Goal: Task Accomplishment & Management: Contribute content

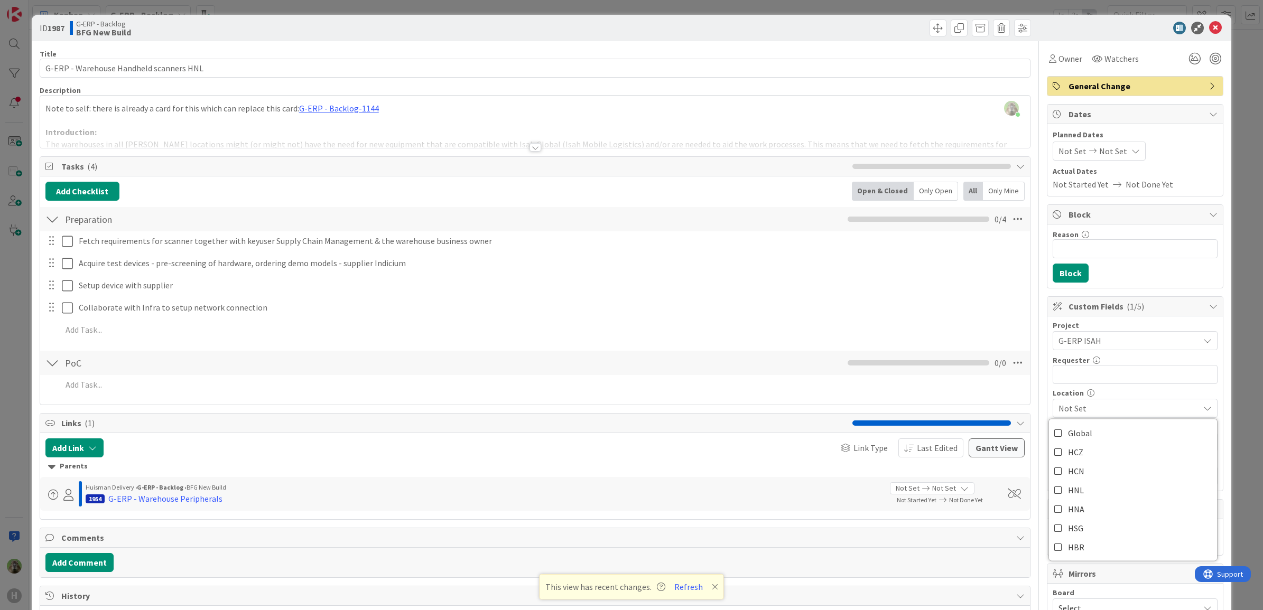
click at [375, 98] on div "[PERSON_NAME] joined 31 m ago Note to self: there is already a card for this wh…" at bounding box center [535, 122] width 990 height 52
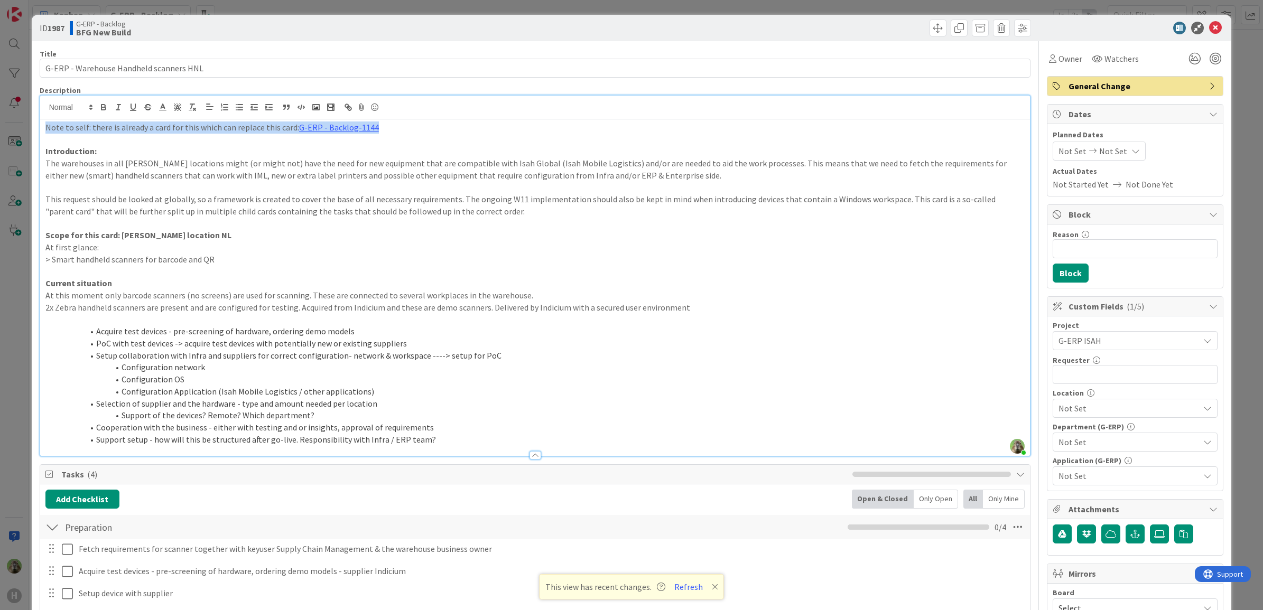
drag, startPoint x: 380, startPoint y: 124, endPoint x: -3, endPoint y: 101, distance: 383.7
click at [0, 101] on html "H Kanban G-ERP - Backlog 1x 2x 3x 8 INFO This column contains information cards…" at bounding box center [631, 305] width 1263 height 610
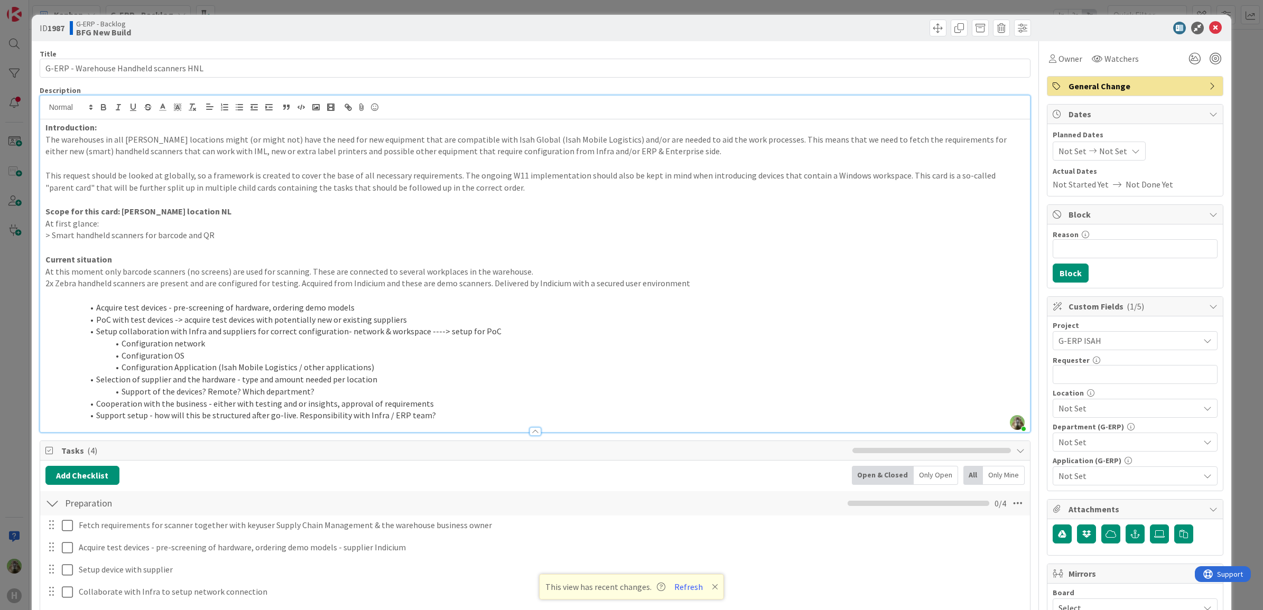
click at [1094, 421] on div "Project G-ERP ISAH Not Set -LOCAL- -RUN- ACD AFAS ANSYS LS Dyna ANSYS upgrade A…" at bounding box center [1134, 404] width 165 height 164
click at [1094, 415] on span "Not Set" at bounding box center [1128, 408] width 141 height 13
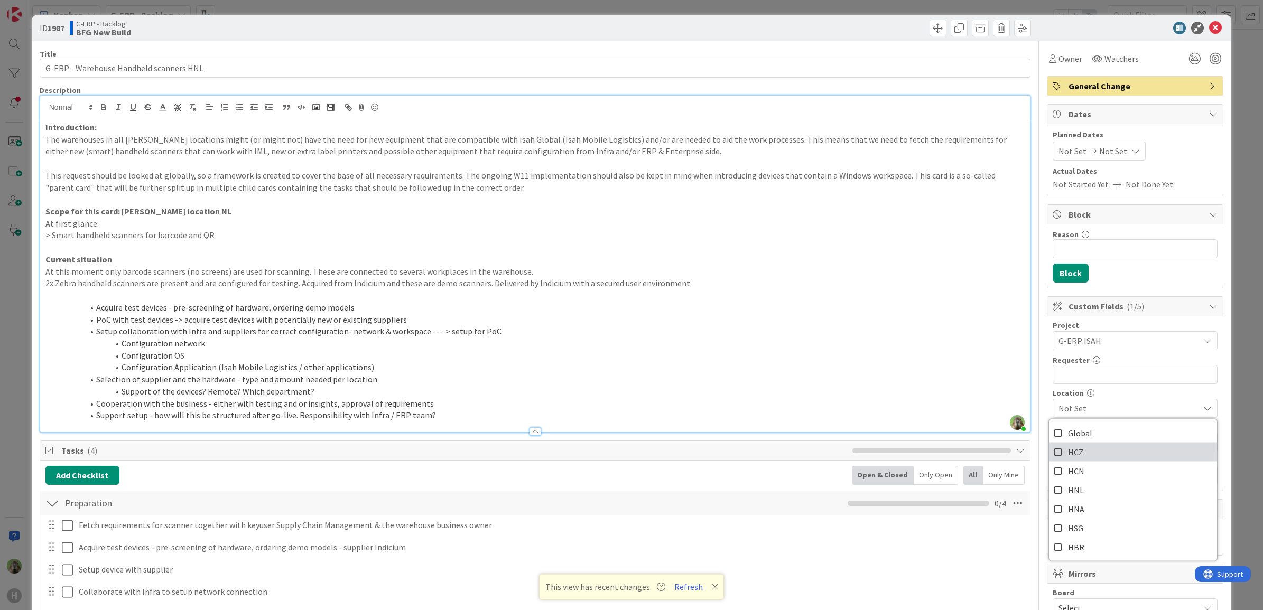
click at [1084, 445] on link "HCZ" at bounding box center [1133, 452] width 168 height 19
click at [1089, 452] on link "HCZ" at bounding box center [1133, 452] width 168 height 19
click at [1093, 430] on link "Global" at bounding box center [1133, 433] width 168 height 19
click at [1084, 490] on link "HNL" at bounding box center [1133, 490] width 168 height 19
click at [1117, 407] on span "Global, HNL" at bounding box center [1128, 408] width 141 height 13
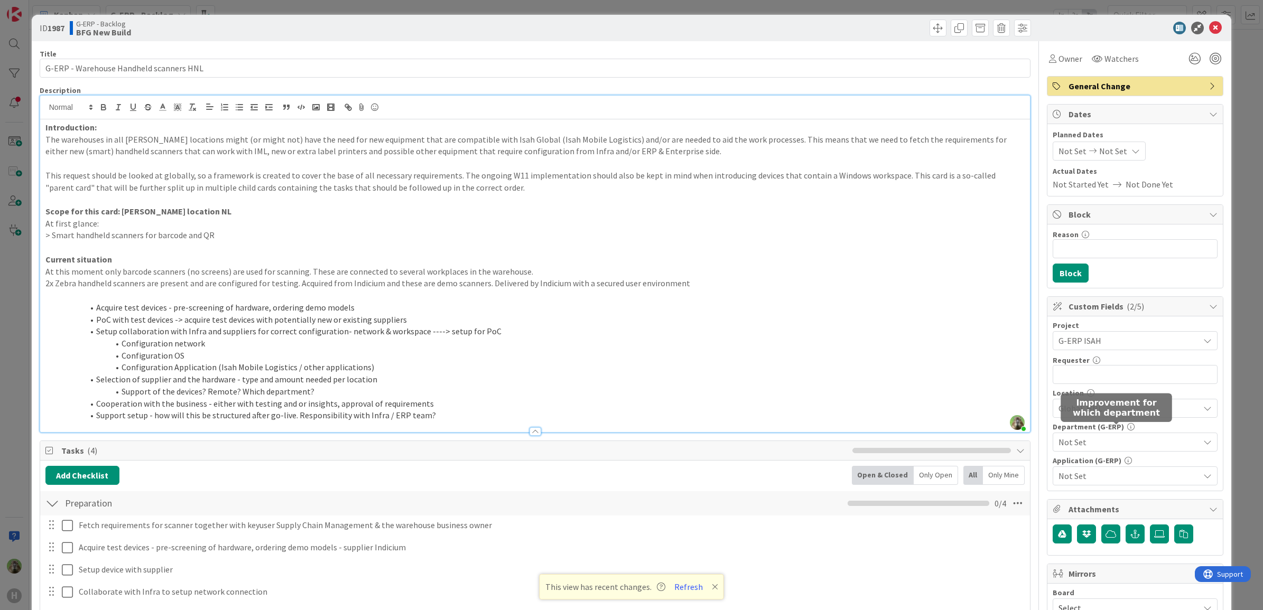
click at [1111, 442] on span "Not Set" at bounding box center [1128, 442] width 141 height 13
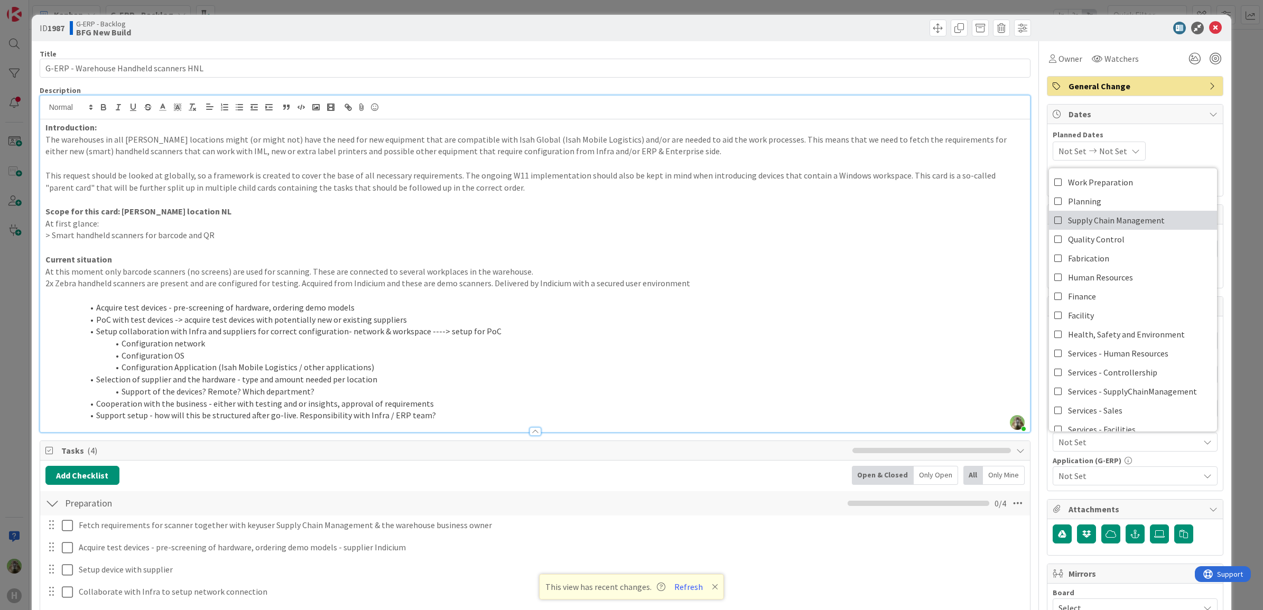
click at [1121, 223] on span "Supply Chain Management" at bounding box center [1116, 220] width 97 height 16
click at [1134, 474] on span "Not Set" at bounding box center [1128, 476] width 141 height 13
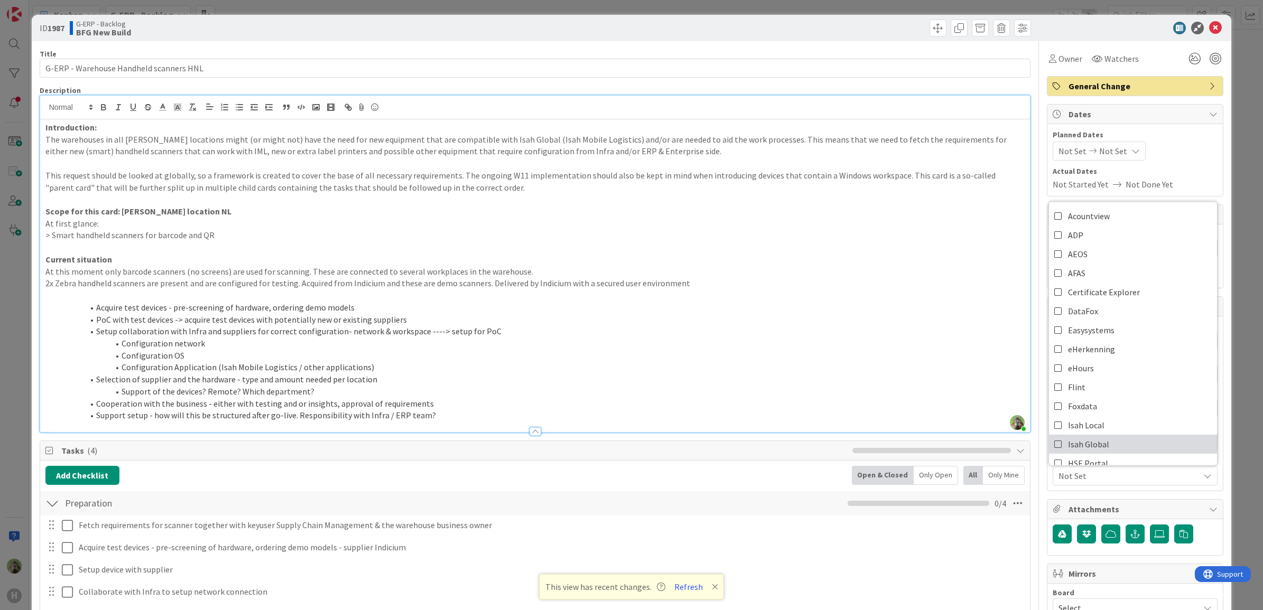
click at [1099, 442] on link "Isah Global" at bounding box center [1133, 444] width 168 height 19
click at [1091, 405] on span "Global, HNL" at bounding box center [1128, 408] width 141 height 13
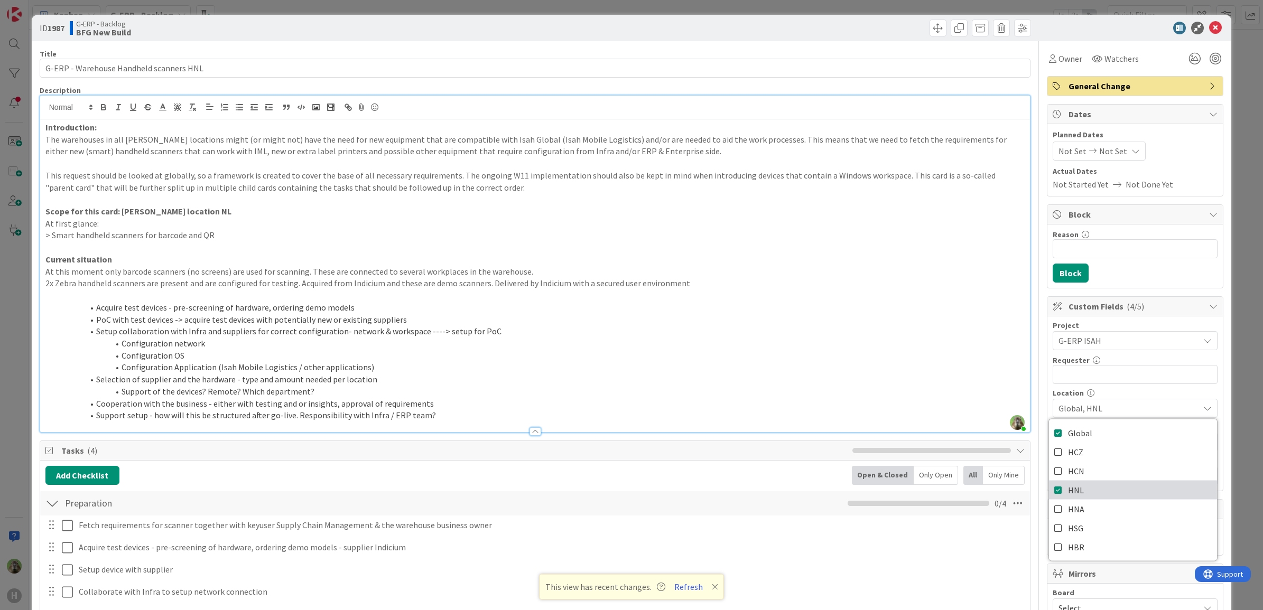
click at [1079, 488] on link "HNL" at bounding box center [1133, 490] width 168 height 19
click at [1103, 488] on link "HNL" at bounding box center [1133, 490] width 168 height 19
click at [950, 30] on span at bounding box center [958, 28] width 17 height 17
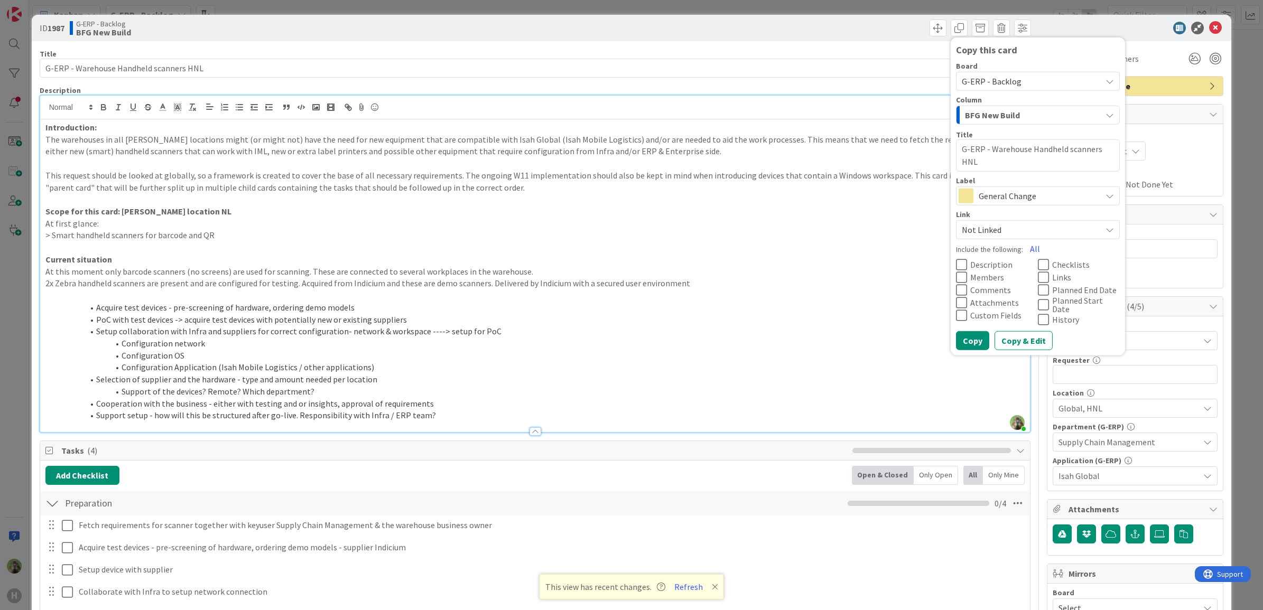
click at [957, 166] on textarea "G-ERP - Warehouse Handheld scanners HNL" at bounding box center [1038, 155] width 164 height 32
click at [1024, 244] on button "All" at bounding box center [1035, 248] width 24 height 19
click at [1038, 278] on icon at bounding box center [1043, 276] width 11 height 13
click at [1038, 292] on icon at bounding box center [1043, 289] width 11 height 13
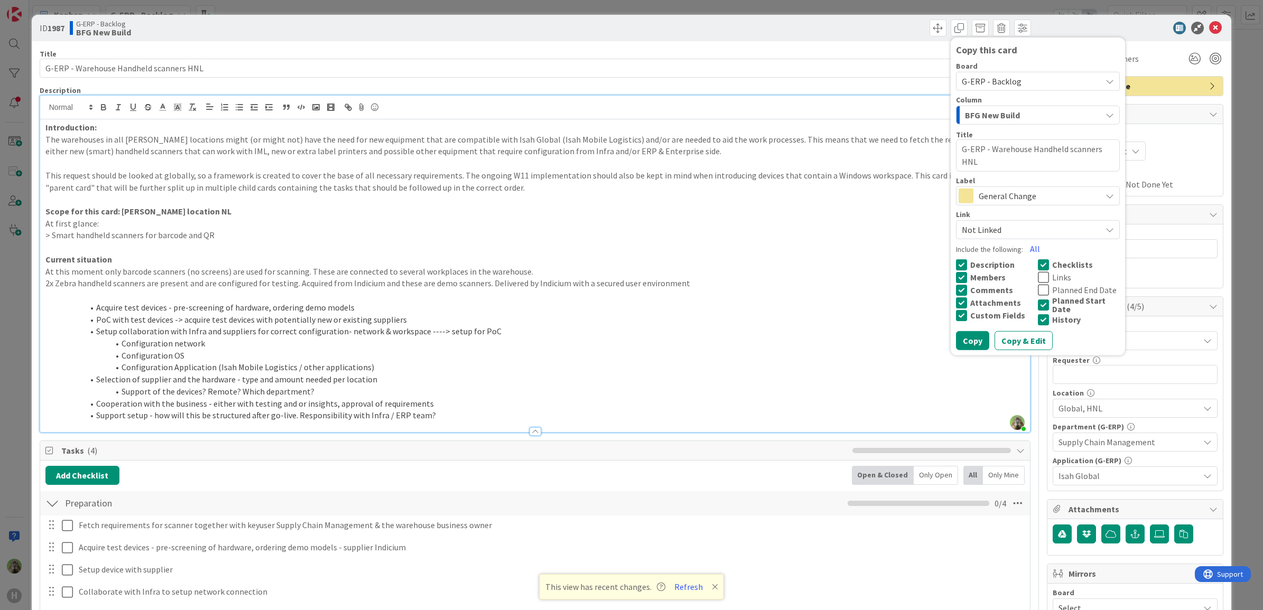
drag, startPoint x: 1035, startPoint y: 305, endPoint x: 1035, endPoint y: 321, distance: 15.3
click at [1038, 307] on icon at bounding box center [1043, 304] width 11 height 13
click at [1038, 321] on icon at bounding box center [1043, 319] width 11 height 13
click at [1038, 278] on icon at bounding box center [1043, 276] width 11 height 13
click at [956, 161] on textarea "G-ERP - Warehouse Handheld scanners HNL" at bounding box center [1038, 155] width 164 height 32
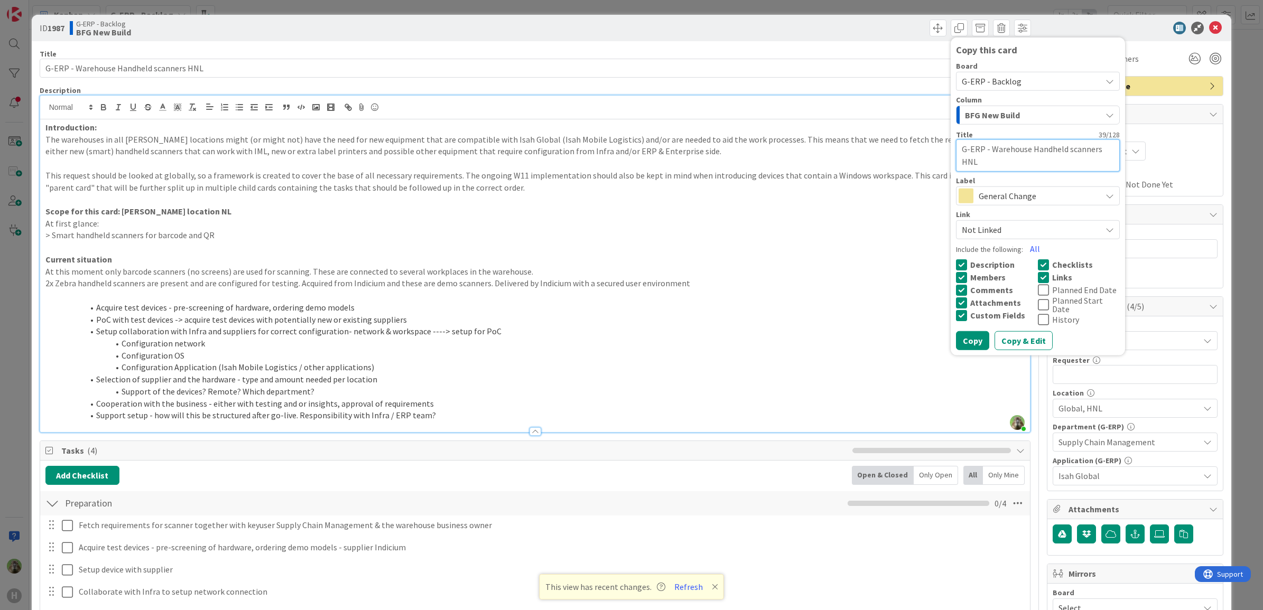
click at [956, 161] on textarea "G-ERP - Warehouse Handheld scanners HNL" at bounding box center [1038, 155] width 164 height 32
type textarea "x"
type textarea "G-ERP - Warehouse Handheld scanners H"
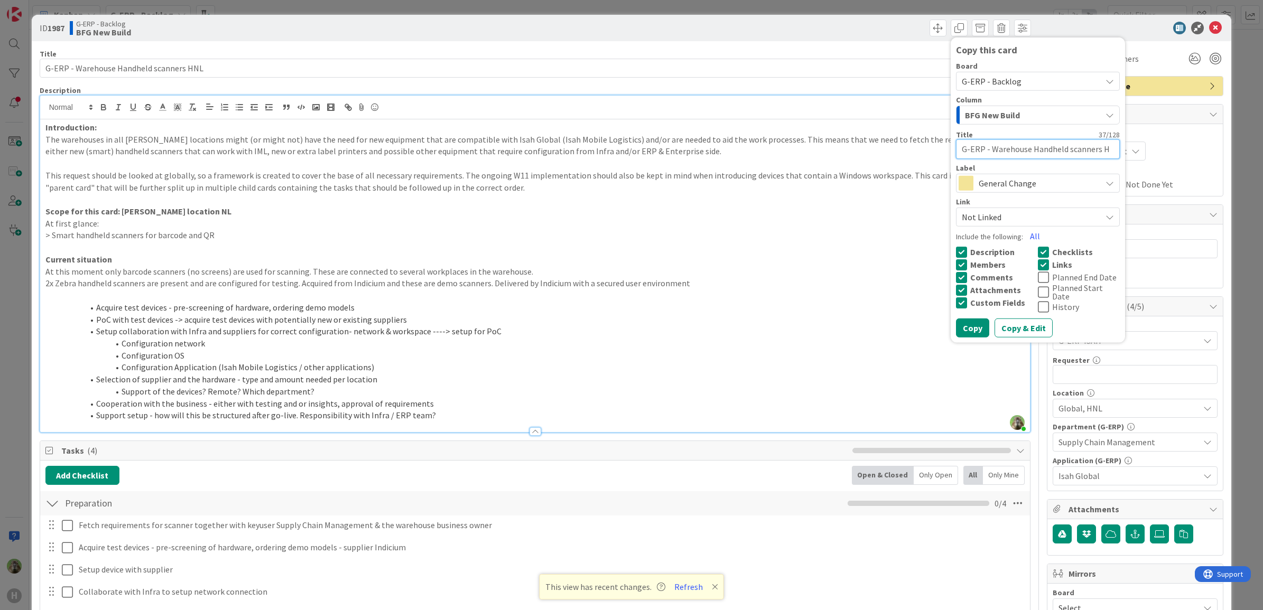
type textarea "x"
type textarea "G-ERP - Warehouse Handheld scanners HC"
type textarea "x"
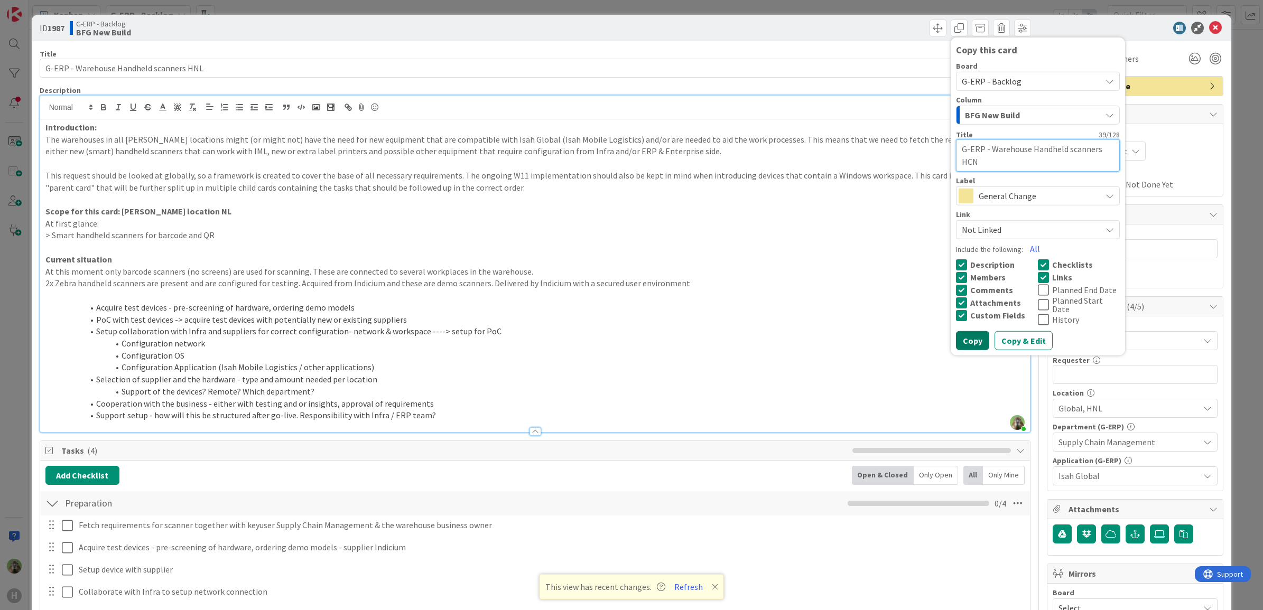
type textarea "G-ERP - Warehouse Handheld scanners HCN"
click at [970, 334] on button "Copy" at bounding box center [972, 340] width 33 height 19
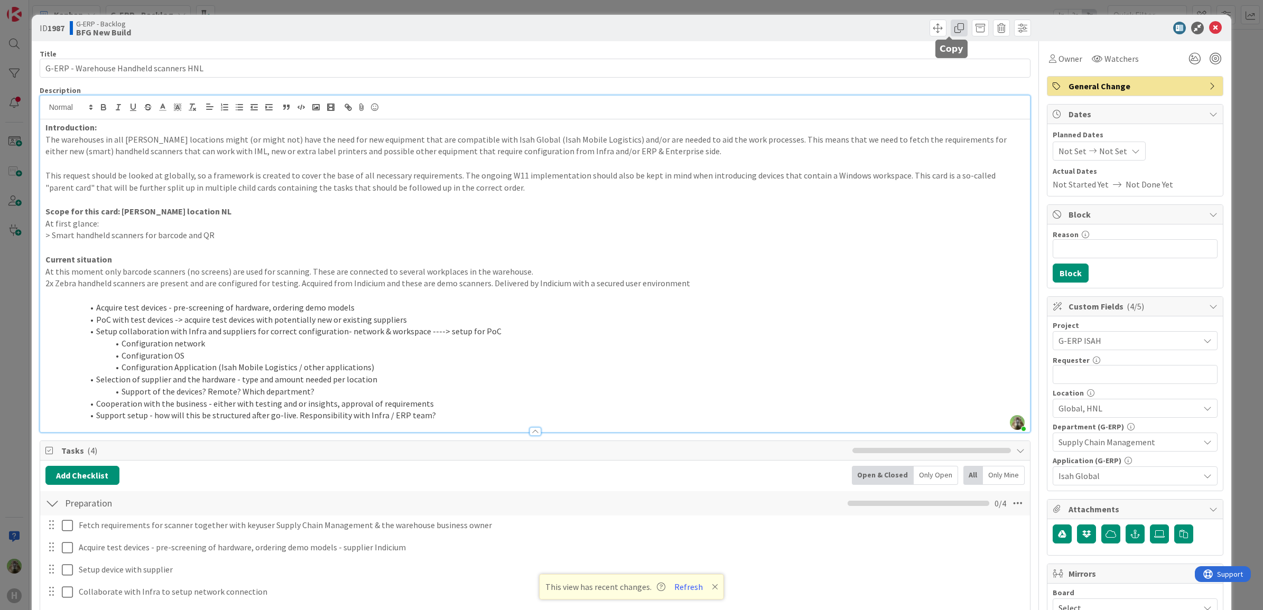
click at [950, 25] on span at bounding box center [958, 28] width 17 height 17
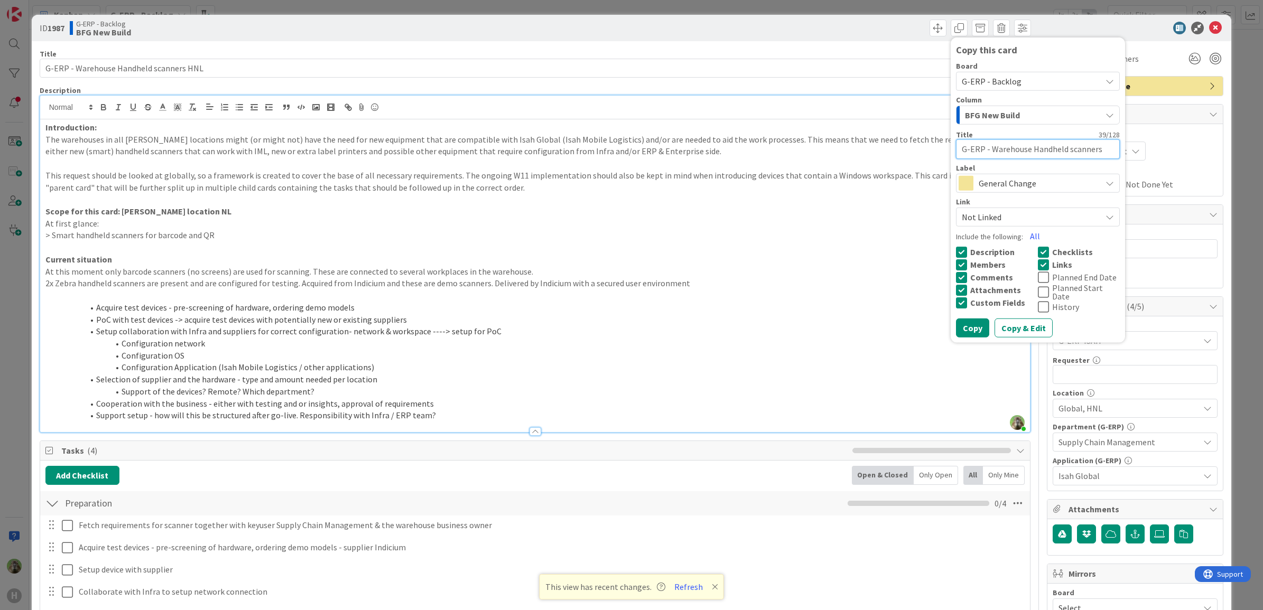
click at [1091, 144] on textarea "G-ERP - Warehouse Handheld scanners HCN" at bounding box center [1038, 149] width 164 height 20
click at [1095, 149] on textarea "G-ERP - Warehouse Handheld scanners HCN" at bounding box center [1038, 149] width 164 height 20
type textarea "x"
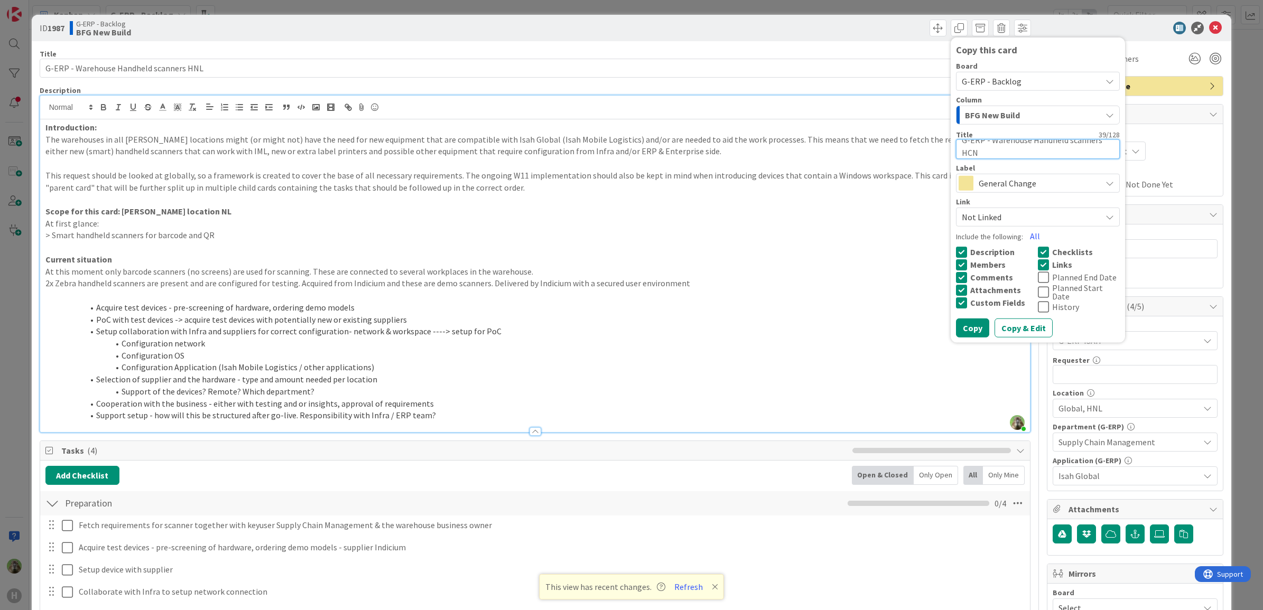
type textarea "G-ERP - Warehouse Handheld scanners H"
type textarea "x"
type textarea "G-ERP - Warehouse Handheld scanners HC"
type textarea "x"
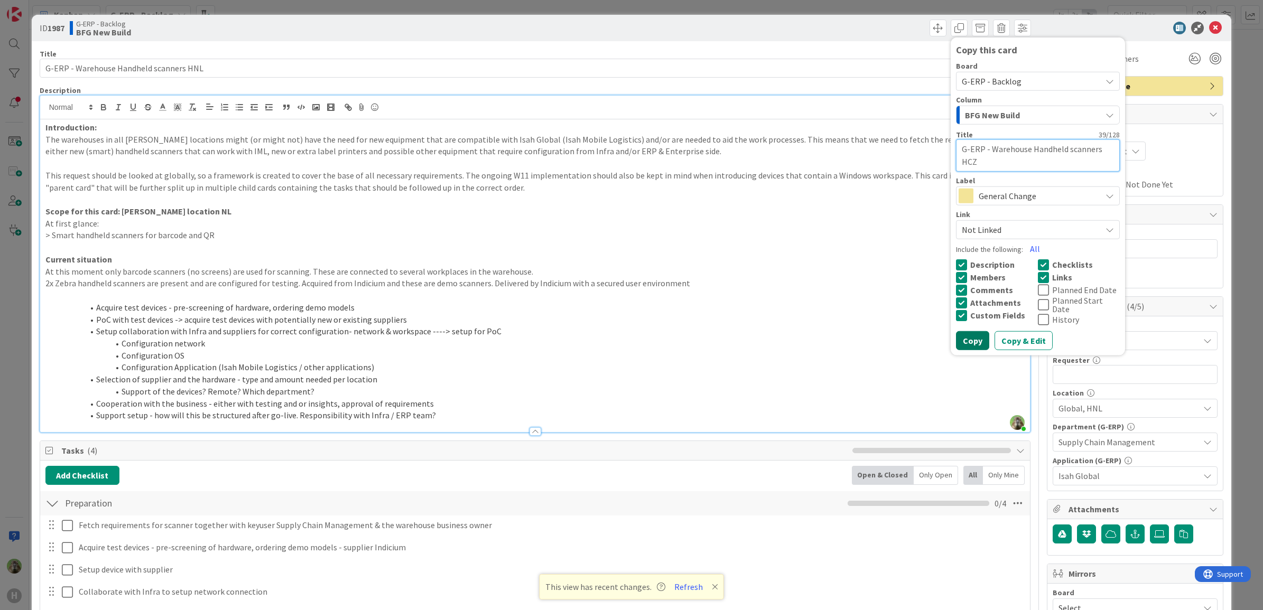
type textarea "G-ERP - Warehouse Handheld scanners HCZ"
click at [970, 334] on button "Copy" at bounding box center [972, 340] width 33 height 19
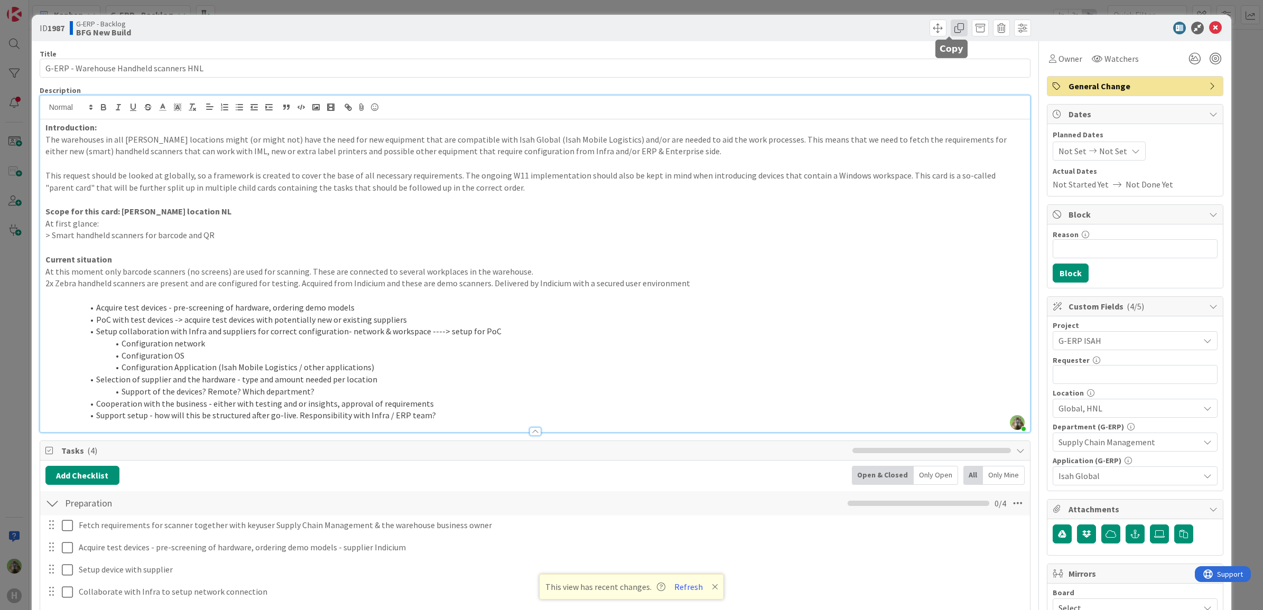
click at [951, 31] on span at bounding box center [958, 28] width 17 height 17
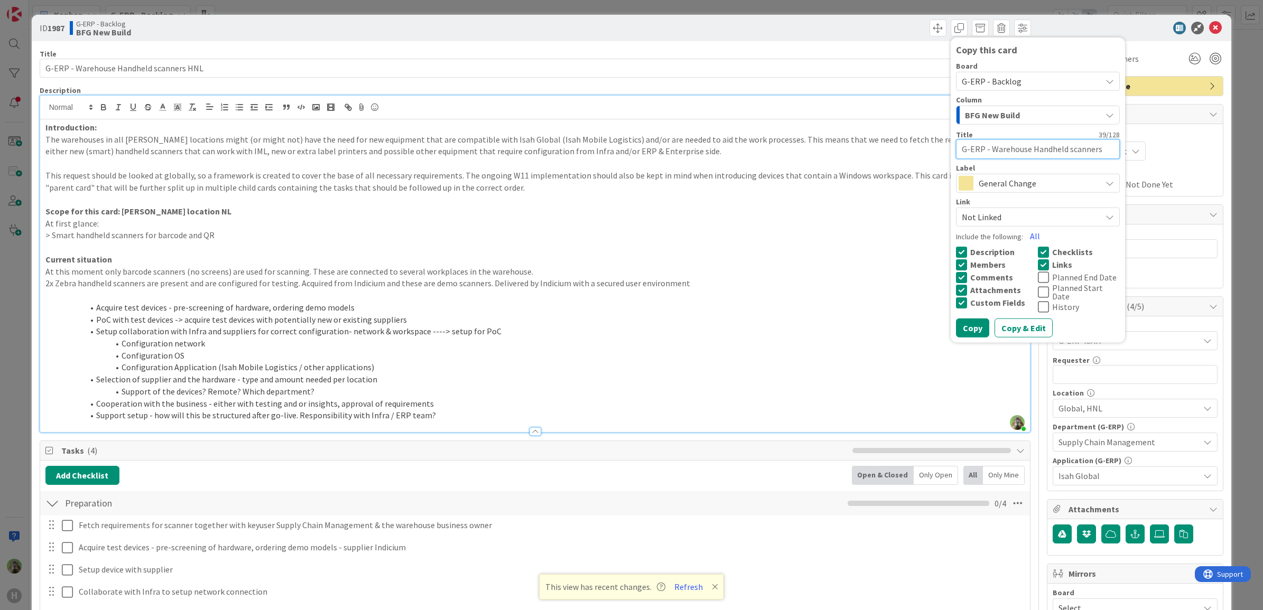
click at [1004, 143] on textarea "G-ERP - Warehouse Handheld scanners HCZ" at bounding box center [1038, 149] width 164 height 20
click at [1087, 143] on textarea "G-ERP - Warehouse Handheld scanners HCZ" at bounding box center [1038, 149] width 164 height 20
click at [1094, 144] on textarea "G-ERP - Warehouse Handheld scanners HCZ" at bounding box center [1038, 149] width 164 height 20
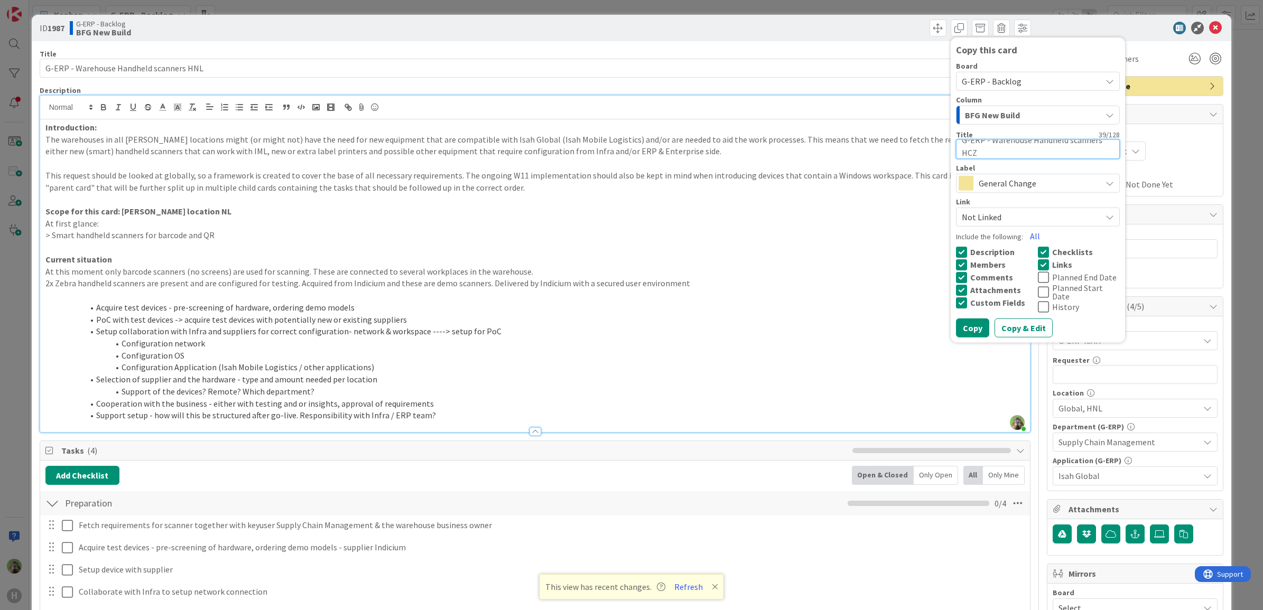
type textarea "x"
type textarea "G-ERP - Warehouse Handheld scanners H"
type textarea "x"
type textarea "G-ERP - Warehouse Handheld scanners HBR"
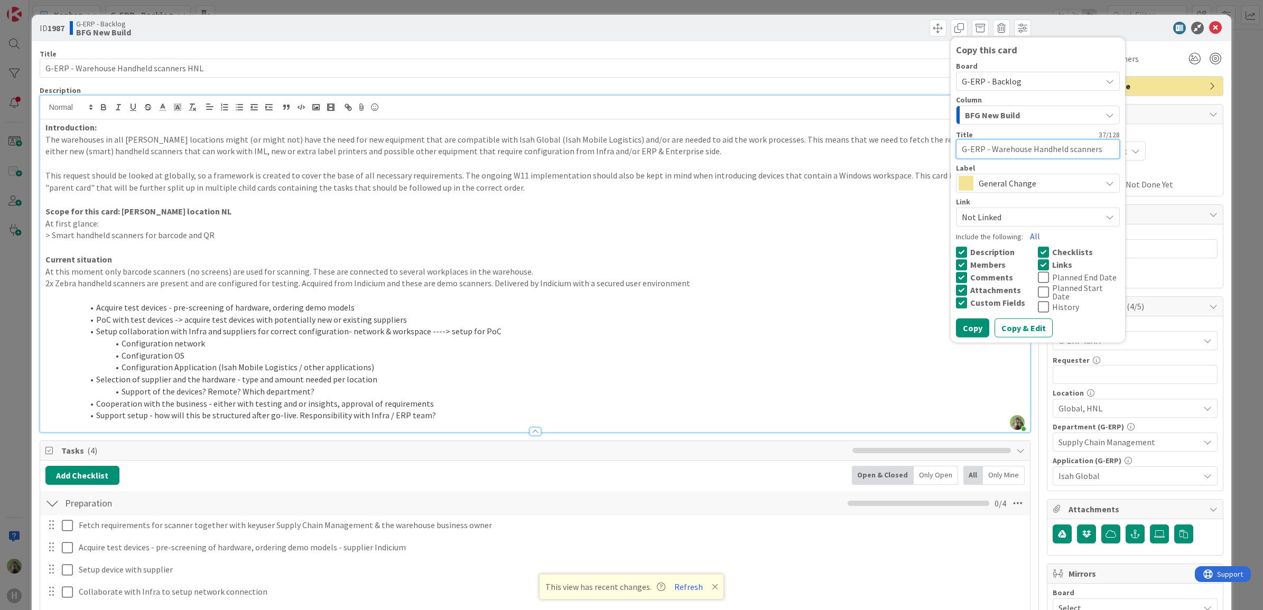
type textarea "x"
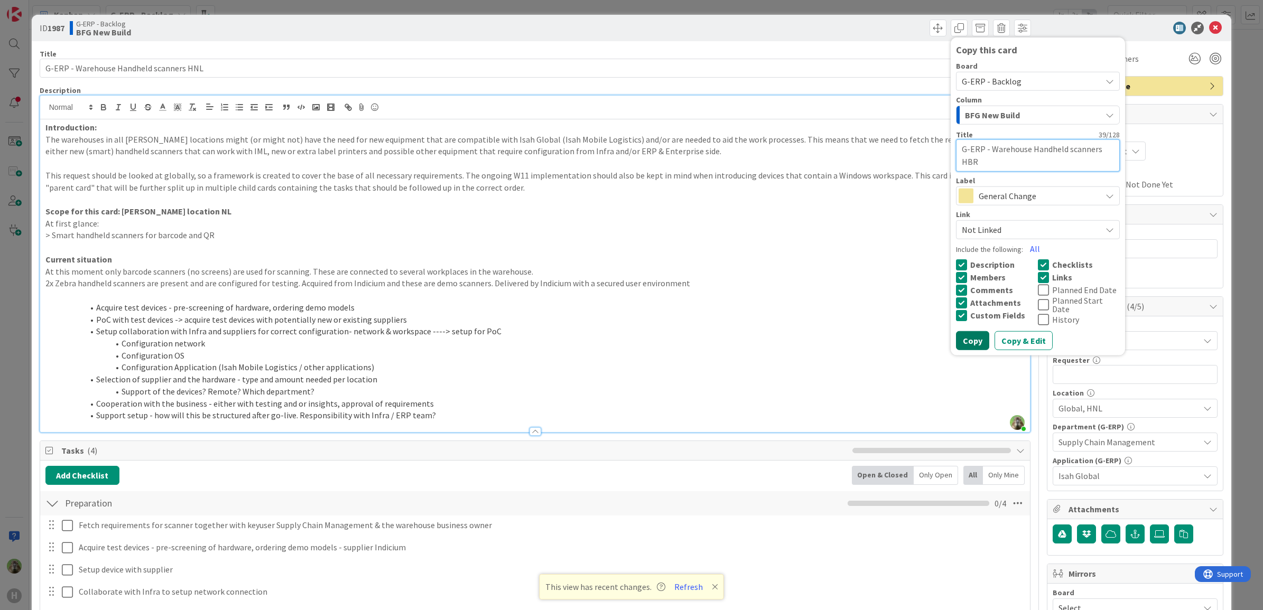
type textarea "G-ERP - Warehouse Handheld scanners HBR"
click at [972, 335] on button "Copy" at bounding box center [972, 340] width 33 height 19
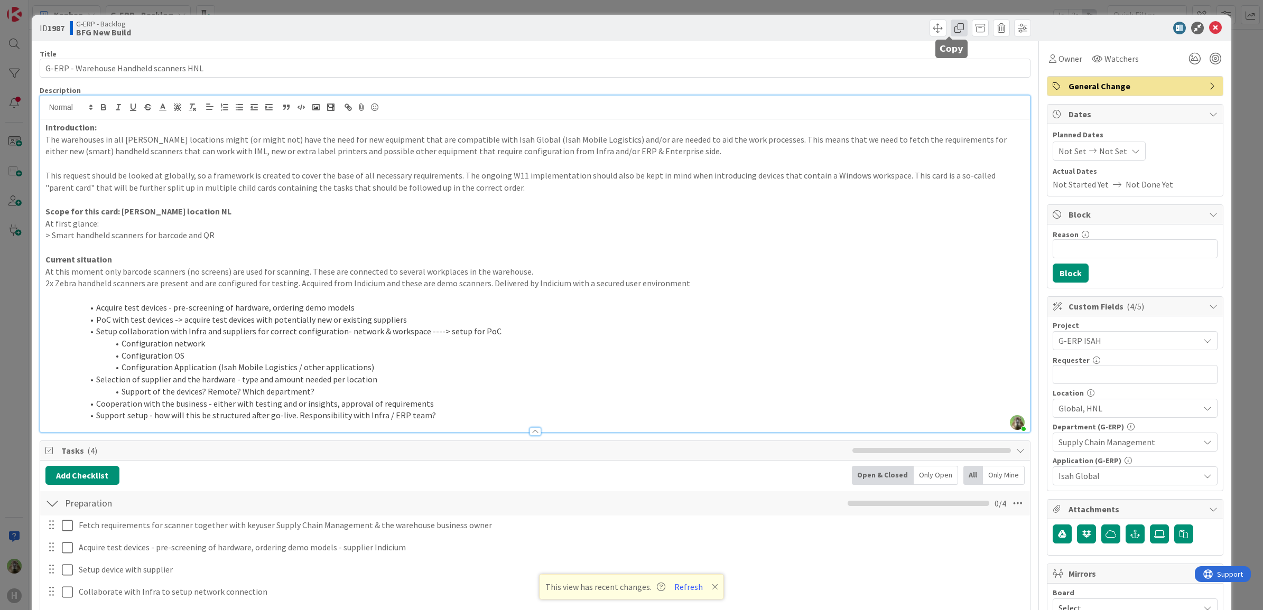
click at [953, 33] on span at bounding box center [958, 28] width 17 height 17
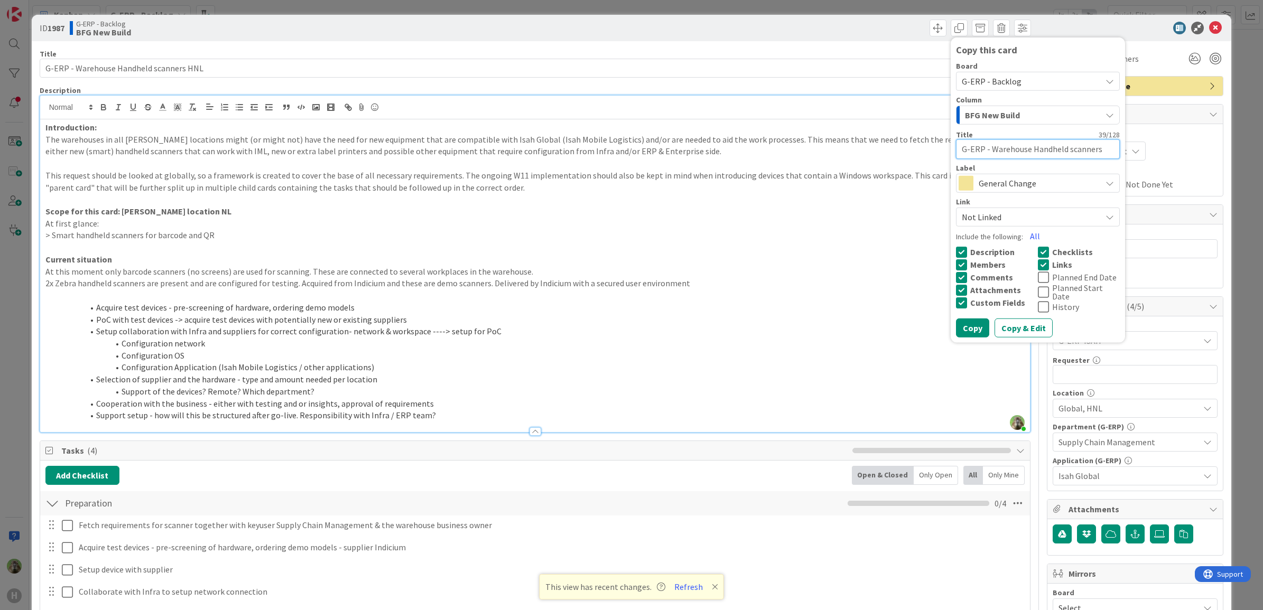
drag, startPoint x: 1022, startPoint y: 142, endPoint x: 1014, endPoint y: 177, distance: 36.3
click at [1014, 177] on div "Board G-ERP - Backlog Column BFG New Build Title 39 / 128 G-ERP - Warehouse Han…" at bounding box center [1038, 144] width 164 height 164
type textarea "x"
type textarea "G-ERP - Warehouse Handheld scanners H"
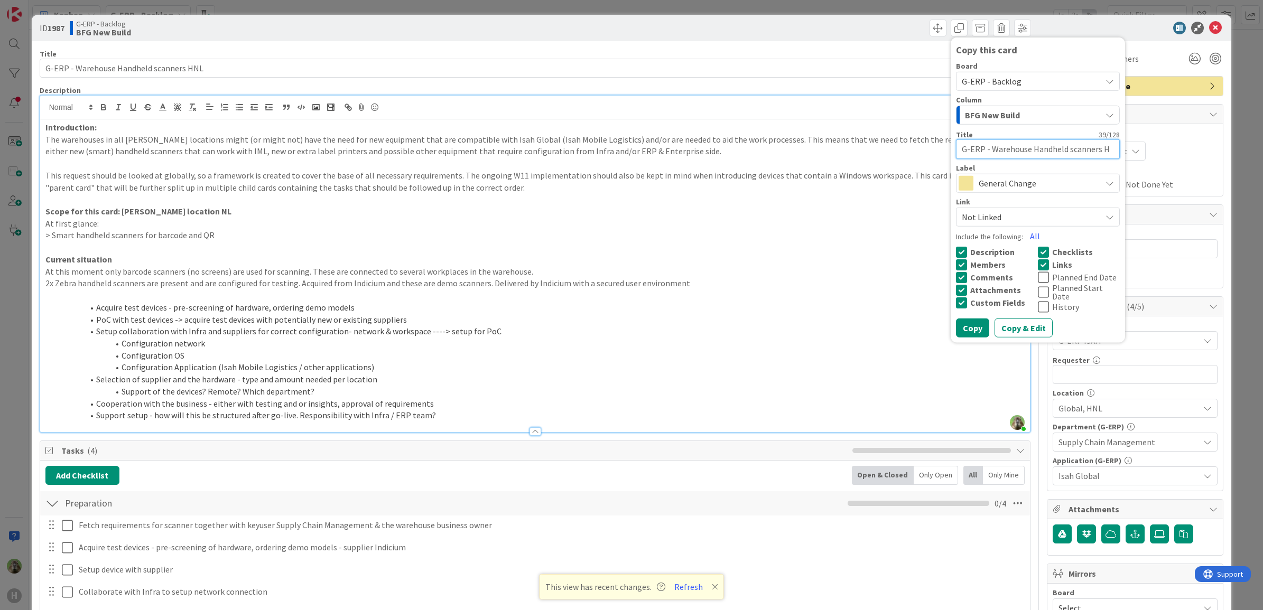
type textarea "x"
type textarea "G-ERP - Warehouse Handheld scanners HS"
type textarea "x"
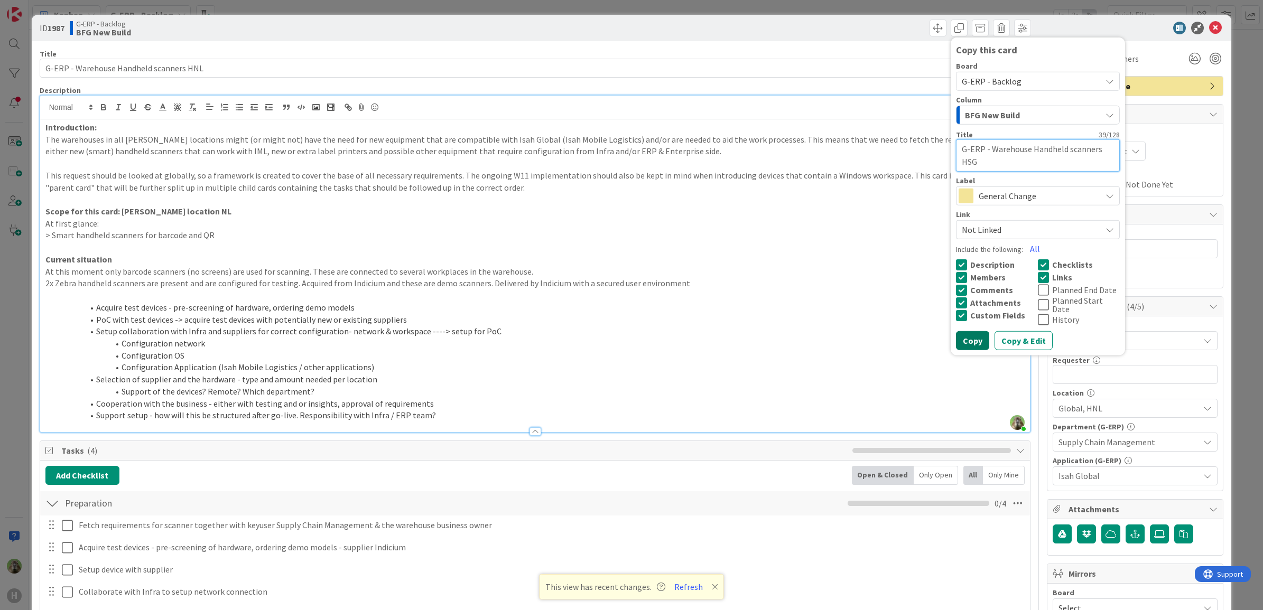
type textarea "G-ERP - Warehouse Handheld scanners HSG"
click at [969, 336] on button "Copy" at bounding box center [972, 340] width 33 height 19
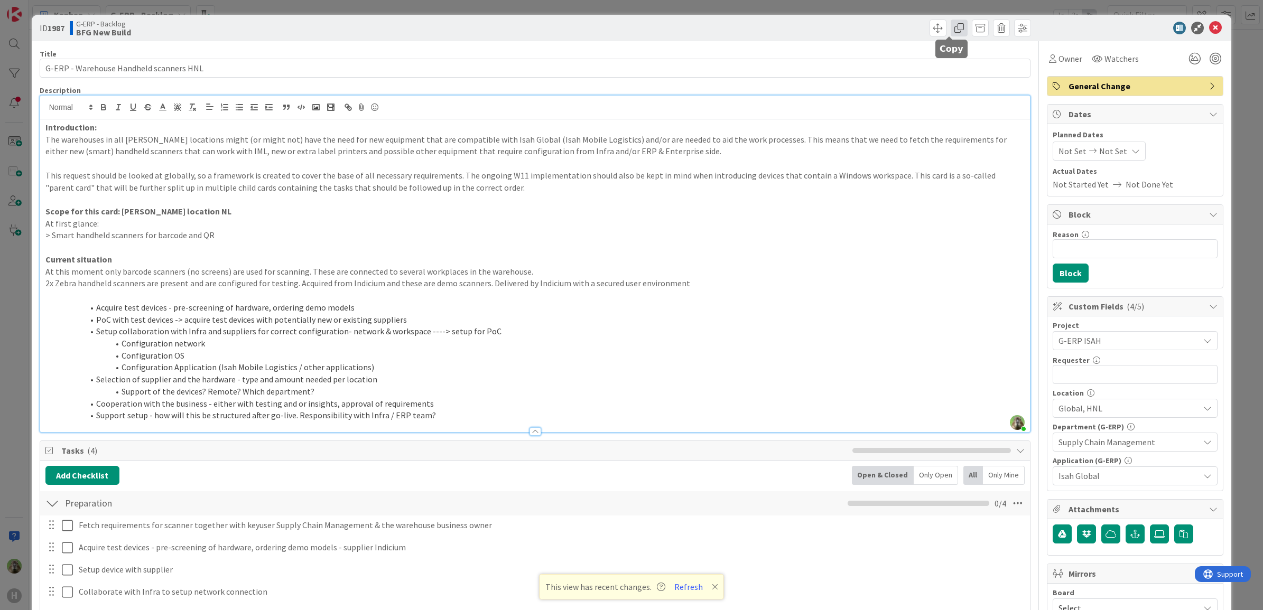
click at [953, 24] on span at bounding box center [958, 28] width 17 height 17
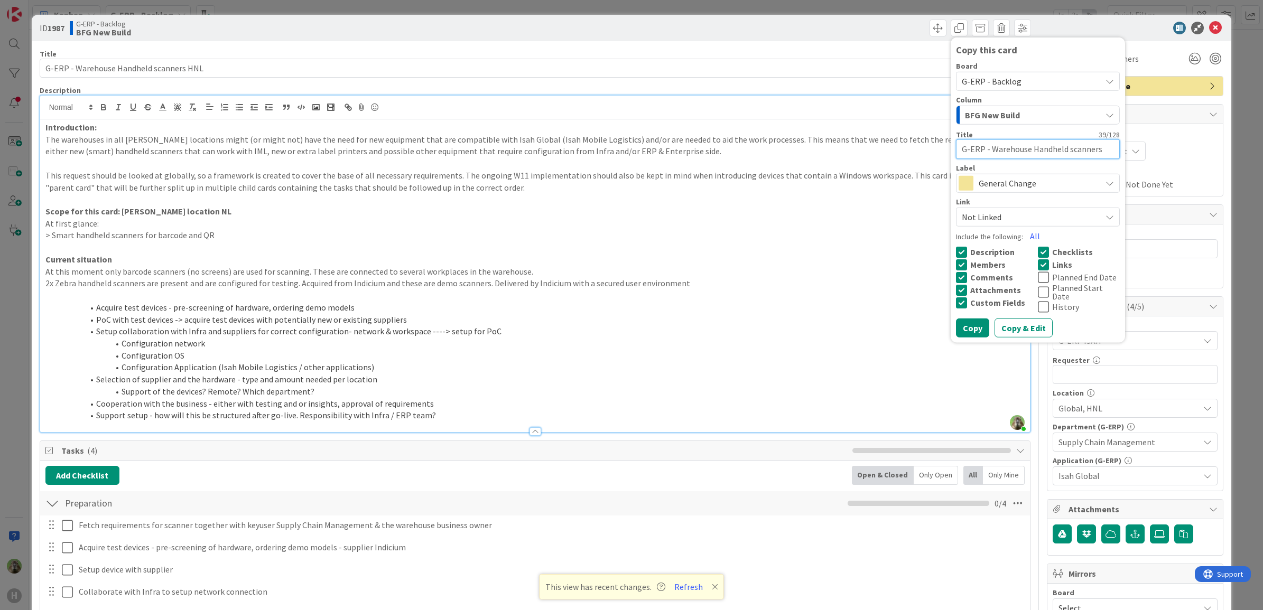
click at [1020, 147] on textarea "G-ERP - Warehouse Handheld scanners HSG" at bounding box center [1038, 149] width 164 height 20
type textarea "x"
type textarea "G-ERP - Warehouse Handheld scanners H"
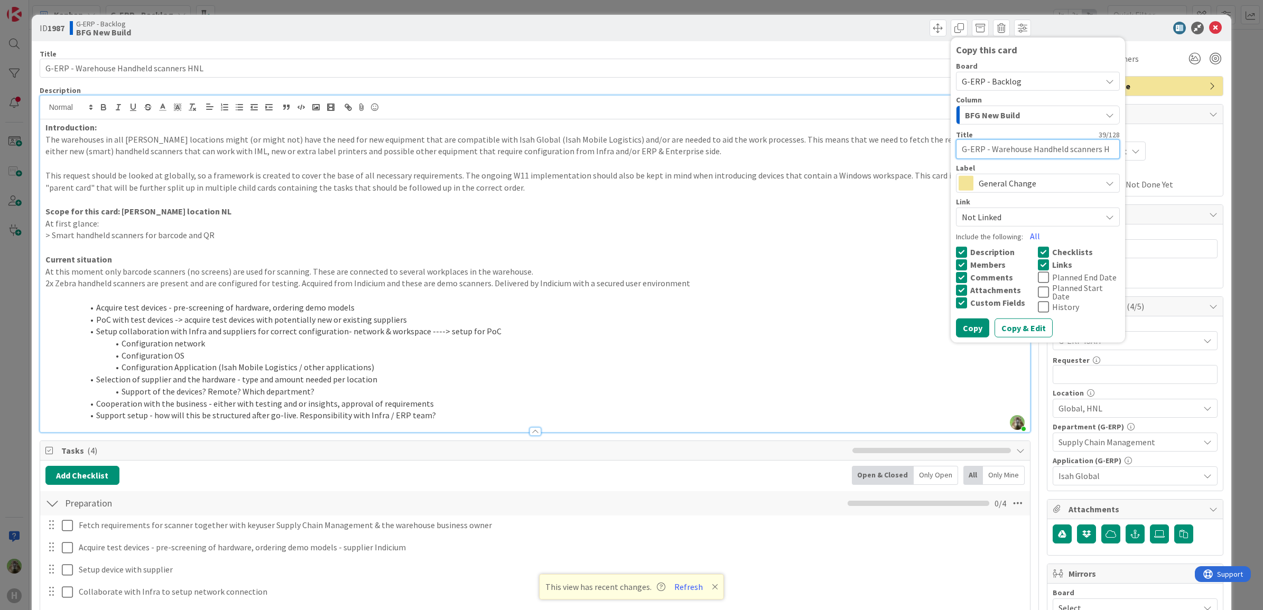
scroll to position [0, 0]
type textarea "x"
type textarea "G-ERP - Warehouse Handheld scanners HN"
type textarea "x"
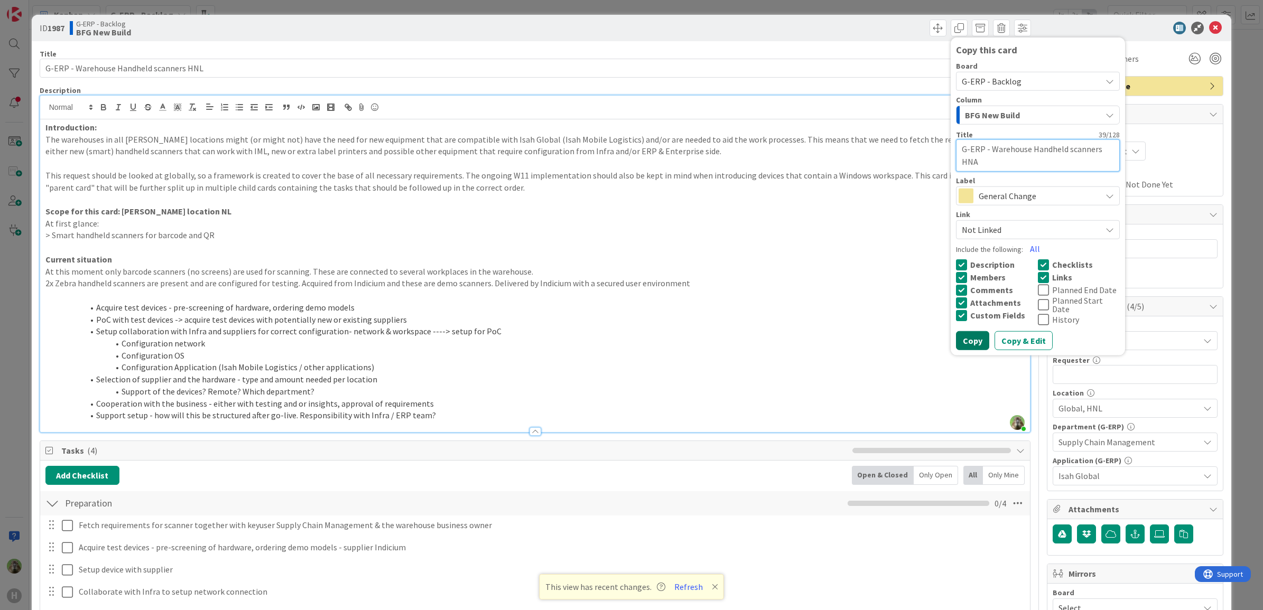
type textarea "G-ERP - Warehouse Handheld scanners HNA"
click at [956, 333] on button "Copy" at bounding box center [972, 340] width 33 height 19
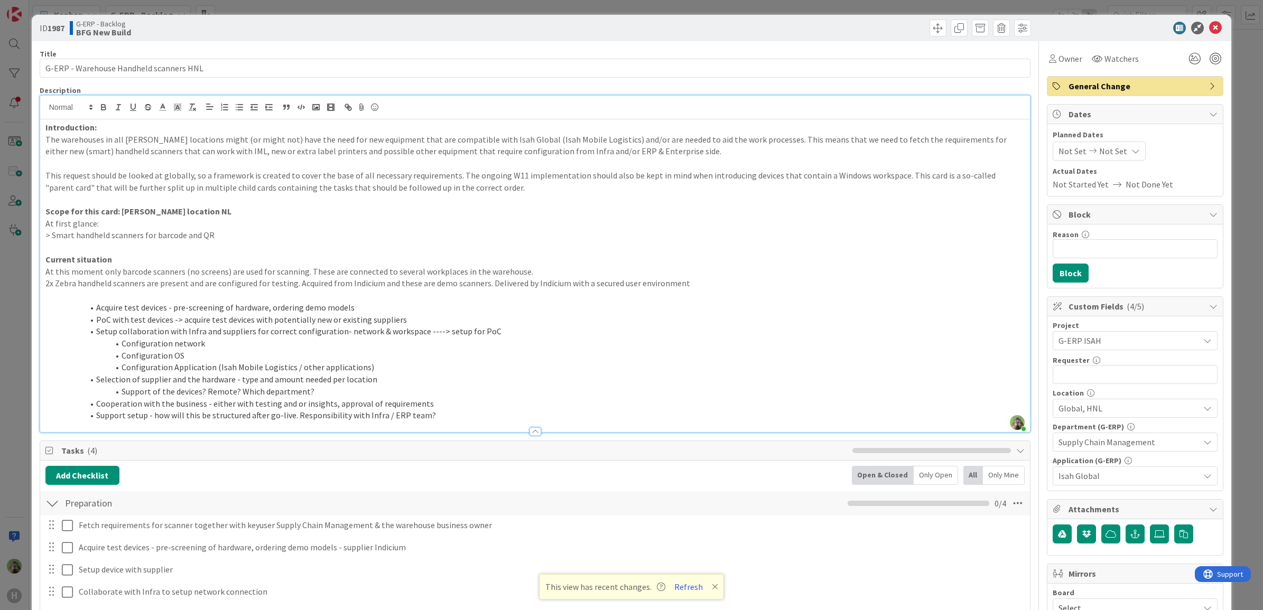
type textarea "x"
click at [11, 323] on div "ID 1987 G-ERP - Backlog BFG New Build Copy this card Board G-ERP - Backlog Colu…" at bounding box center [631, 305] width 1263 height 610
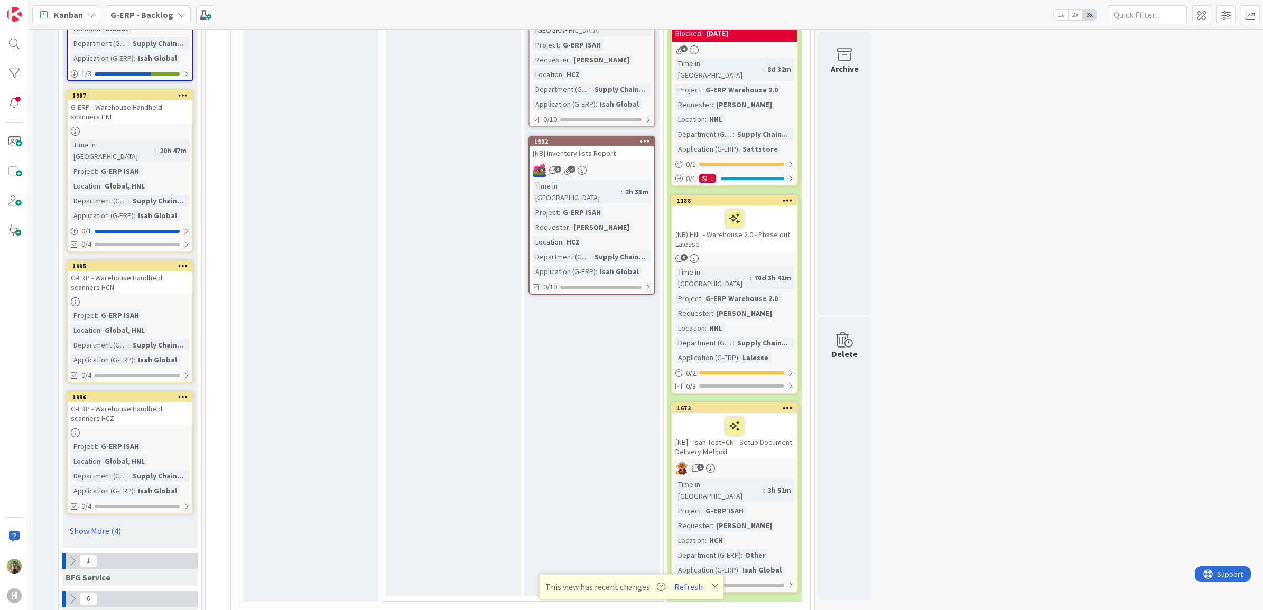
scroll to position [1136, 0]
click at [108, 522] on link "Show More (4)" at bounding box center [130, 530] width 127 height 17
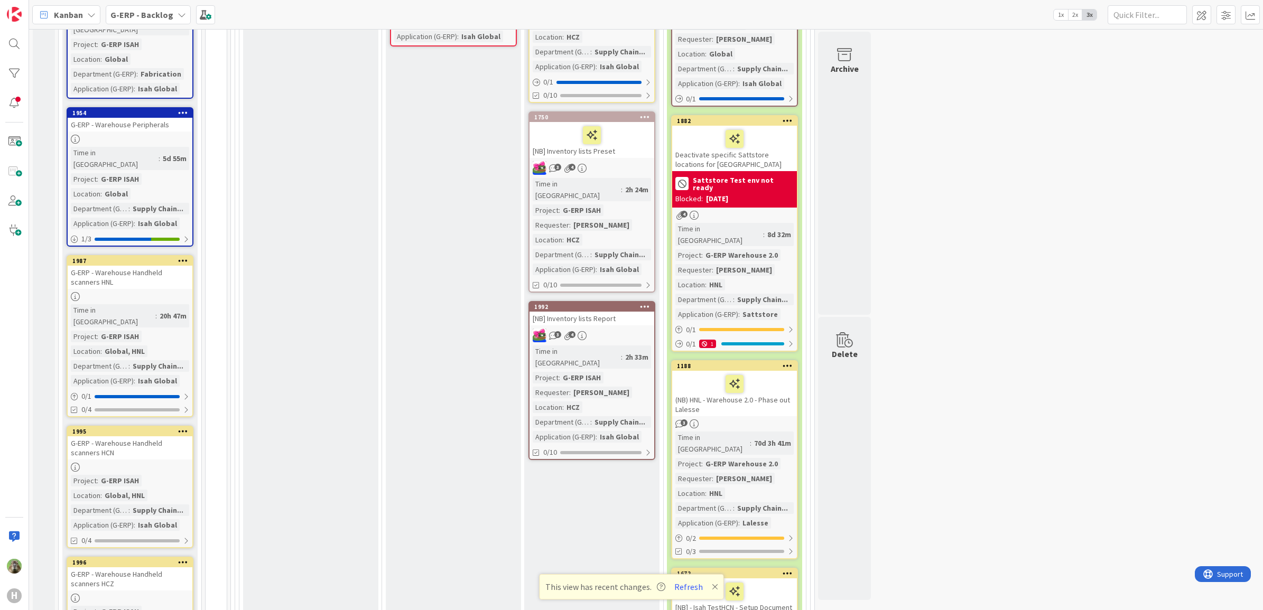
scroll to position [938, 0]
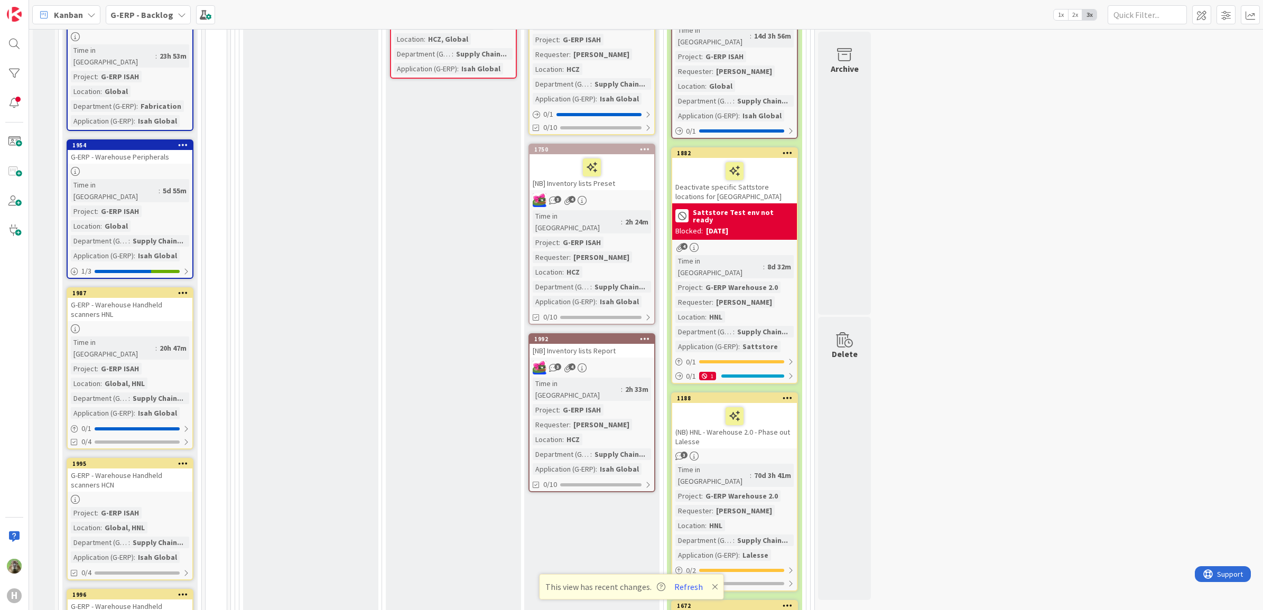
click at [143, 469] on div "G-ERP - Warehouse Handheld scanners HCN" at bounding box center [130, 480] width 125 height 23
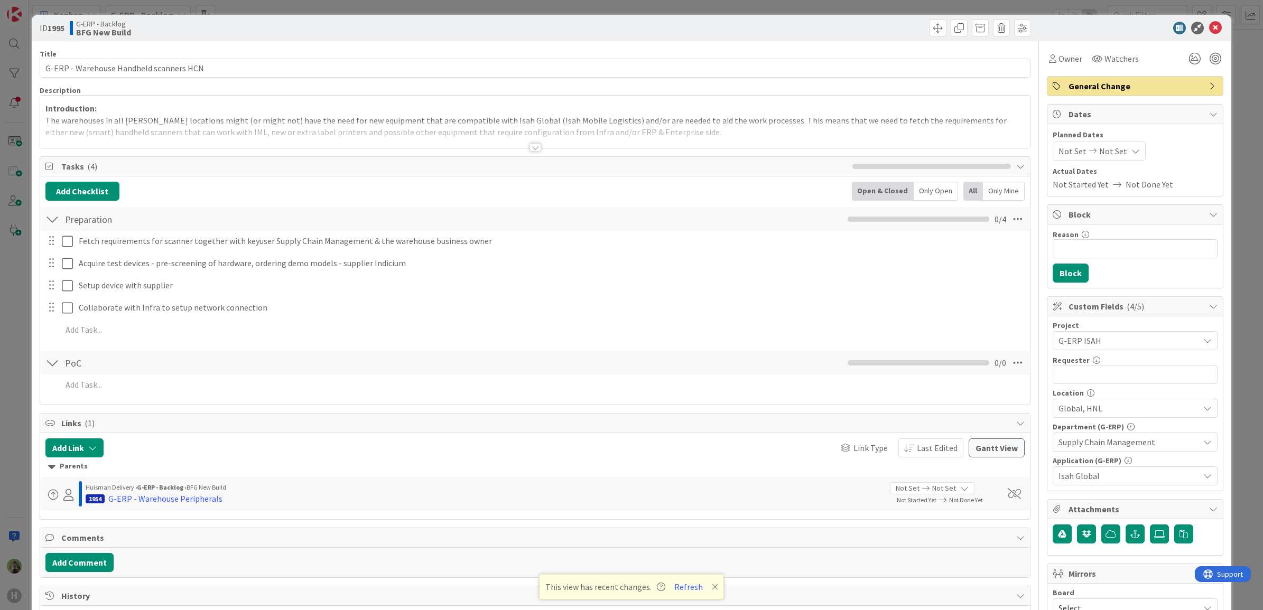
click at [1123, 406] on span "Global, HNL" at bounding box center [1128, 408] width 141 height 13
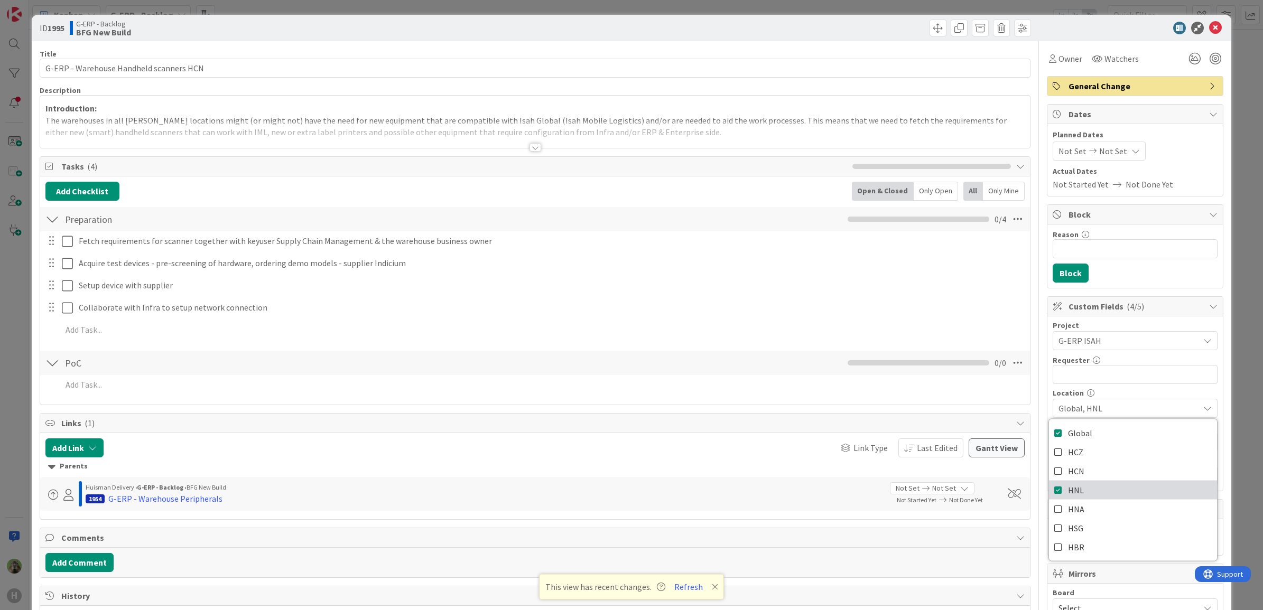
click at [1068, 489] on span "HNL" at bounding box center [1076, 490] width 16 height 16
click at [1068, 466] on span "HCN" at bounding box center [1076, 471] width 16 height 16
click at [25, 347] on div "ID 1995 G-ERP - Backlog BFG New Build Title 39 / 128 G-ERP - Warehouse Handheld…" at bounding box center [631, 305] width 1263 height 610
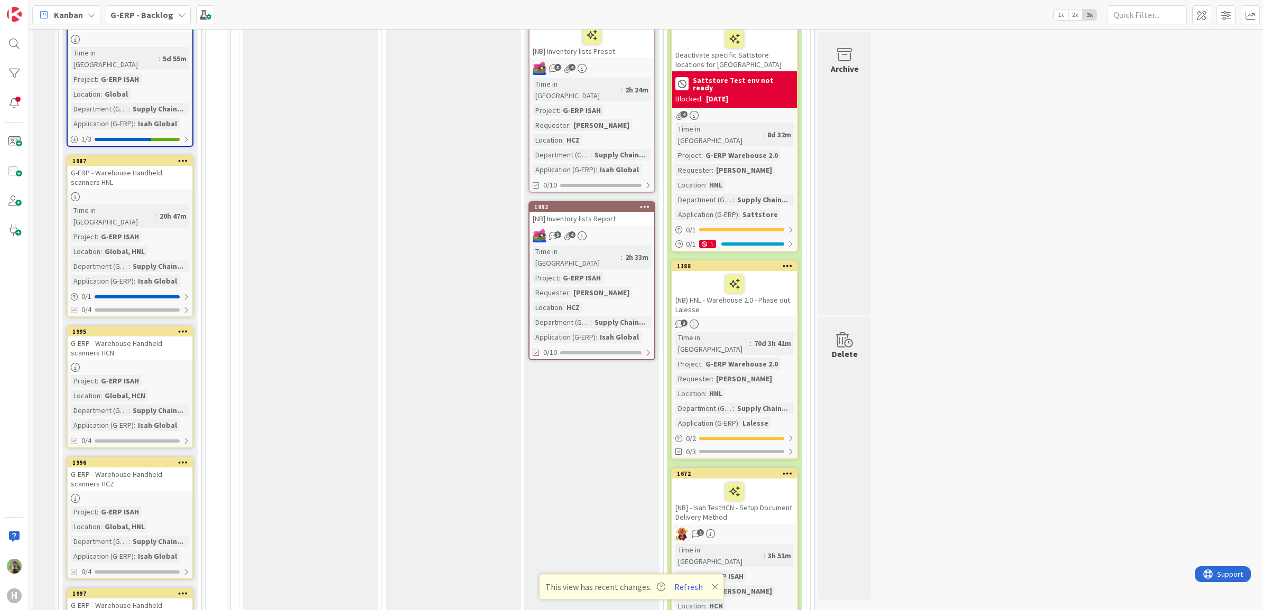
click at [143, 468] on div "G-ERP - Warehouse Handheld scanners HCZ" at bounding box center [130, 479] width 125 height 23
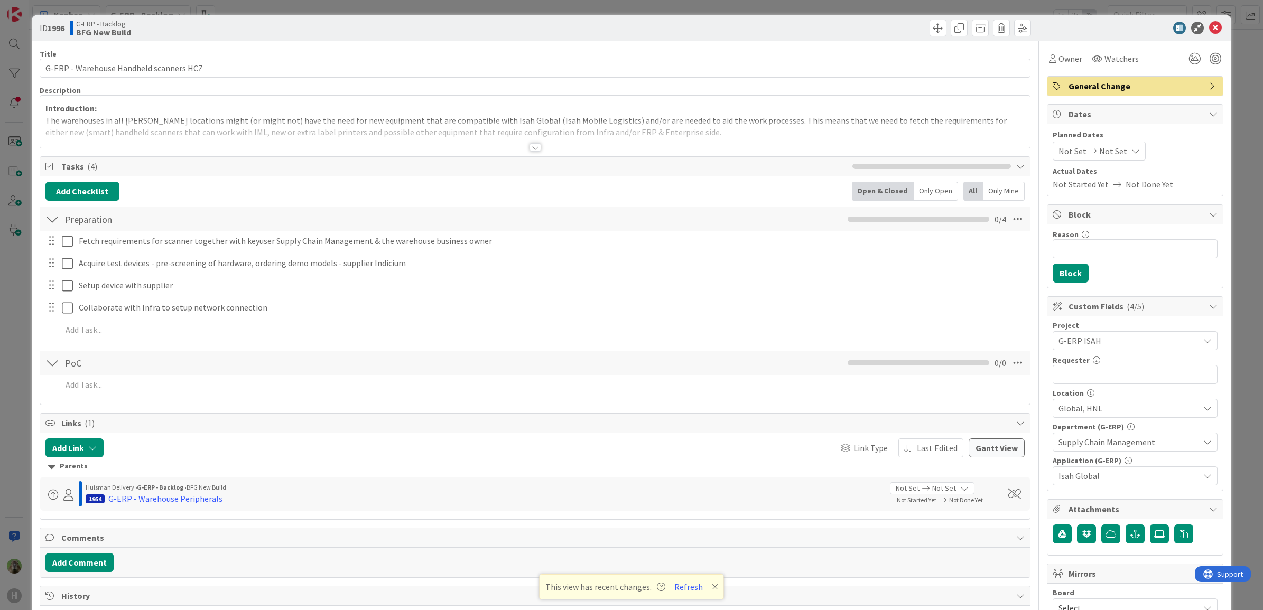
click at [1096, 406] on span "Global, HNL" at bounding box center [1128, 408] width 141 height 13
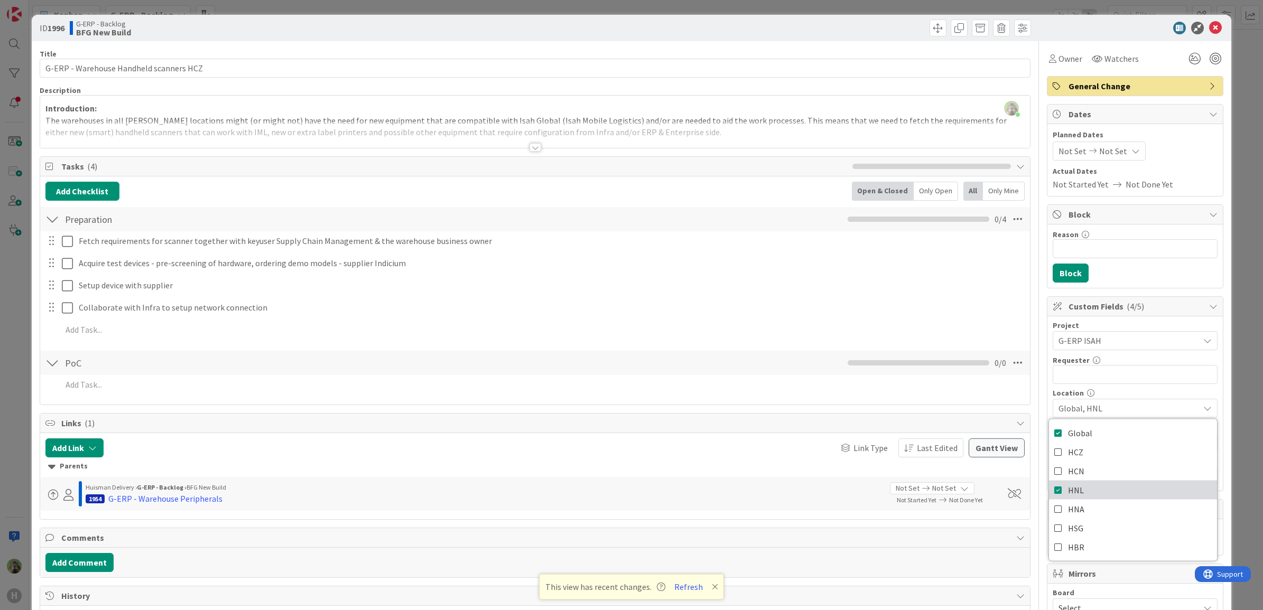
click at [1086, 491] on link "HNL" at bounding box center [1133, 490] width 168 height 19
click at [1078, 453] on link "HCZ" at bounding box center [1133, 452] width 168 height 19
click at [16, 315] on div "ID 1996 G-ERP - Backlog BFG New Build Title 39 / 128 G-ERP - Warehouse Handheld…" at bounding box center [631, 305] width 1263 height 610
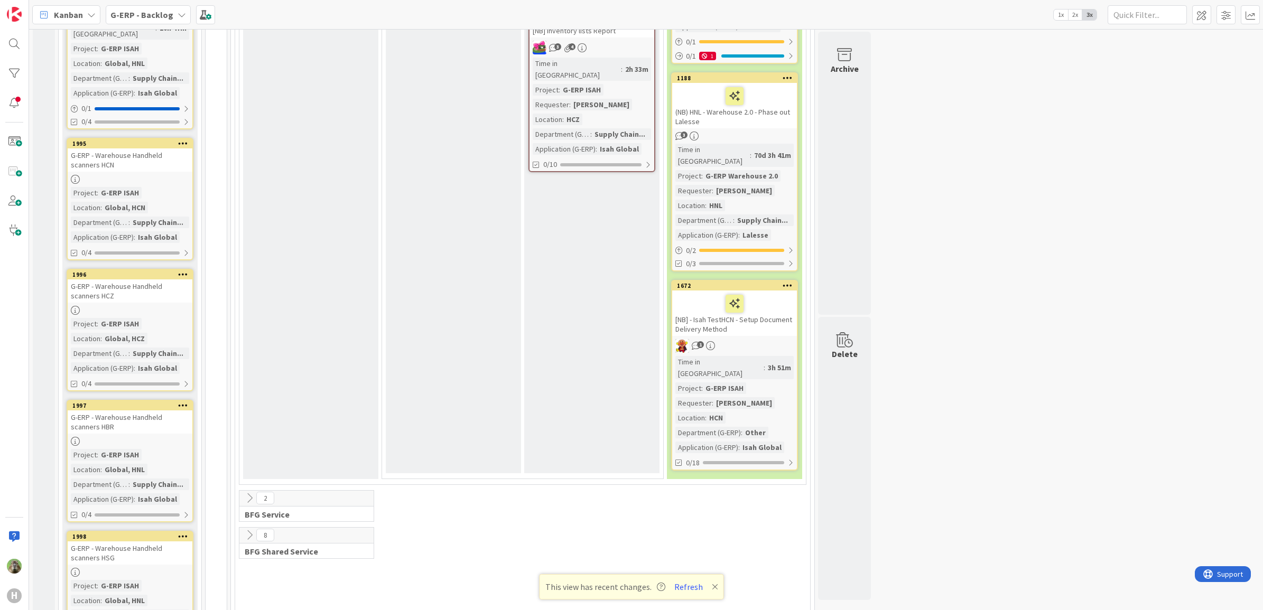
scroll to position [1268, 0]
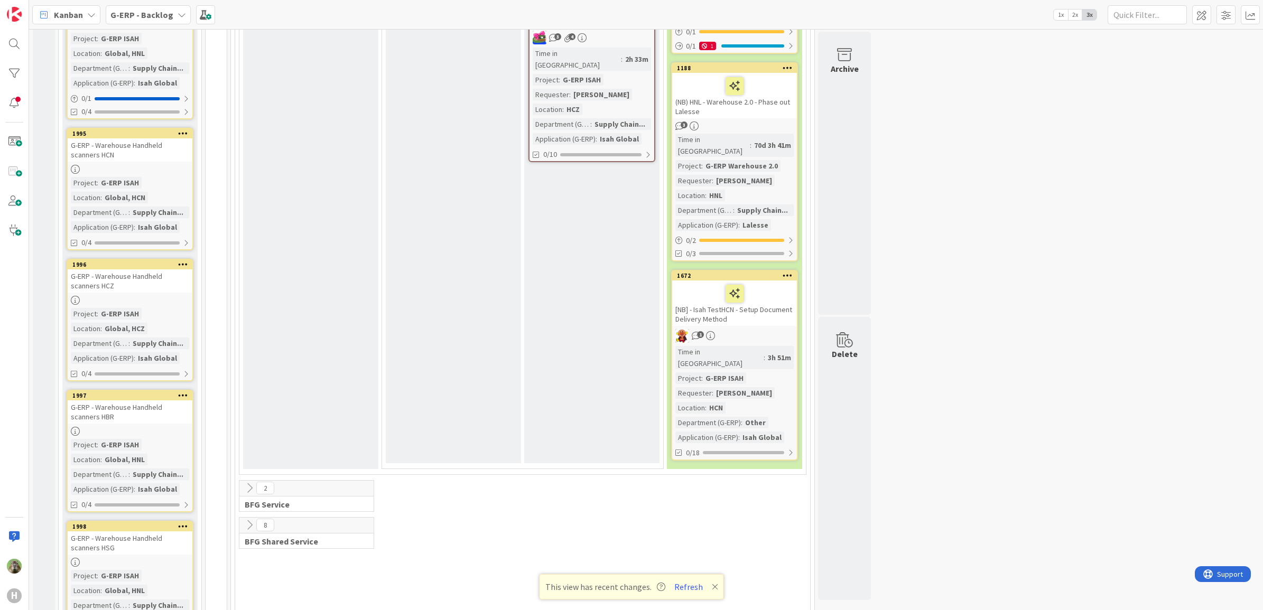
click at [145, 400] on div "G-ERP - Warehouse Handheld scanners HBR" at bounding box center [130, 411] width 125 height 23
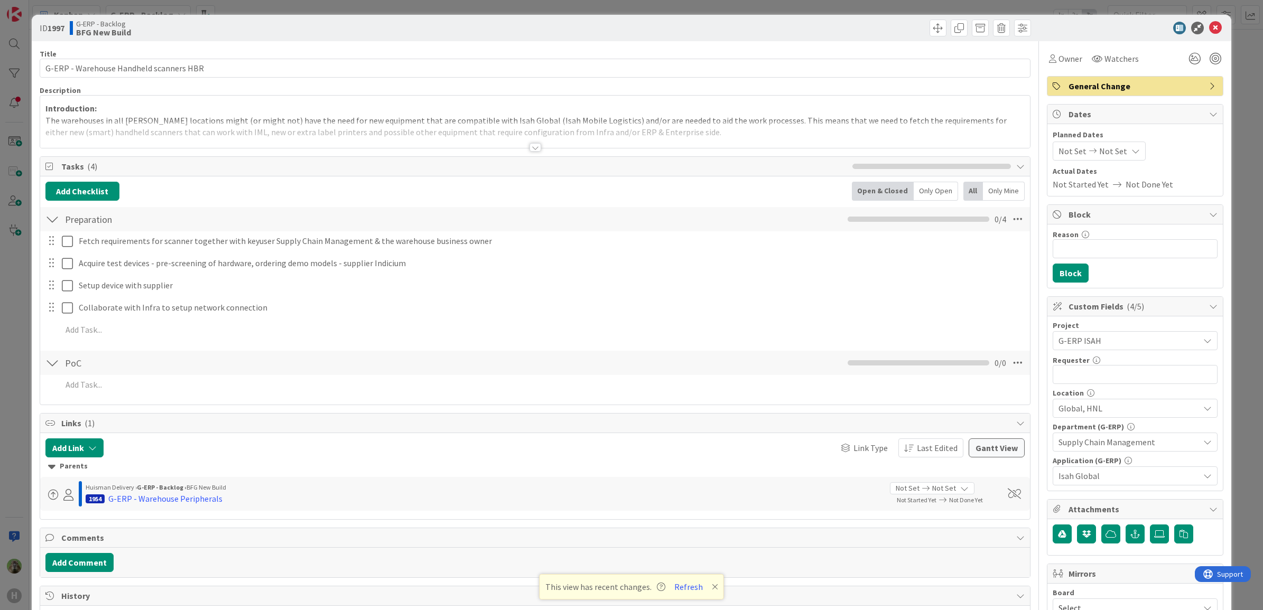
click at [1116, 415] on span "Global, HNL" at bounding box center [1128, 408] width 141 height 13
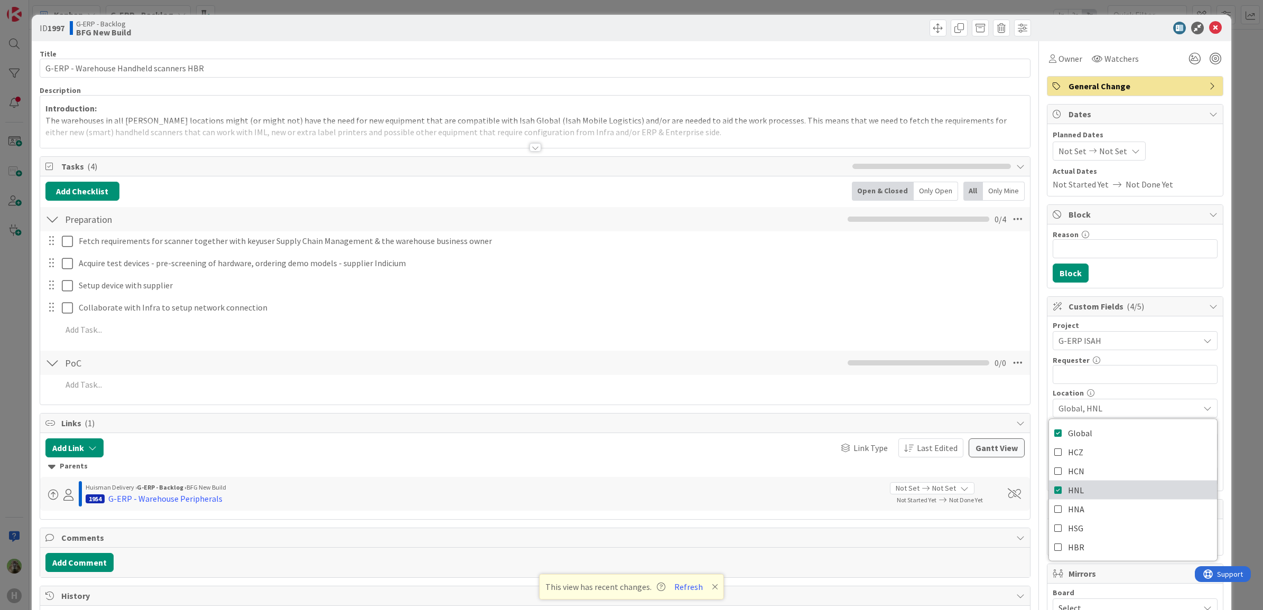
click at [1085, 487] on link "HNL" at bounding box center [1133, 490] width 168 height 19
click at [1081, 542] on link "HBR" at bounding box center [1133, 547] width 168 height 19
click at [14, 284] on div "ID 1997 G-ERP - Backlog BFG New Build Title 39 / 128 G-ERP - Warehouse Handheld…" at bounding box center [631, 305] width 1263 height 610
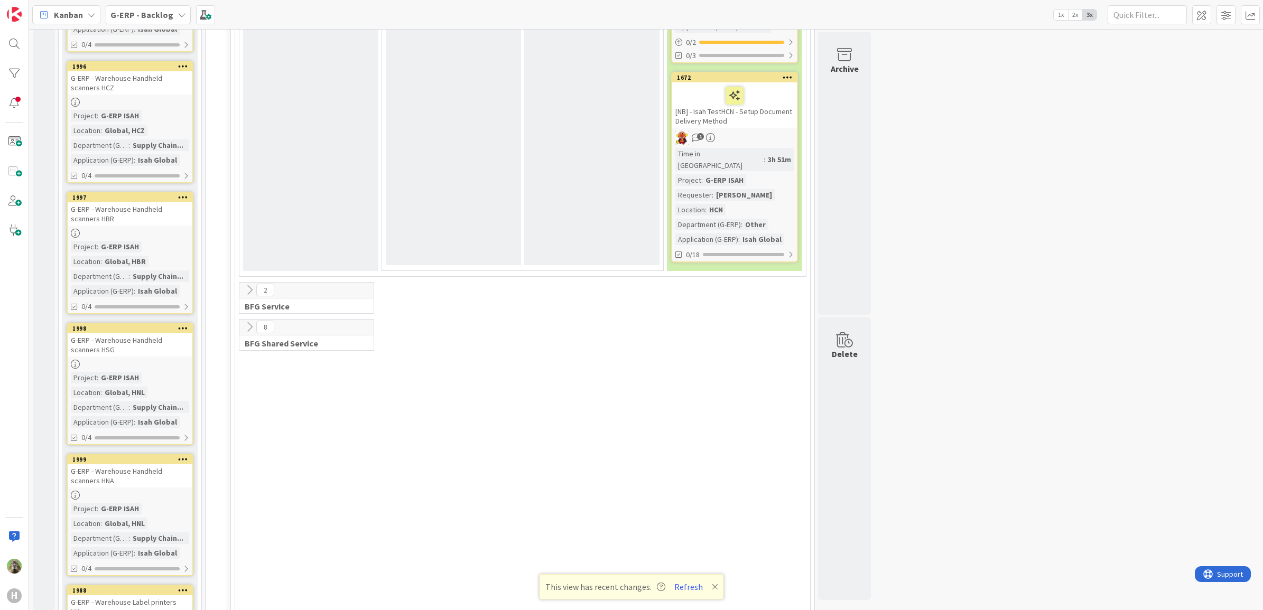
click at [156, 333] on div "G-ERP - Warehouse Handheld scanners HSG" at bounding box center [130, 344] width 125 height 23
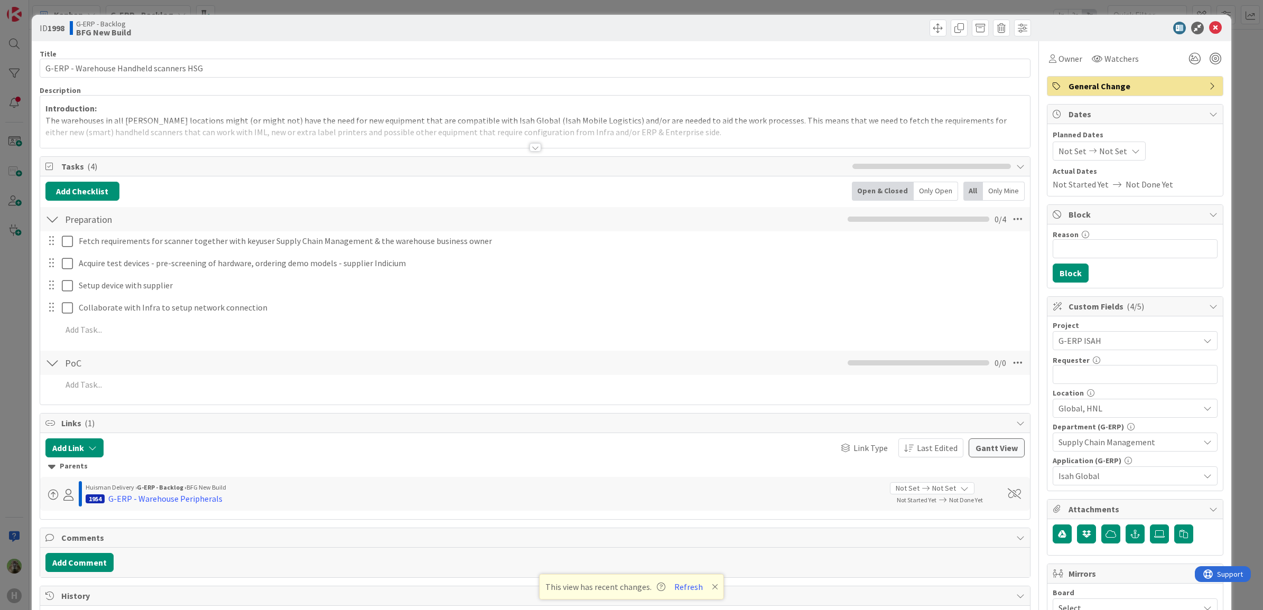
click at [1131, 412] on span "Global, HNL" at bounding box center [1128, 408] width 141 height 13
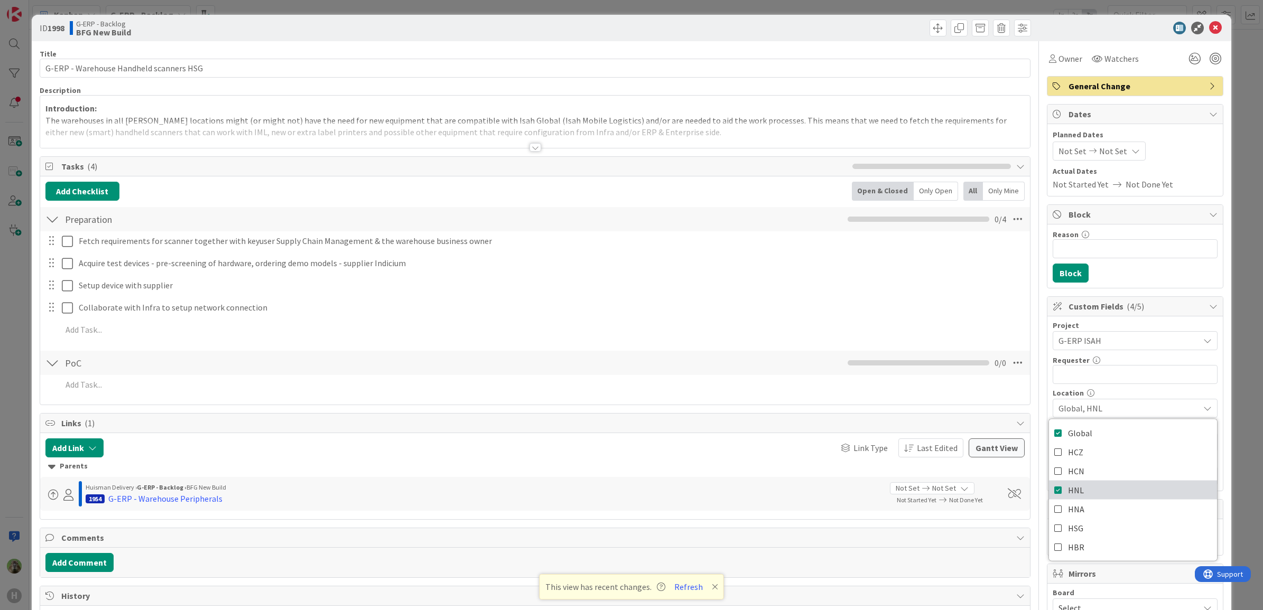
click at [1075, 489] on link "HNL" at bounding box center [1133, 490] width 168 height 19
click at [1074, 524] on link "HSG" at bounding box center [1133, 528] width 168 height 19
click at [17, 312] on div "ID 1998 G-ERP - Backlog BFG New Build Title 39 / 128 G-ERP - Warehouse Handheld…" at bounding box center [631, 305] width 1263 height 610
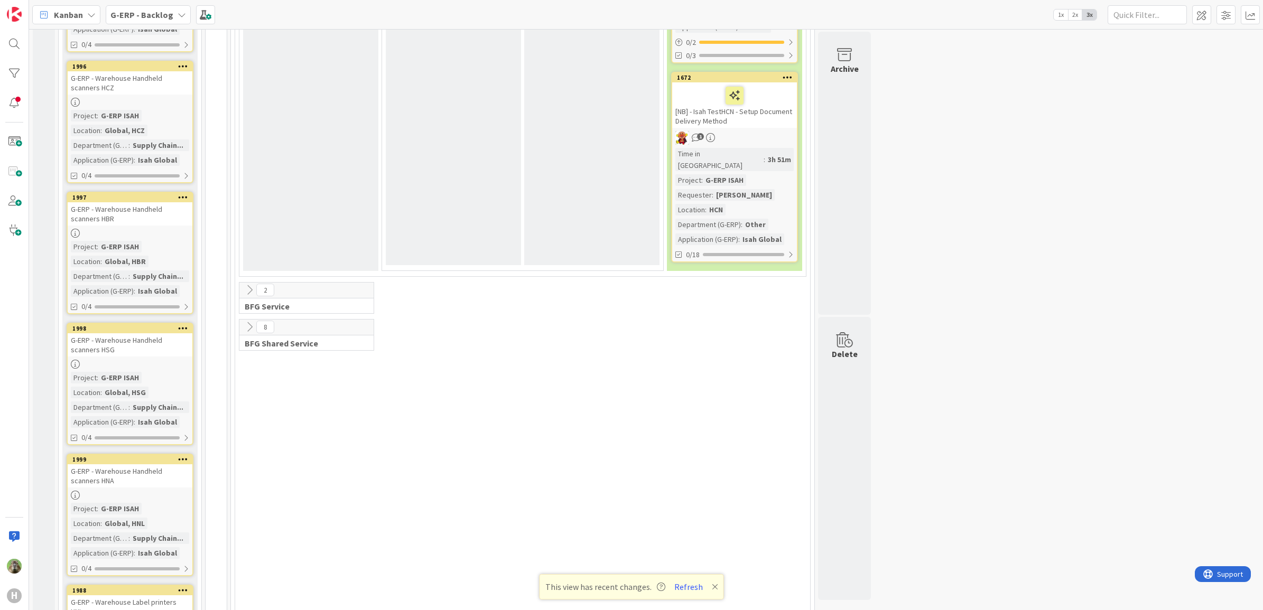
click at [171, 464] on div "G-ERP - Warehouse Handheld scanners HNA" at bounding box center [130, 475] width 125 height 23
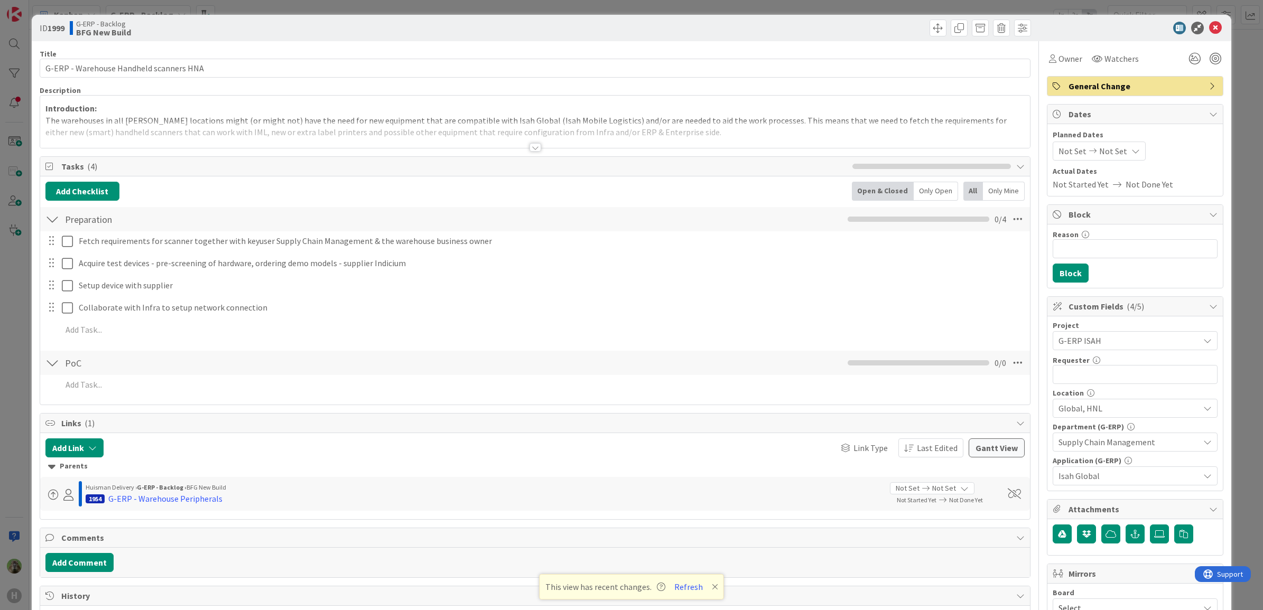
click at [1127, 408] on span "Global, HNL" at bounding box center [1128, 408] width 141 height 13
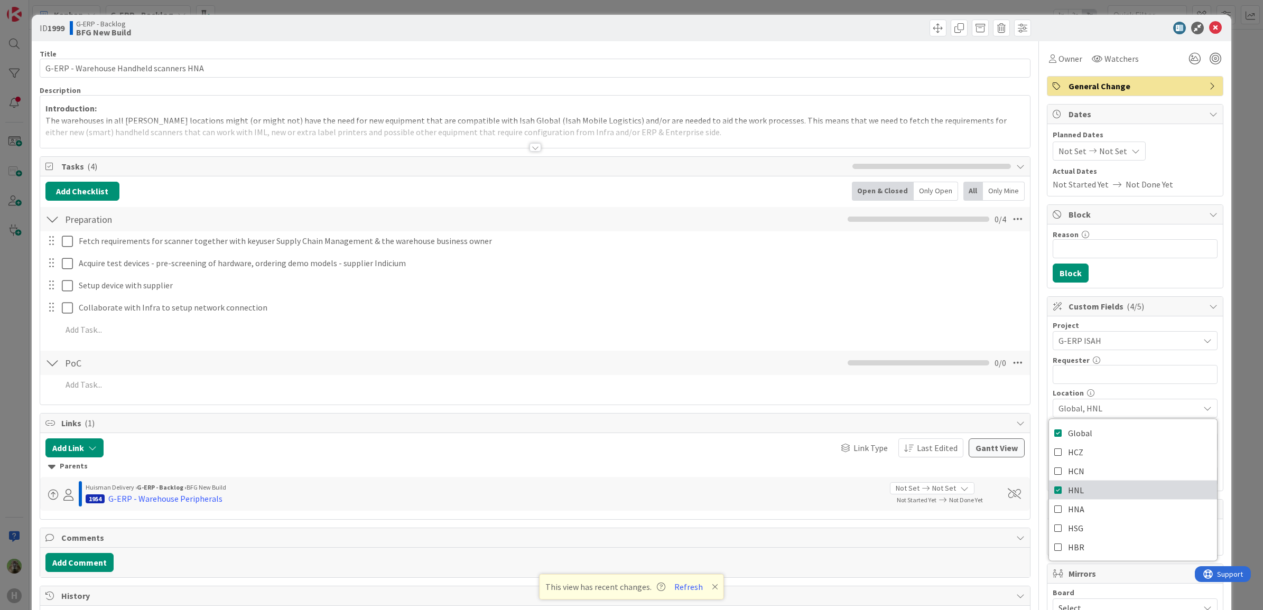
click at [1118, 497] on link "HNL" at bounding box center [1133, 490] width 168 height 19
click at [17, 317] on div "ID 1999 G-ERP - Backlog BFG New Build Title 39 / 128 G-ERP - Warehouse Handheld…" at bounding box center [631, 305] width 1263 height 610
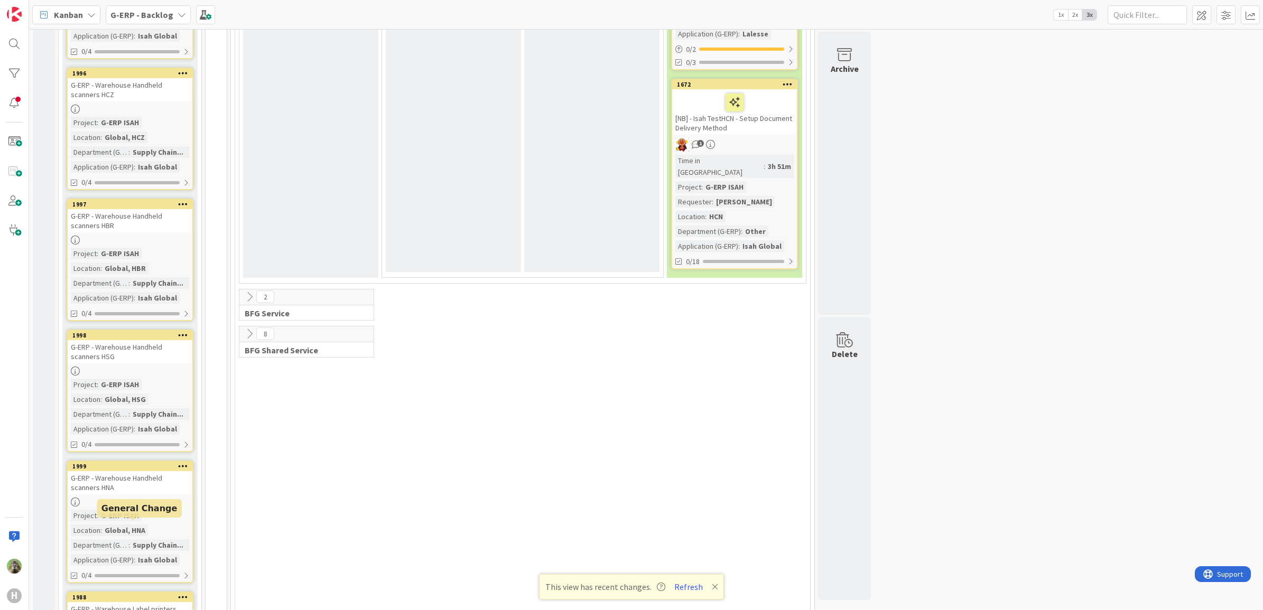
scroll to position [1517, 0]
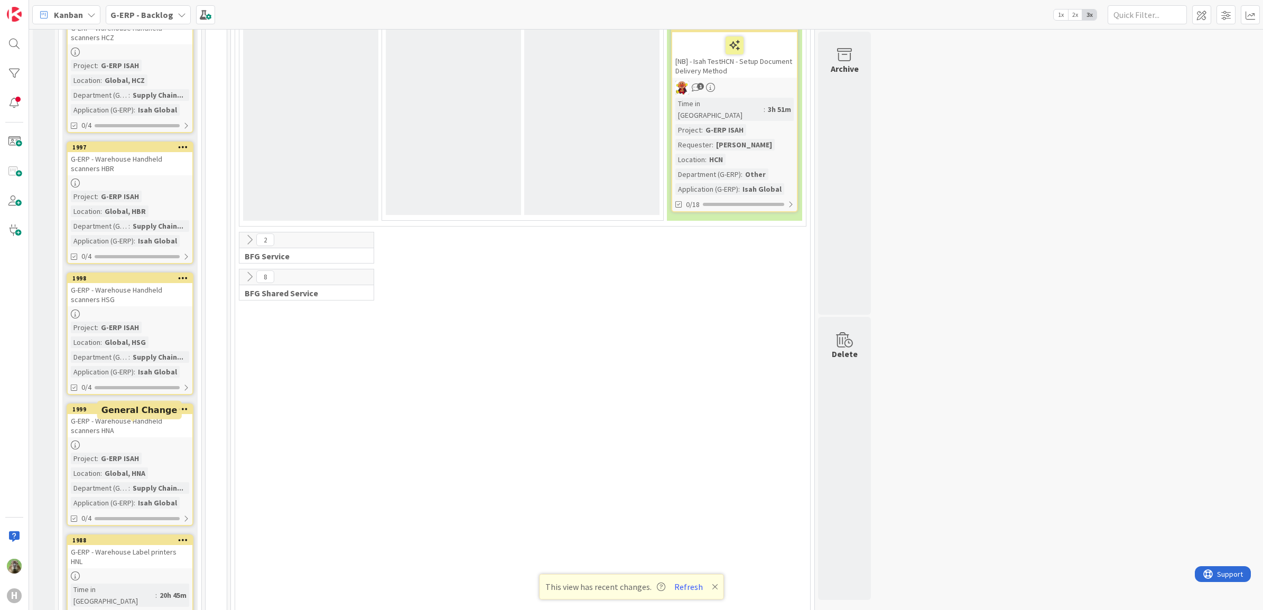
click at [167, 537] on div "1988" at bounding box center [132, 540] width 120 height 7
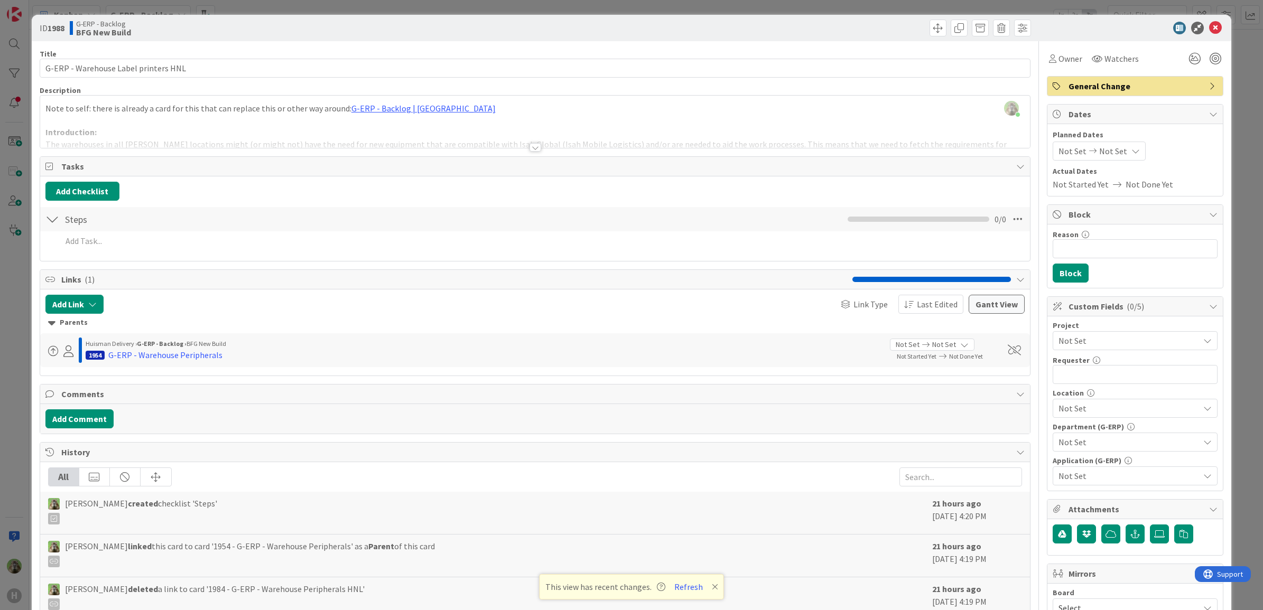
click at [553, 96] on div "[PERSON_NAME] just joined Note to self: there is already a card for this that c…" at bounding box center [535, 122] width 990 height 52
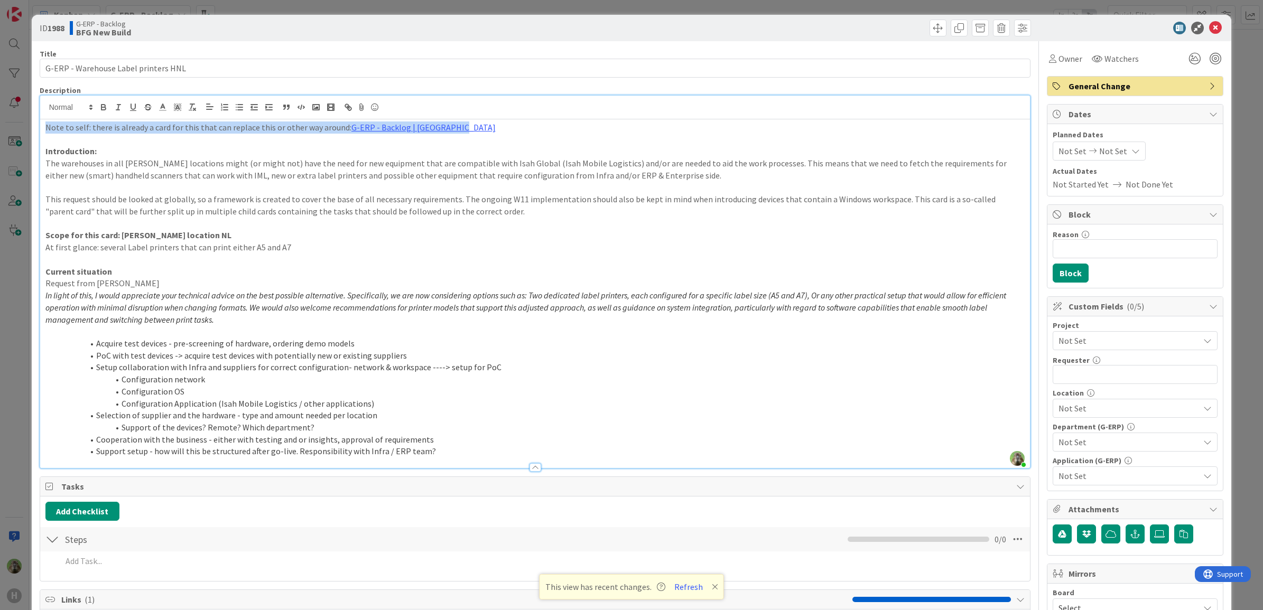
drag, startPoint x: 479, startPoint y: 123, endPoint x: -3, endPoint y: 101, distance: 482.3
click at [0, 101] on html "H Kanban G-ERP - Backlog 1x 2x 3x 8 INFO This column contains information cards…" at bounding box center [631, 305] width 1263 height 610
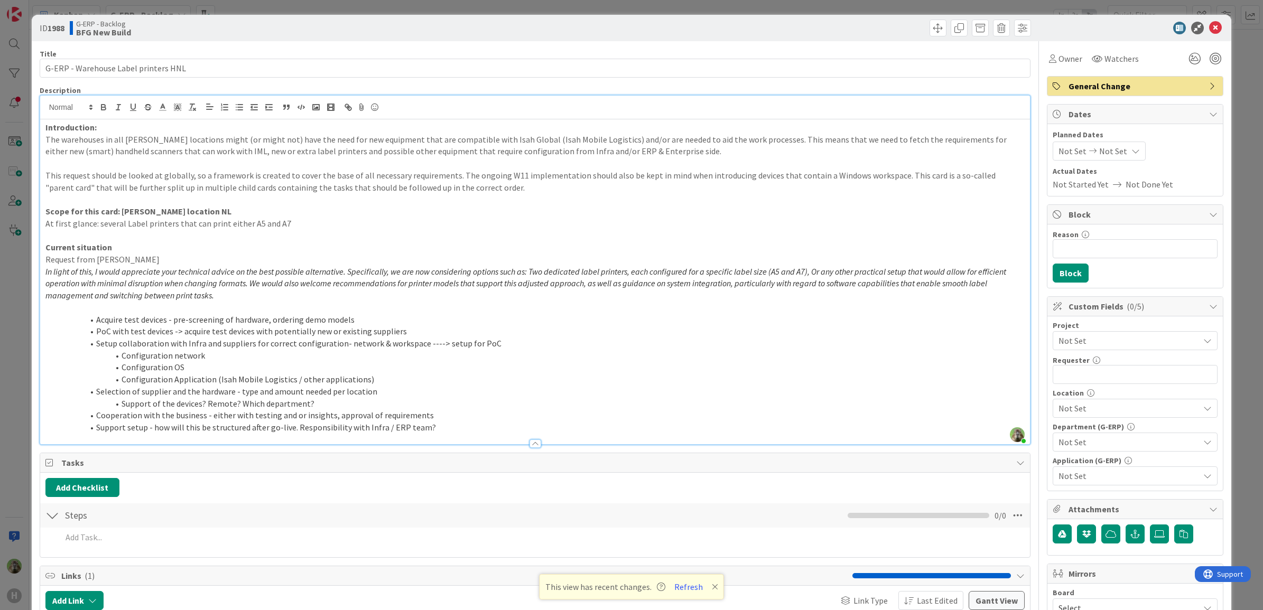
click at [2, 330] on div "ID 1988 G-ERP - Backlog BFG New Build Title 36 / 128 G-ERP - Warehouse Label pr…" at bounding box center [631, 305] width 1263 height 610
click at [10, 361] on div "ID 1988 G-ERP - Backlog BFG New Build Title 36 / 128 G-ERP - Warehouse Label pr…" at bounding box center [631, 305] width 1263 height 610
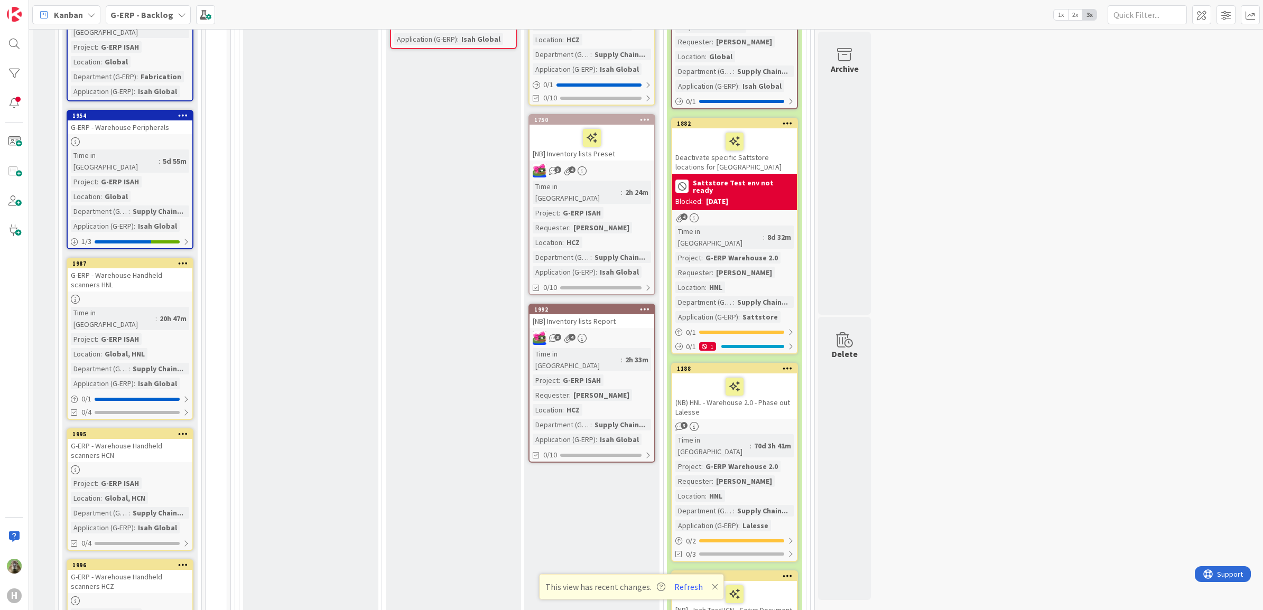
scroll to position [922, 0]
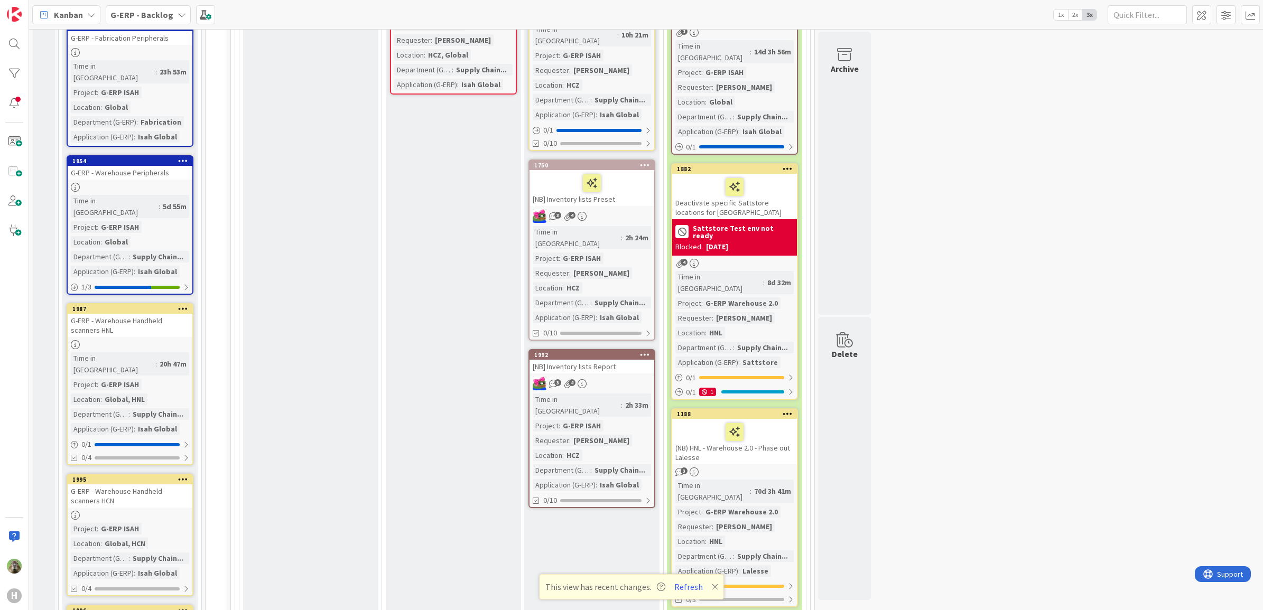
click at [133, 484] on div "G-ERP - Warehouse Handheld scanners HCN" at bounding box center [130, 495] width 125 height 23
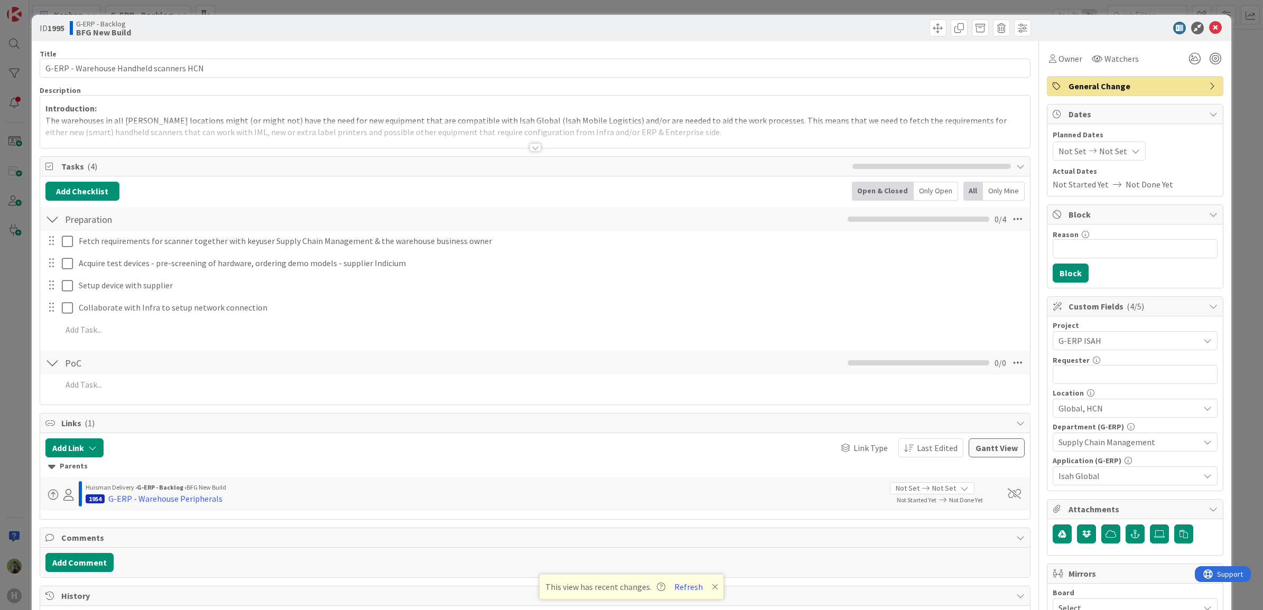
click at [234, 133] on div at bounding box center [535, 134] width 990 height 27
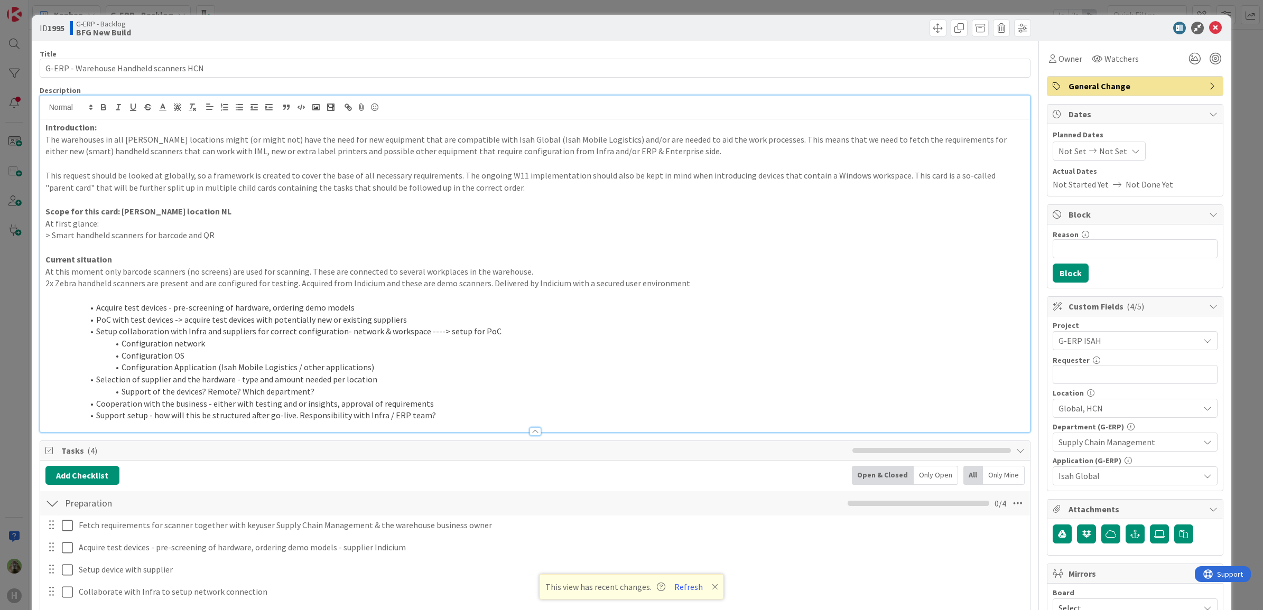
click at [168, 210] on strong "Scope for this card: [PERSON_NAME] location NL" at bounding box center [138, 211] width 186 height 11
click at [193, 207] on strong "Scope for this card: [PERSON_NAME] location NL" at bounding box center [138, 211] width 186 height 11
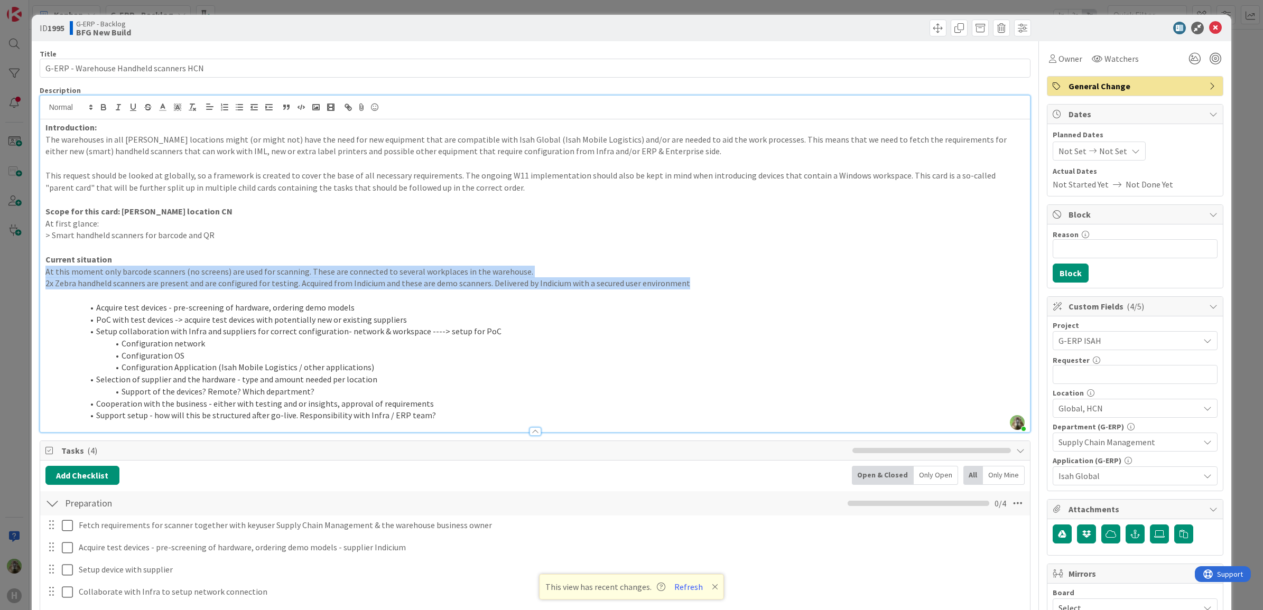
drag, startPoint x: 701, startPoint y: 288, endPoint x: -2, endPoint y: 275, distance: 702.2
click at [0, 275] on html "H Kanban G-ERP - Backlog 1x 2x 3x 8 INFO This column contains information cards…" at bounding box center [631, 305] width 1263 height 610
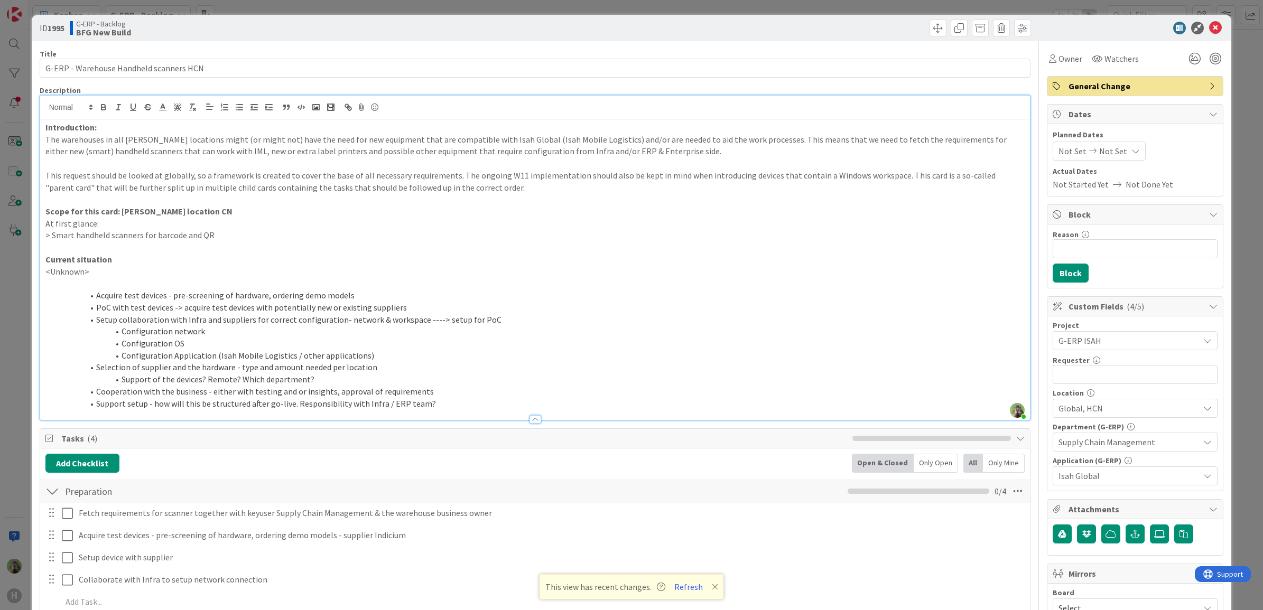
click at [2, 286] on div "ID 1995 G-ERP - Backlog BFG New Build Title 39 / 128 G-ERP - Warehouse Handheld…" at bounding box center [631, 305] width 1263 height 610
click at [8, 287] on div "ID 1995 G-ERP - Backlog BFG New Build Title 39 / 128 G-ERP - Warehouse Handheld…" at bounding box center [631, 305] width 1263 height 610
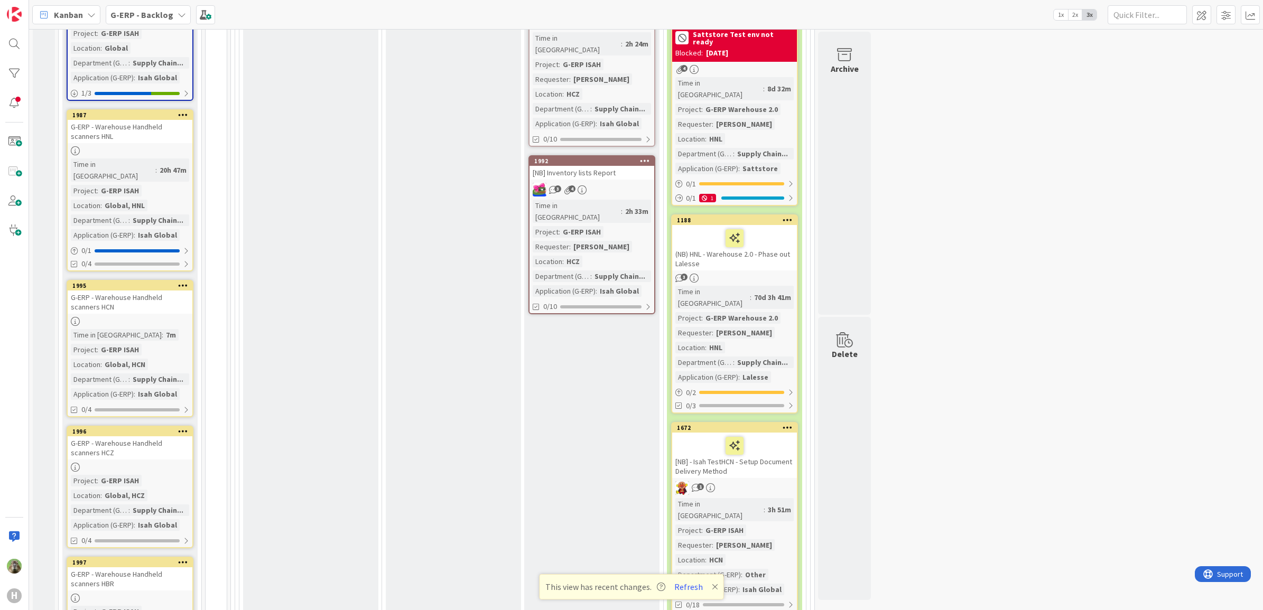
scroll to position [1121, 0]
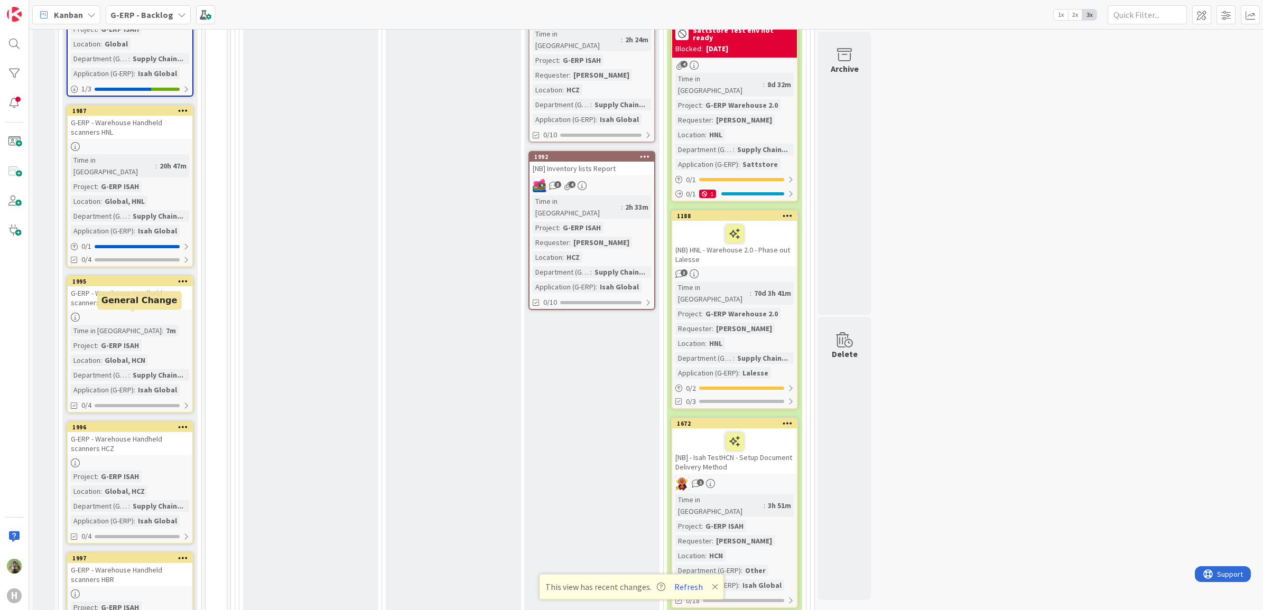
click at [117, 424] on div "1996" at bounding box center [132, 427] width 120 height 7
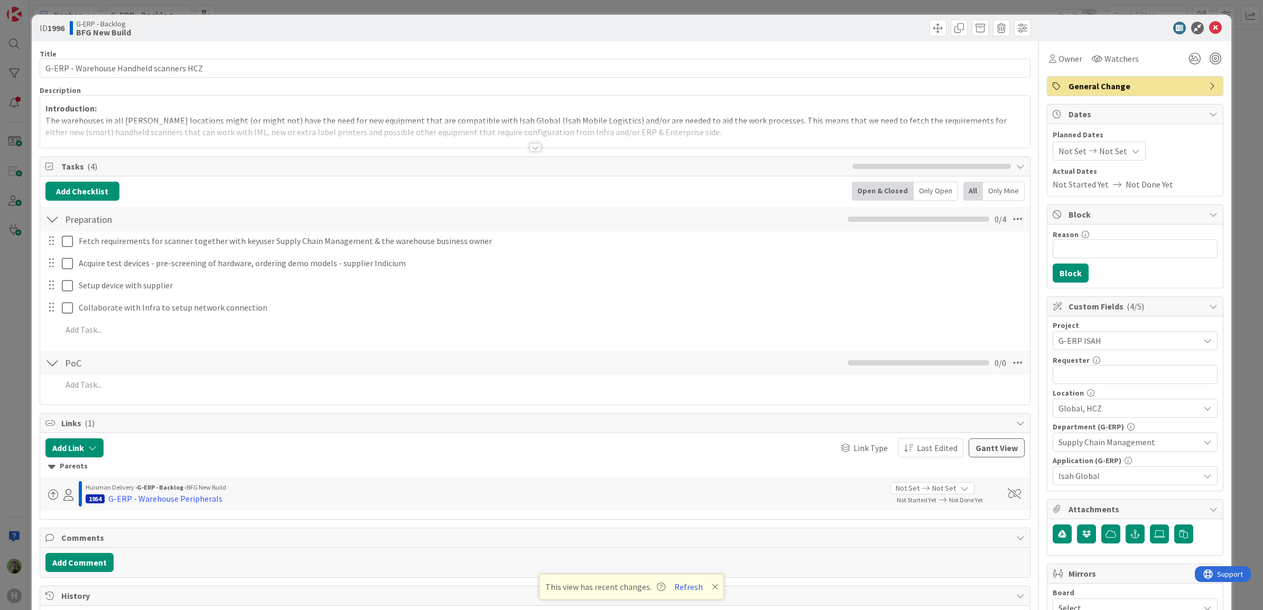
click at [305, 127] on div at bounding box center [535, 134] width 990 height 27
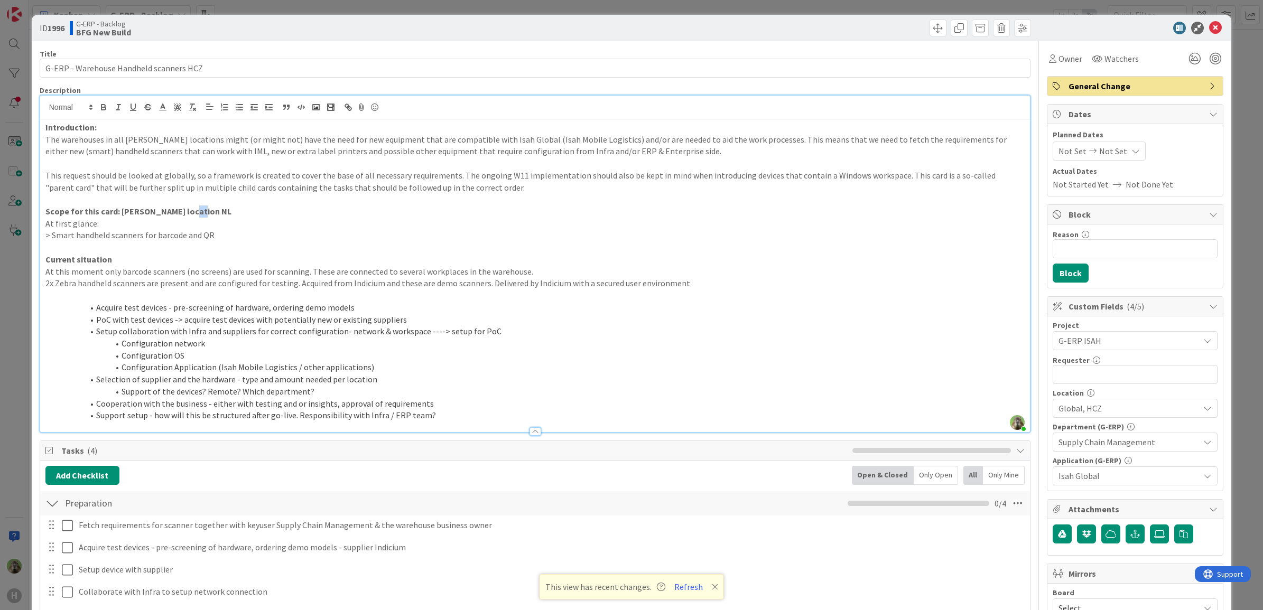
drag, startPoint x: 197, startPoint y: 207, endPoint x: 185, endPoint y: 210, distance: 11.5
click at [185, 210] on p "Scope for this card: [PERSON_NAME] location NL" at bounding box center [534, 212] width 979 height 12
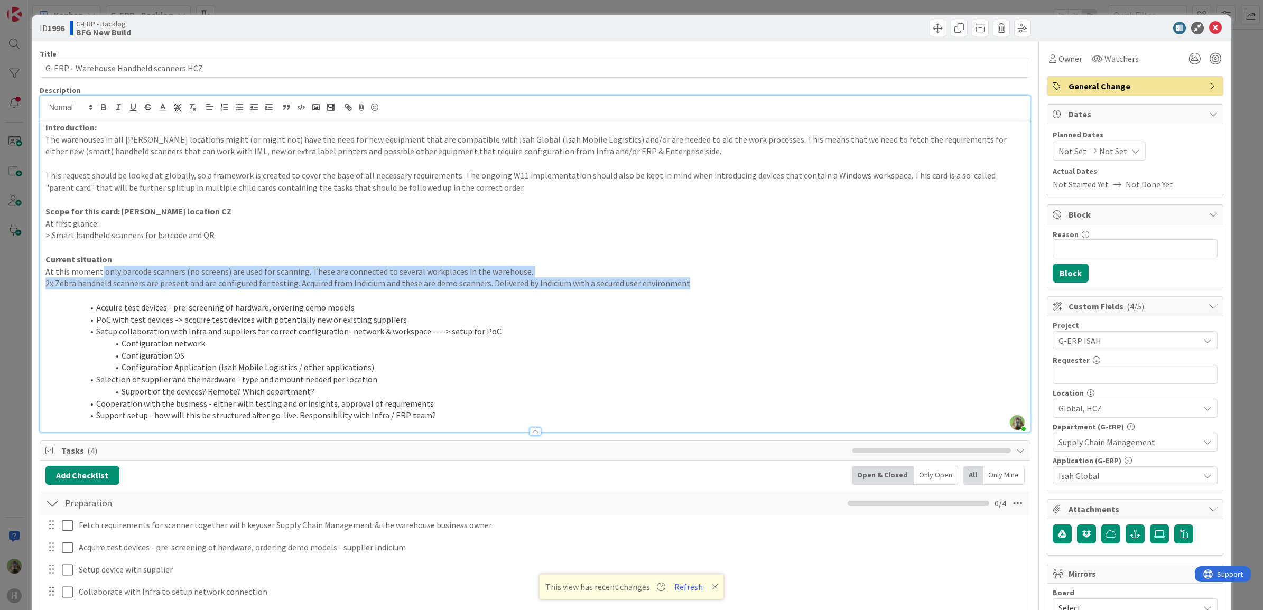
drag, startPoint x: 326, startPoint y: 282, endPoint x: 98, endPoint y: 267, distance: 228.1
click at [98, 267] on div "Introduction: The warehouses in all [PERSON_NAME] locations might (or might not…" at bounding box center [535, 275] width 990 height 313
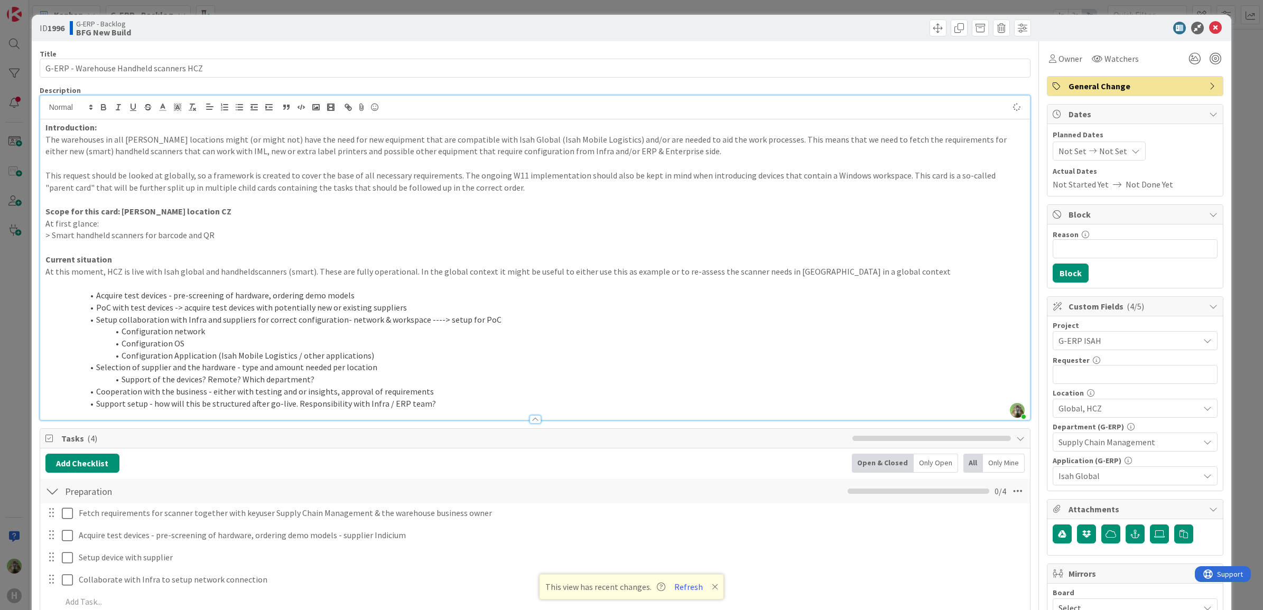
click at [0, 262] on div "ID 1996 G-ERP - Backlog BFG New Build Title 39 / 128 G-ERP - Warehouse Handheld…" at bounding box center [631, 305] width 1263 height 610
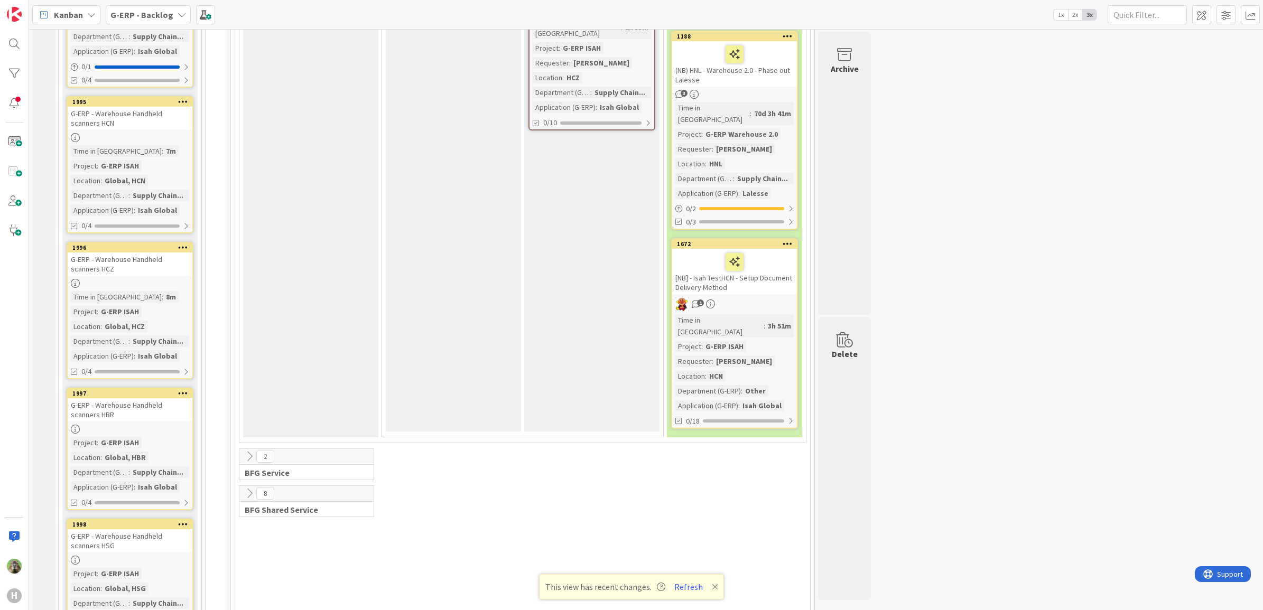
scroll to position [1319, 0]
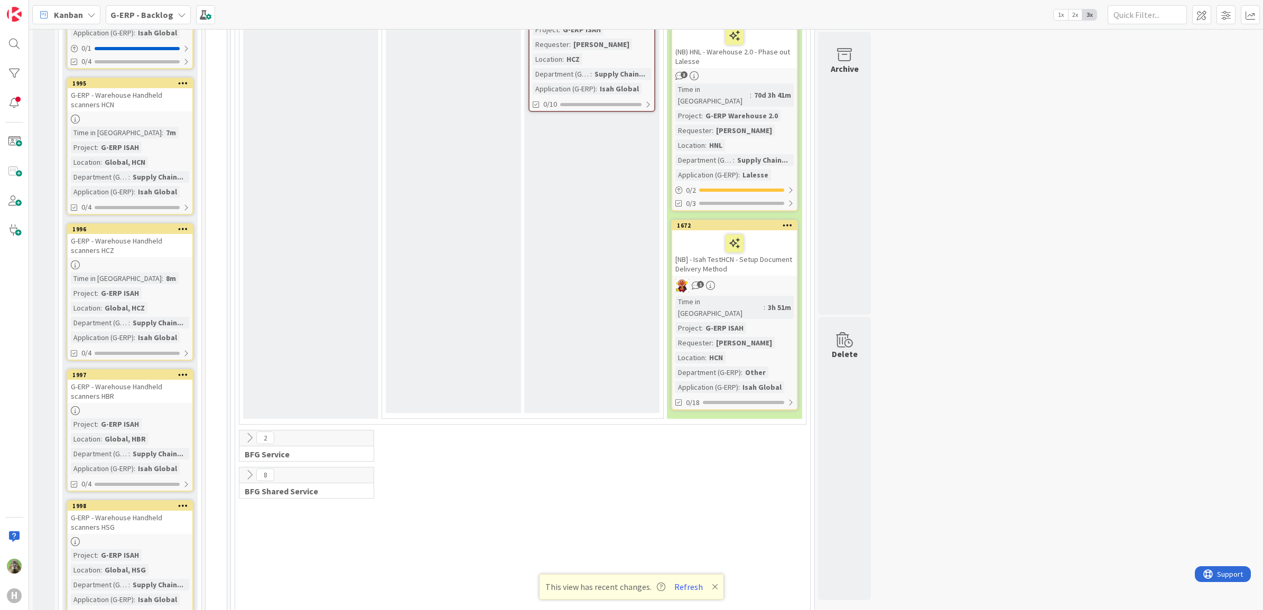
click at [154, 380] on div "G-ERP - Warehouse Handheld scanners HBR" at bounding box center [130, 391] width 125 height 23
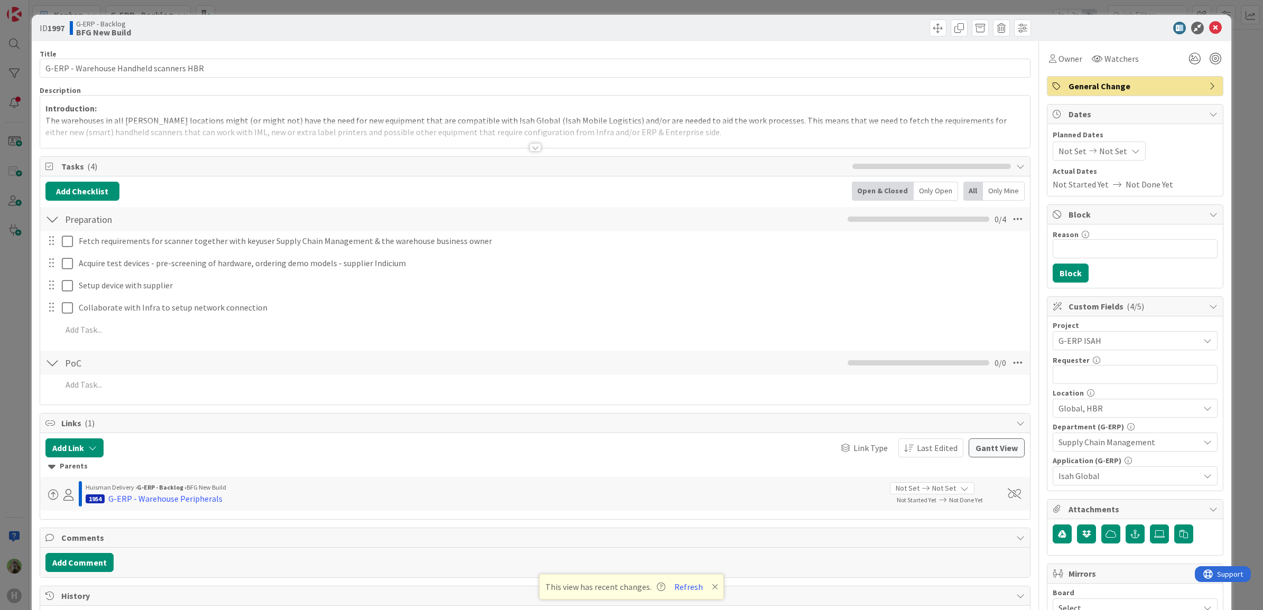
click at [347, 144] on div at bounding box center [535, 134] width 990 height 27
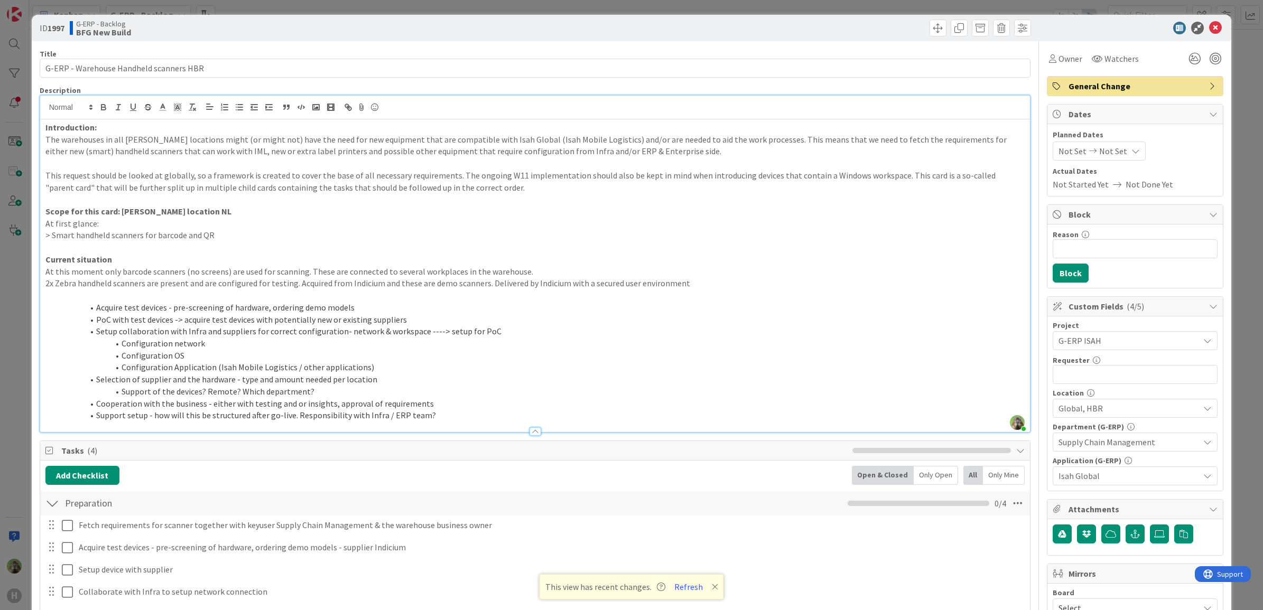
click at [225, 235] on p "> Smart handheld scanners for barcode and QR" at bounding box center [534, 235] width 979 height 12
drag, startPoint x: 276, startPoint y: 236, endPoint x: 11, endPoint y: 221, distance: 265.6
click at [11, 221] on div "ID 1997 G-ERP - Backlog BFG New Build Title 39 / 128 G-ERP - Warehouse Handheld…" at bounding box center [631, 305] width 1263 height 610
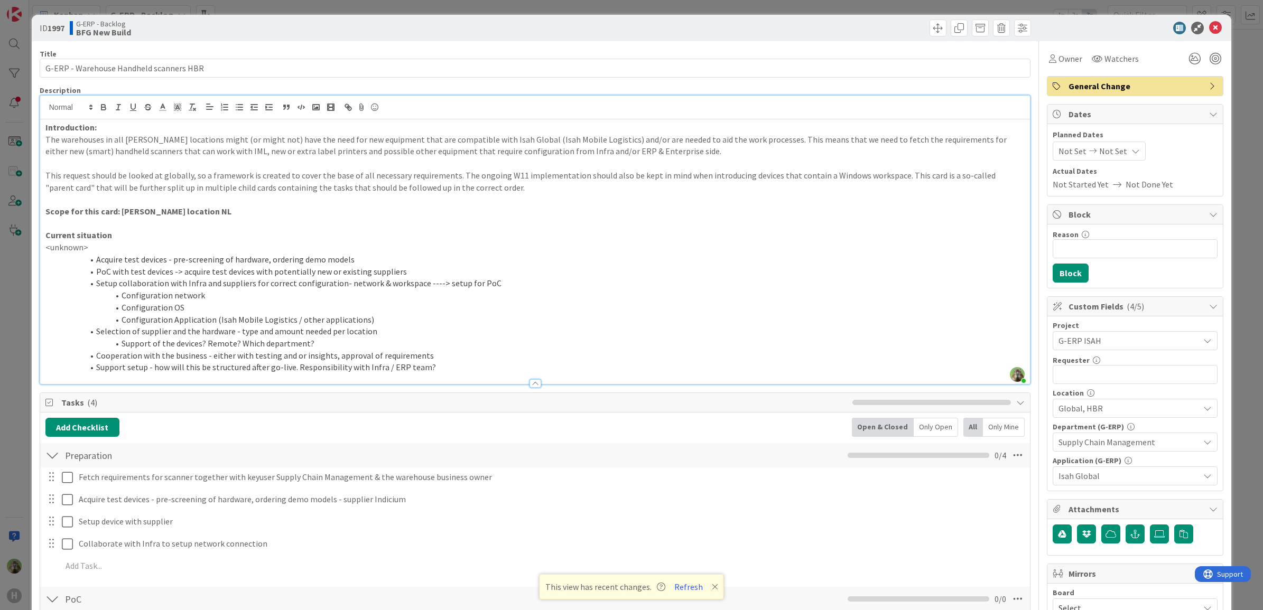
click at [14, 300] on div "ID 1997 G-ERP - Backlog BFG New Build Title 39 / 128 G-ERP - Warehouse Handheld…" at bounding box center [631, 305] width 1263 height 610
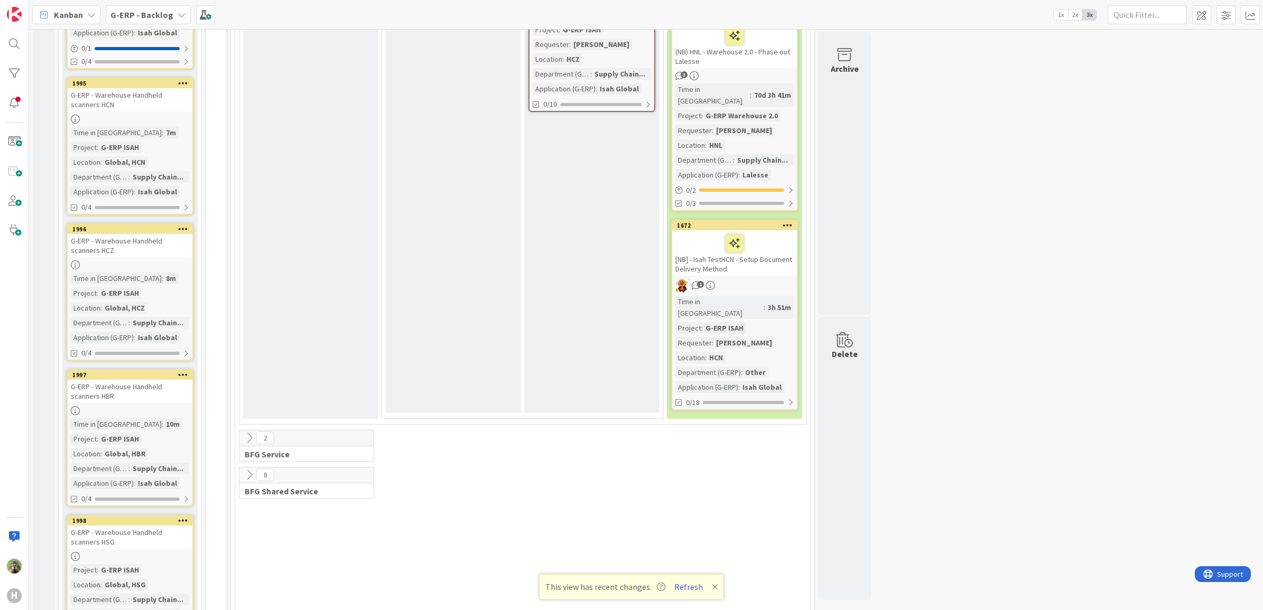
click at [146, 526] on div "G-ERP - Warehouse Handheld scanners HSG" at bounding box center [130, 537] width 125 height 23
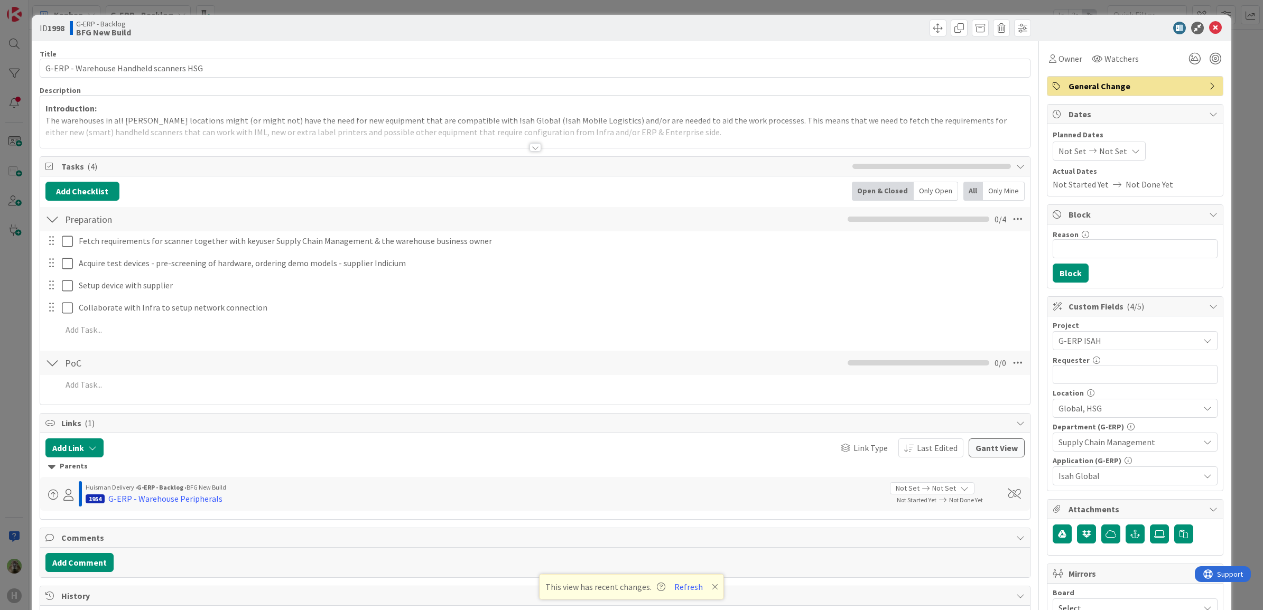
click at [297, 116] on div "Introduction: The warehouses in all [PERSON_NAME] locations might (or might not…" at bounding box center [535, 122] width 990 height 52
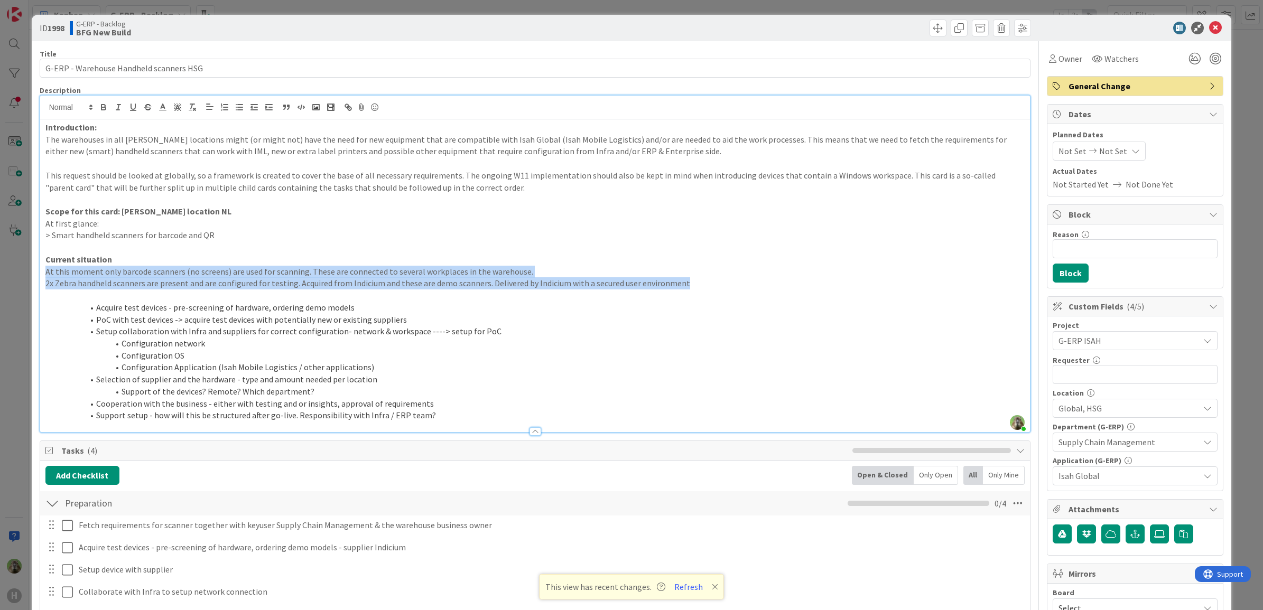
drag, startPoint x: 315, startPoint y: 277, endPoint x: 42, endPoint y: 272, distance: 273.2
click at [42, 272] on div "Introduction: The warehouses in all [PERSON_NAME] locations might (or might not…" at bounding box center [535, 275] width 990 height 313
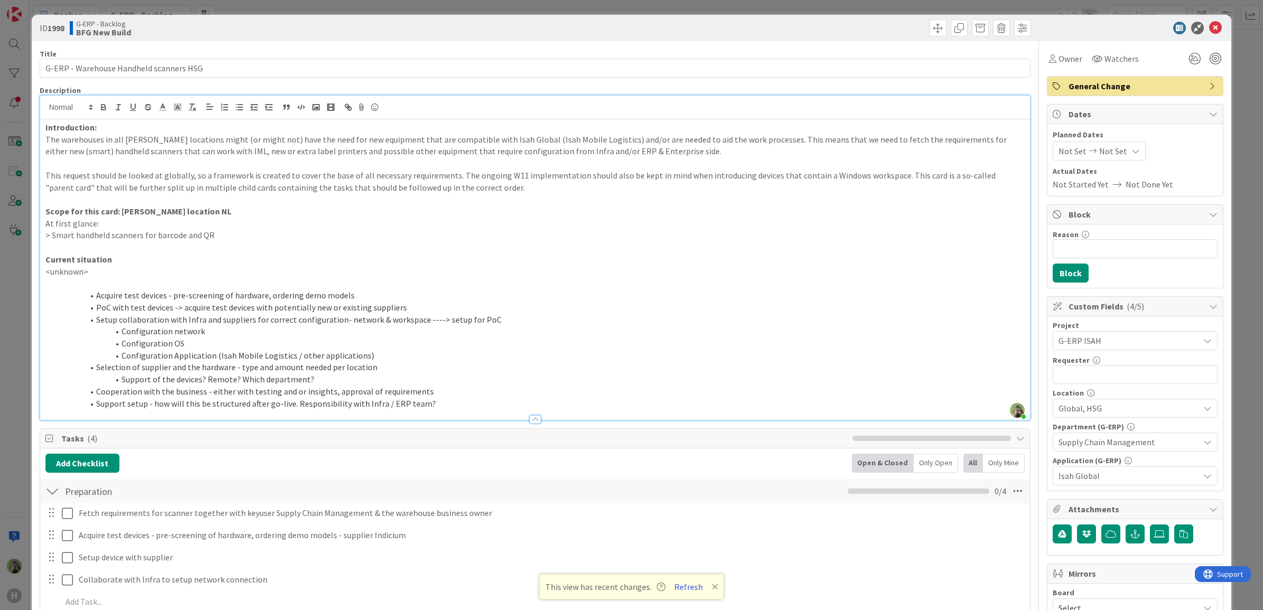
click at [9, 326] on div "ID 1998 G-ERP - Backlog BFG New Build Title 39 / 128 G-ERP - Warehouse Handheld…" at bounding box center [631, 305] width 1263 height 610
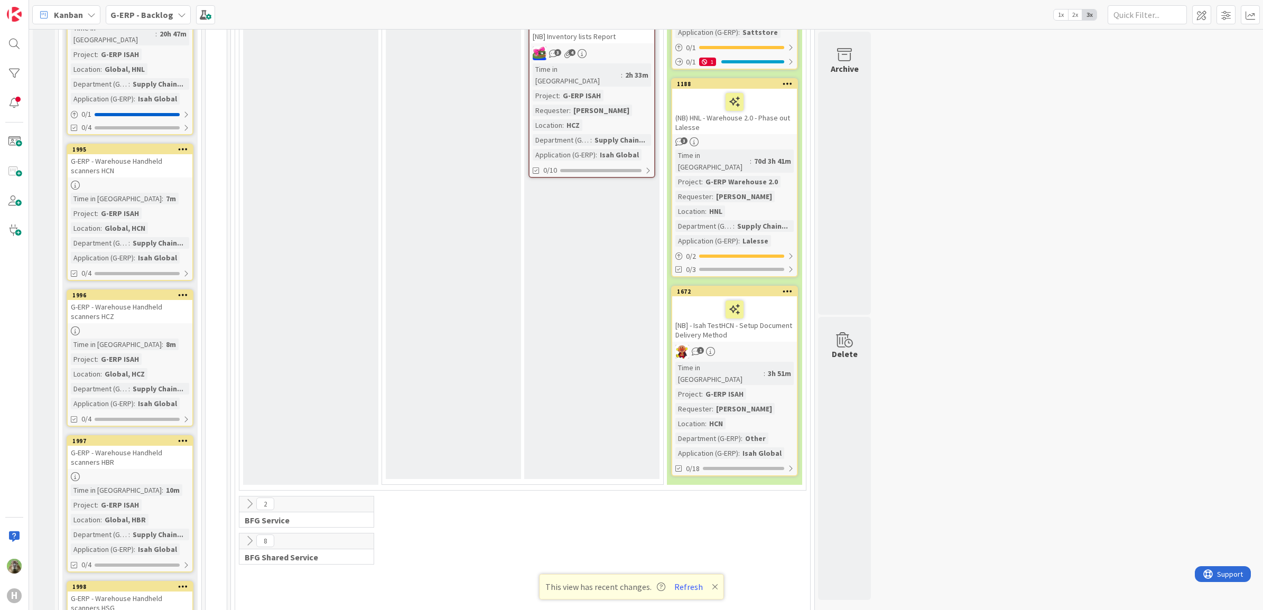
scroll to position [1319, 0]
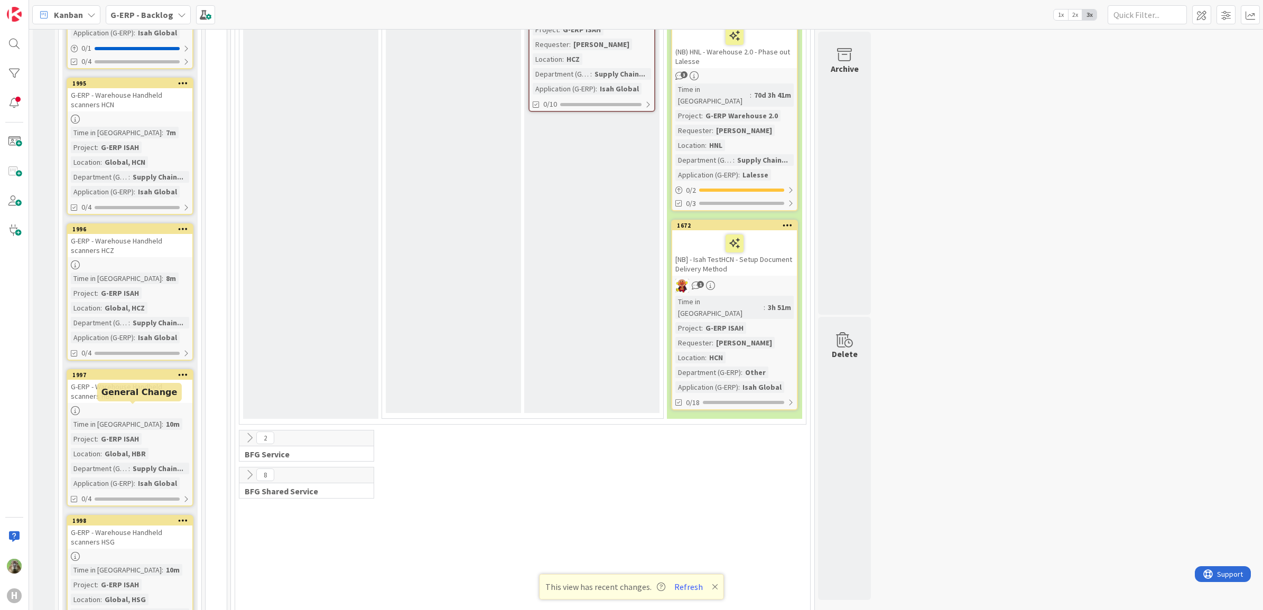
click at [140, 526] on div "G-ERP - Warehouse Handheld scanners HSG" at bounding box center [130, 537] width 125 height 23
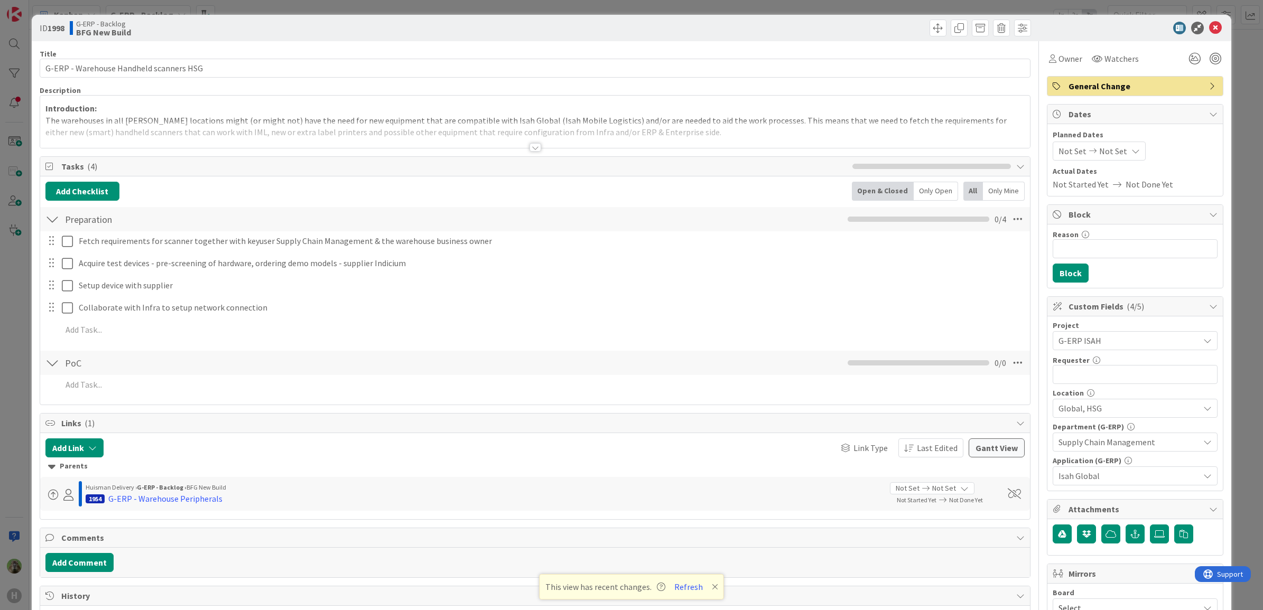
click at [315, 123] on div at bounding box center [535, 134] width 990 height 27
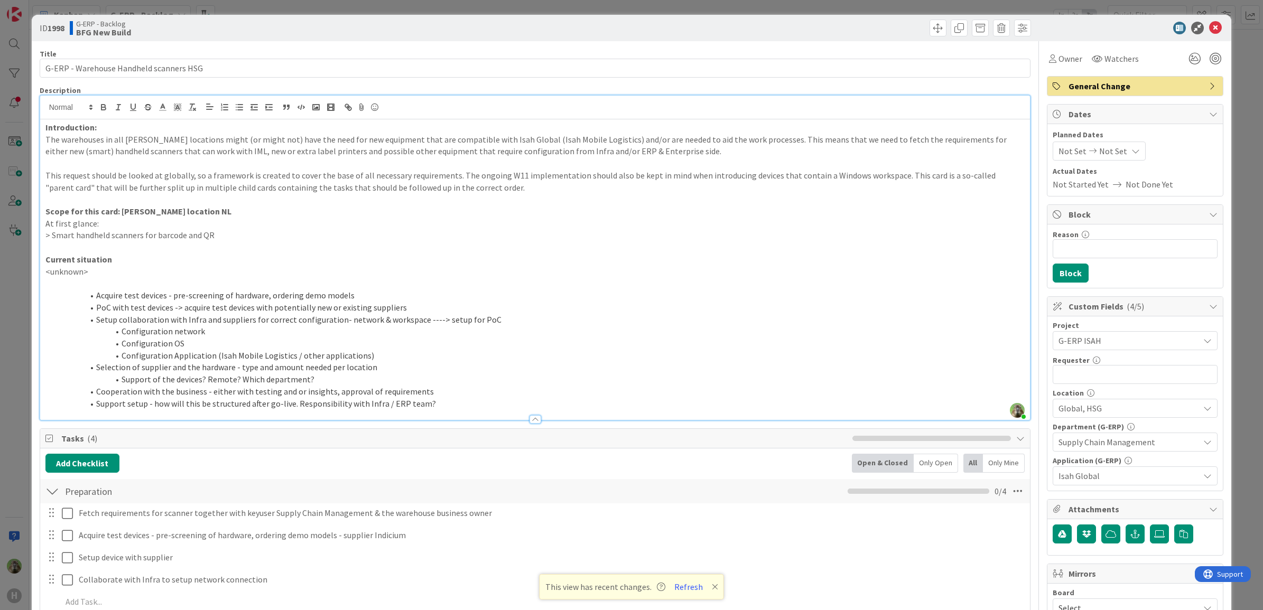
click at [190, 214] on strong "Scope for this card: [PERSON_NAME] location NL" at bounding box center [138, 211] width 186 height 11
click at [11, 287] on div "ID 1998 G-ERP - Backlog BFG New Build Title 39 / 128 G-ERP - Warehouse Handheld…" at bounding box center [631, 305] width 1263 height 610
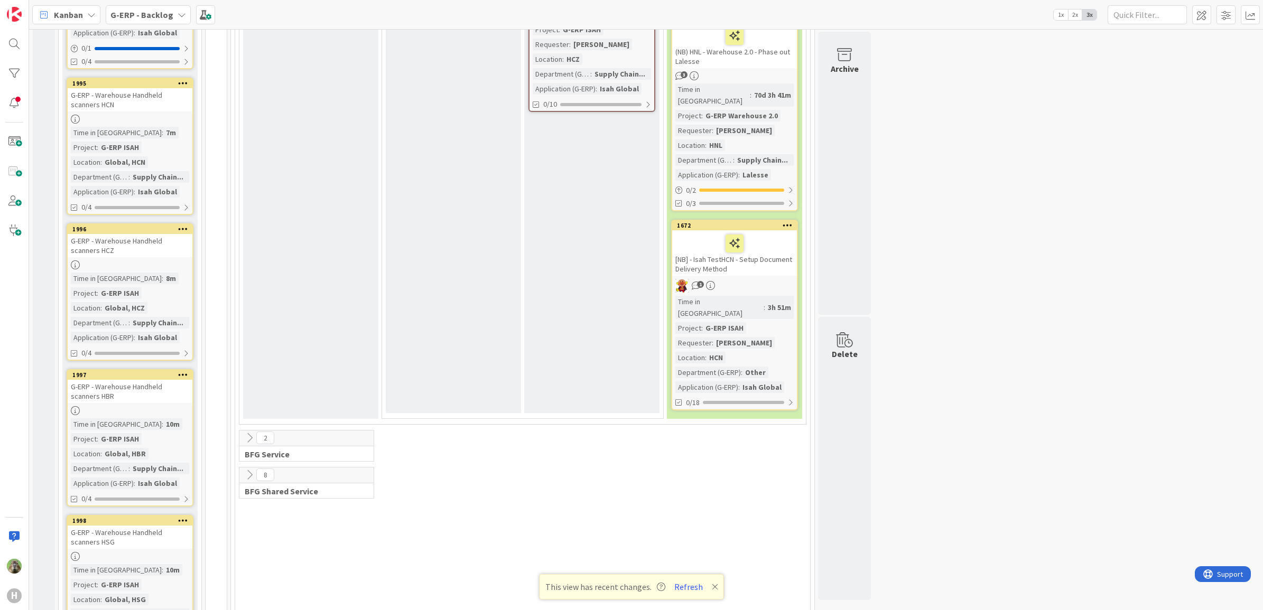
click at [148, 380] on div "G-ERP - Warehouse Handheld scanners HBR" at bounding box center [130, 391] width 125 height 23
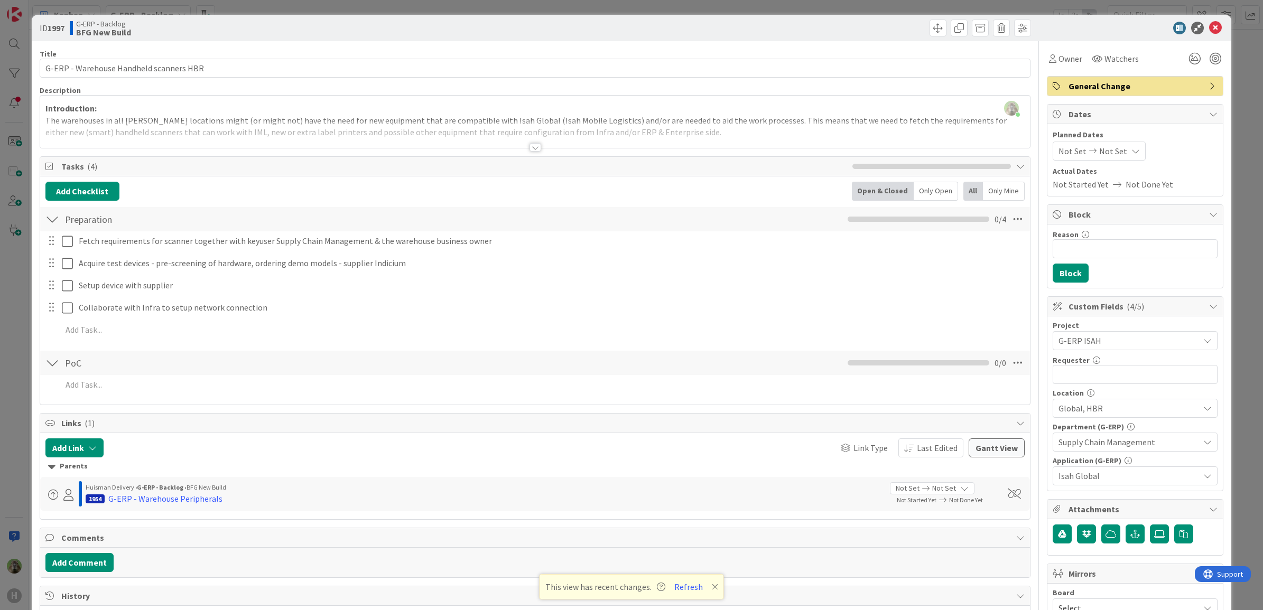
click at [228, 111] on div "[PERSON_NAME] just joined Introduction: The warehouses in all [PERSON_NAME] loc…" at bounding box center [535, 122] width 990 height 52
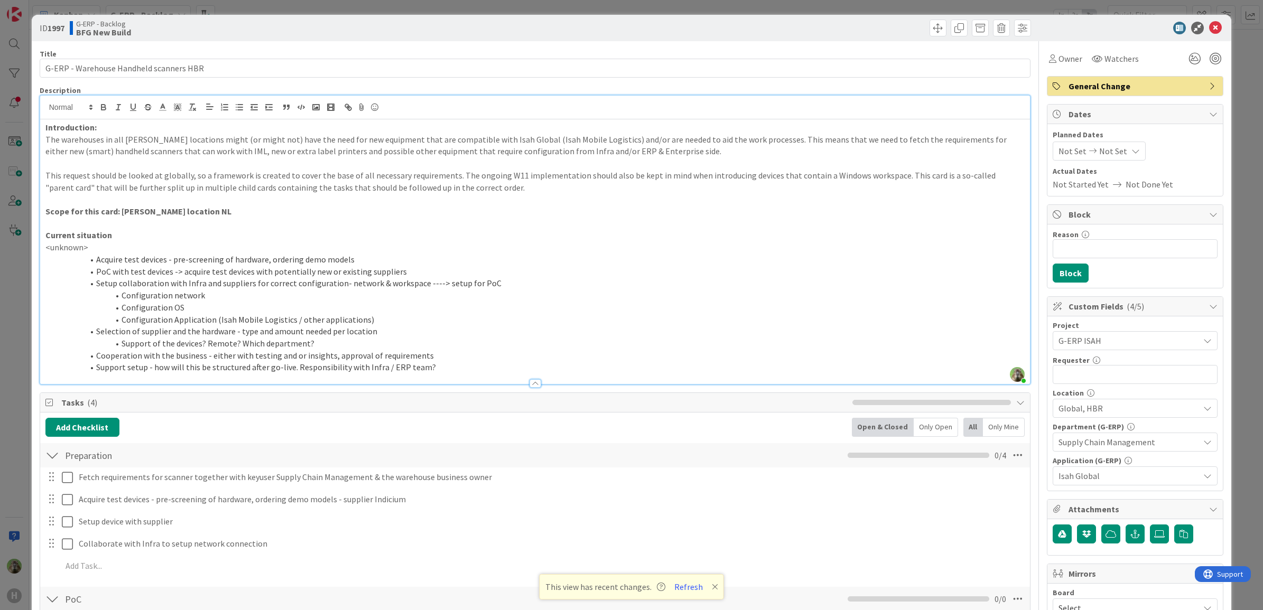
click at [202, 213] on p "Scope for this card: [PERSON_NAME] location NL" at bounding box center [534, 212] width 979 height 12
click at [192, 212] on strong "Scope for this card: [PERSON_NAME] location NL" at bounding box center [138, 211] width 186 height 11
click at [172, 244] on p "<unknown>" at bounding box center [534, 247] width 979 height 12
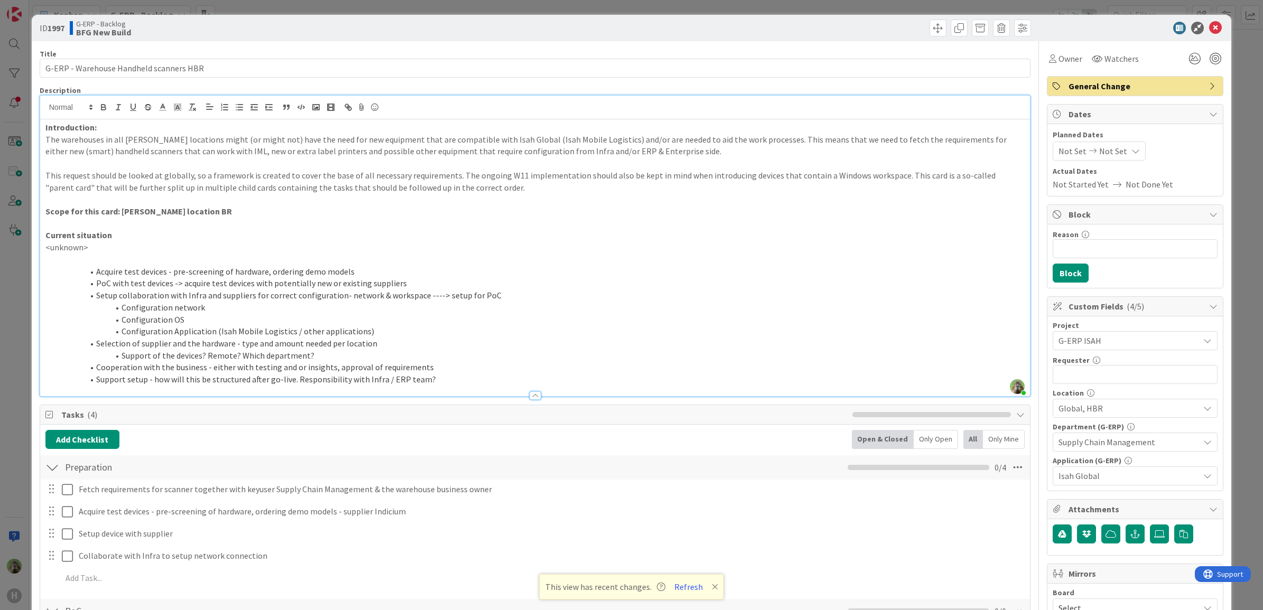
click at [4, 265] on div "ID 1997 G-ERP - Backlog BFG New Build Title 39 / 128 G-ERP - Warehouse Handheld…" at bounding box center [631, 305] width 1263 height 610
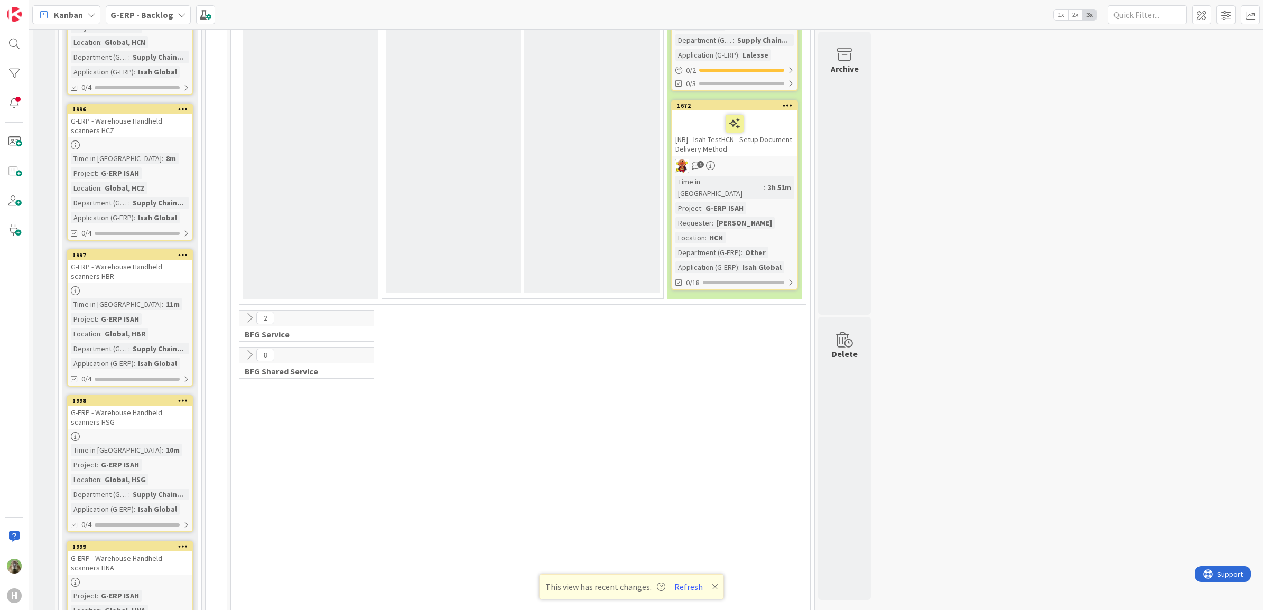
scroll to position [1451, 0]
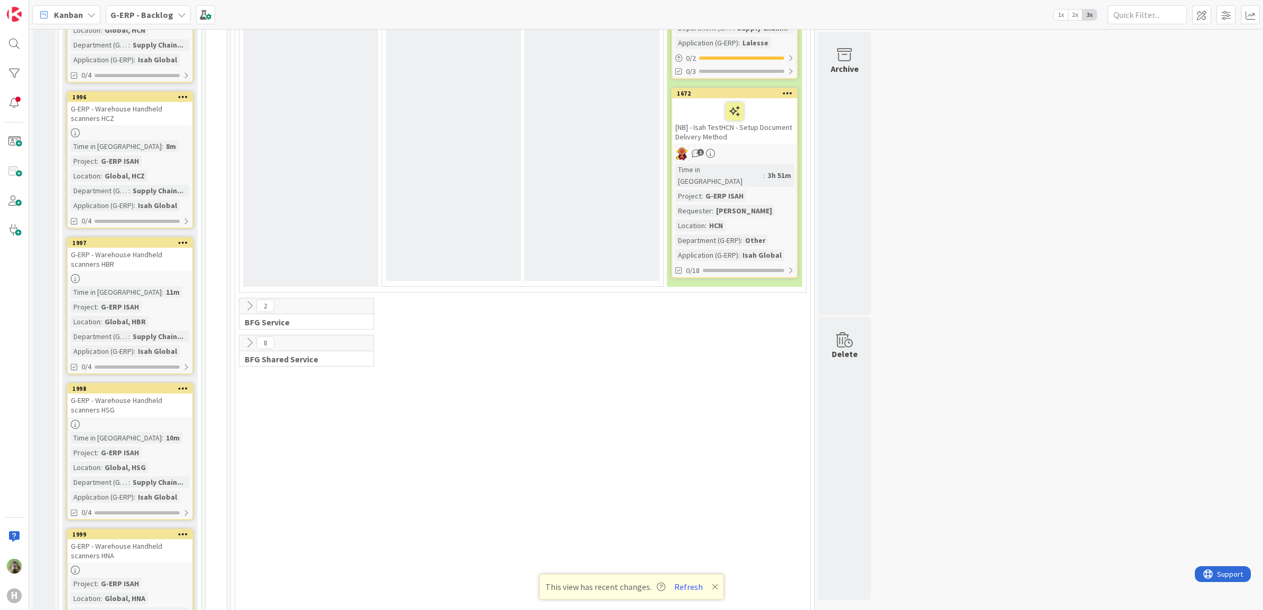
click at [130, 539] on div "G-ERP - Warehouse Handheld scanners HNA" at bounding box center [130, 550] width 125 height 23
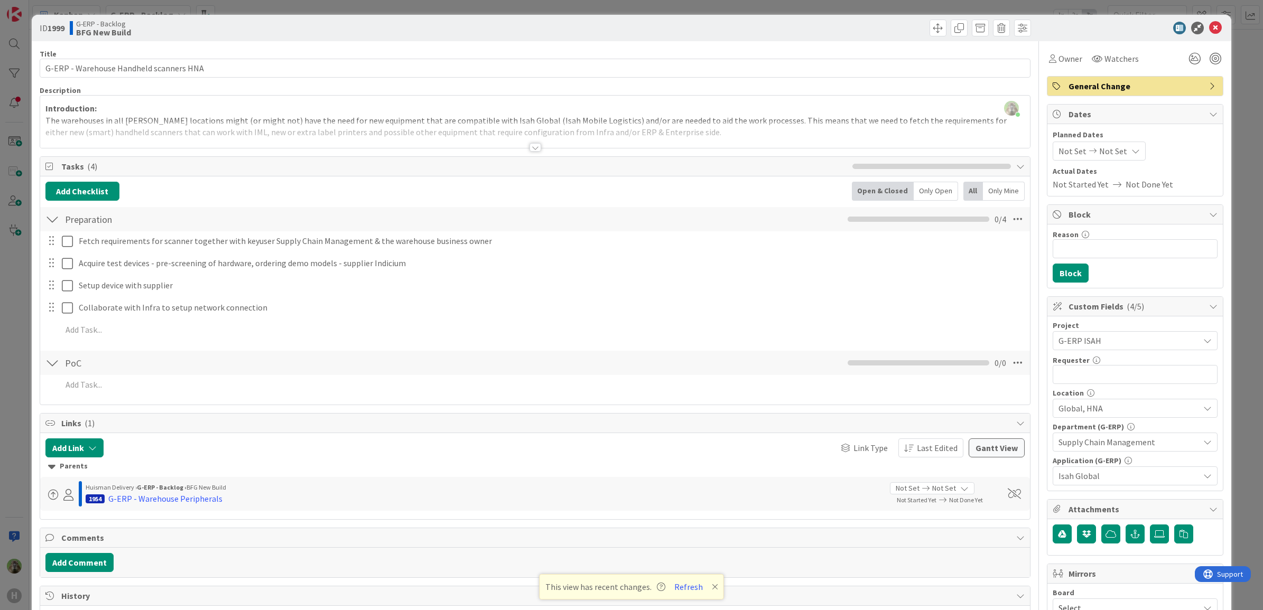
click at [294, 127] on div at bounding box center [535, 134] width 990 height 27
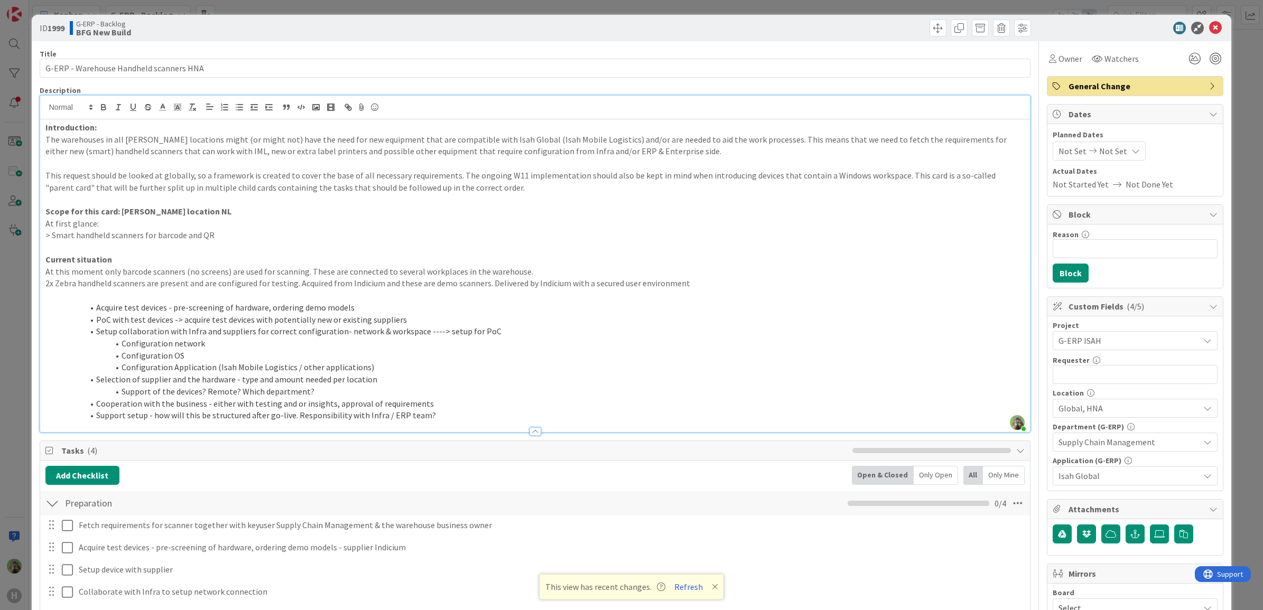
click at [185, 212] on strong "Scope for this card: [PERSON_NAME] location NL" at bounding box center [138, 211] width 186 height 11
drag, startPoint x: 270, startPoint y: 233, endPoint x: -3, endPoint y: 234, distance: 272.6
click at [0, 234] on html "H Kanban G-ERP - Backlog 1x 2x 3x 8 INFO This column contains information cards…" at bounding box center [631, 305] width 1263 height 610
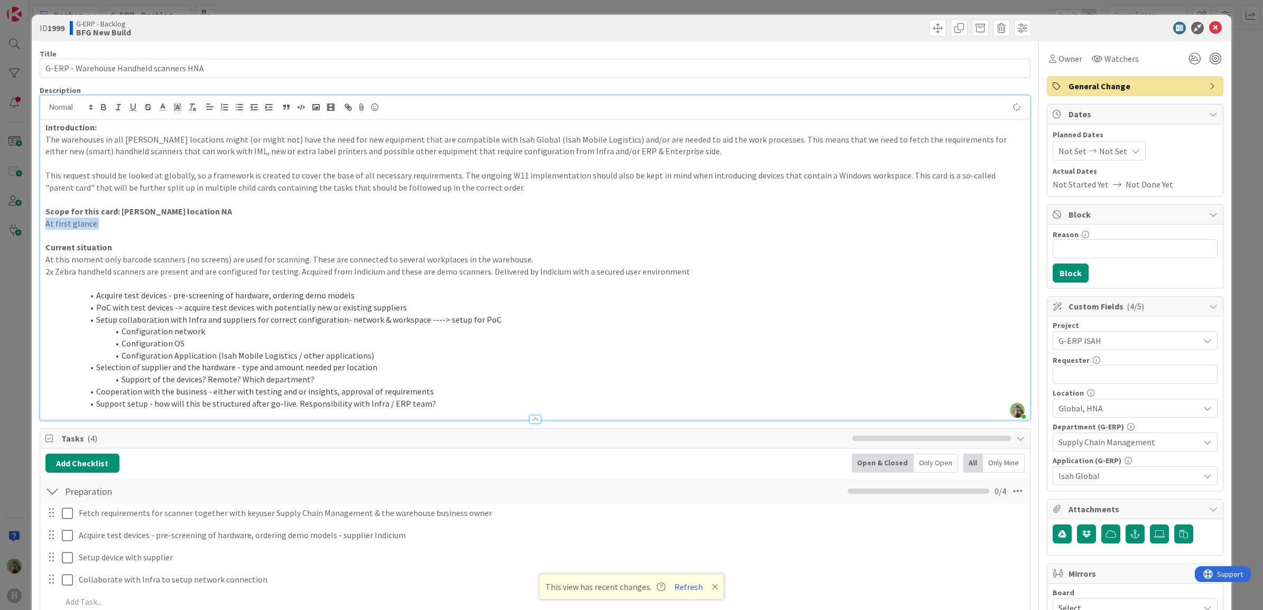
drag, startPoint x: 132, startPoint y: 225, endPoint x: 1, endPoint y: 225, distance: 131.5
click at [1, 225] on div "ID 1999 G-ERP - Backlog BFG New Build Title 39 / 128 G-ERP - Warehouse Handheld…" at bounding box center [631, 305] width 1263 height 610
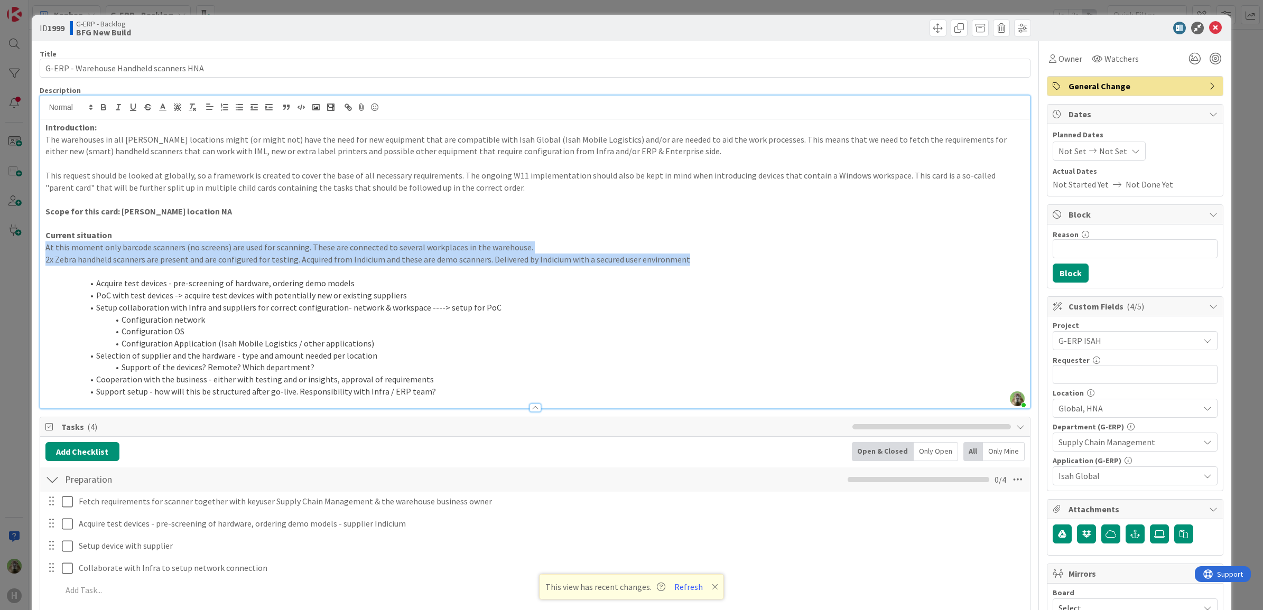
drag, startPoint x: 621, startPoint y: 244, endPoint x: 38, endPoint y: 247, distance: 582.7
click at [38, 247] on div "ID 1999 G-ERP - Backlog BFG New Build Title 39 / 128 G-ERP - Warehouse Handheld…" at bounding box center [632, 564] width 1200 height 1098
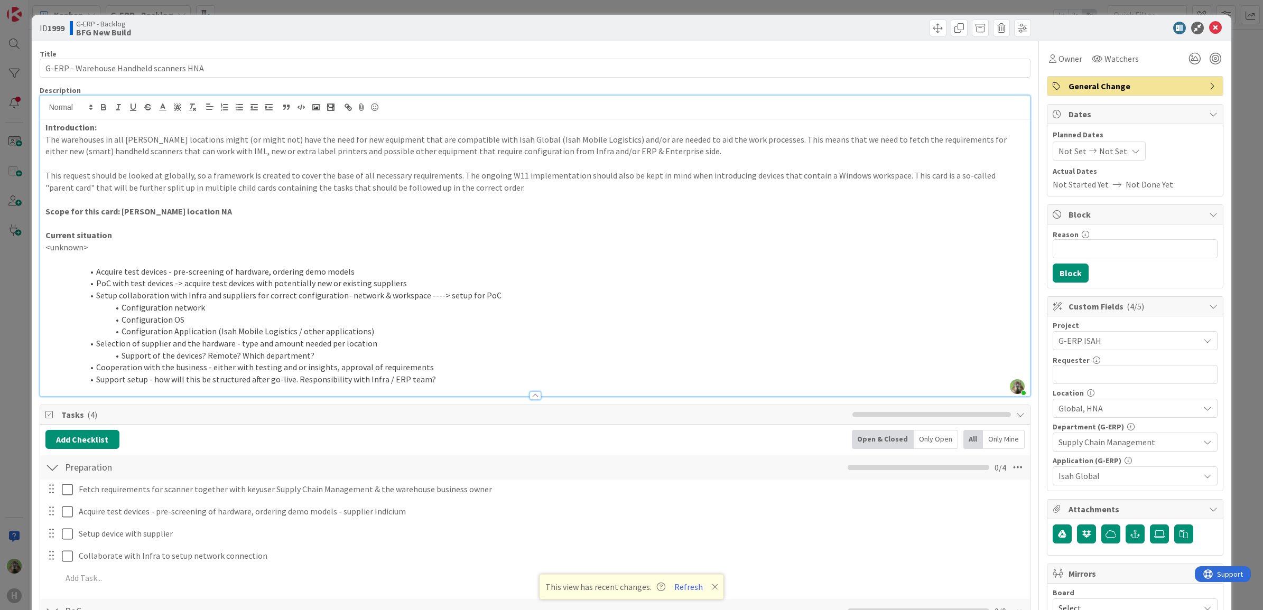
click at [14, 329] on div "ID 1999 G-ERP - Backlog BFG New Build Title 39 / 128 G-ERP - Warehouse Handheld…" at bounding box center [631, 305] width 1263 height 610
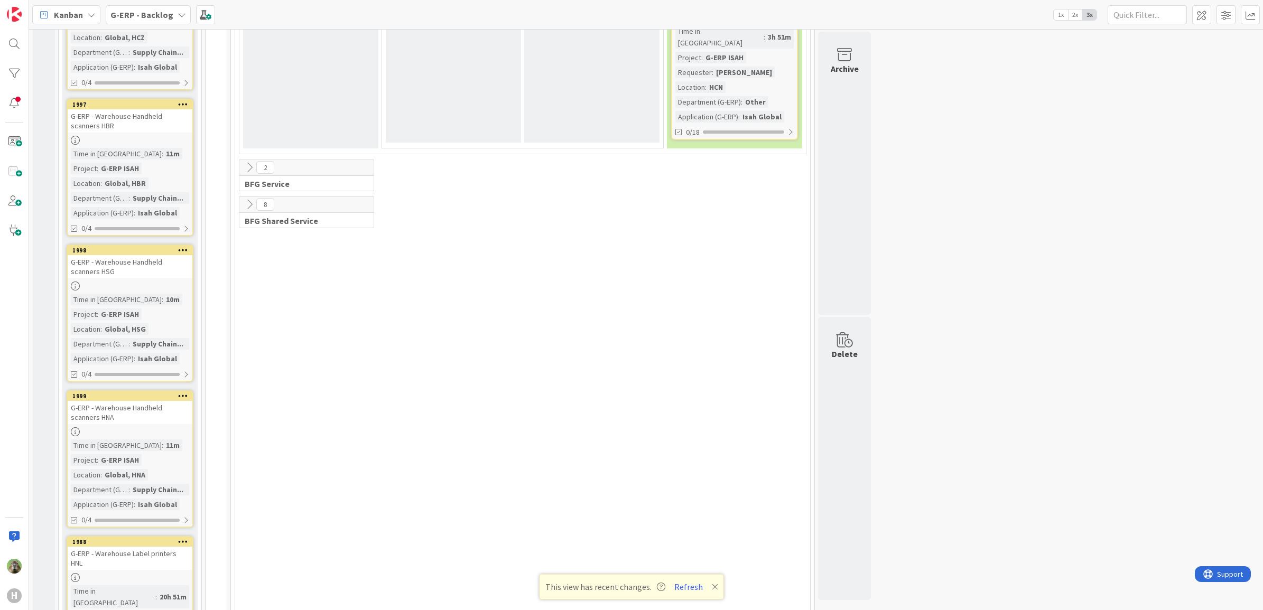
scroll to position [1591, 0]
click at [143, 399] on div "G-ERP - Warehouse Handheld scanners HNA" at bounding box center [130, 410] width 125 height 23
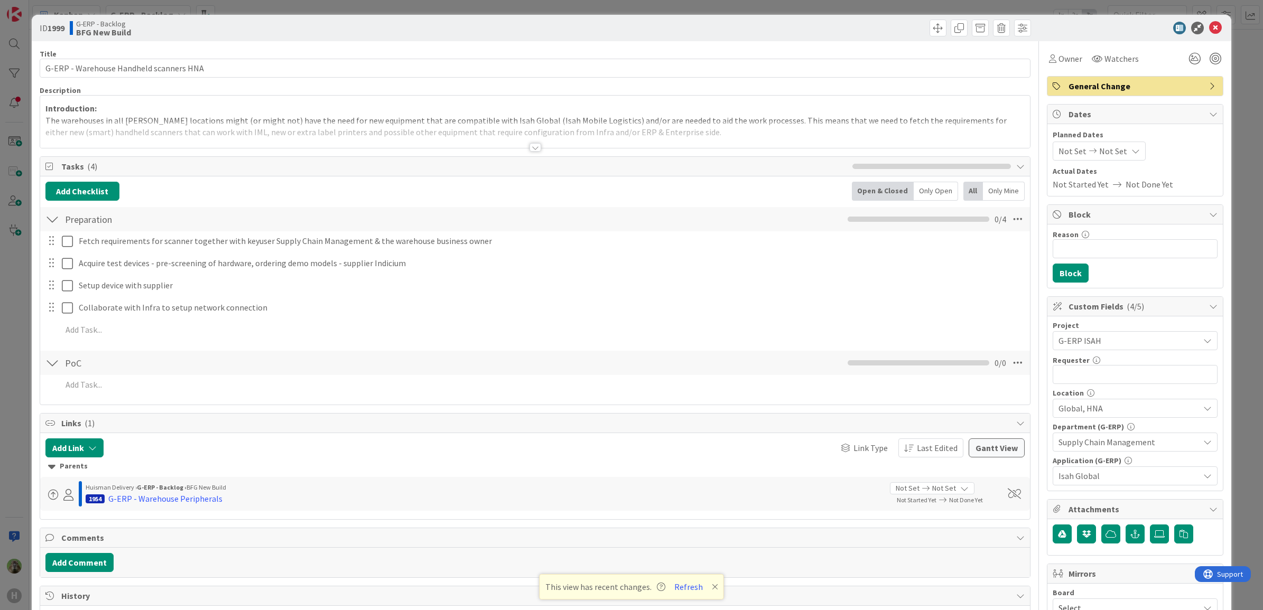
click at [310, 123] on div at bounding box center [535, 134] width 990 height 27
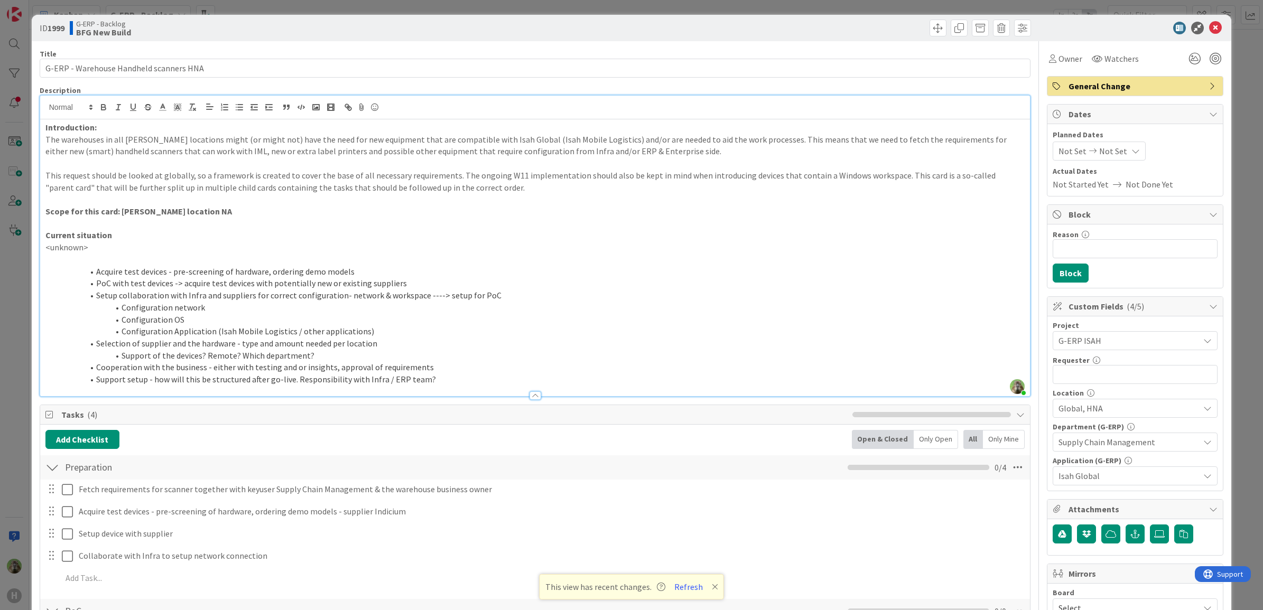
click at [17, 337] on div "ID 1999 G-ERP - Backlog BFG New Build Title 39 / 128 G-ERP - Warehouse Handheld…" at bounding box center [631, 305] width 1263 height 610
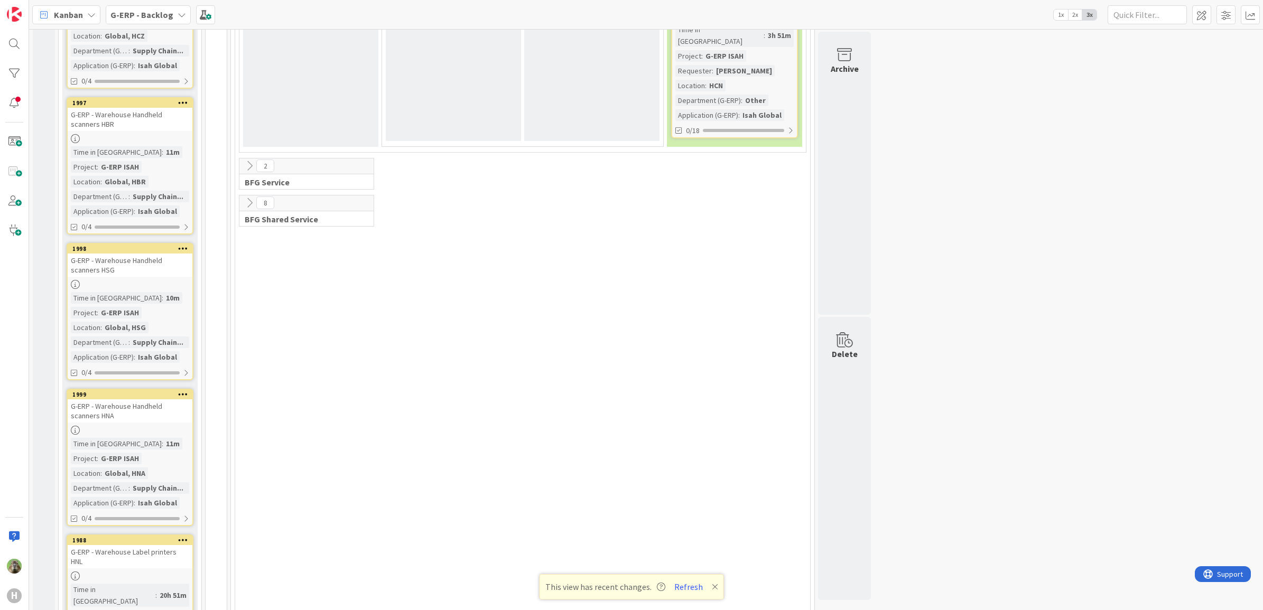
click at [112, 545] on div "G-ERP - Warehouse Label printers HNL" at bounding box center [130, 556] width 125 height 23
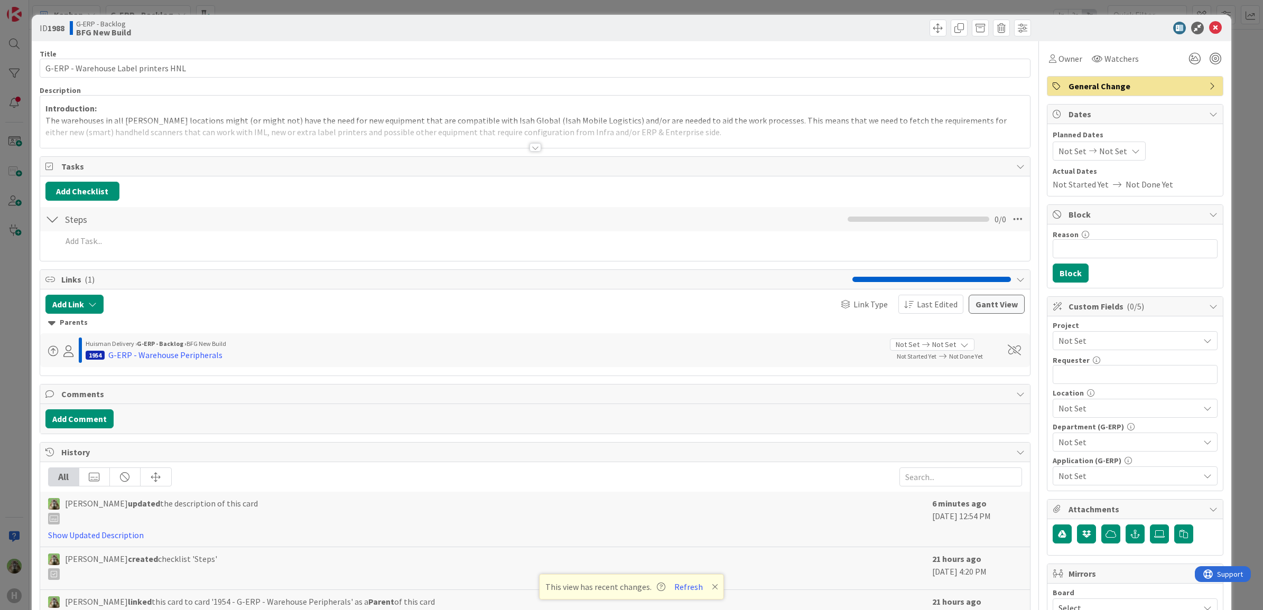
click at [1141, 405] on span "Not Set" at bounding box center [1128, 408] width 141 height 13
click at [1096, 424] on div "Global HCZ HCN HNL HNA HSG HBR" at bounding box center [1132, 490] width 169 height 143
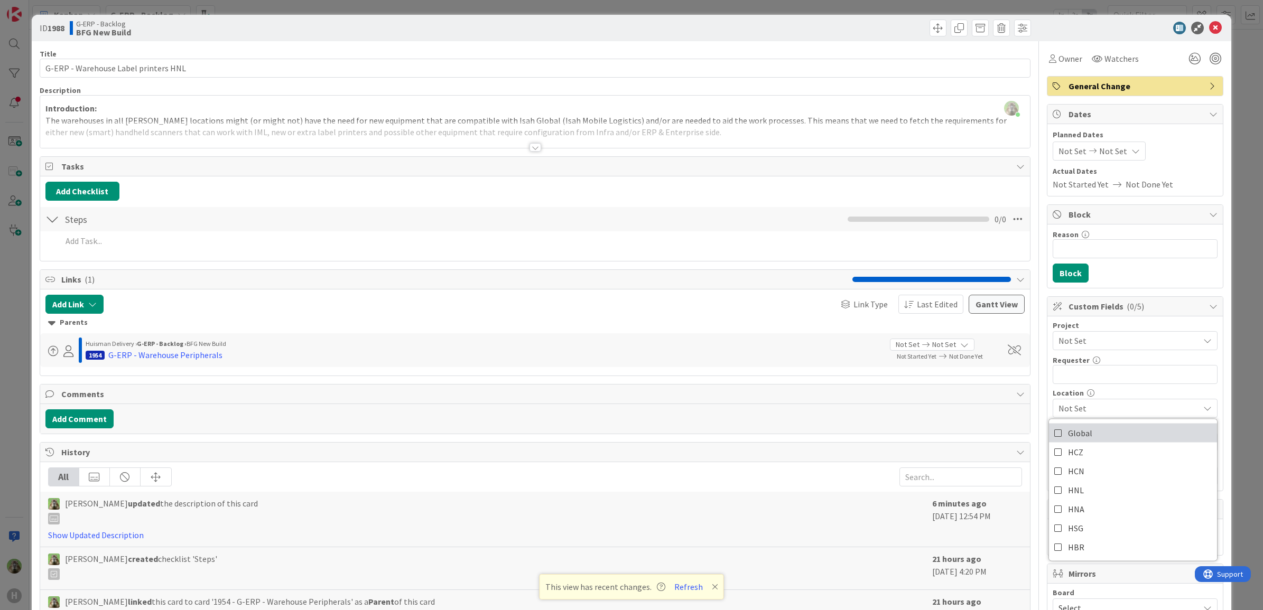
click at [1090, 431] on link "Global" at bounding box center [1133, 433] width 168 height 19
click at [392, 133] on div at bounding box center [535, 134] width 990 height 27
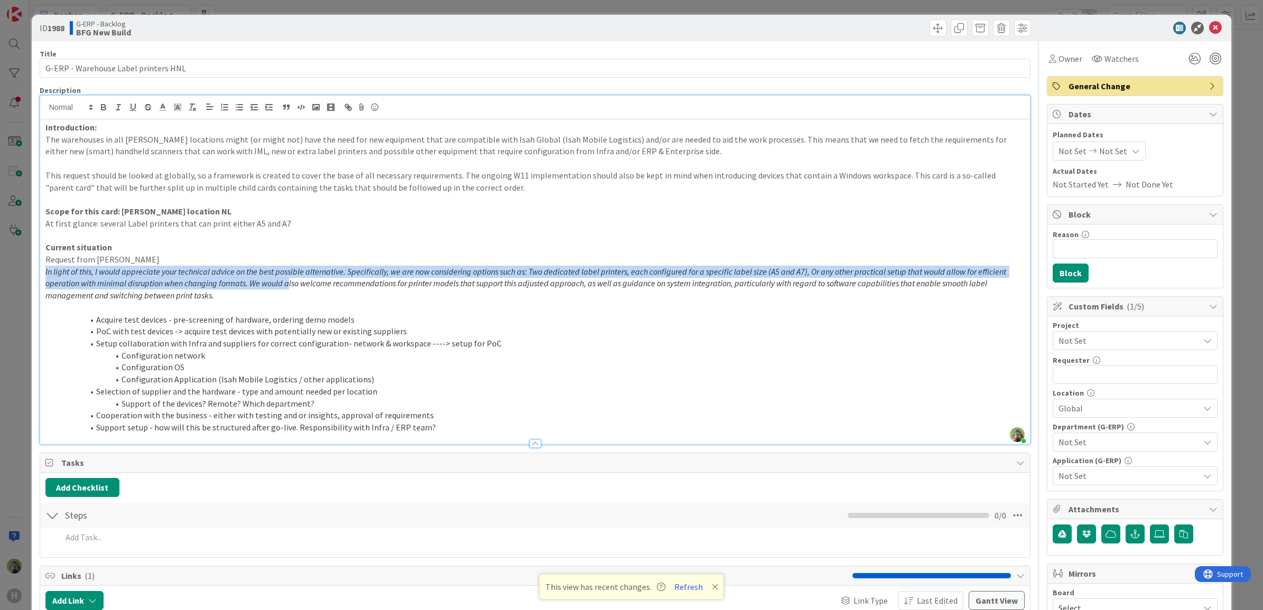
drag, startPoint x: 288, startPoint y: 288, endPoint x: 43, endPoint y: 266, distance: 246.2
click at [12, 268] on div "ID 1988 G-ERP - Backlog BFG New Build Title 36 / 128 G-ERP - Warehouse Label pr…" at bounding box center [631, 305] width 1263 height 610
click at [166, 266] on p "In light of this, I would appreciate your technical advice on the best possible…" at bounding box center [534, 284] width 979 height 36
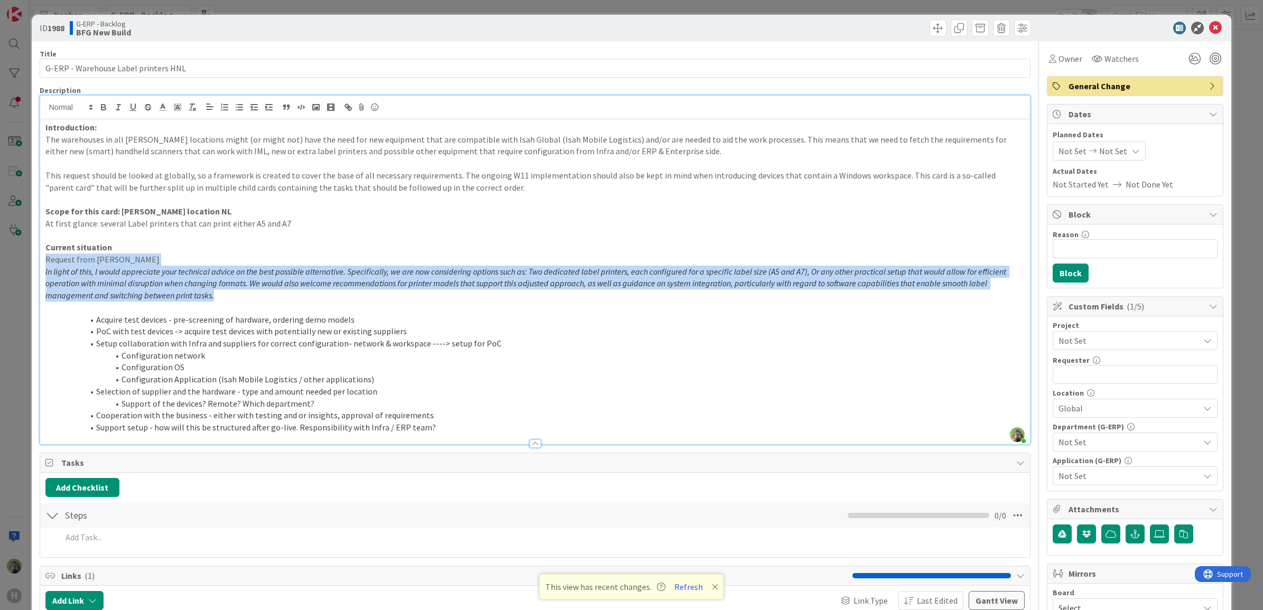
drag, startPoint x: 234, startPoint y: 295, endPoint x: 35, endPoint y: 256, distance: 202.3
click at [35, 256] on div "ID 1988 G-ERP - Backlog BFG New Build Title 36 / 128 G-ERP - Warehouse Label pr…" at bounding box center [632, 596] width 1200 height 1162
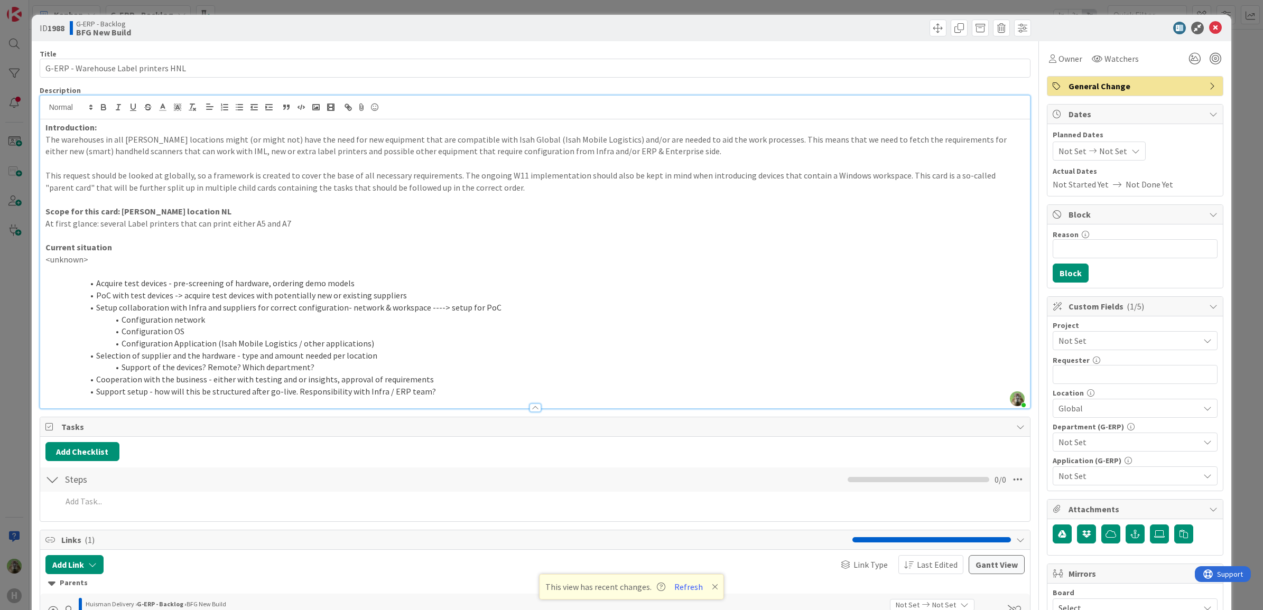
click at [1101, 328] on div "Project" at bounding box center [1134, 325] width 165 height 7
click at [1094, 339] on span "Not Set" at bounding box center [1125, 340] width 135 height 15
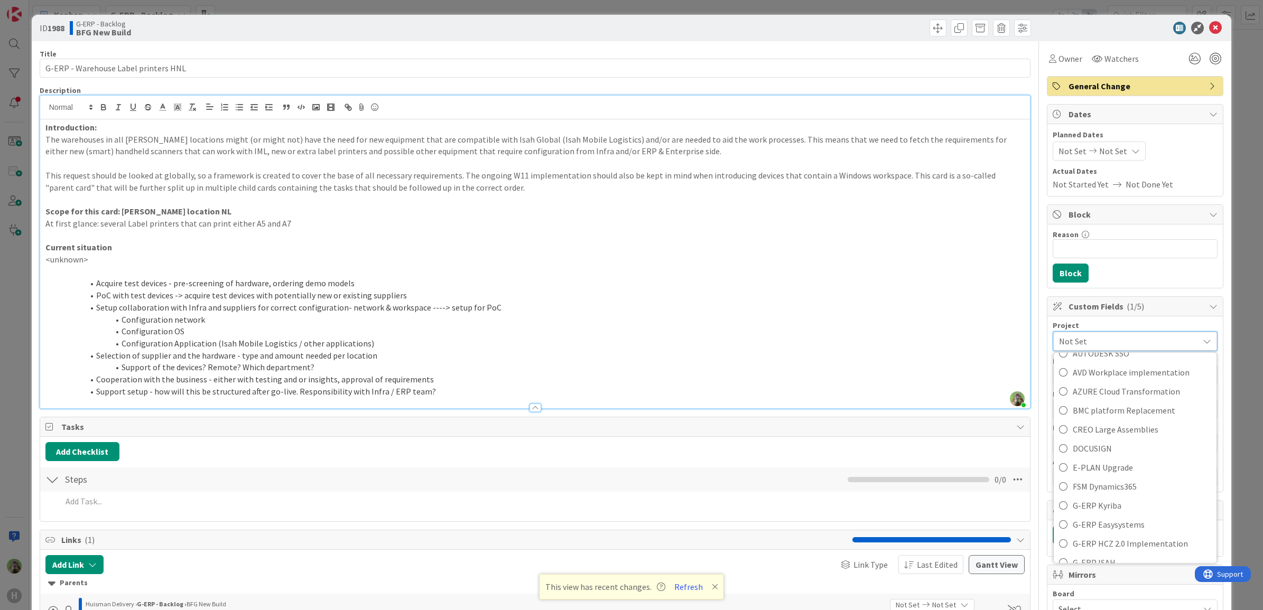
scroll to position [330, 0]
click at [1093, 471] on span "G-ERP ISAH" at bounding box center [1141, 474] width 138 height 16
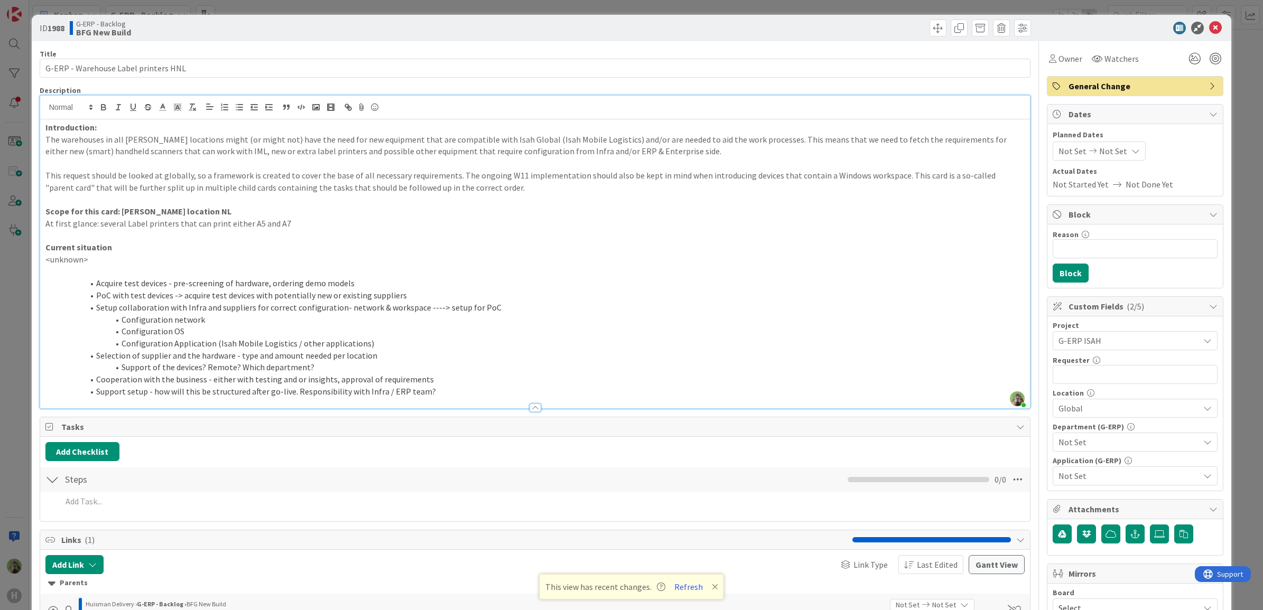
click at [1103, 446] on span "Not Set" at bounding box center [1128, 442] width 141 height 13
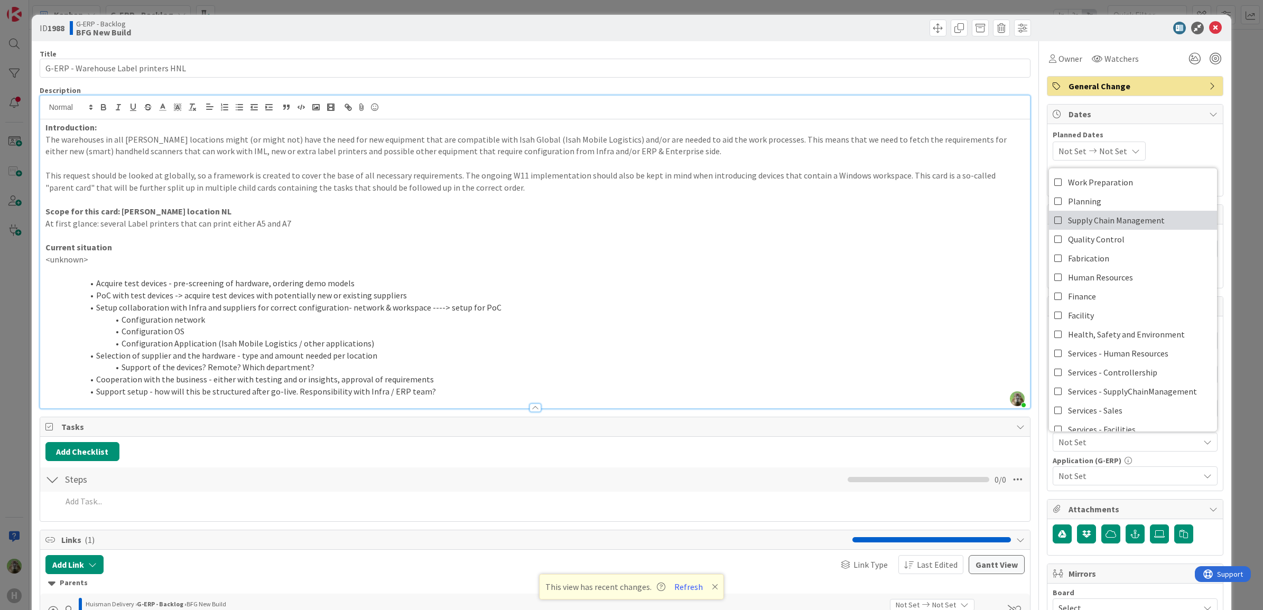
click at [1121, 217] on span "Supply Chain Management" at bounding box center [1116, 220] width 97 height 16
click at [1088, 469] on div "Not Set" at bounding box center [1134, 475] width 165 height 19
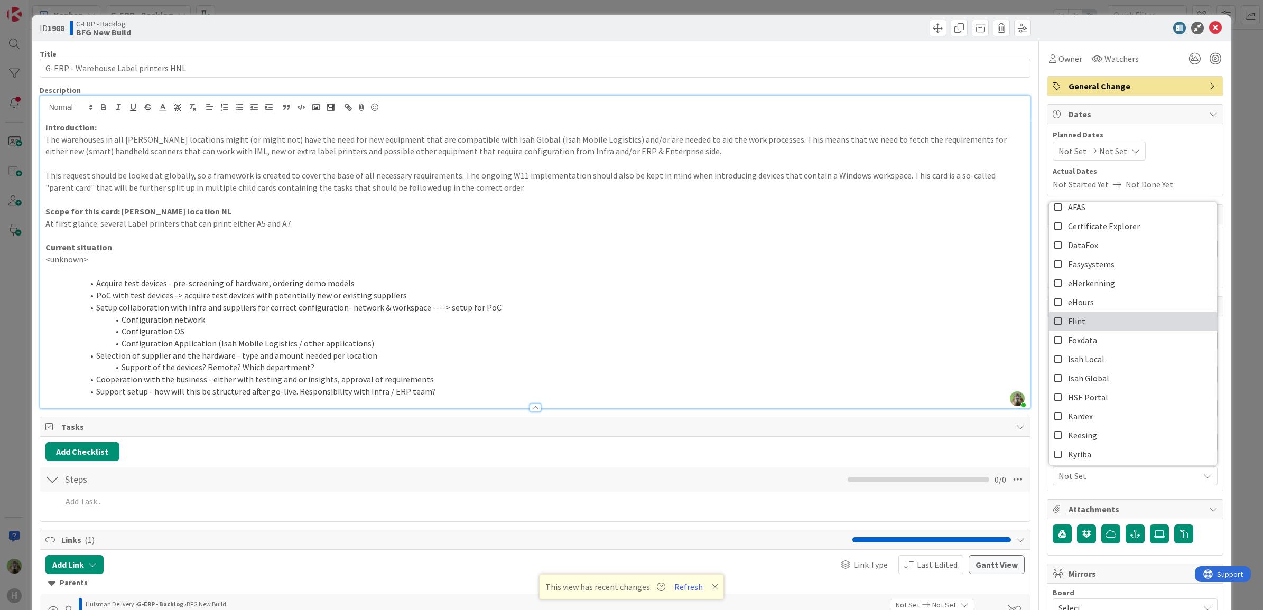
scroll to position [132, 0]
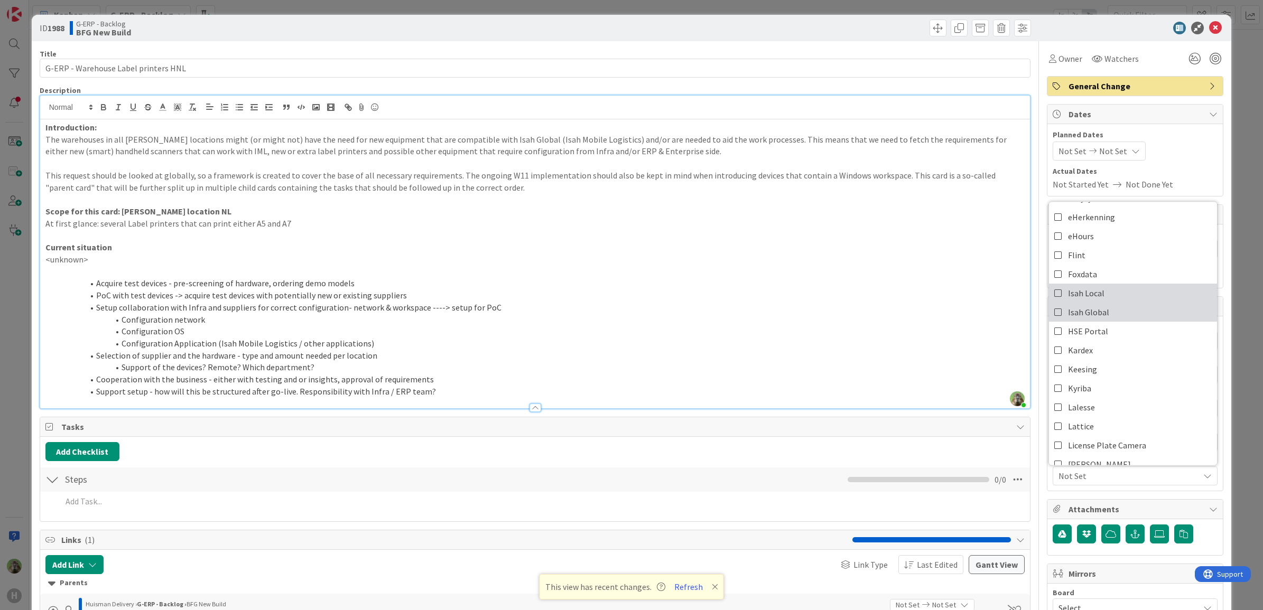
click at [1107, 317] on link "Isah Global" at bounding box center [1133, 312] width 168 height 19
click at [952, 305] on li "Setup collaboration with Infra and suppliers for correct configuration- network…" at bounding box center [541, 308] width 967 height 12
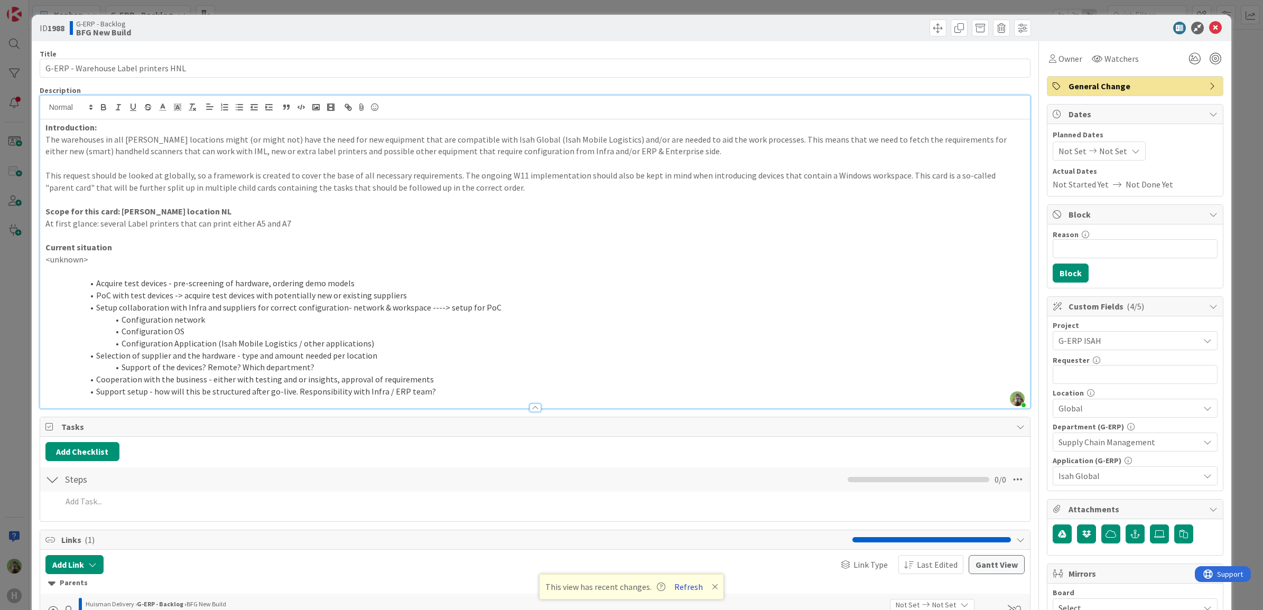
click at [686, 589] on button "Refresh" at bounding box center [688, 587] width 36 height 14
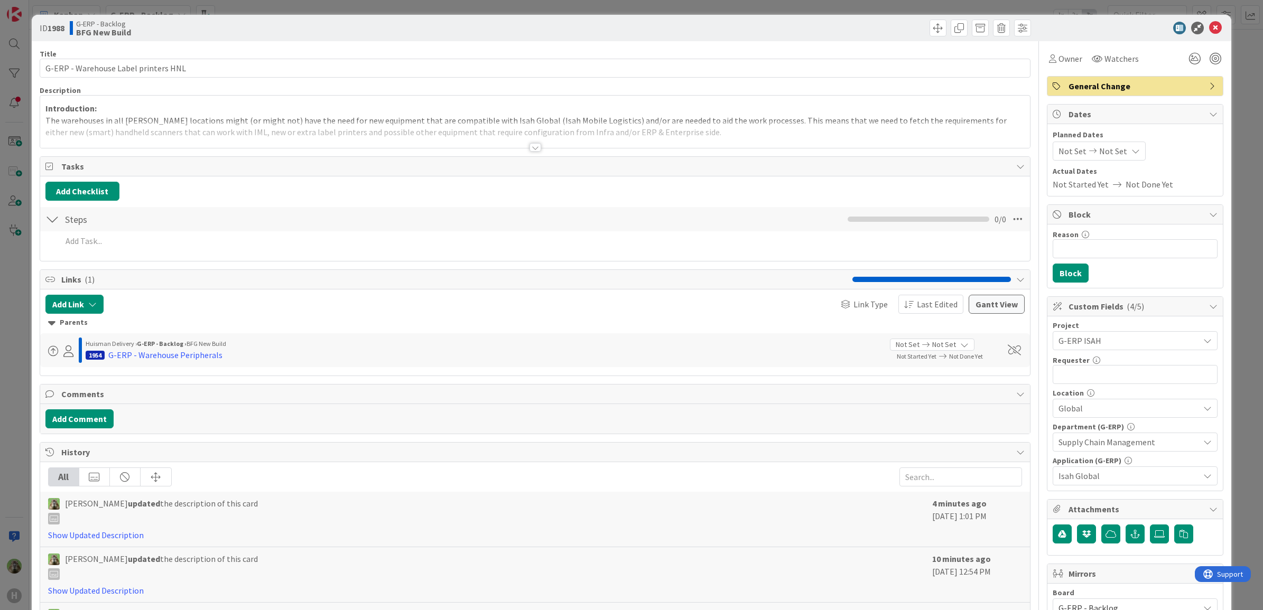
click at [1121, 412] on span "Global" at bounding box center [1128, 408] width 141 height 13
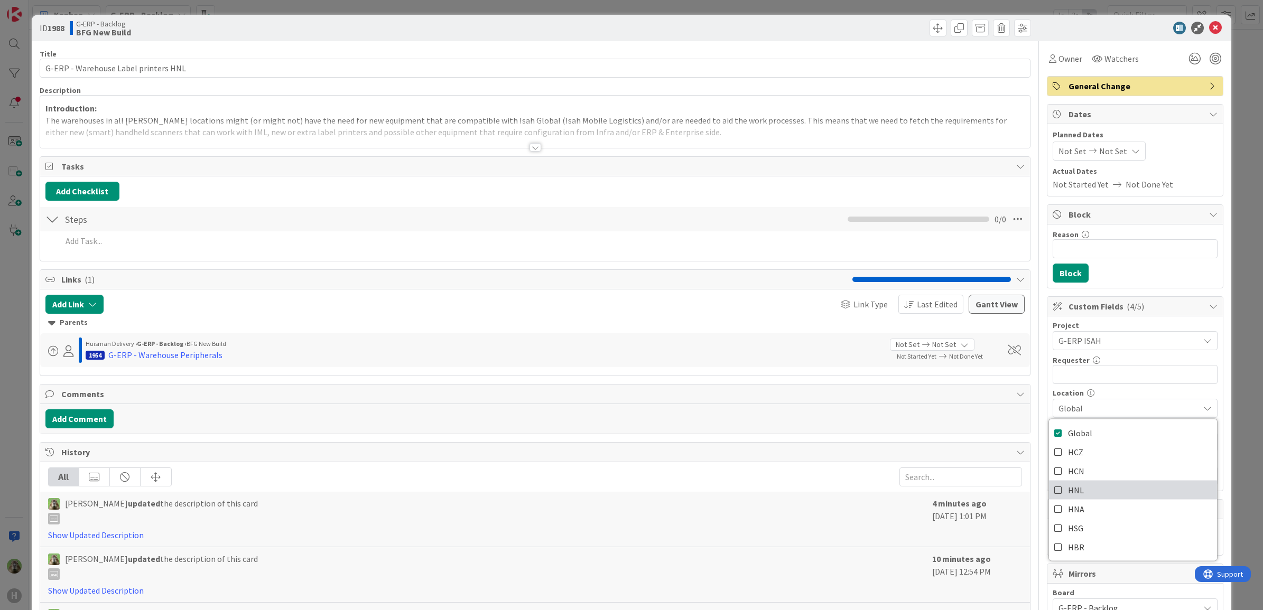
click at [1068, 489] on span "HNL" at bounding box center [1076, 490] width 16 height 16
click at [1109, 329] on div "Project" at bounding box center [1134, 325] width 165 height 7
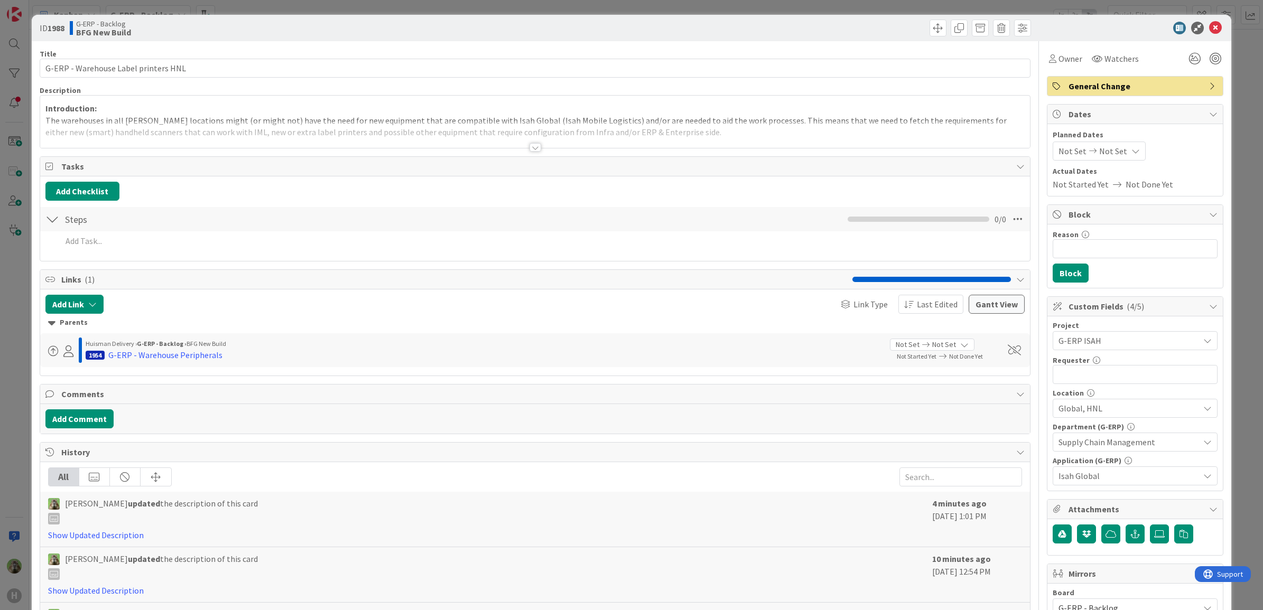
click at [375, 129] on div at bounding box center [535, 134] width 990 height 27
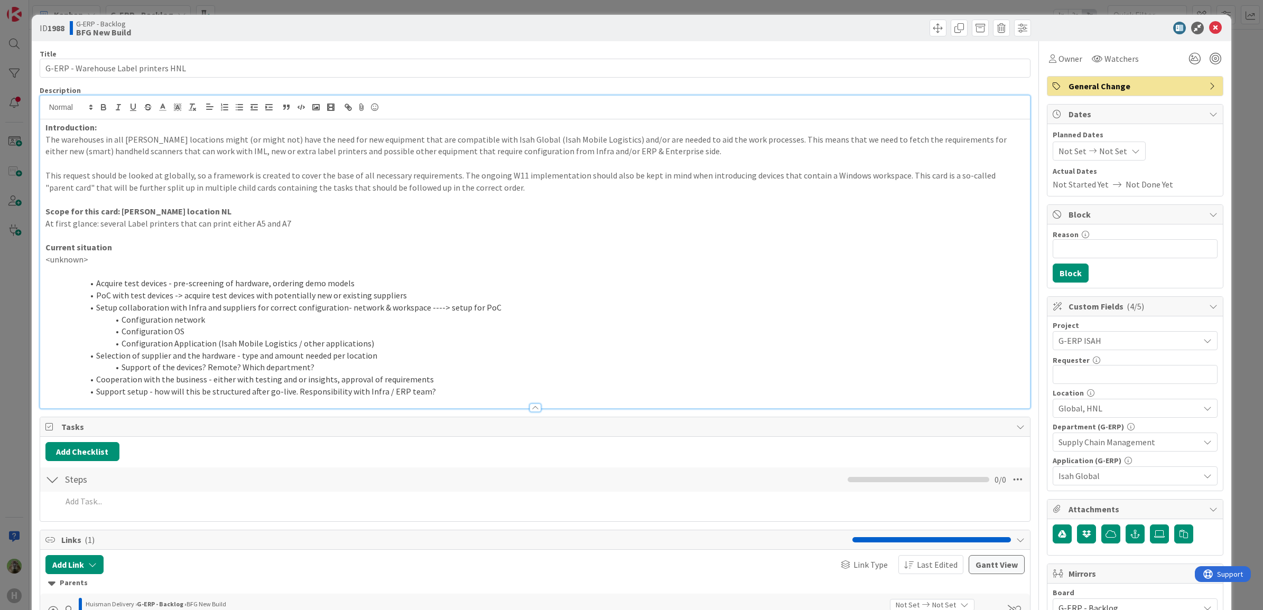
click at [16, 315] on div "ID 1988 G-ERP - Backlog BFG New Build Title 36 / 128 G-ERP - Warehouse Label pr…" at bounding box center [631, 305] width 1263 height 610
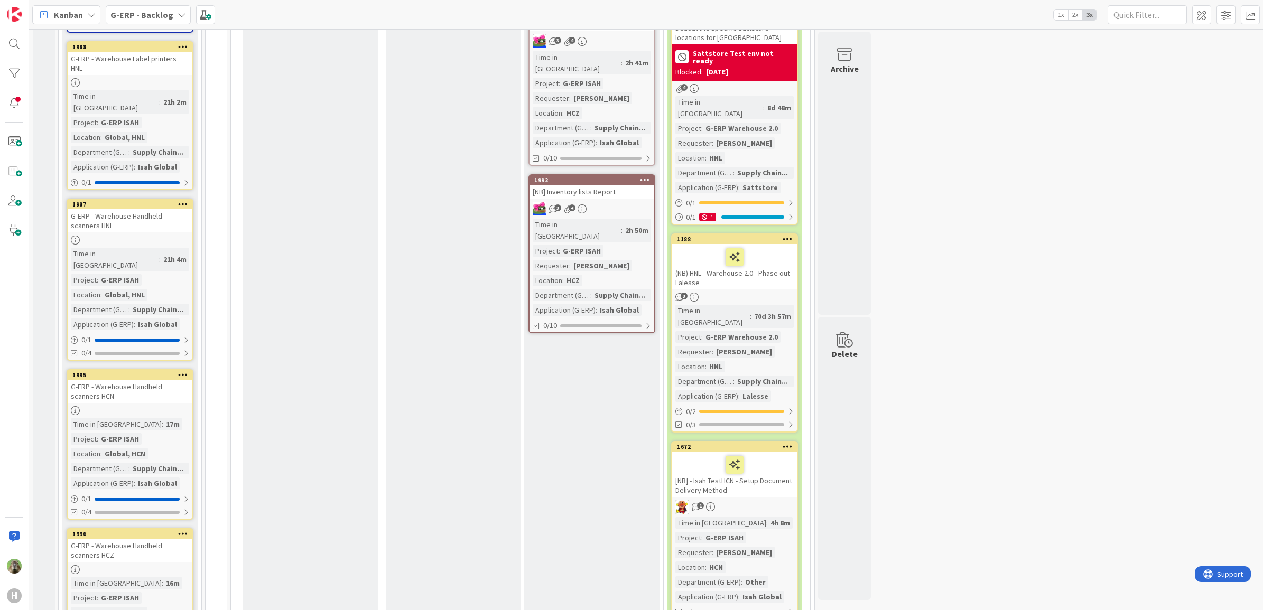
scroll to position [1178, 0]
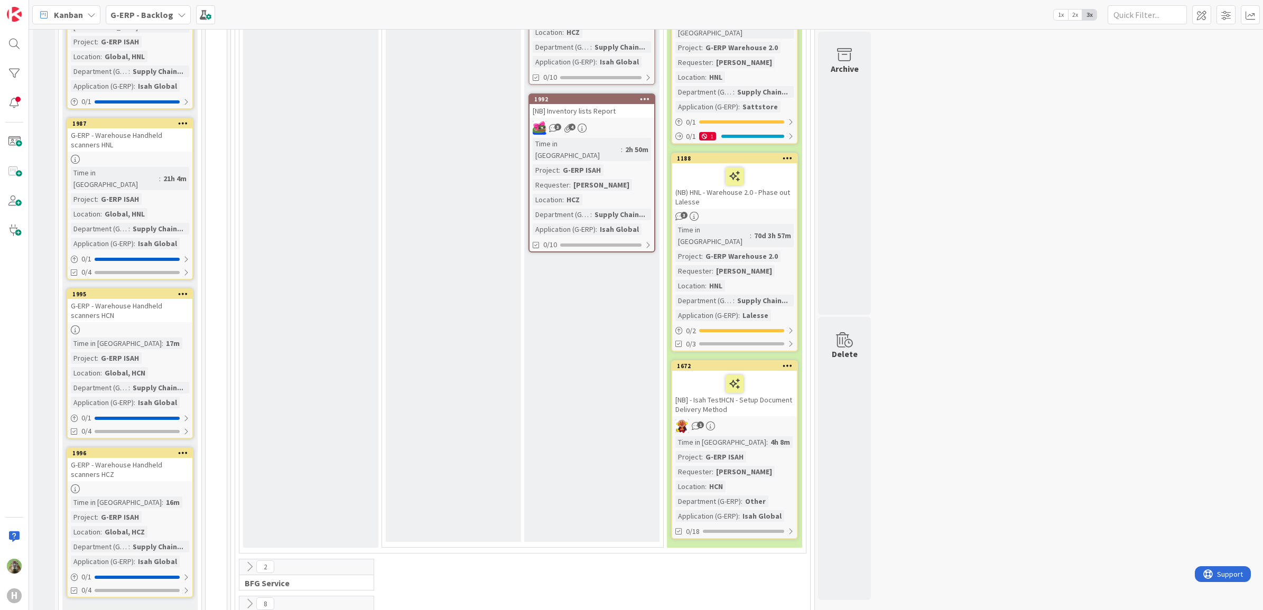
click at [111, 606] on link "Show More (3)" at bounding box center [130, 614] width 127 height 17
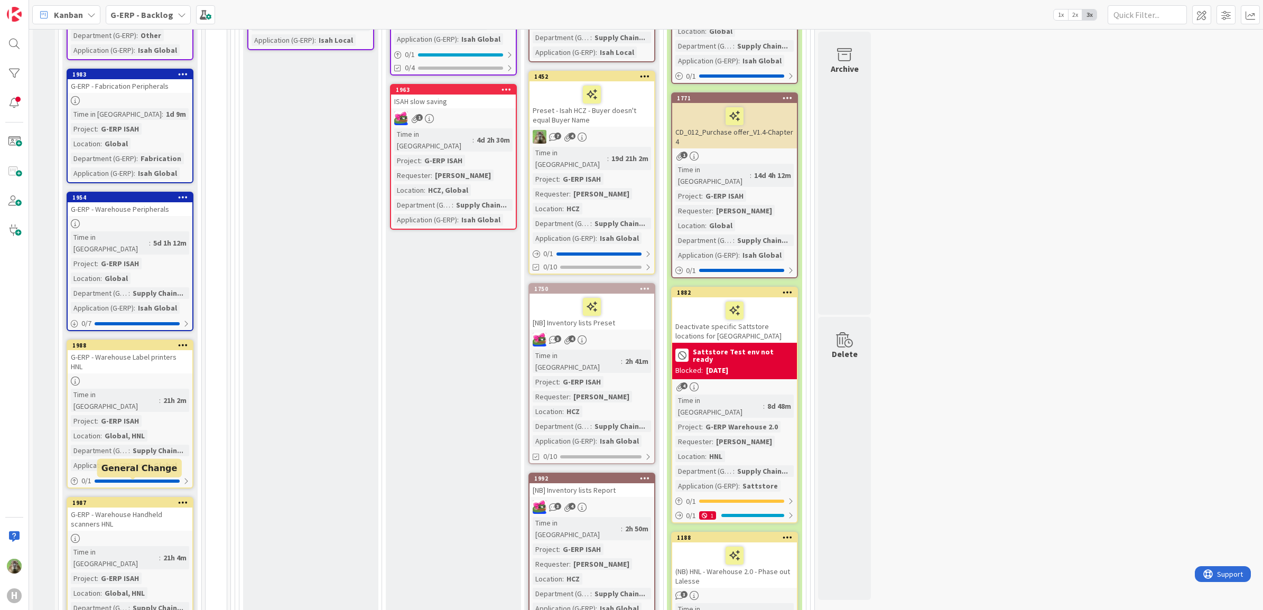
scroll to position [782, 0]
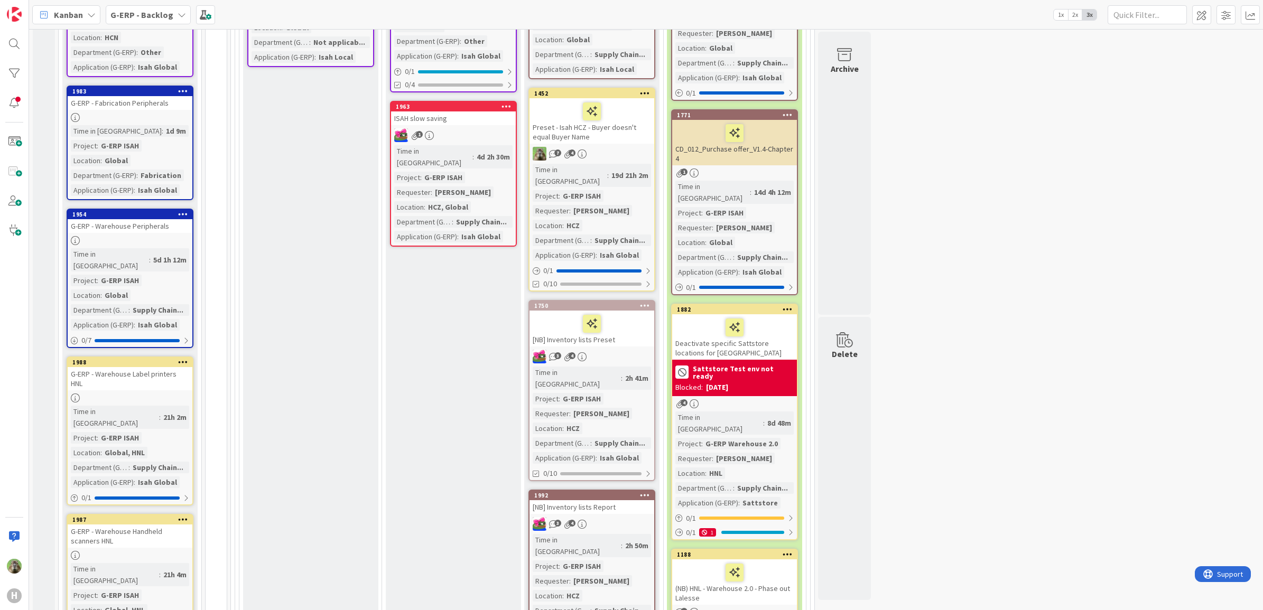
click at [157, 367] on div "G-ERP - Warehouse Label printers HNL" at bounding box center [130, 378] width 125 height 23
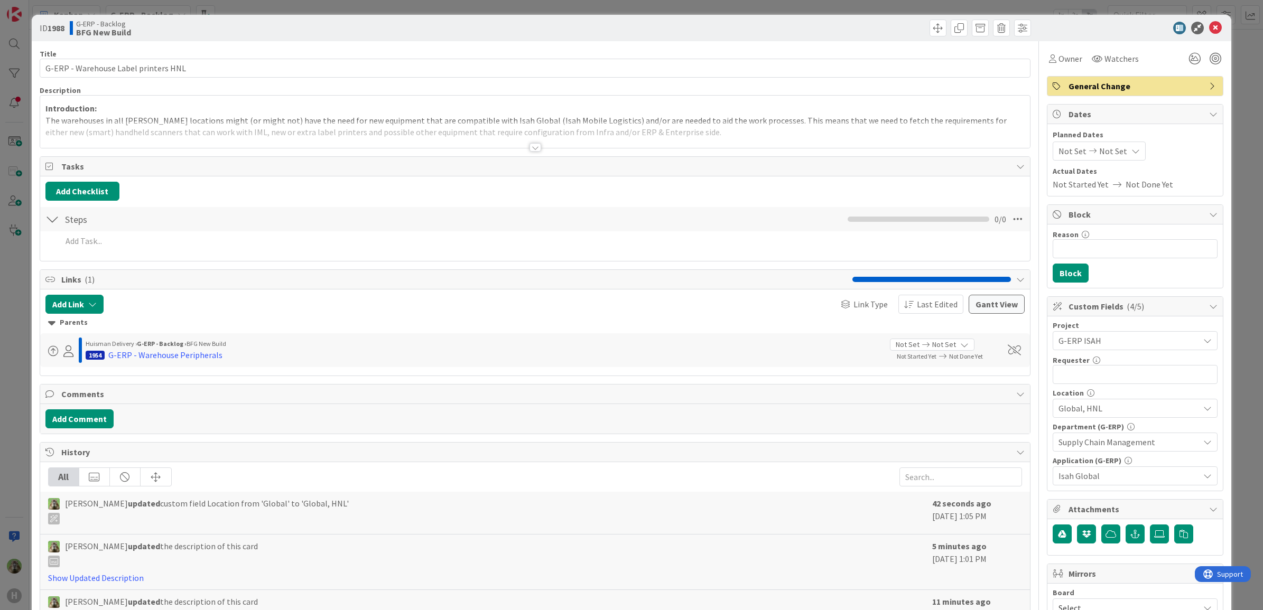
click at [294, 117] on p "The warehouses in all [PERSON_NAME] locations might (or might not) have the nee…" at bounding box center [534, 127] width 979 height 24
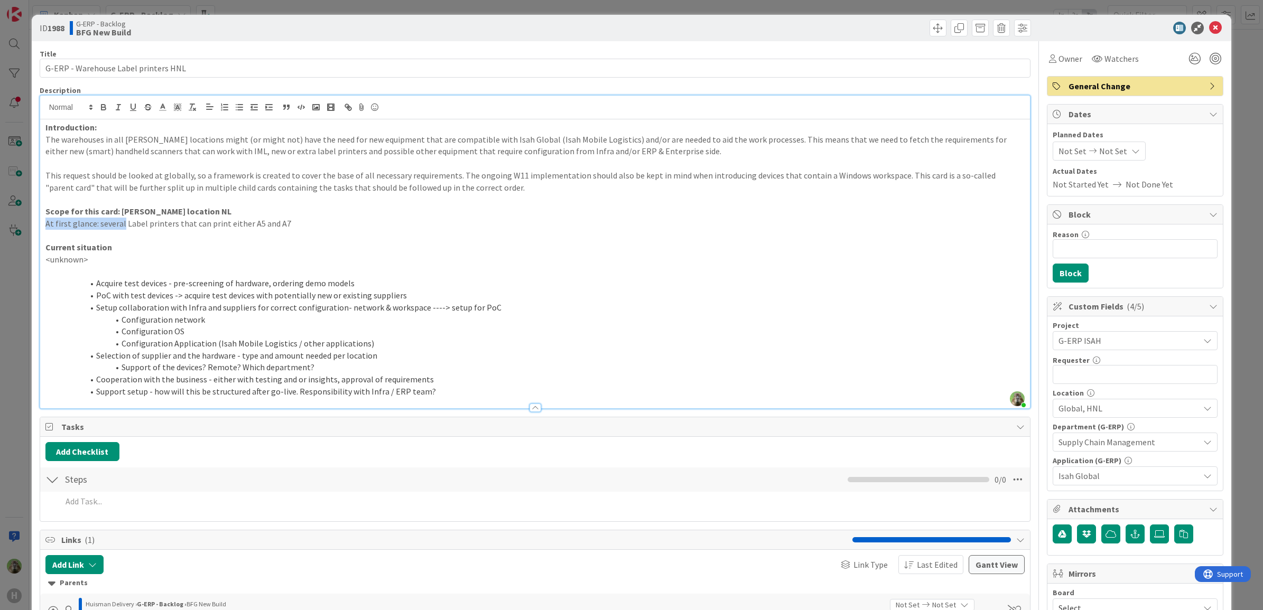
drag, startPoint x: 122, startPoint y: 220, endPoint x: 22, endPoint y: 223, distance: 99.4
click at [22, 223] on div "ID 1988 G-ERP - Backlog BFG New Build Title 36 / 128 G-ERP - Warehouse Label pr…" at bounding box center [631, 305] width 1263 height 610
drag, startPoint x: 115, startPoint y: 255, endPoint x: 10, endPoint y: 255, distance: 105.1
click at [10, 255] on div "ID 1988 G-ERP - Backlog BFG New Build Title 36 / 128 G-ERP - Warehouse Label pr…" at bounding box center [631, 305] width 1263 height 610
click at [179, 236] on p at bounding box center [534, 235] width 979 height 12
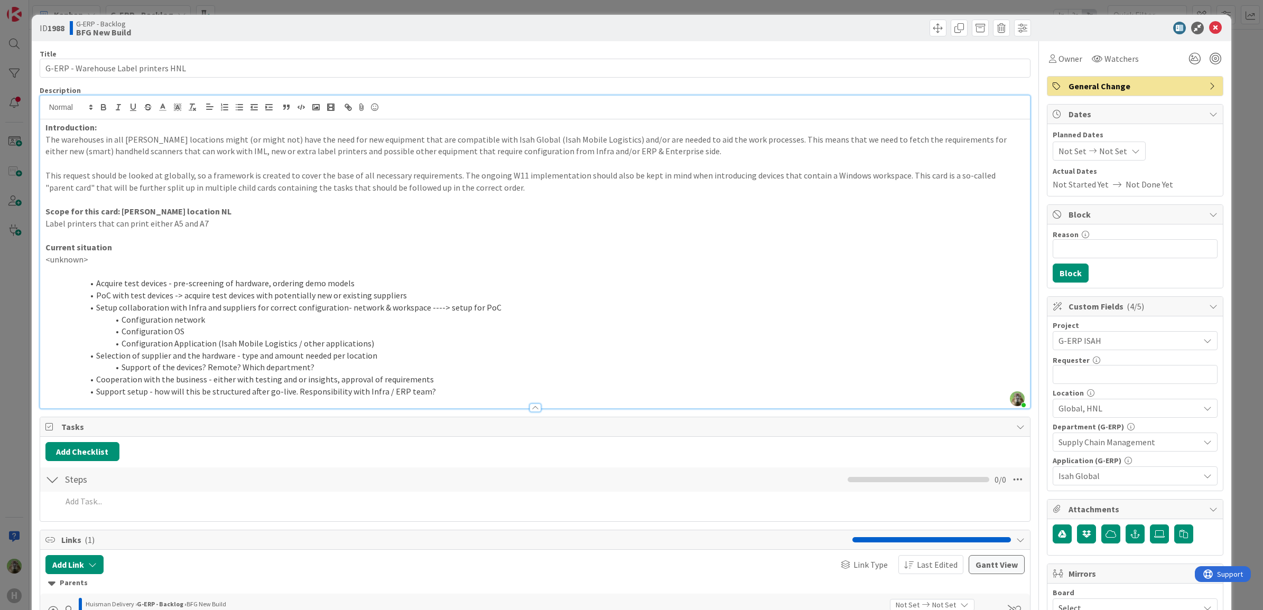
click at [1128, 408] on span "Global, HNL" at bounding box center [1128, 408] width 141 height 13
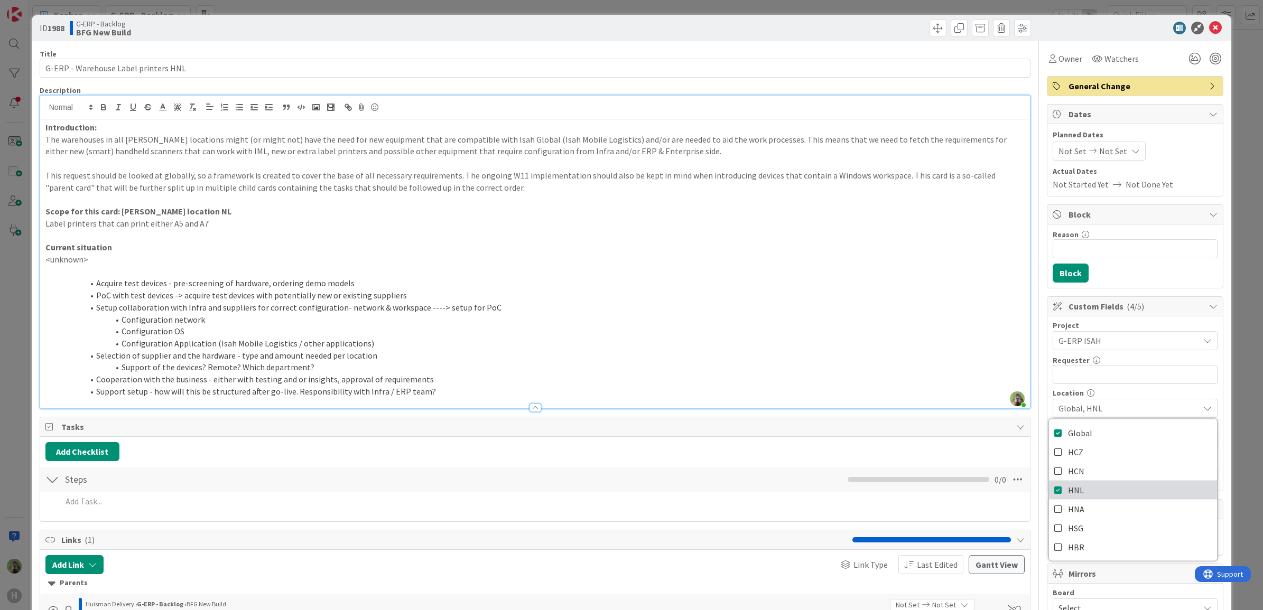
click at [1097, 487] on link "HNL" at bounding box center [1133, 490] width 168 height 19
click at [1095, 497] on link "HNL" at bounding box center [1133, 490] width 168 height 19
click at [1087, 490] on link "HNL" at bounding box center [1133, 490] width 168 height 19
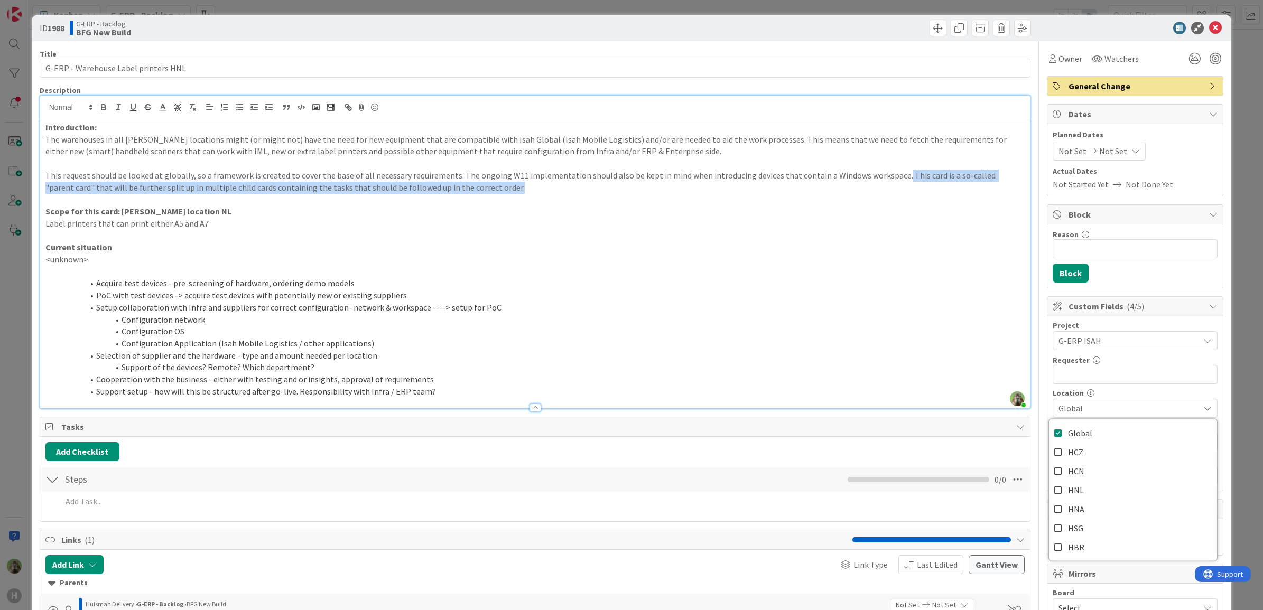
drag, startPoint x: 909, startPoint y: 190, endPoint x: 888, endPoint y: 178, distance: 23.9
click at [888, 178] on p "This request should be looked at globally, so a framework is created to cover t…" at bounding box center [534, 182] width 979 height 24
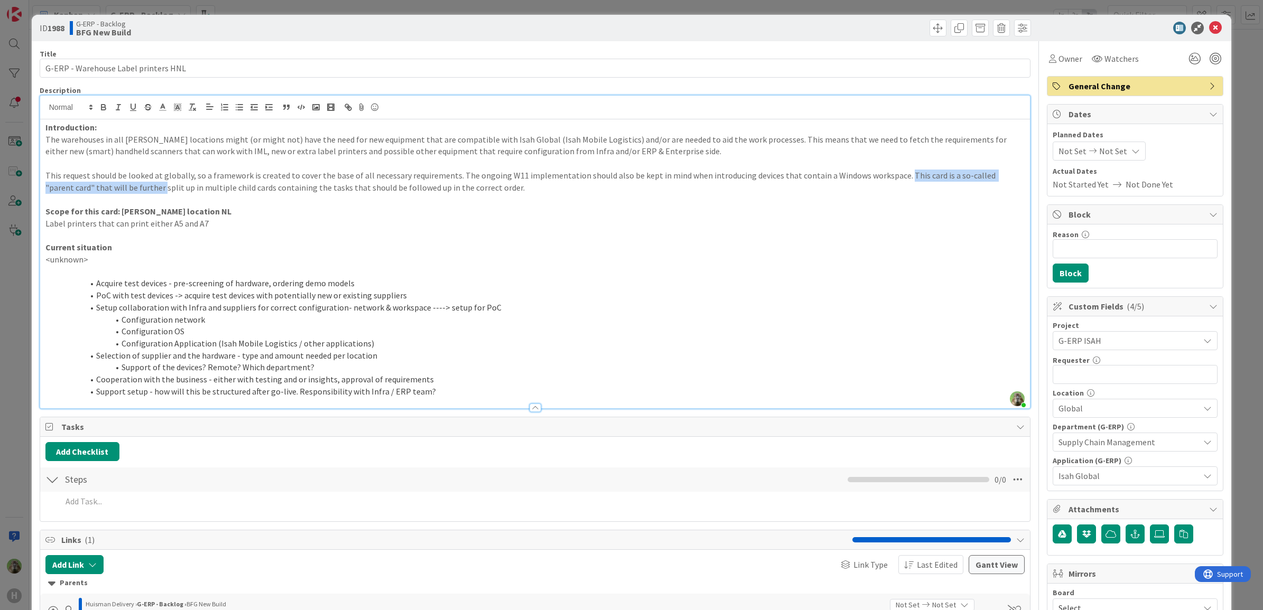
drag, startPoint x: 133, startPoint y: 185, endPoint x: 889, endPoint y: 175, distance: 756.1
click at [889, 175] on p "This request should be looked at globally, so a framework is created to cover t…" at bounding box center [534, 182] width 979 height 24
click at [17, 370] on div "ID 1988 G-ERP - Backlog BFG New Build Title 36 / 128 G-ERP - Warehouse Label pr…" at bounding box center [631, 305] width 1263 height 610
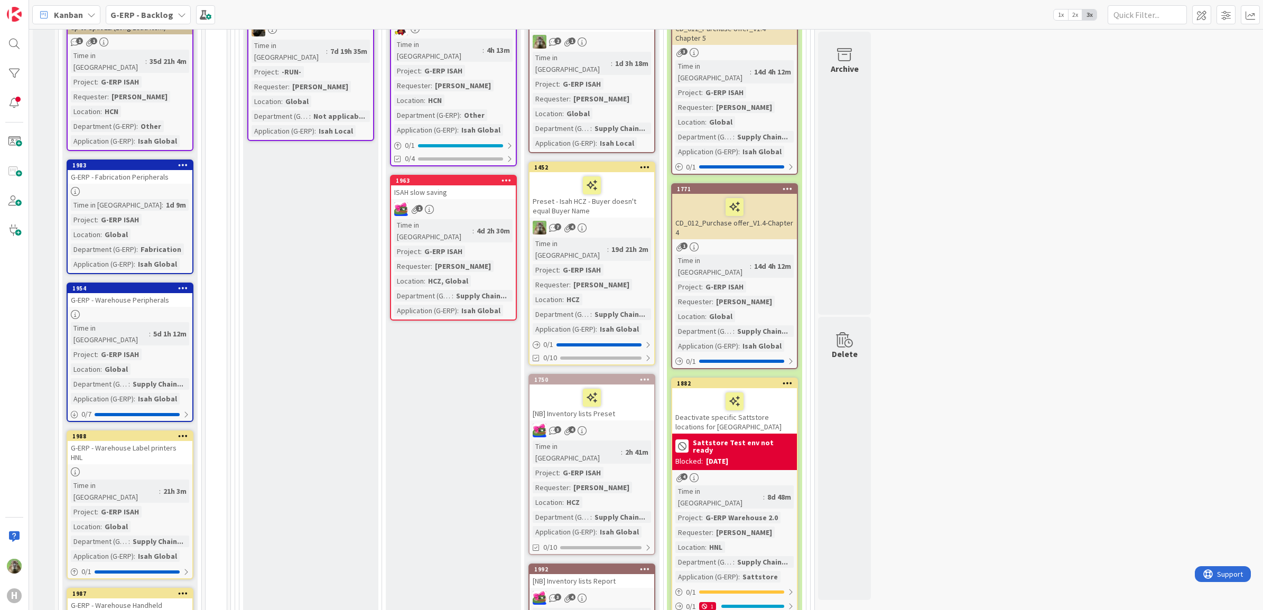
scroll to position [716, 0]
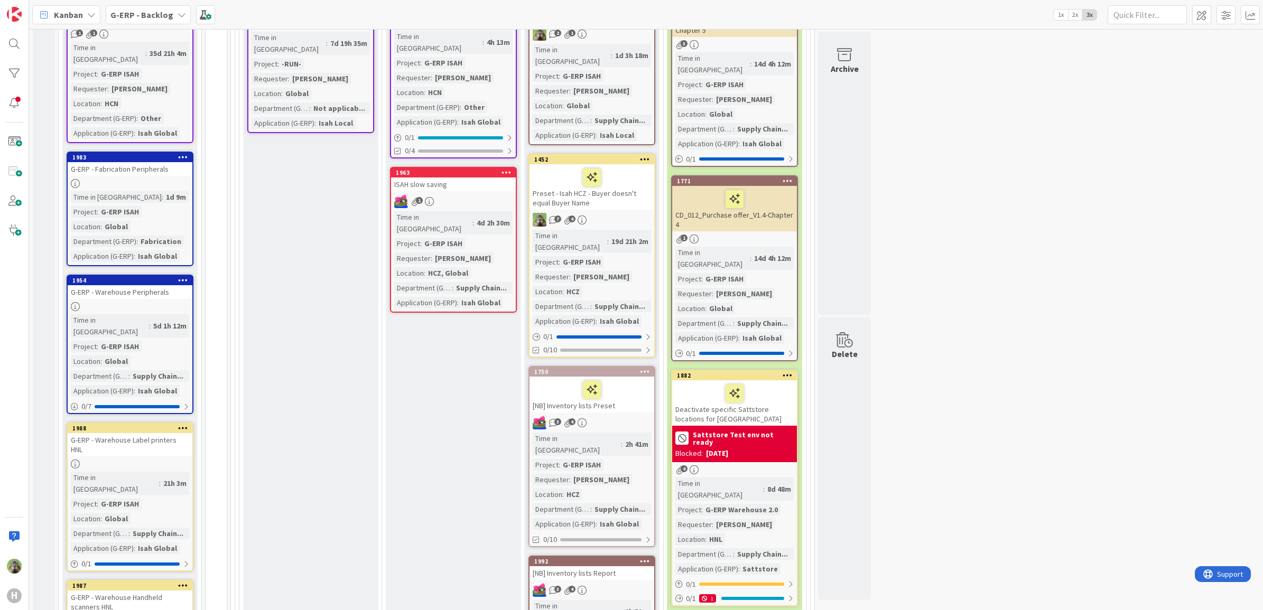
click at [162, 433] on div "G-ERP - Warehouse Label printers HNL" at bounding box center [130, 444] width 125 height 23
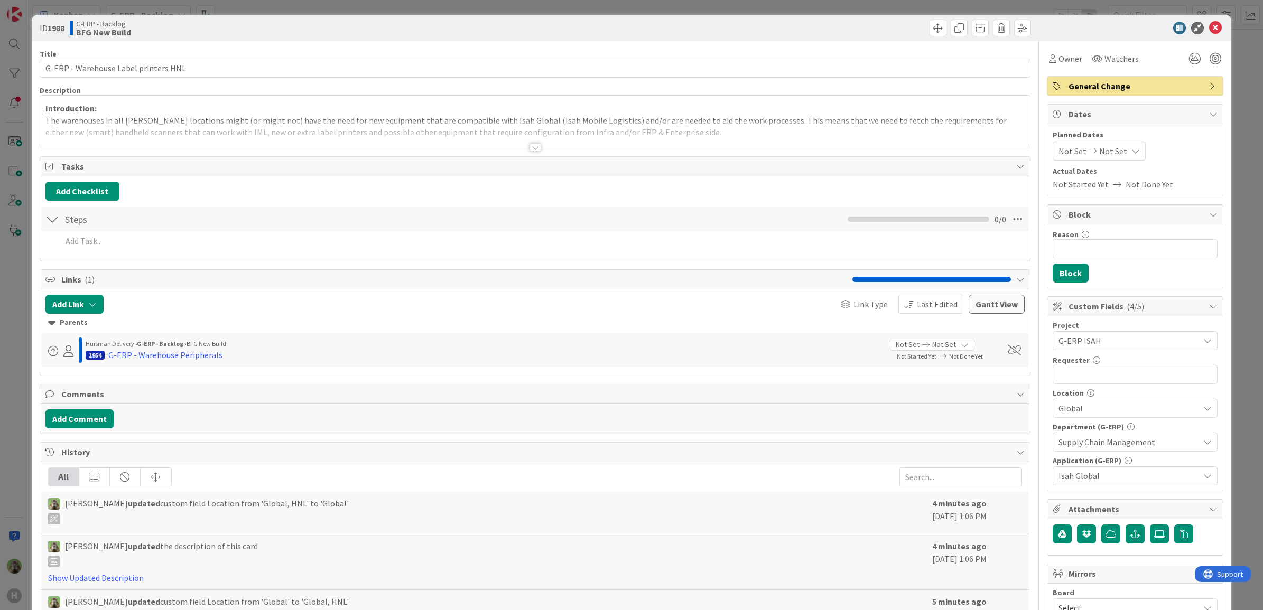
click at [562, 130] on div at bounding box center [535, 134] width 990 height 27
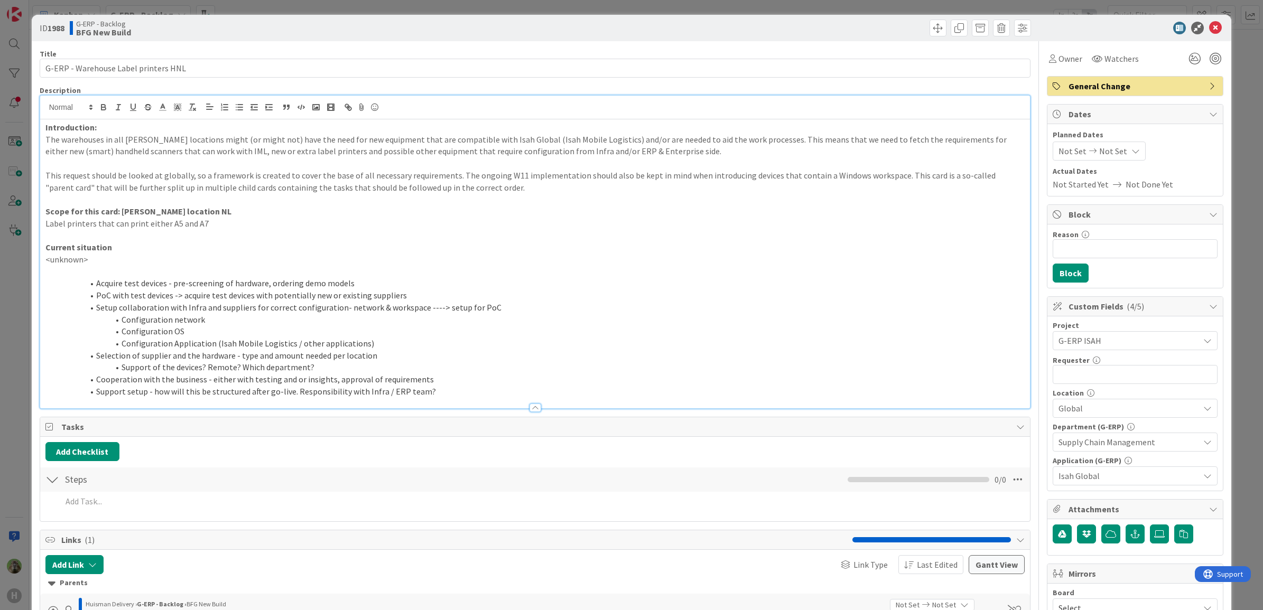
click at [951, 192] on p "This request should be looked at globally, so a framework is created to cover t…" at bounding box center [534, 182] width 979 height 24
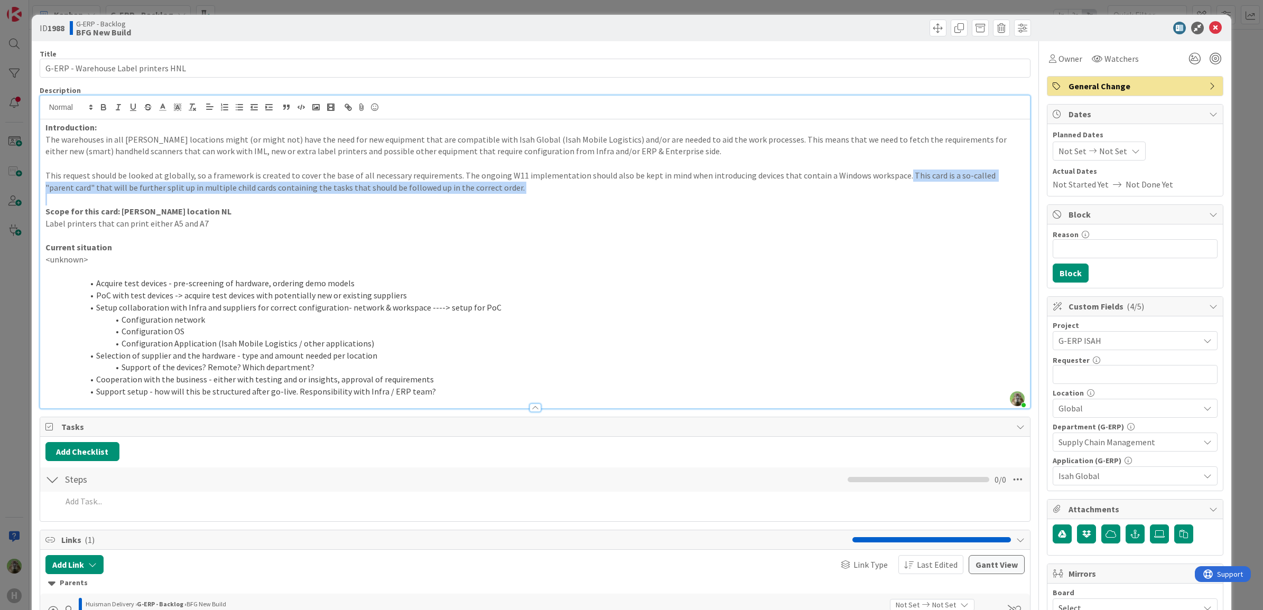
drag, startPoint x: 923, startPoint y: 194, endPoint x: 889, endPoint y: 179, distance: 37.8
click at [889, 179] on div "Introduction: The warehouses in all Huisman locations might (or might not) have…" at bounding box center [535, 263] width 990 height 289
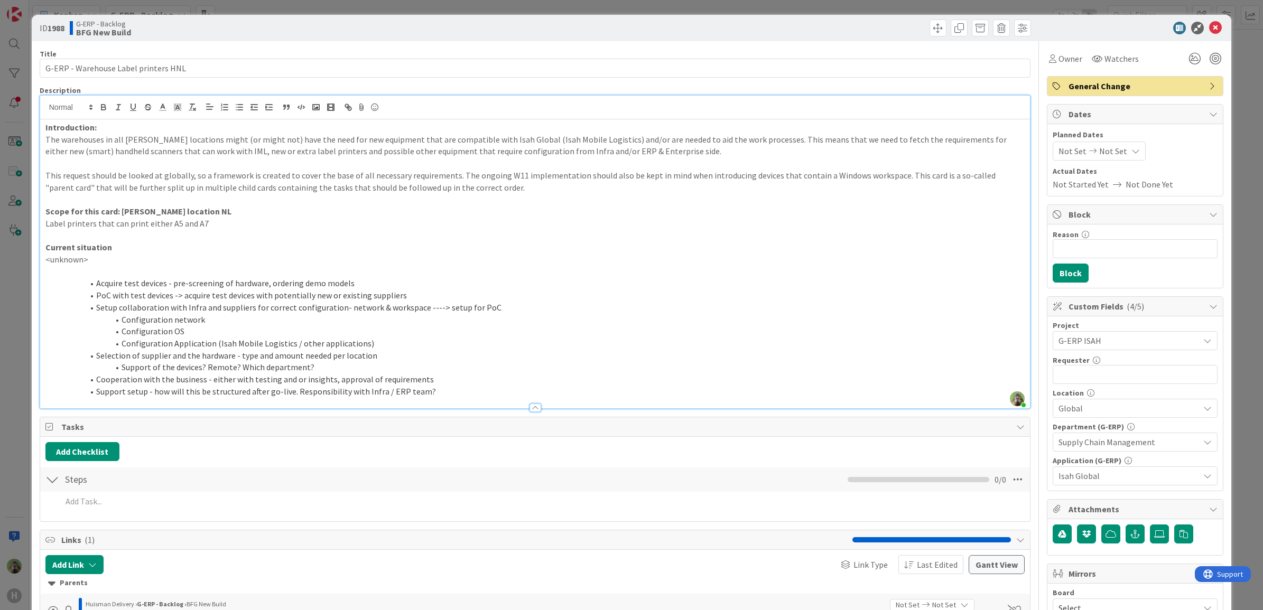
click at [707, 181] on p "This request should be looked at globally, so a framework is created to cover t…" at bounding box center [534, 182] width 979 height 24
click at [910, 212] on p "Scope for this card: [PERSON_NAME] location NL" at bounding box center [534, 212] width 979 height 12
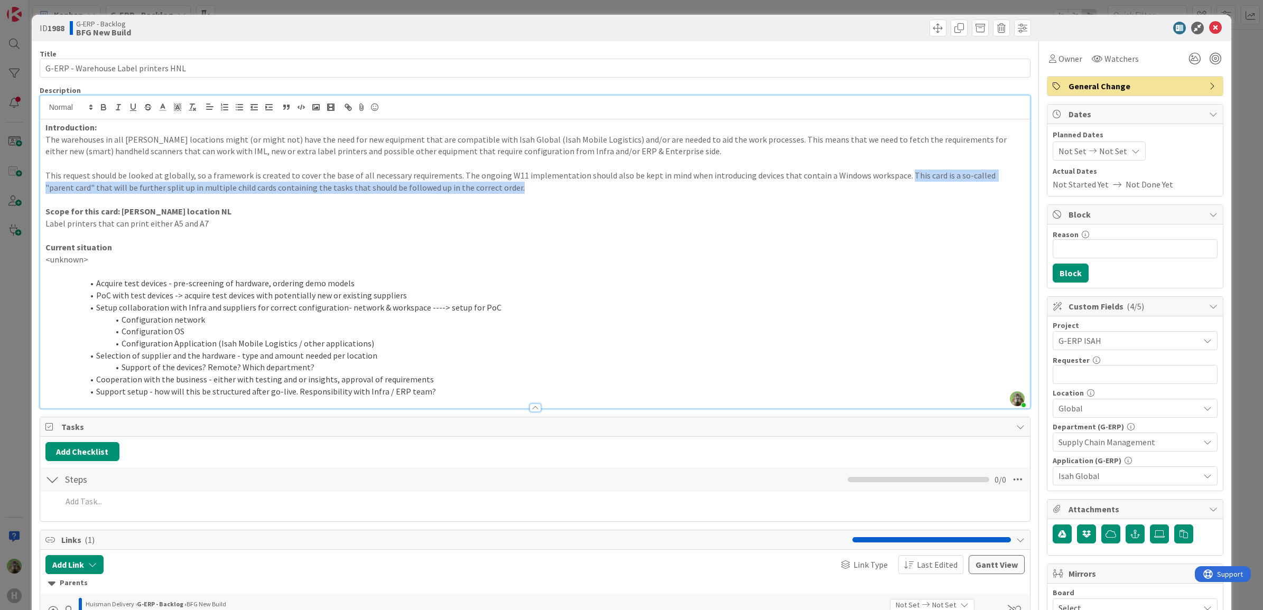
drag, startPoint x: 900, startPoint y: 180, endPoint x: 892, endPoint y: 175, distance: 9.2
click at [892, 175] on p "This request should be looked at globally, so a framework is created to cover t…" at bounding box center [534, 182] width 979 height 24
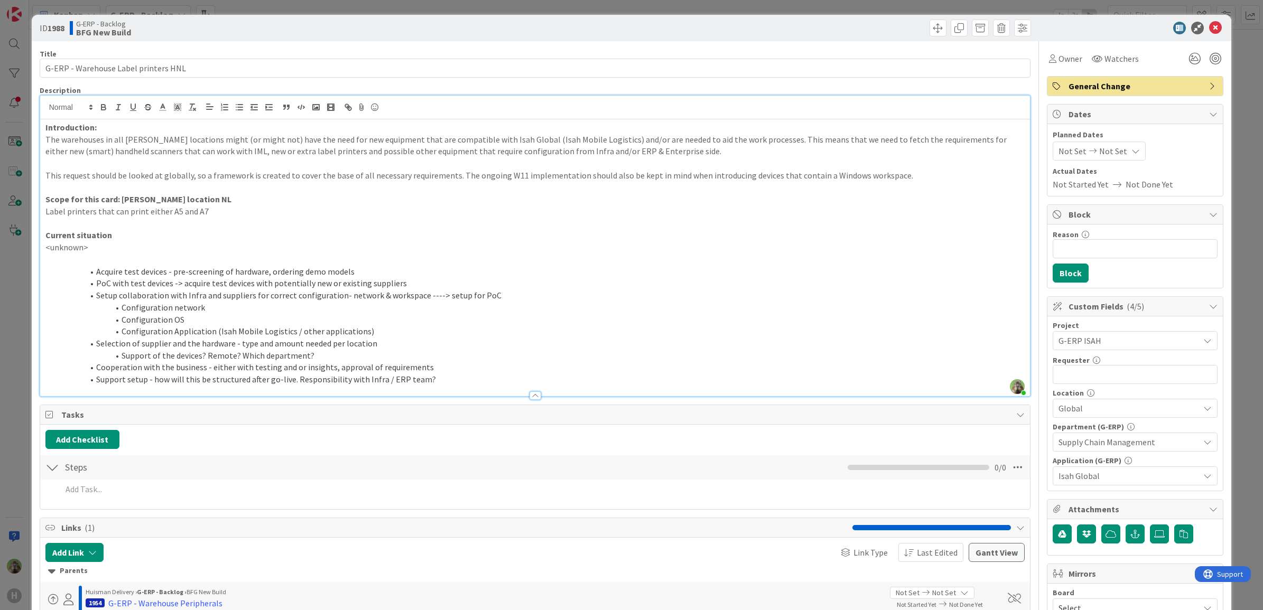
click at [19, 284] on div "ID 1988 G-ERP - Backlog BFG New Build Title 36 / 128 G-ERP - Warehouse Label pr…" at bounding box center [631, 305] width 1263 height 610
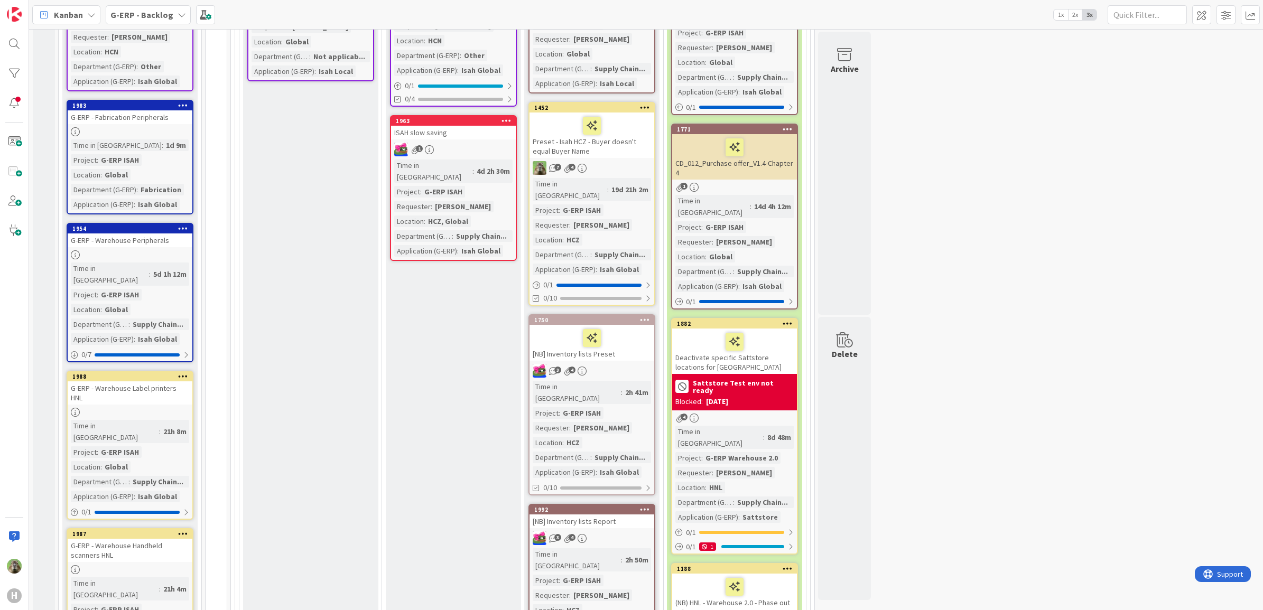
scroll to position [848, 0]
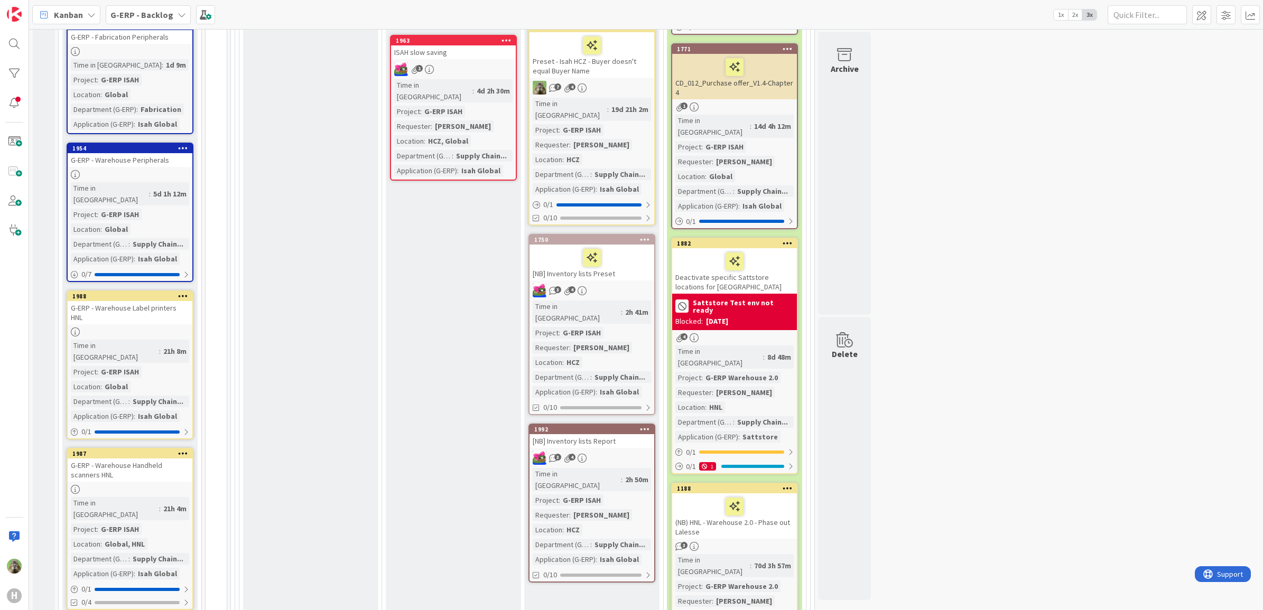
click at [128, 459] on div "G-ERP - Warehouse Handheld scanners HNL" at bounding box center [130, 470] width 125 height 23
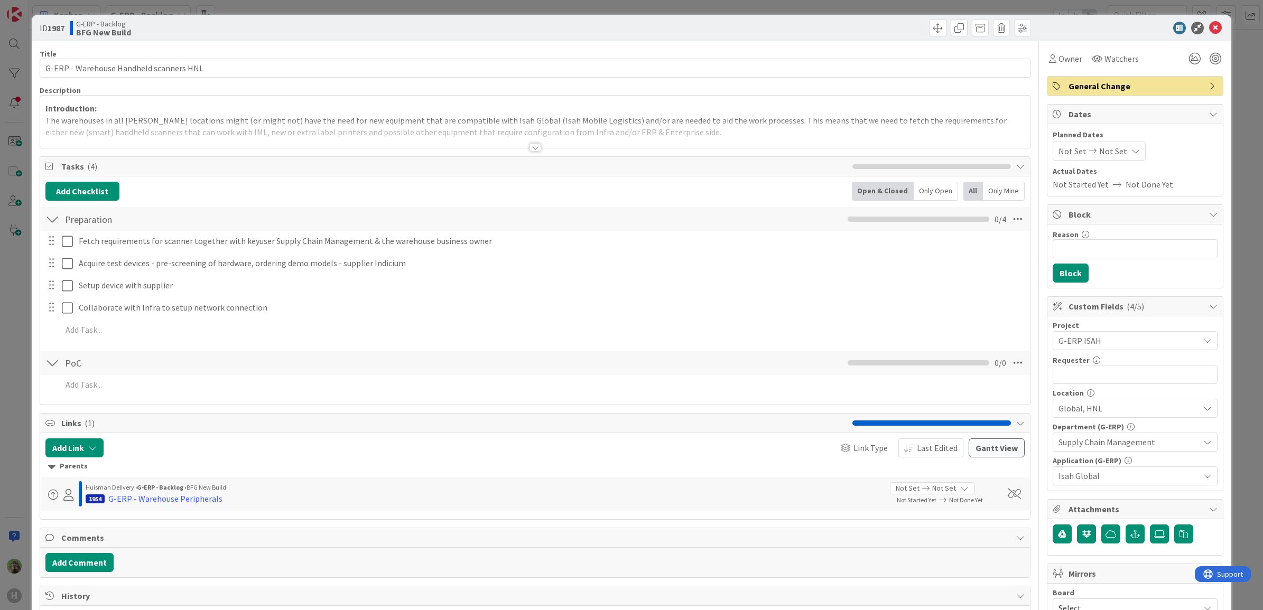
click at [703, 137] on div at bounding box center [535, 134] width 990 height 27
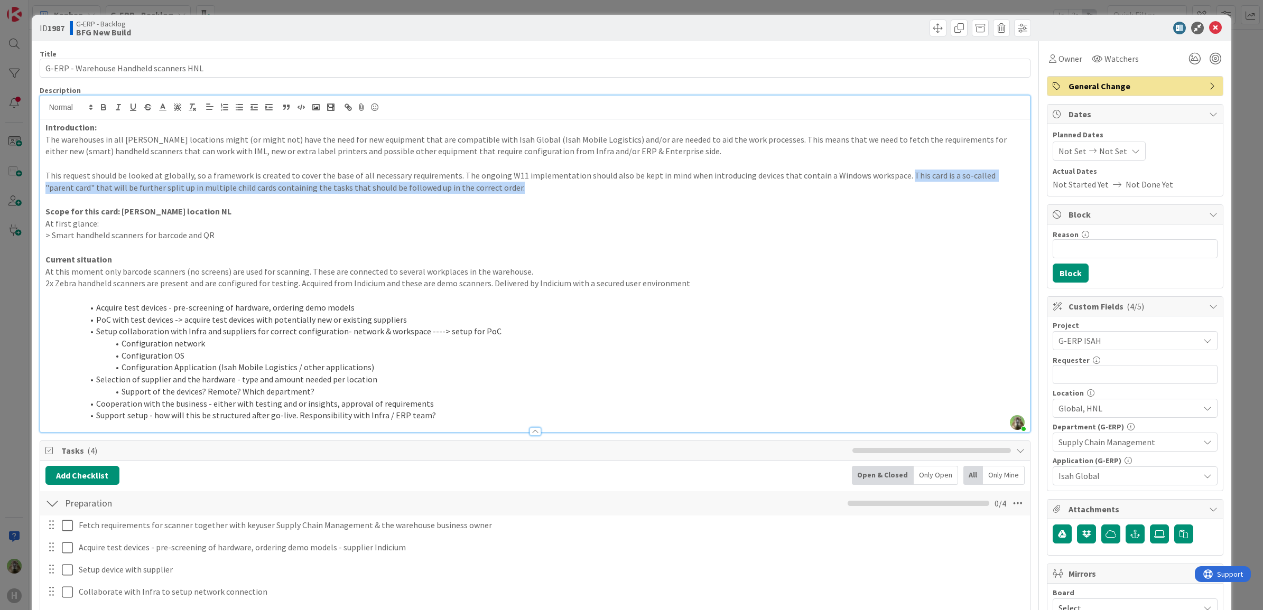
drag, startPoint x: 897, startPoint y: 188, endPoint x: 891, endPoint y: 178, distance: 10.9
click at [891, 178] on p "This request should be looked at globally, so a framework is created to cover t…" at bounding box center [534, 182] width 979 height 24
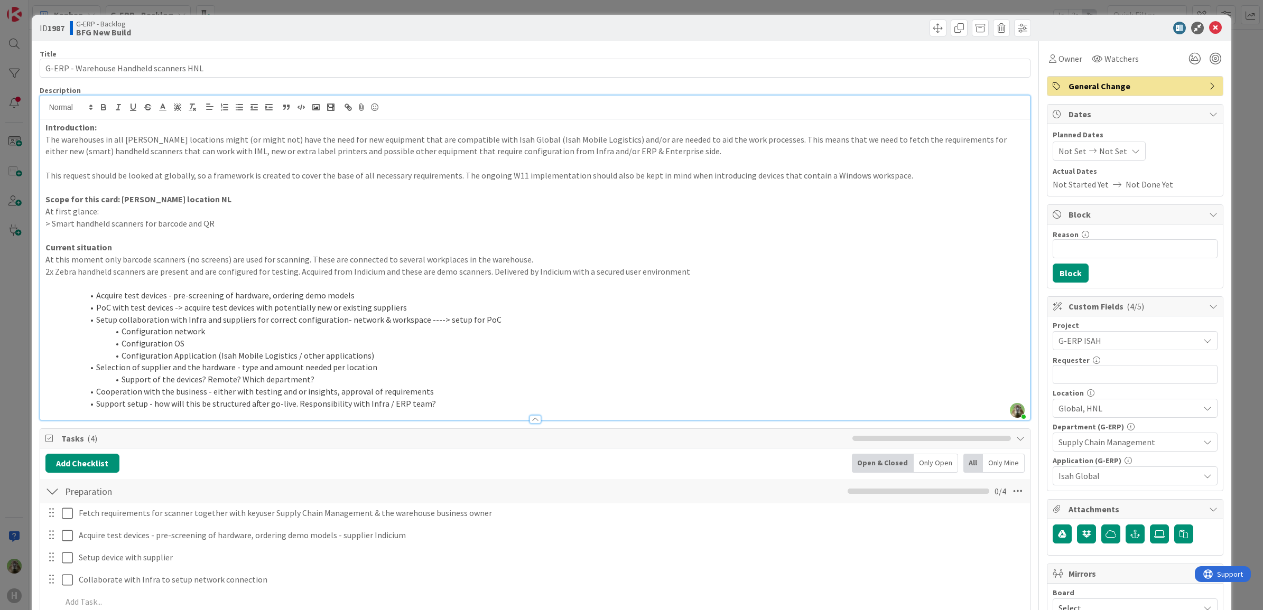
click at [14, 279] on div "ID 1987 G-ERP - Backlog BFG New Build Title 39 / 128 G-ERP - Warehouse Handheld…" at bounding box center [631, 305] width 1263 height 610
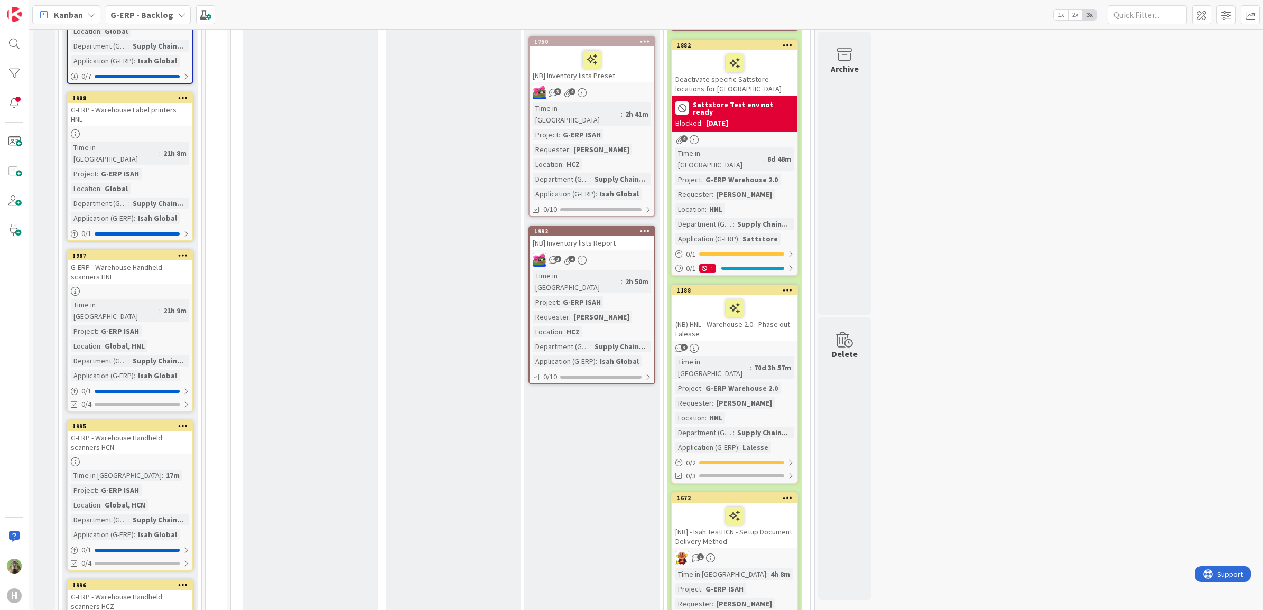
click at [120, 431] on div "G-ERP - Warehouse Handheld scanners HCN" at bounding box center [130, 442] width 125 height 23
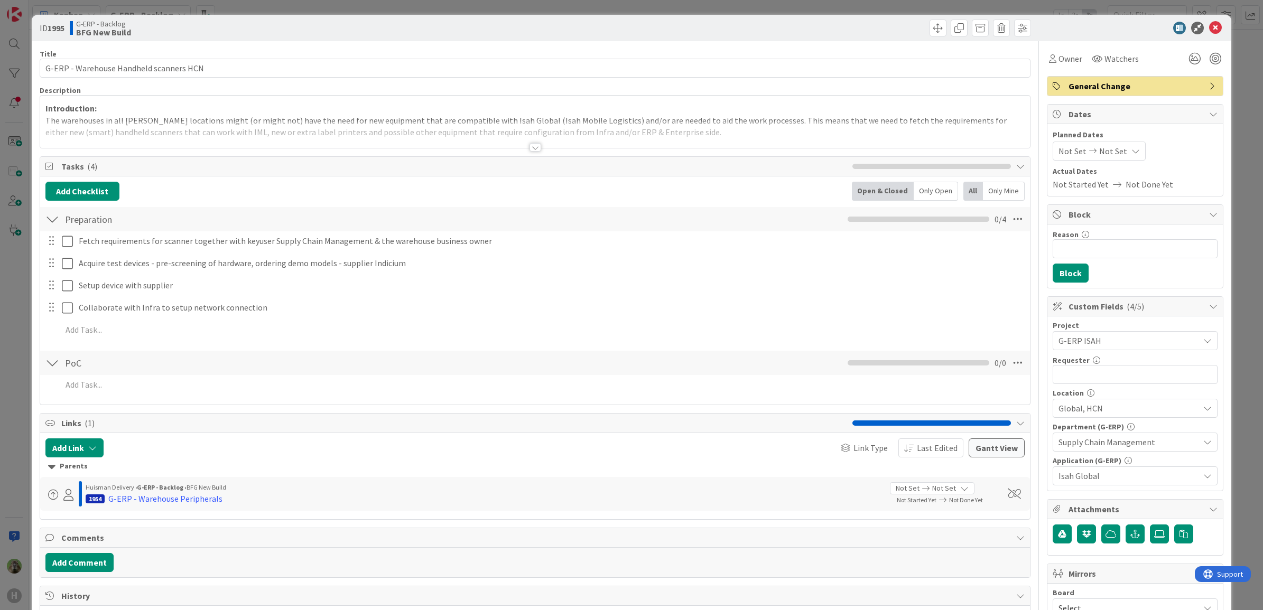
click at [811, 120] on p "The warehouses in all [PERSON_NAME] locations might (or might not) have the nee…" at bounding box center [534, 127] width 979 height 24
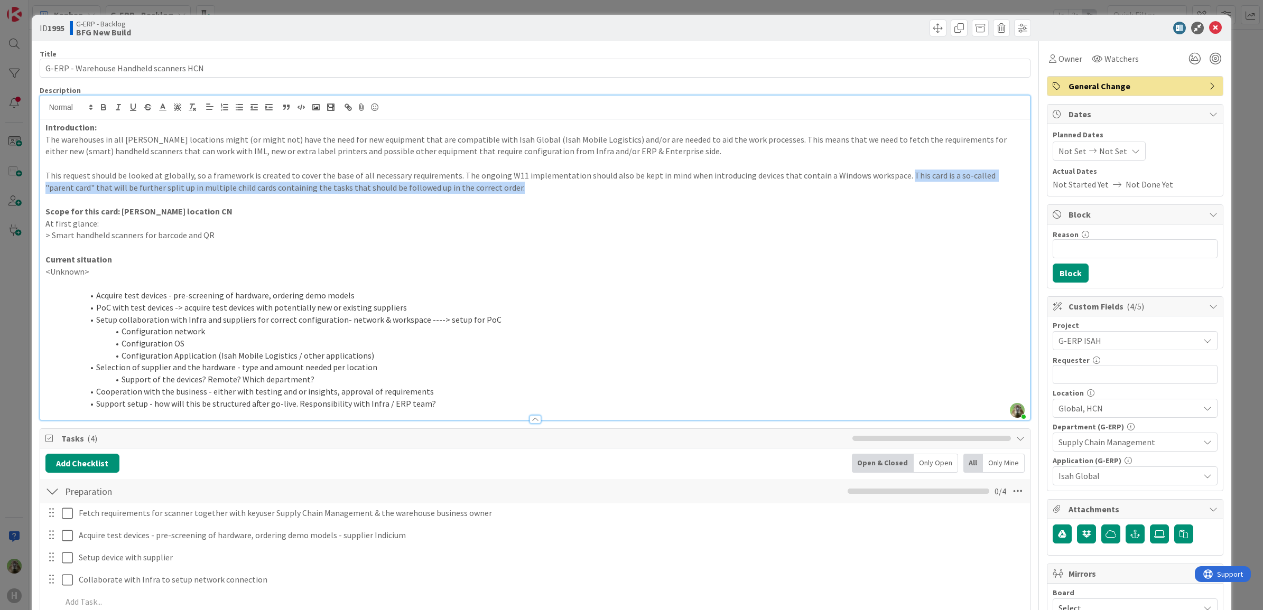
drag, startPoint x: 868, startPoint y: 188, endPoint x: 890, endPoint y: 178, distance: 24.1
click at [890, 178] on p "This request should be looked at globally, so a framework is created to cover t…" at bounding box center [534, 182] width 979 height 24
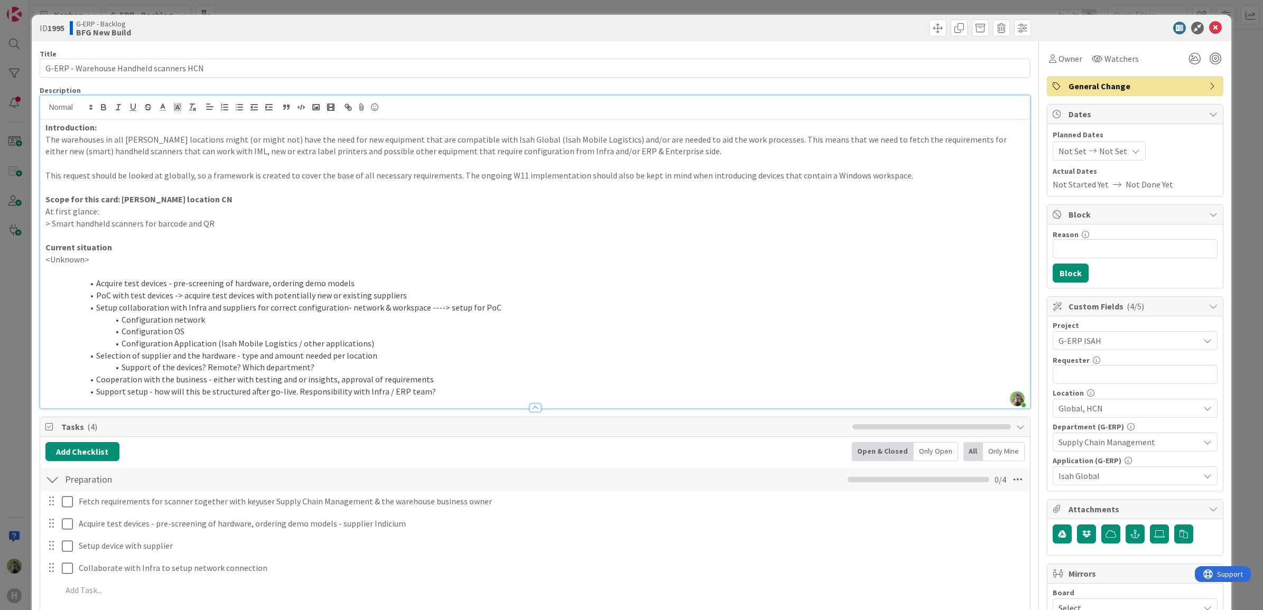
click at [12, 297] on div "ID 1995 G-ERP - Backlog BFG New Build Title 39 / 128 G-ERP - Warehouse Handheld…" at bounding box center [631, 305] width 1263 height 610
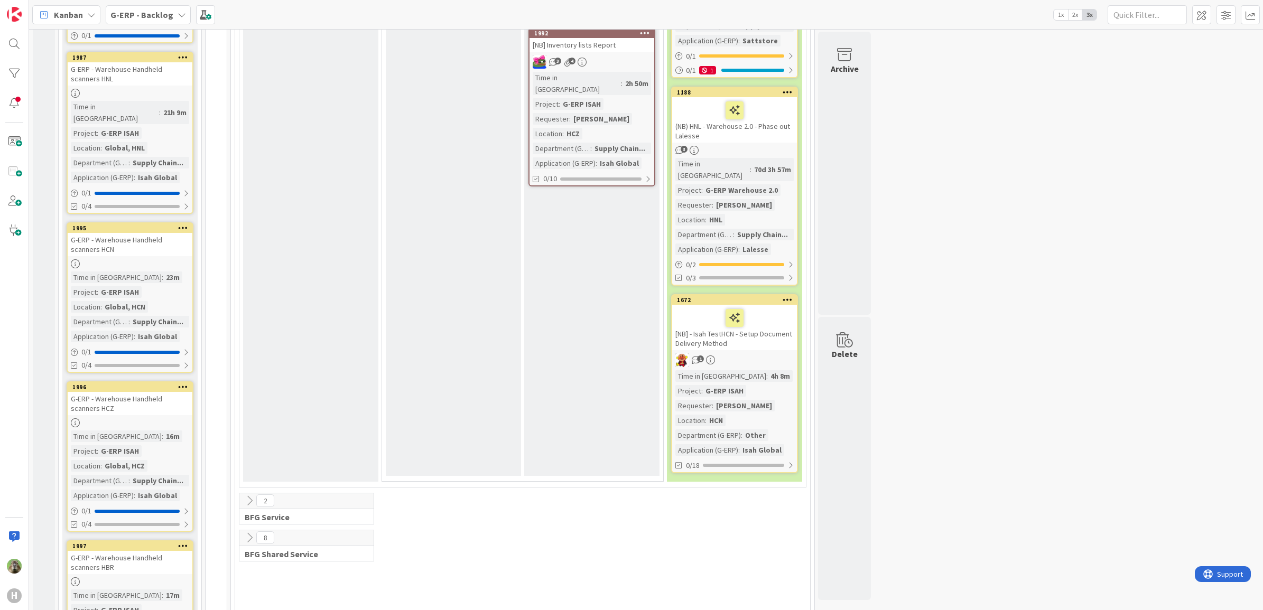
click at [160, 392] on div "G-ERP - Warehouse Handheld scanners HCZ" at bounding box center [130, 403] width 125 height 23
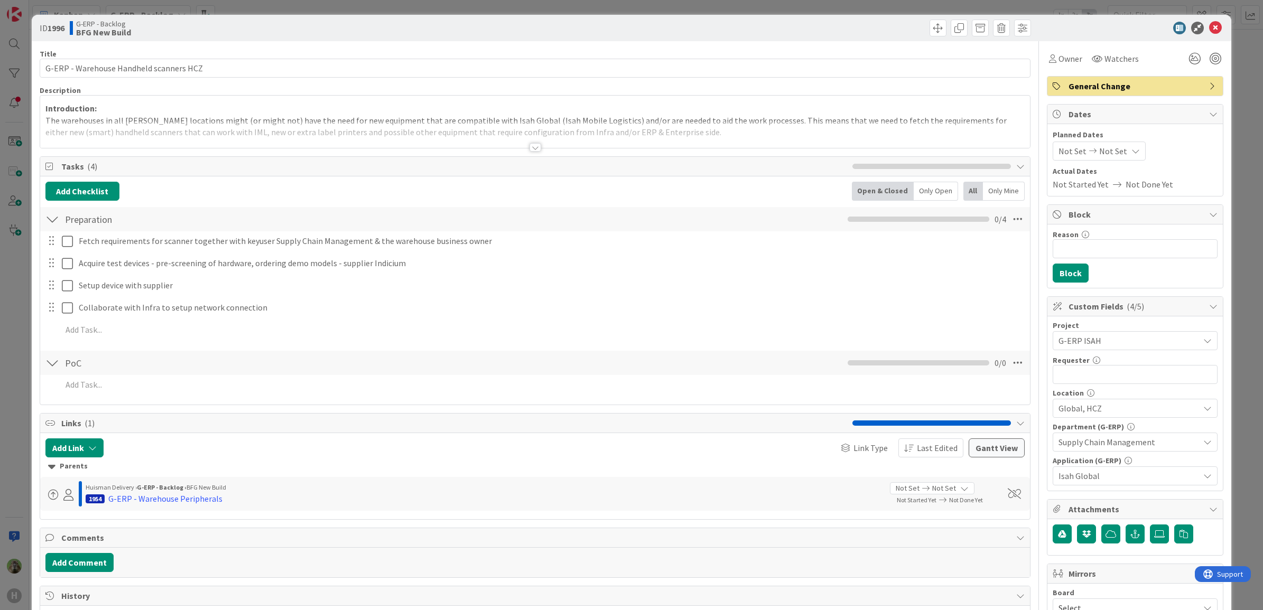
click at [404, 138] on div at bounding box center [535, 134] width 990 height 27
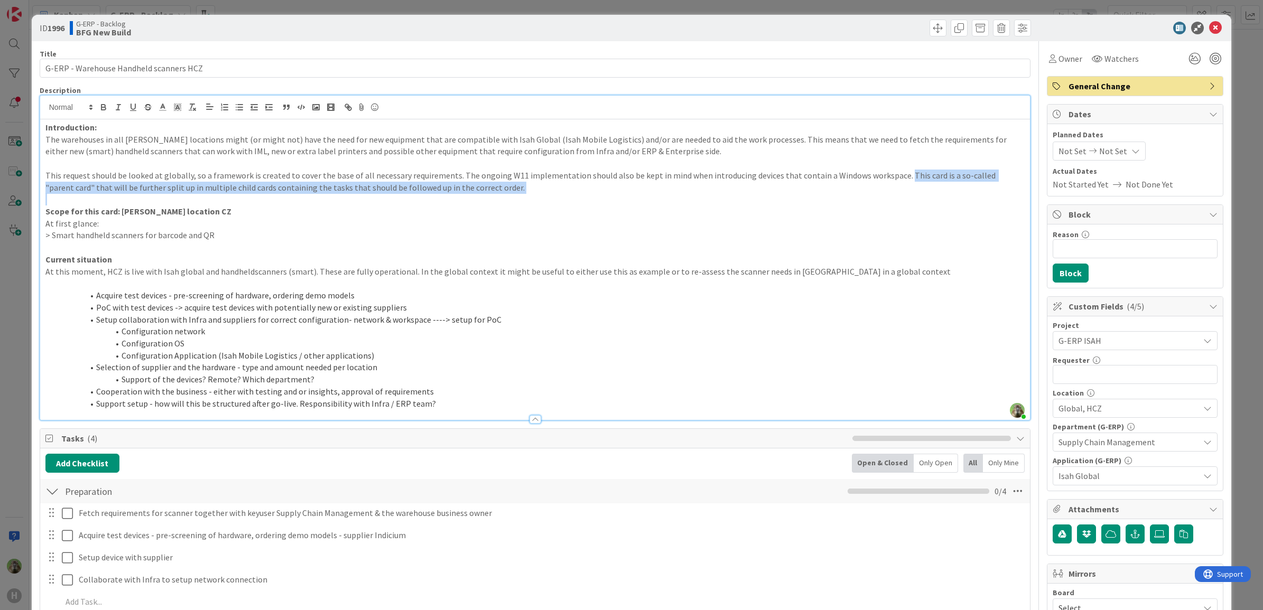
drag, startPoint x: 909, startPoint y: 194, endPoint x: 891, endPoint y: 180, distance: 22.9
click at [891, 180] on div "Introduction: The warehouses in all [PERSON_NAME] locations might (or might not…" at bounding box center [535, 269] width 990 height 301
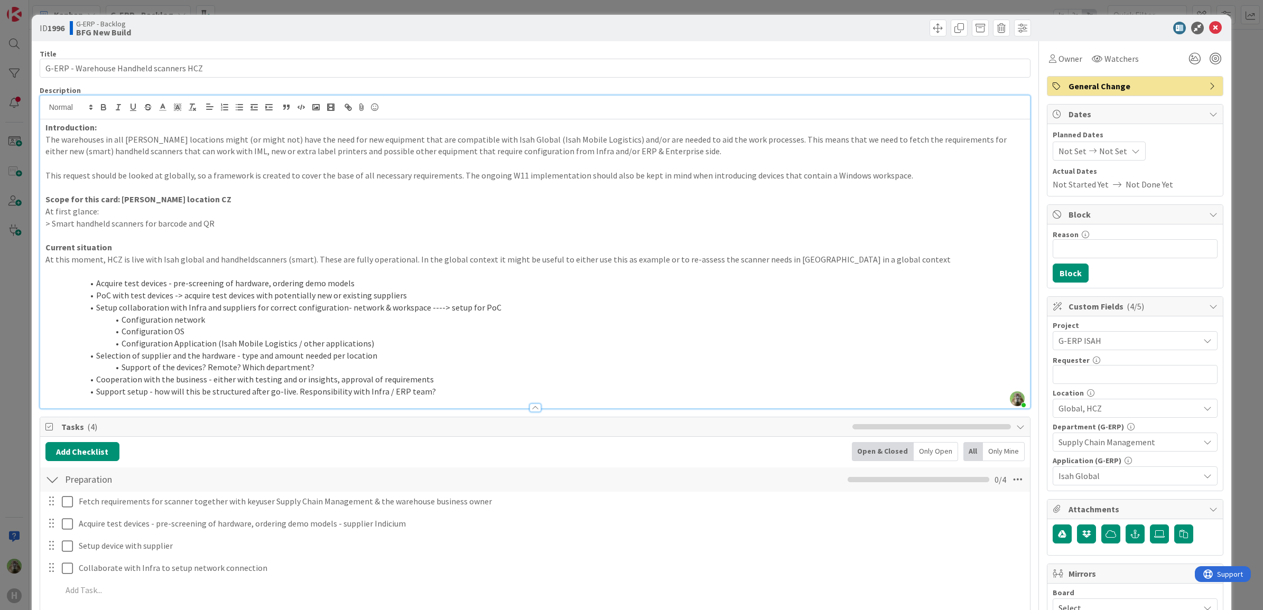
click at [1, 302] on div "ID 1996 G-ERP - Backlog BFG New Build Title 39 / 128 G-ERP - Warehouse Handheld…" at bounding box center [631, 305] width 1263 height 610
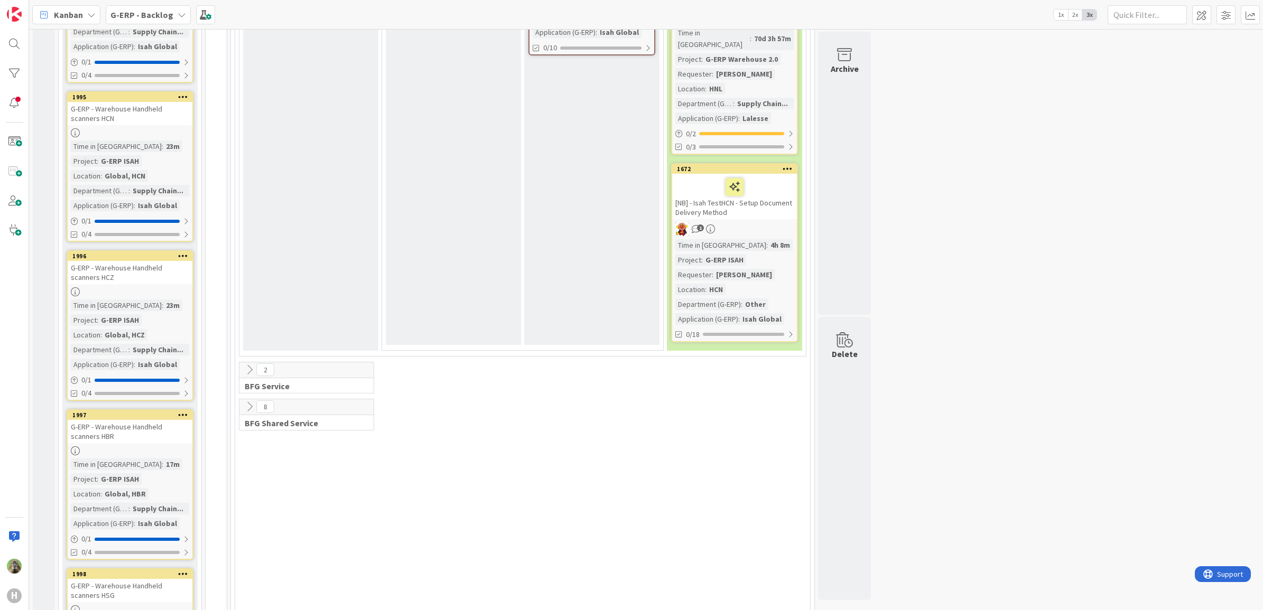
scroll to position [1376, 0]
click at [120, 419] on div "G-ERP - Warehouse Handheld scanners HBR" at bounding box center [130, 430] width 125 height 23
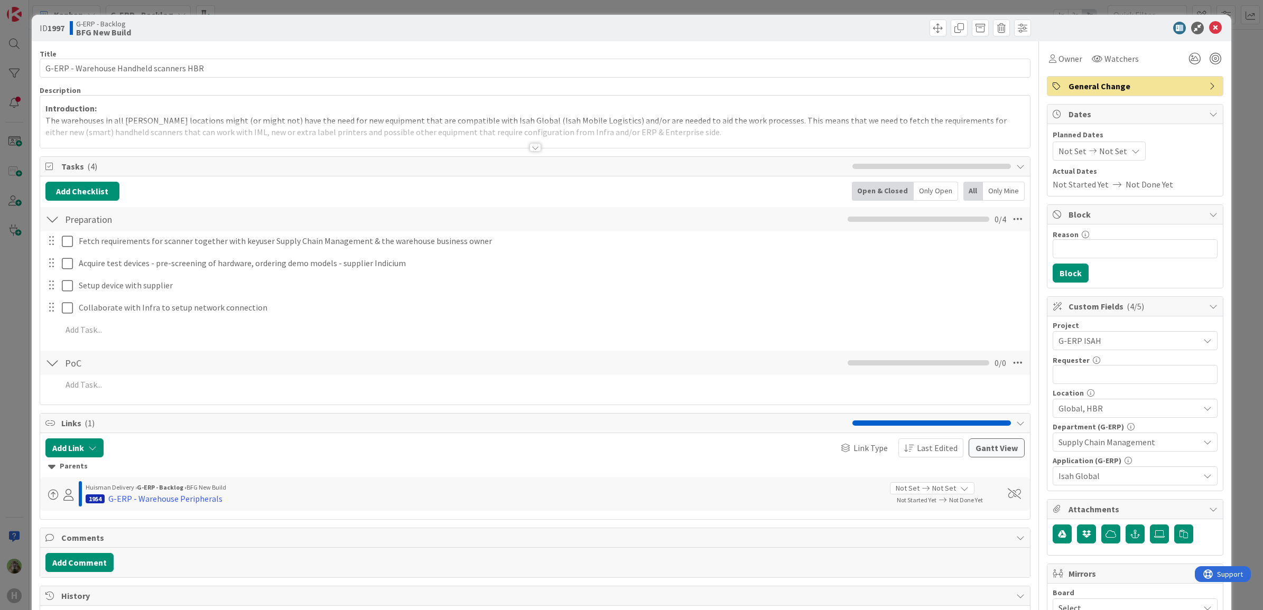
click at [836, 135] on div at bounding box center [535, 134] width 990 height 27
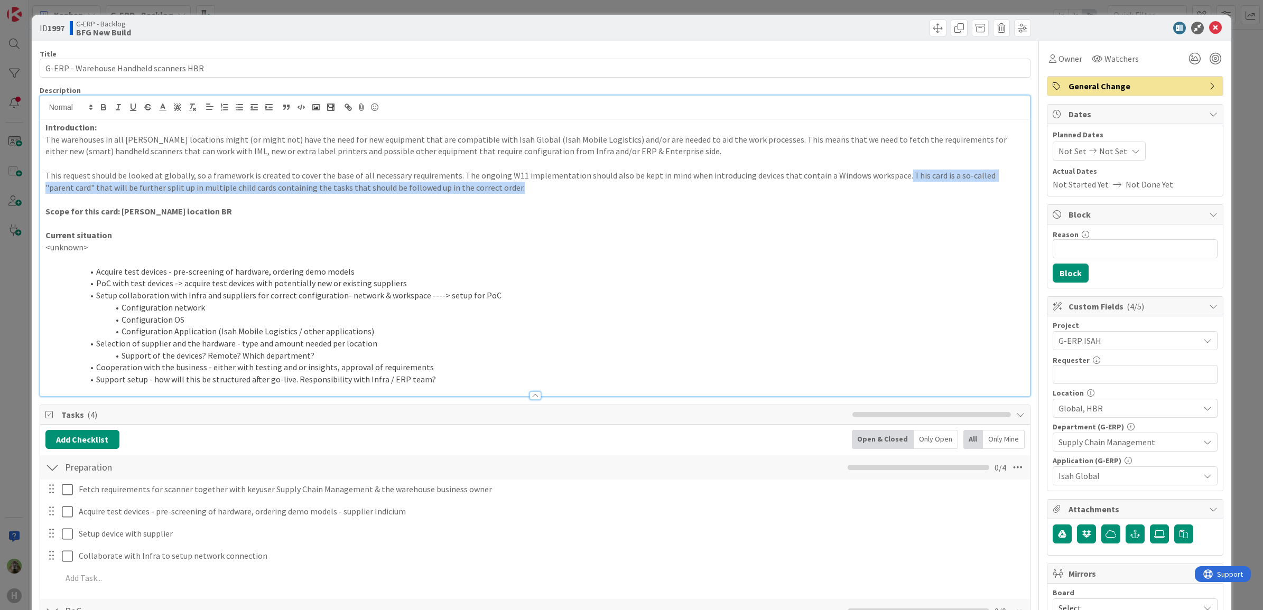
drag, startPoint x: 889, startPoint y: 172, endPoint x: 898, endPoint y: 186, distance: 17.6
click at [898, 186] on p "This request should be looked at globally, so a framework is created to cover t…" at bounding box center [534, 182] width 979 height 24
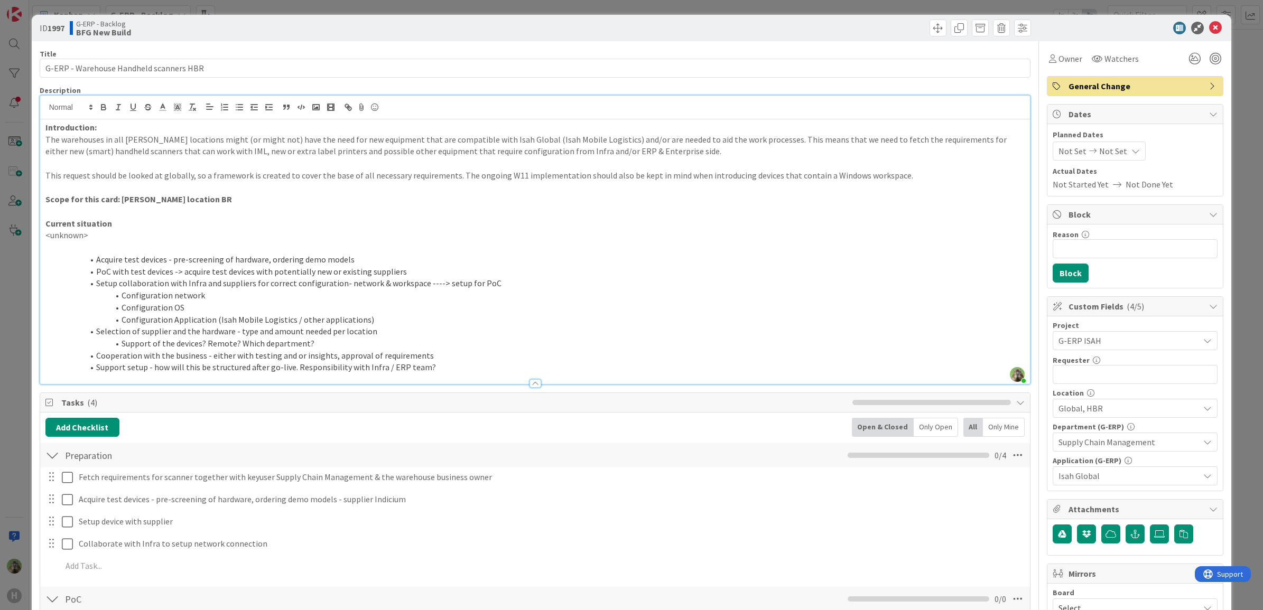
click at [5, 254] on div "ID 1997 G-ERP - Backlog BFG New Build Title 39 / 128 G-ERP - Warehouse Handheld…" at bounding box center [631, 305] width 1263 height 610
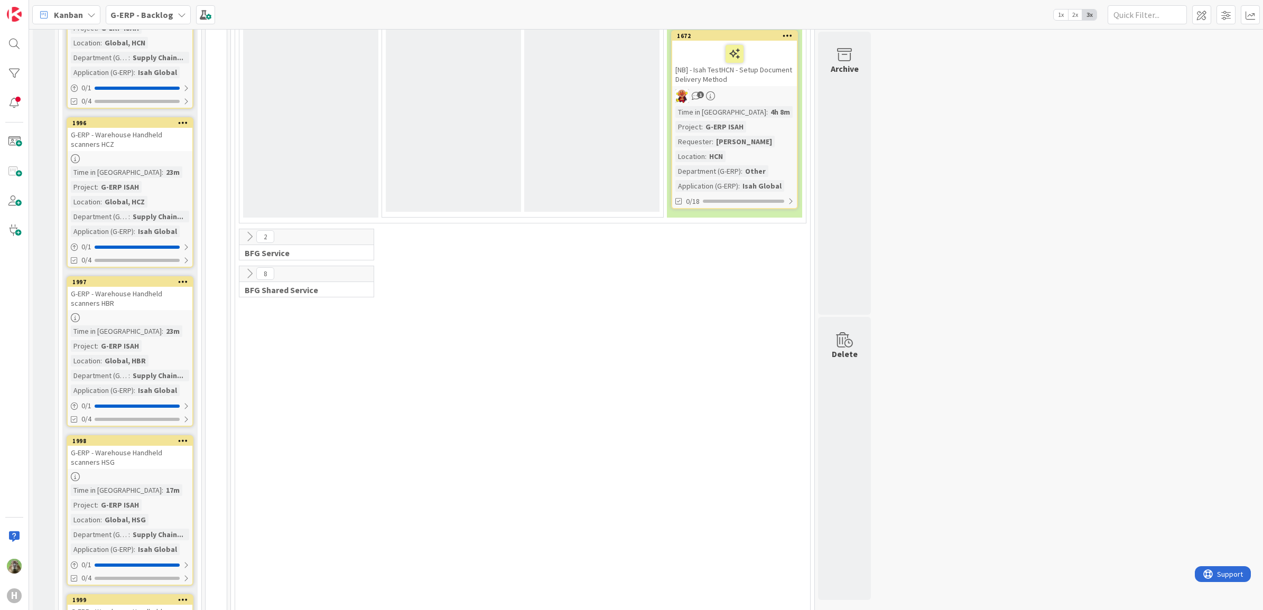
click at [145, 446] on div "G-ERP - Warehouse Handheld scanners HSG" at bounding box center [130, 457] width 125 height 23
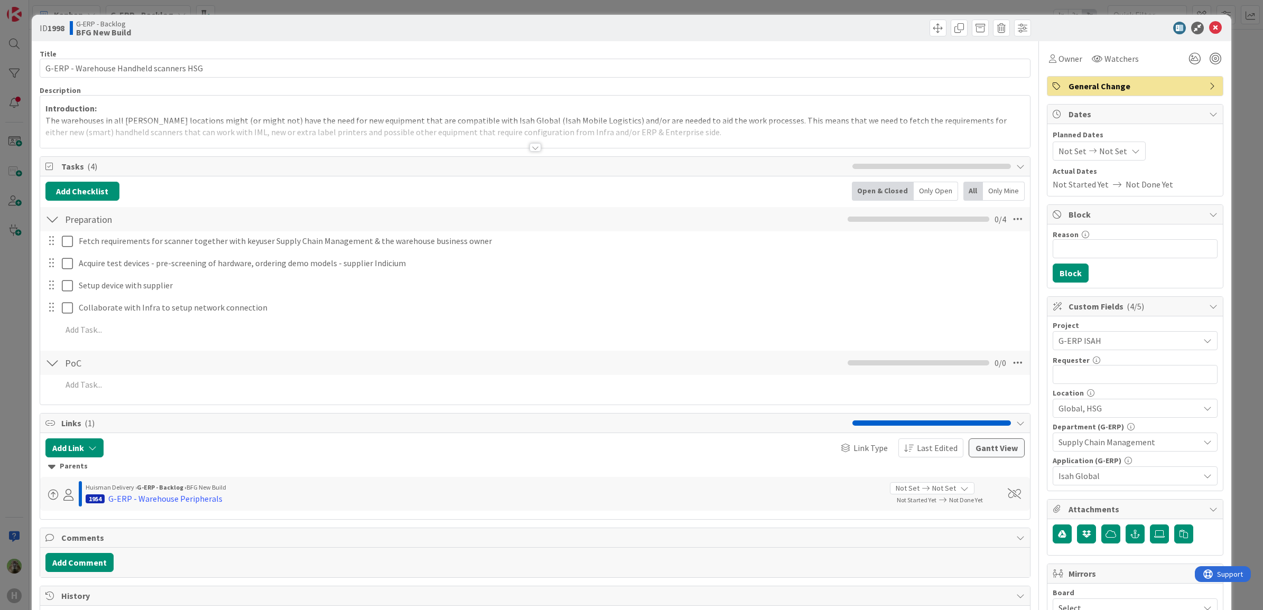
click at [912, 131] on div at bounding box center [535, 134] width 990 height 27
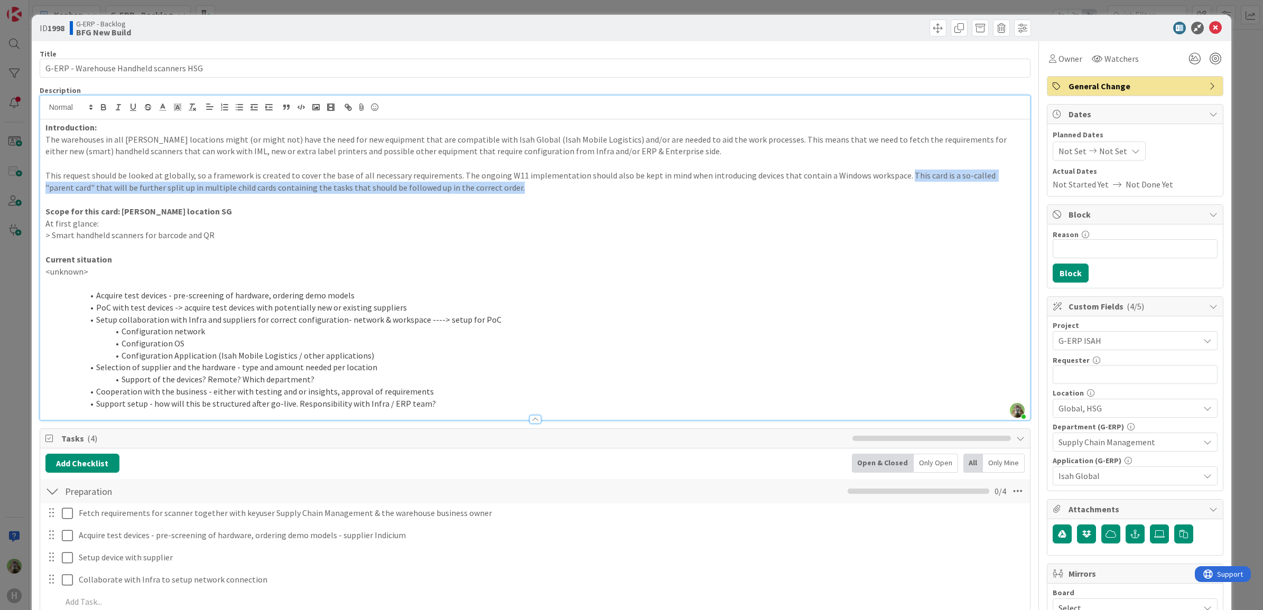
drag, startPoint x: 891, startPoint y: 176, endPoint x: 894, endPoint y: 183, distance: 7.9
click at [894, 183] on p "This request should be looked at globally, so a framework is created to cover t…" at bounding box center [534, 182] width 979 height 24
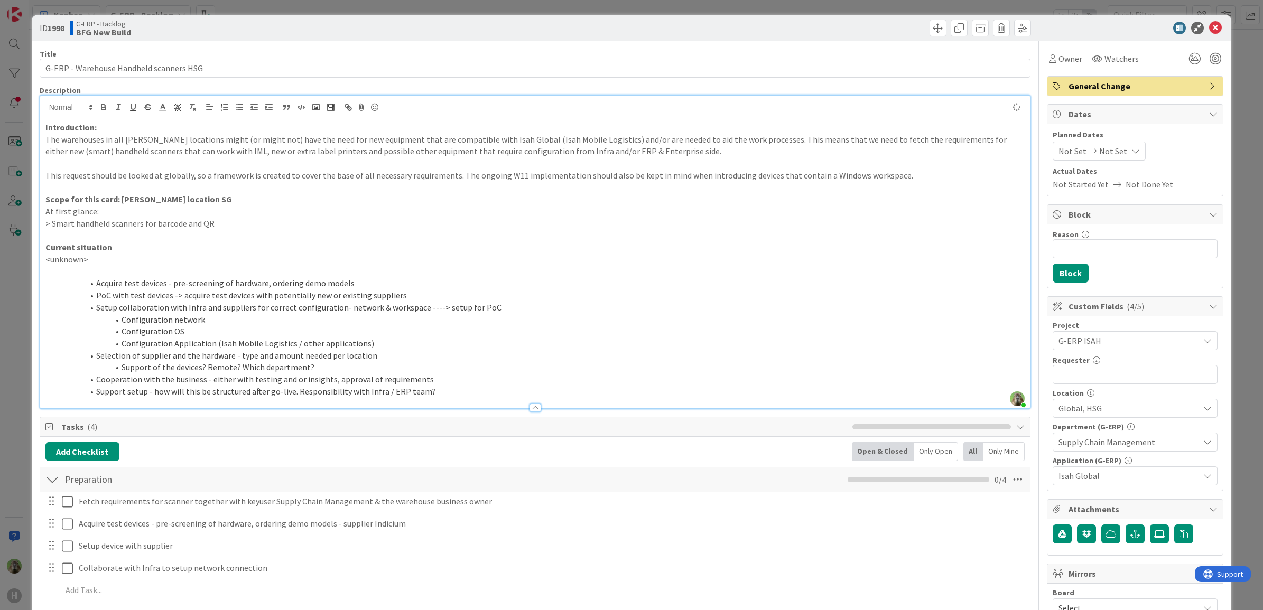
click at [8, 319] on div "ID 1998 G-ERP - Backlog BFG New Build Title 39 / 128 G-ERP - Warehouse Handheld…" at bounding box center [631, 305] width 1263 height 610
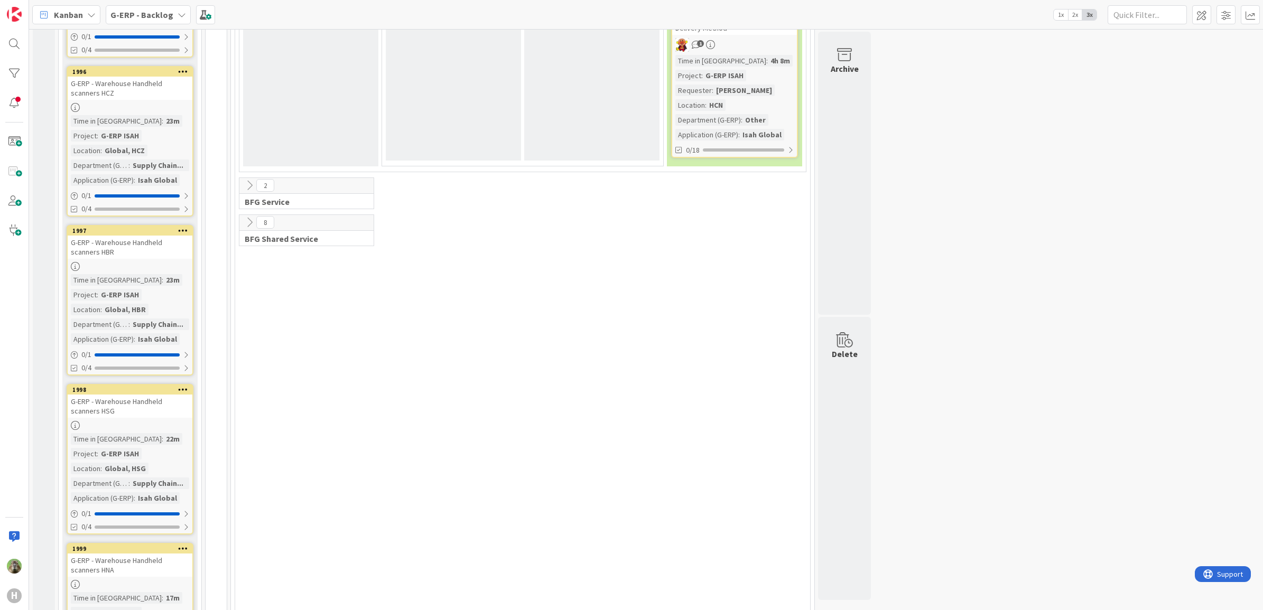
scroll to position [1640, 0]
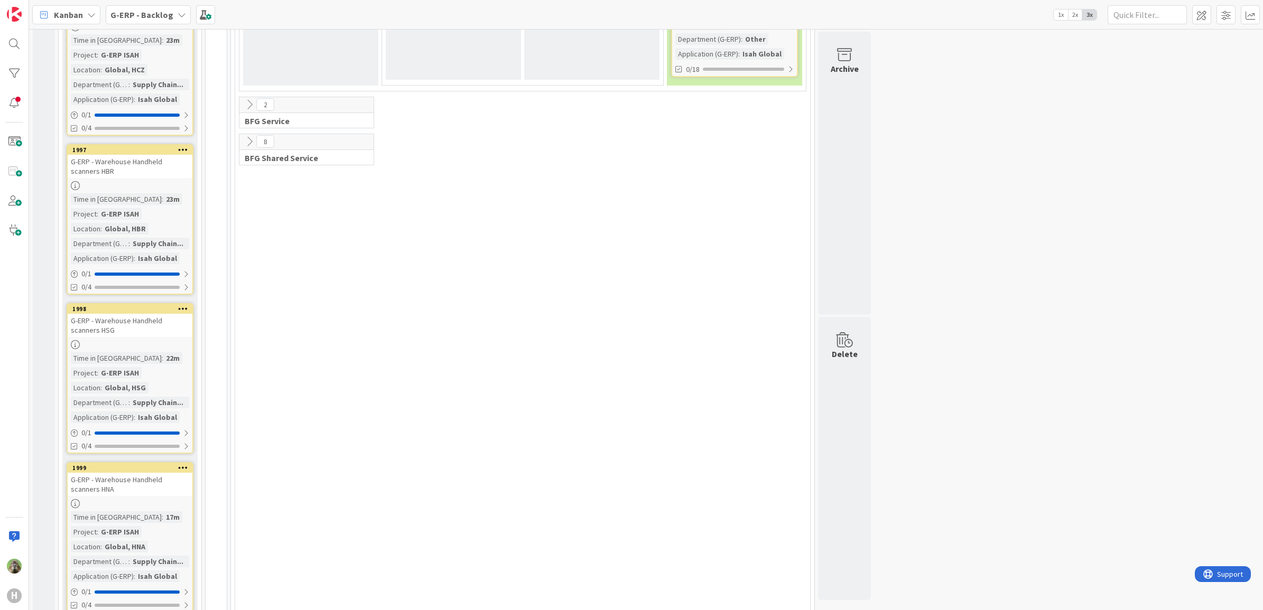
click at [141, 473] on div "G-ERP - Warehouse Handheld scanners HNA" at bounding box center [130, 484] width 125 height 23
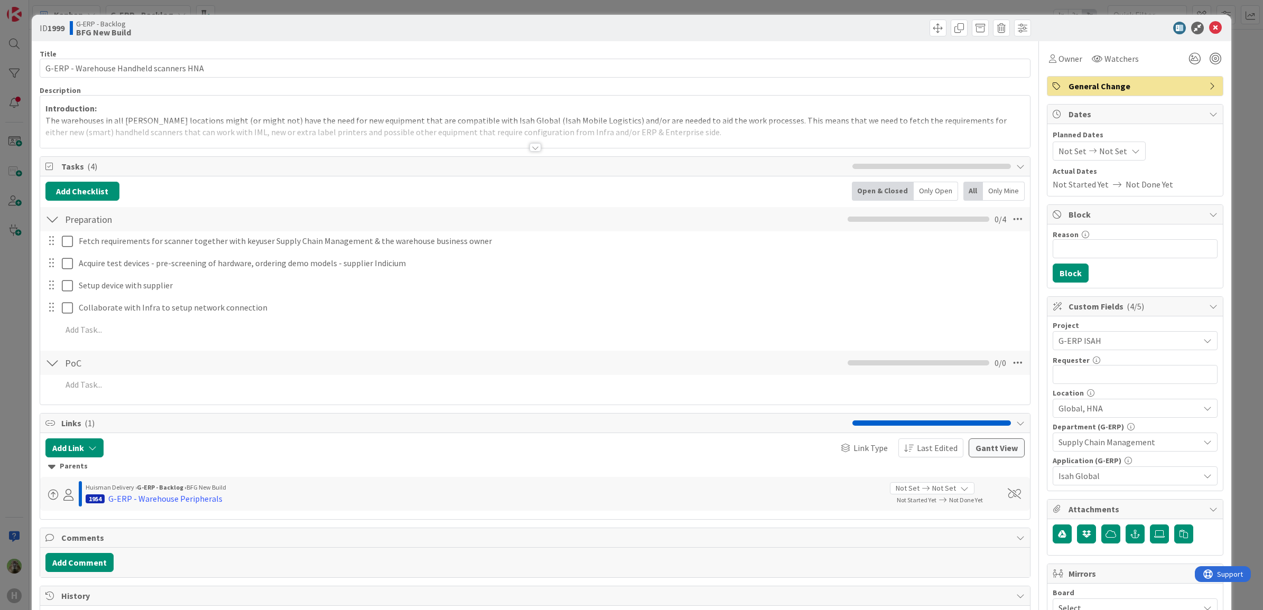
click at [730, 129] on div at bounding box center [535, 134] width 990 height 27
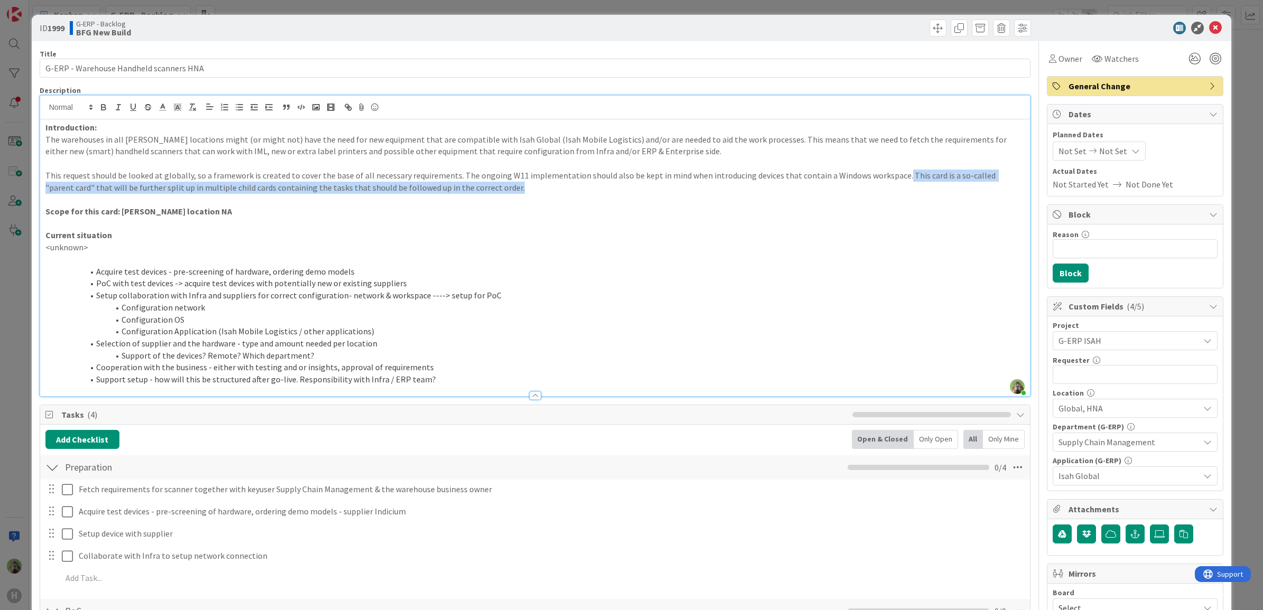
click at [888, 185] on p "This request should be looked at globally, so a framework is created to cover t…" at bounding box center [534, 182] width 979 height 24
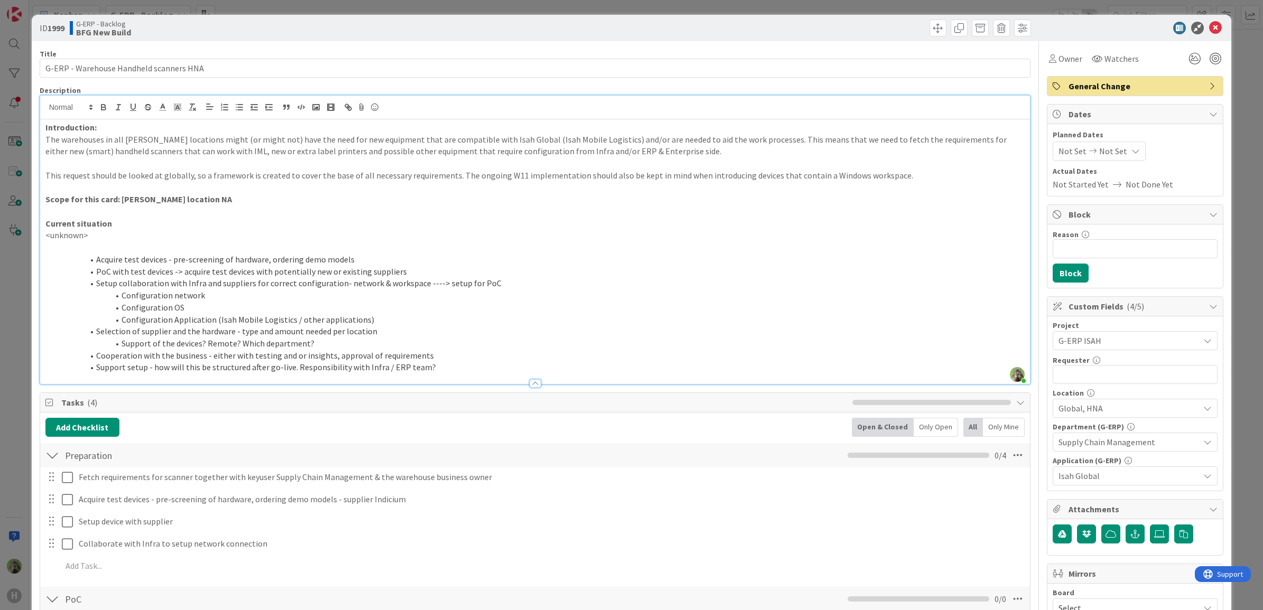
click at [10, 312] on div "ID 1999 G-ERP - Backlog BFG New Build Title 39 / 128 G-ERP - Warehouse Handheld…" at bounding box center [631, 305] width 1263 height 610
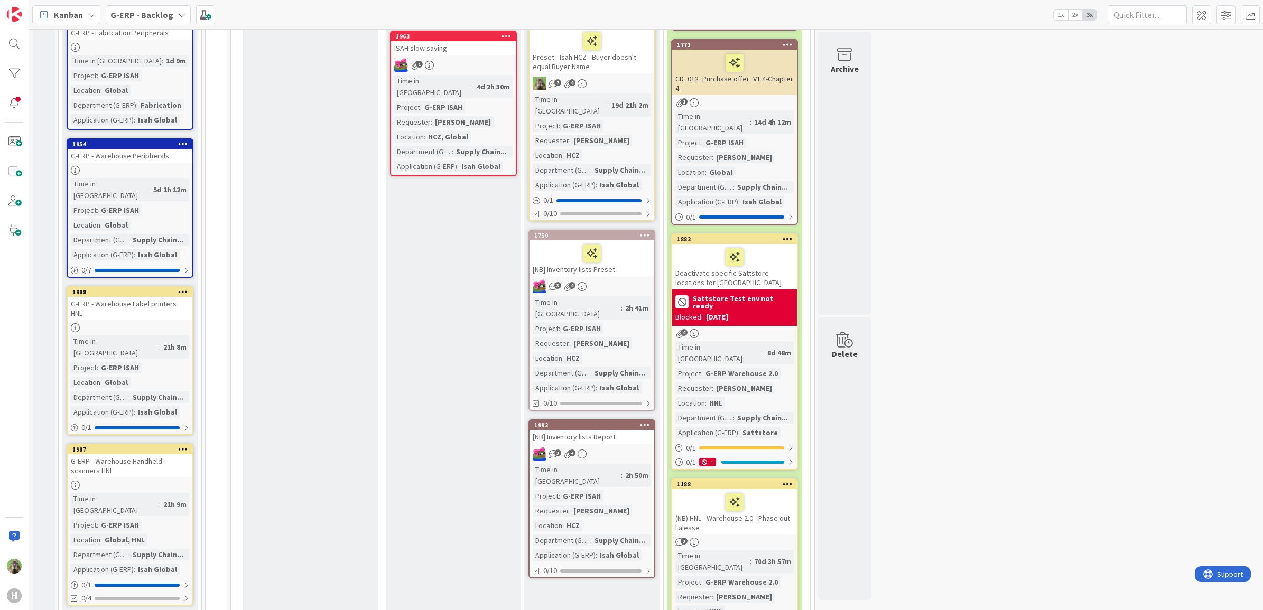
scroll to position [782, 0]
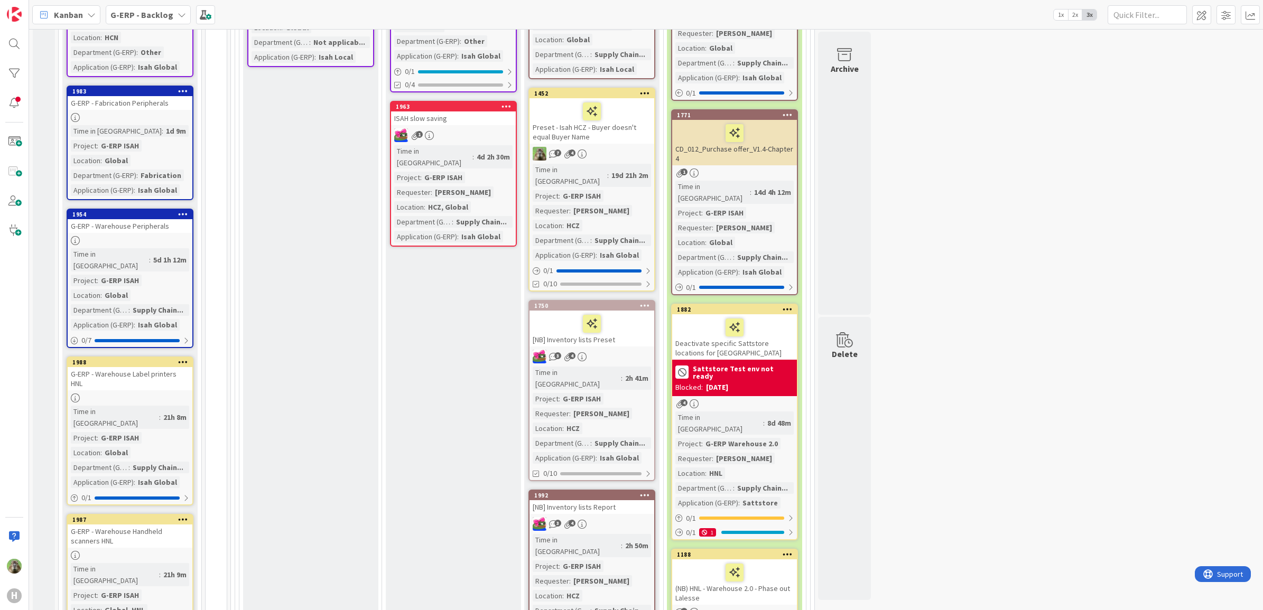
click at [163, 367] on div "G-ERP - Warehouse Label printers HNL" at bounding box center [130, 378] width 125 height 23
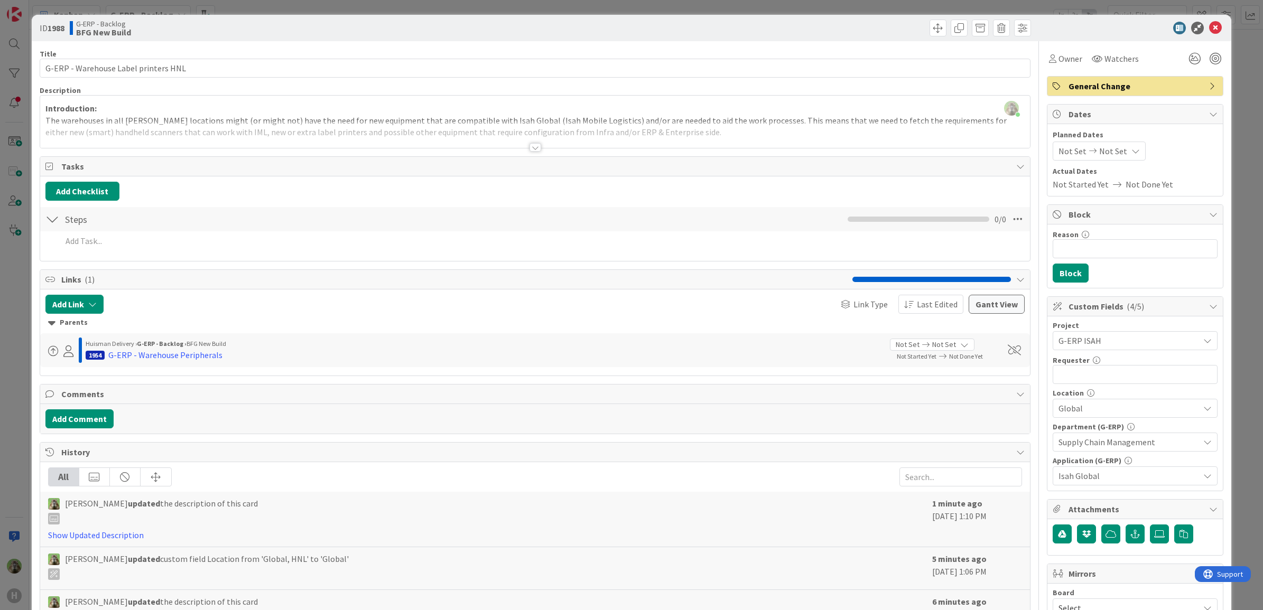
click at [735, 189] on div "Add Checklist" at bounding box center [534, 191] width 979 height 19
click at [482, 138] on div at bounding box center [535, 134] width 990 height 27
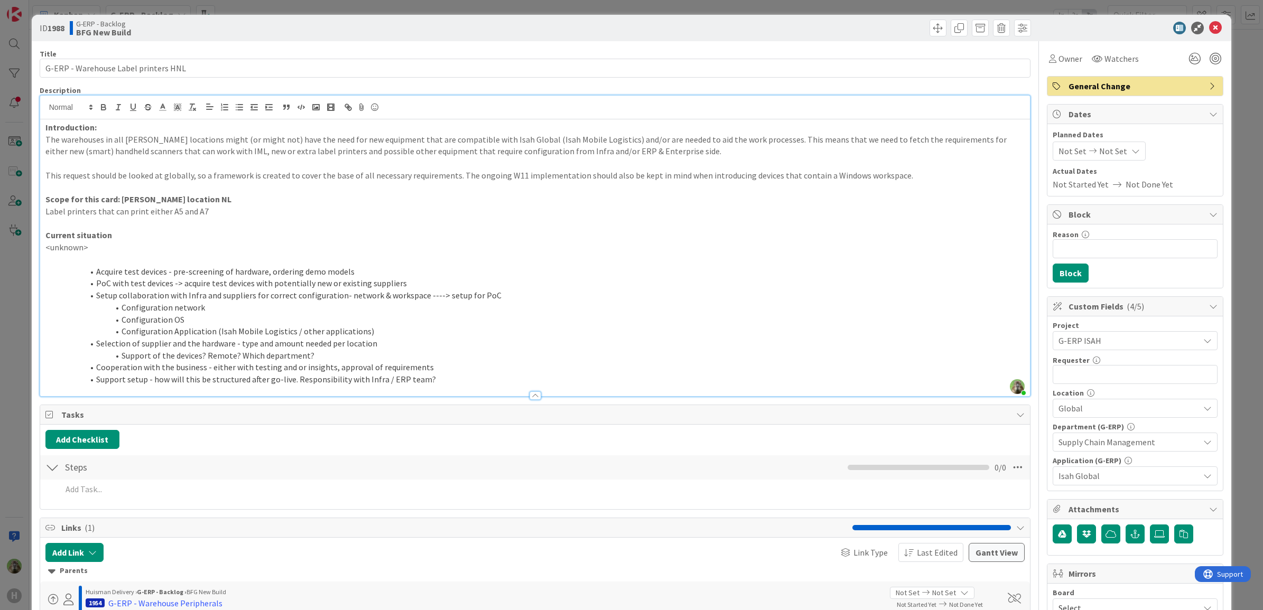
click at [25, 368] on div "ID 1988 G-ERP - Backlog BFG New Build Title 36 / 128 G-ERP - Warehouse Label pr…" at bounding box center [631, 305] width 1263 height 610
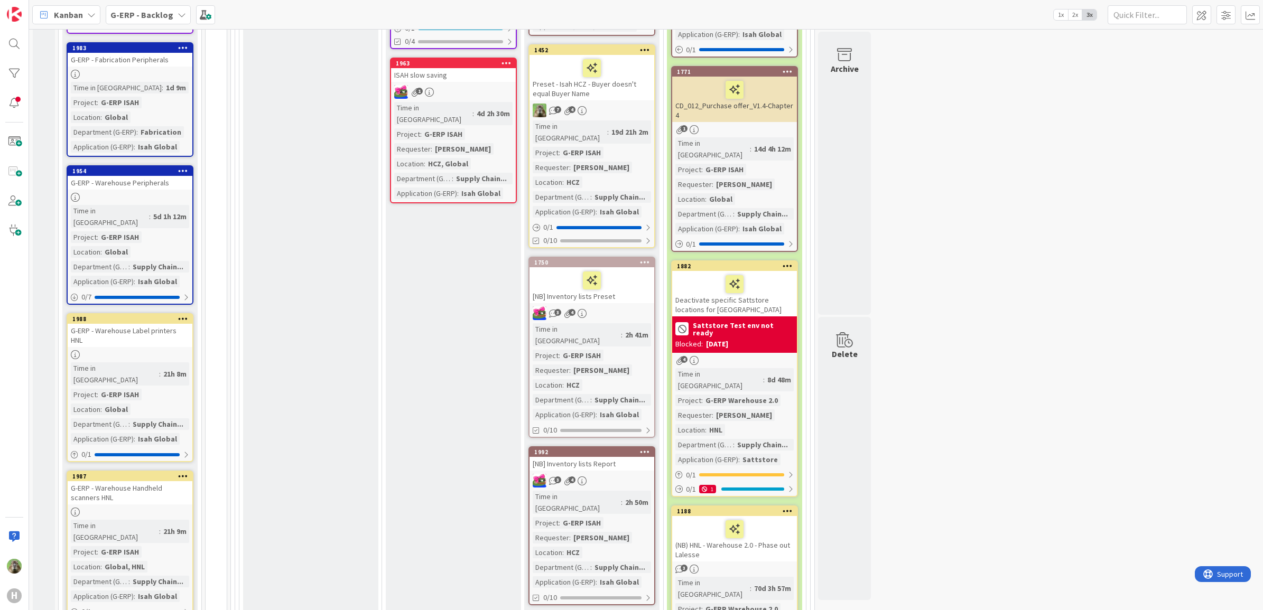
scroll to position [848, 0]
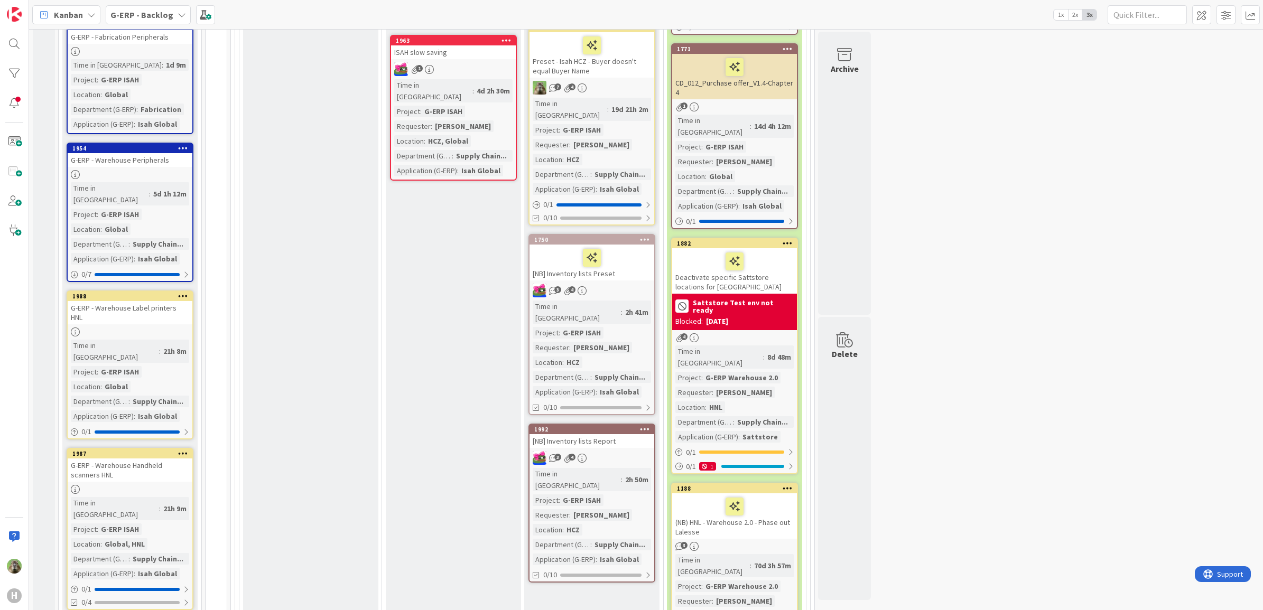
click at [175, 301] on div "G-ERP - Warehouse Label printers HNL" at bounding box center [130, 312] width 125 height 23
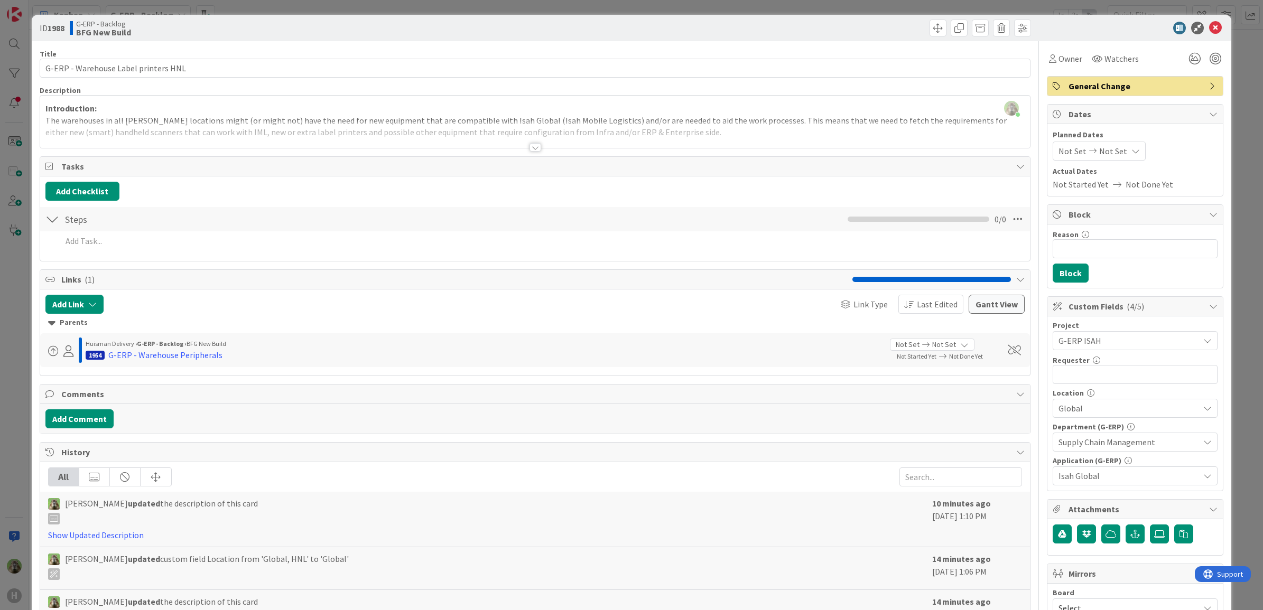
click at [802, 123] on div at bounding box center [535, 134] width 990 height 27
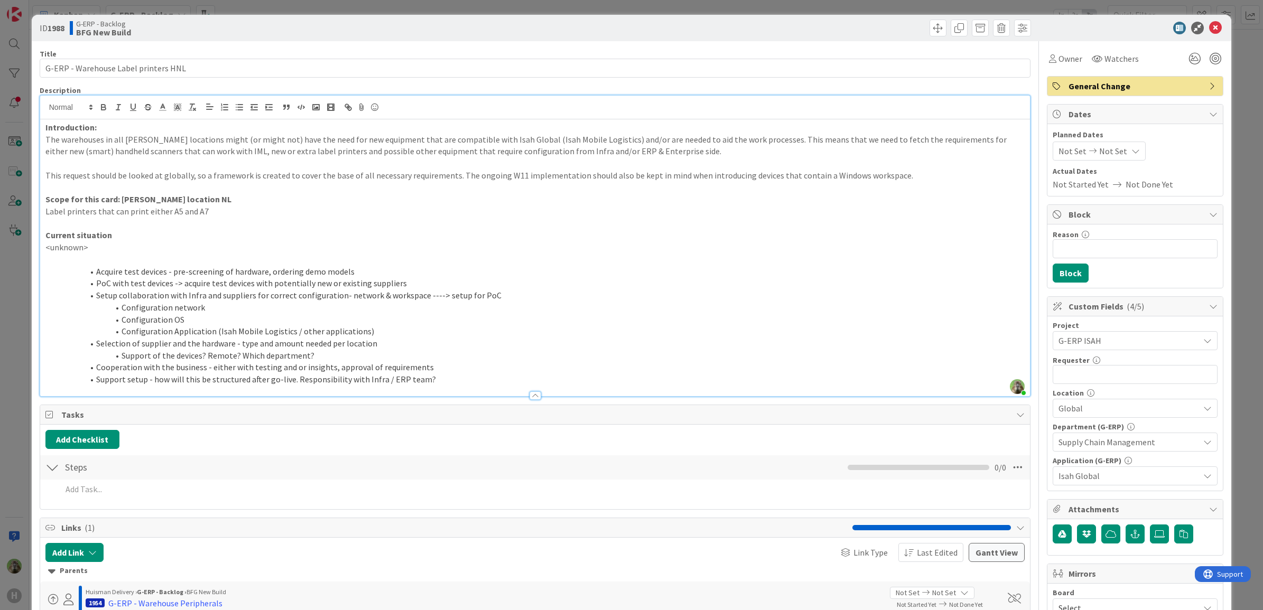
click at [208, 215] on p "Label printers that can print either A5 and A7" at bounding box center [534, 212] width 979 height 12
click at [1098, 409] on span "Global" at bounding box center [1128, 408] width 141 height 13
click at [950, 31] on span at bounding box center [958, 28] width 17 height 17
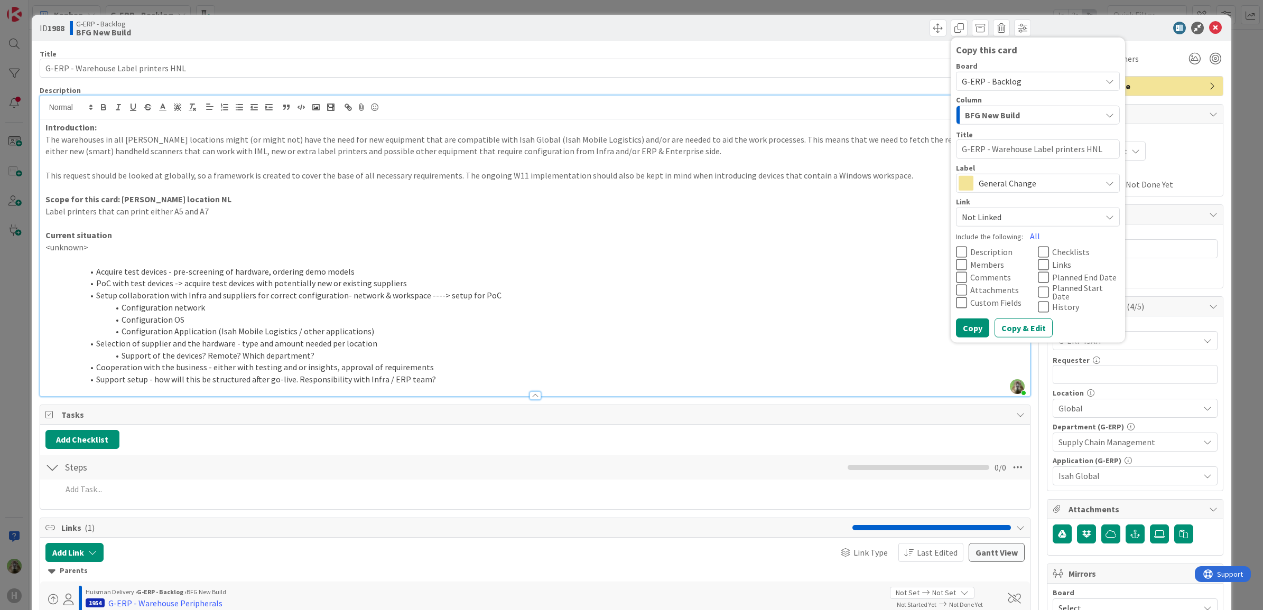
click at [1079, 143] on textarea "G-ERP - Warehouse Label printers HNL" at bounding box center [1038, 149] width 164 height 20
type textarea "x"
type textarea "G-ERP - Warehouse Label printers H"
type textarea "x"
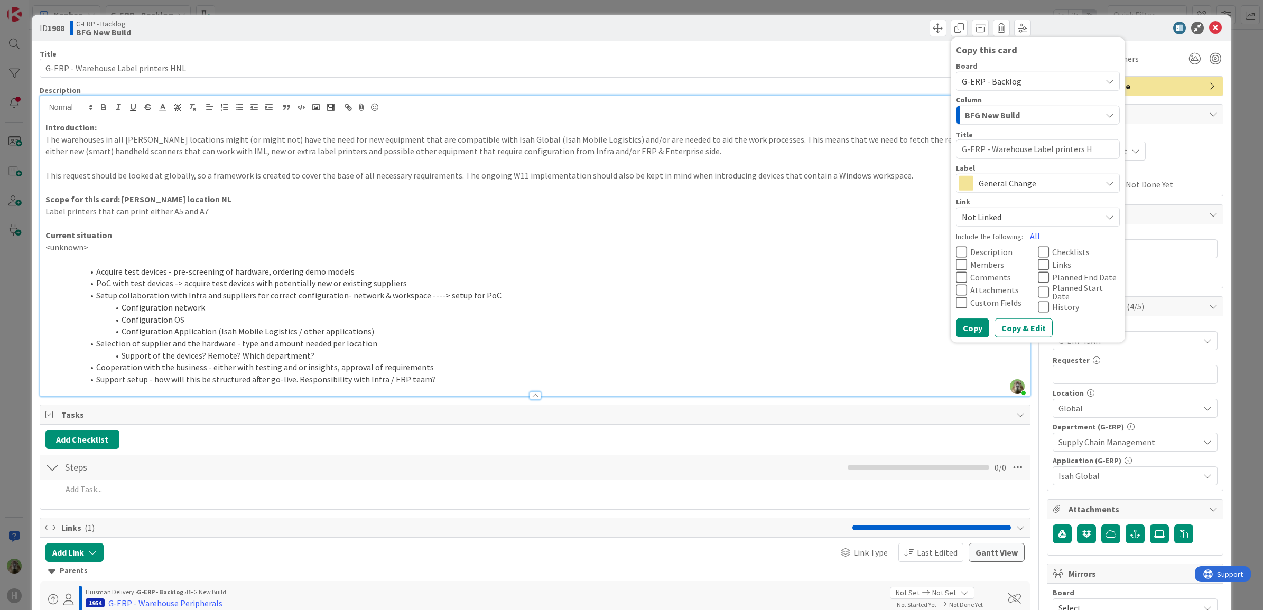
type textarea "G-ERP - Warehouse Label printers HC"
type textarea "x"
type textarea "G-ERP - Warehouse Label printers HCN"
click at [1028, 231] on button "All" at bounding box center [1035, 235] width 24 height 19
click at [1041, 275] on button "Planned End Date" at bounding box center [1079, 276] width 82 height 13
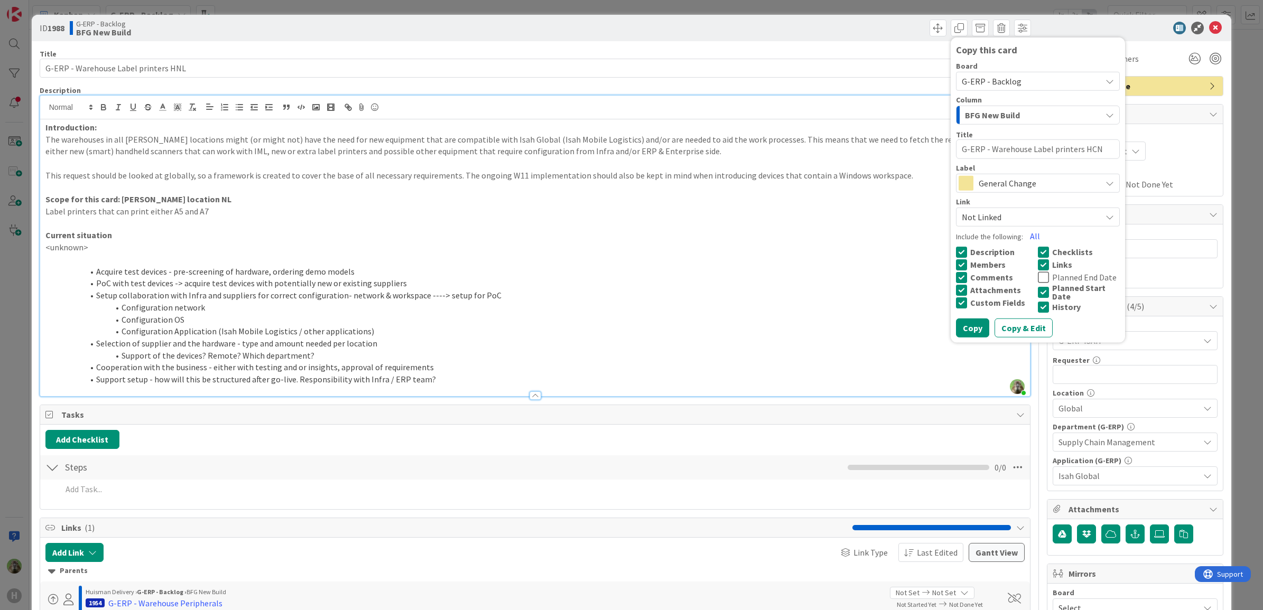
click at [1052, 291] on span "Planned Start Date" at bounding box center [1086, 291] width 68 height 17
click at [1042, 309] on div "Board G-ERP - Backlog Column BFG New Build Title 36 / 128 G-ERP - Warehouse Lab…" at bounding box center [1038, 199] width 164 height 275
click at [1052, 305] on span "History" at bounding box center [1066, 306] width 29 height 8
click at [962, 325] on button "Copy" at bounding box center [972, 327] width 33 height 19
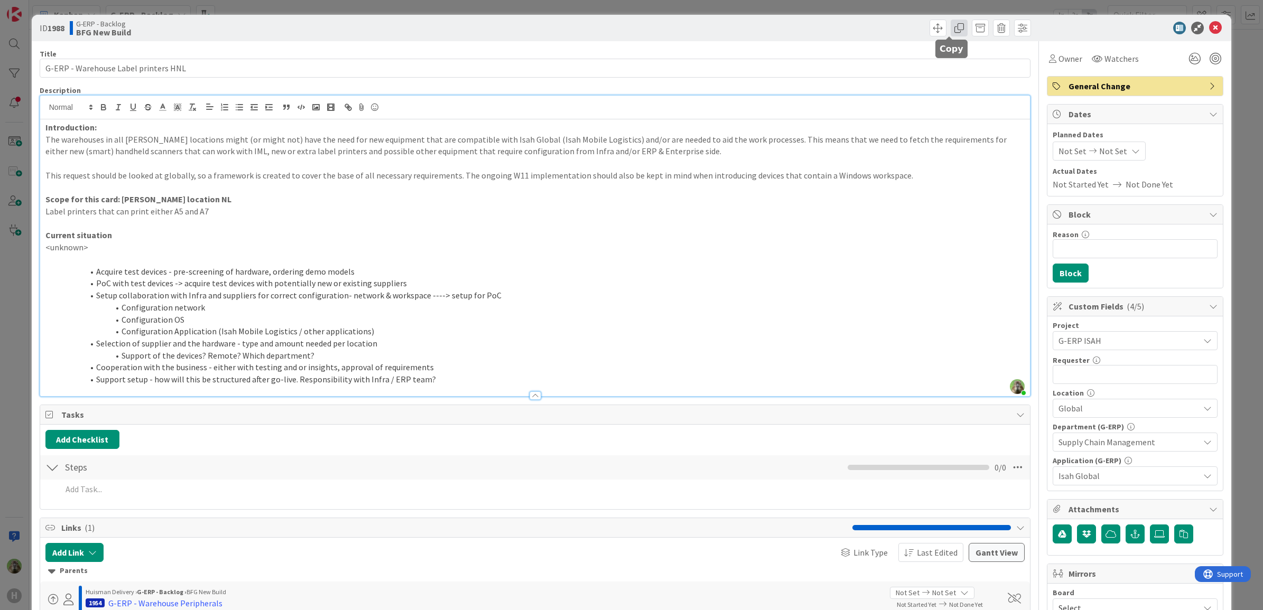
click at [951, 27] on span at bounding box center [958, 28] width 17 height 17
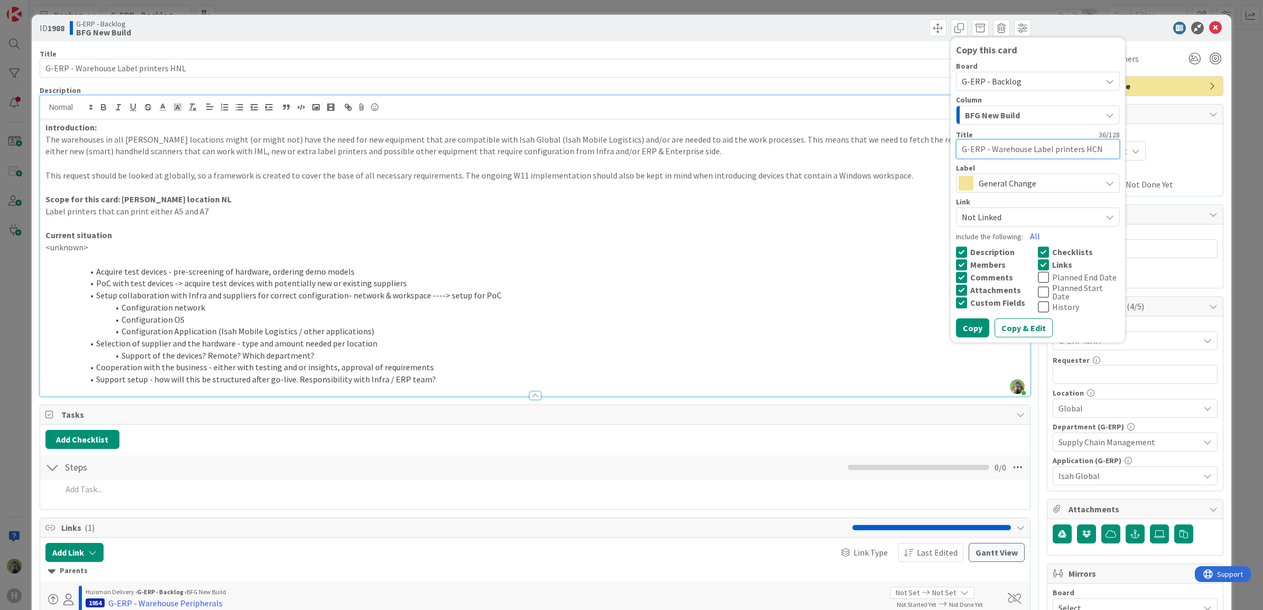
click at [1076, 143] on textarea "G-ERP - Warehouse Label printers HCN" at bounding box center [1038, 149] width 164 height 20
type textarea "x"
type textarea "G-ERP - Warehouse Label printers H"
type textarea "x"
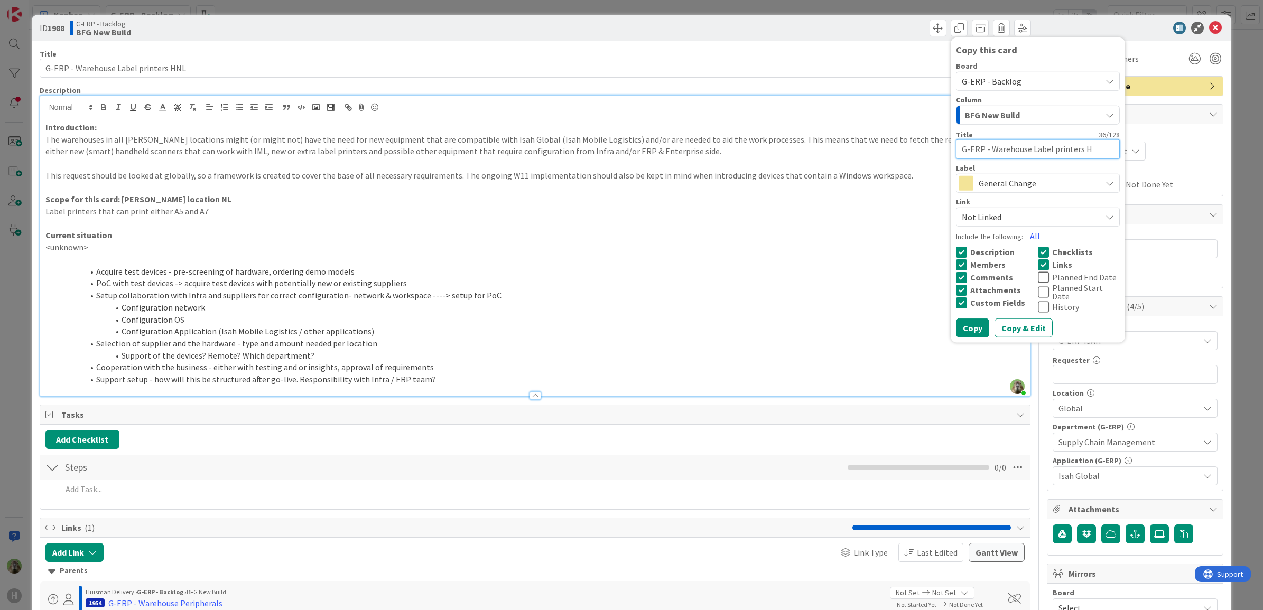
type textarea "G-ERP - Warehouse Label printers HC"
type textarea "x"
type textarea "G-ERP - Warehouse Label printers HCZ"
click at [966, 319] on button "Copy" at bounding box center [972, 327] width 33 height 19
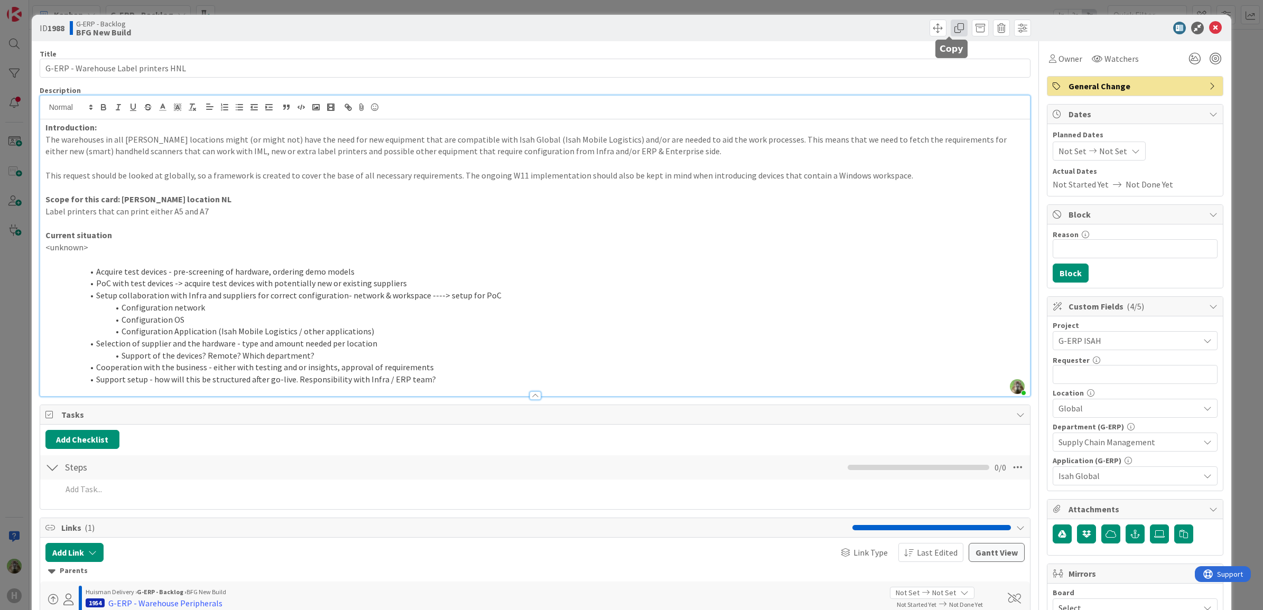
click at [950, 33] on span at bounding box center [958, 28] width 17 height 17
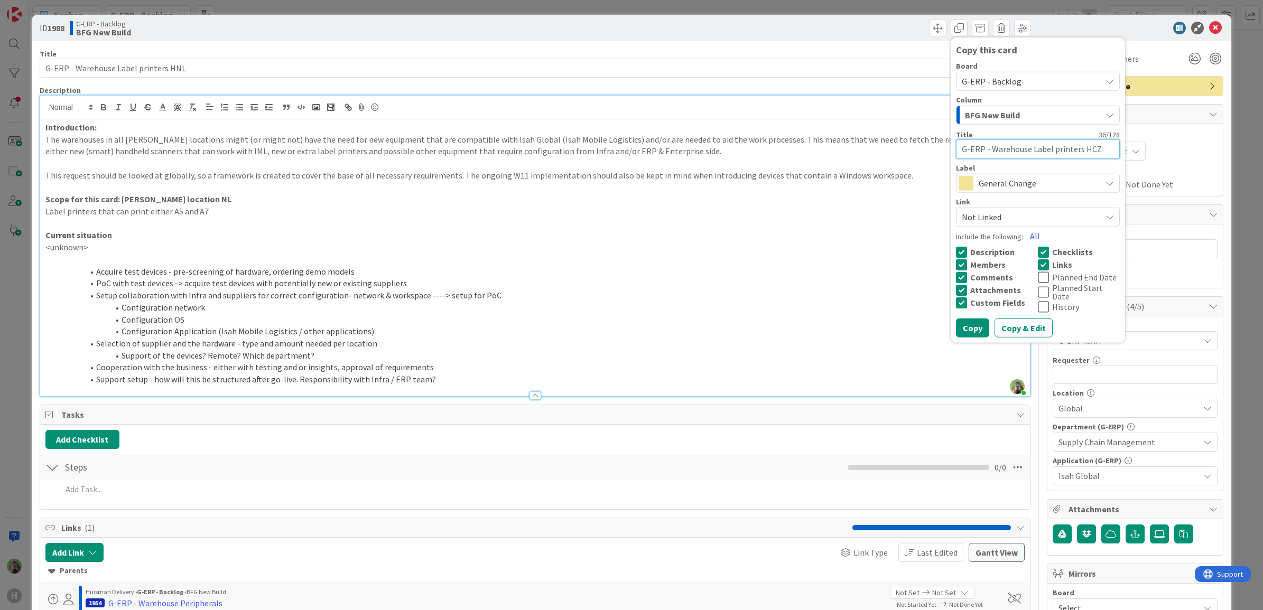
click at [1043, 148] on textarea "G-ERP - Warehouse Label printers HCZ" at bounding box center [1038, 149] width 164 height 20
click at [1080, 143] on textarea "G-ERP - Warehouse Label printers HCZ" at bounding box center [1038, 149] width 164 height 20
type textarea "x"
type textarea "G-ERP - Warehouse Label printers H"
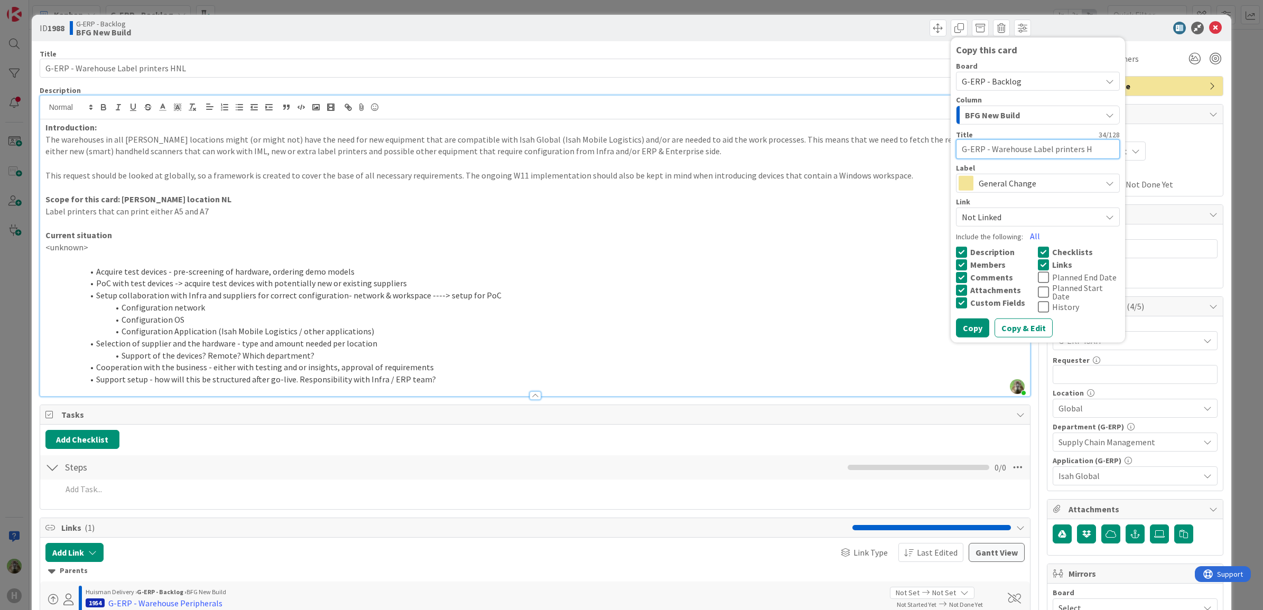
type textarea "x"
type textarea "G-ERP - Warehouse Label printers HS"
type textarea "x"
type textarea "G-ERP - Warehouse Label printers H"
type textarea "x"
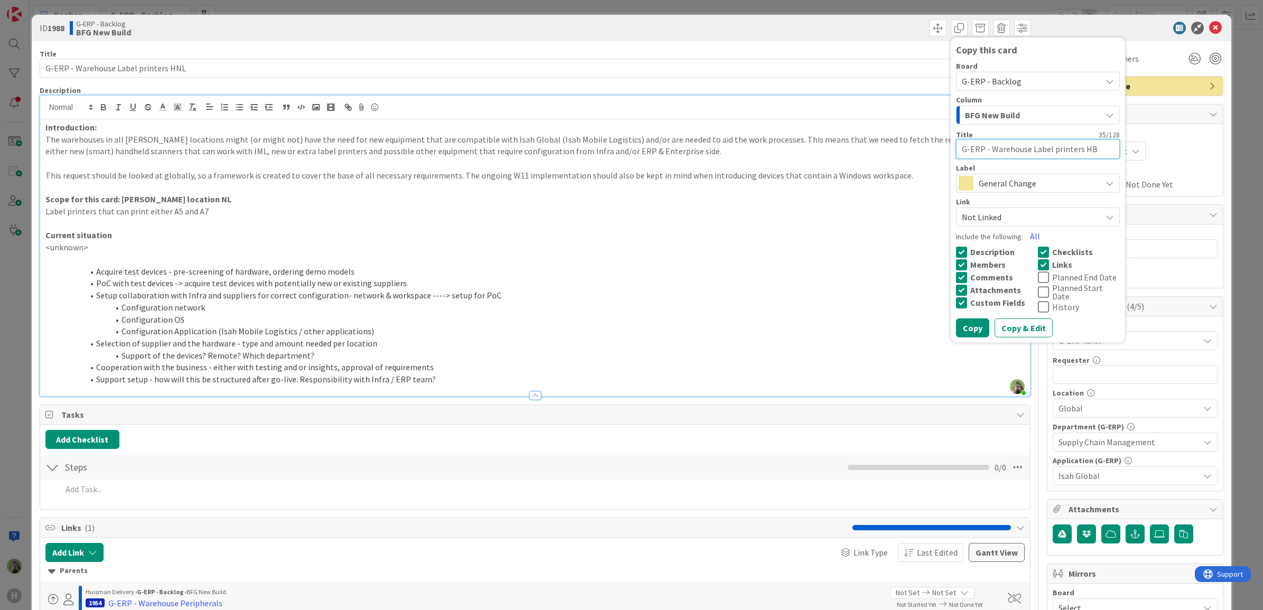
type textarea "G-ERP - Warehouse Label printers HBR"
type textarea "x"
type textarea "G-ERP - Warehouse Label printers HBR"
click at [967, 318] on button "Copy" at bounding box center [972, 327] width 33 height 19
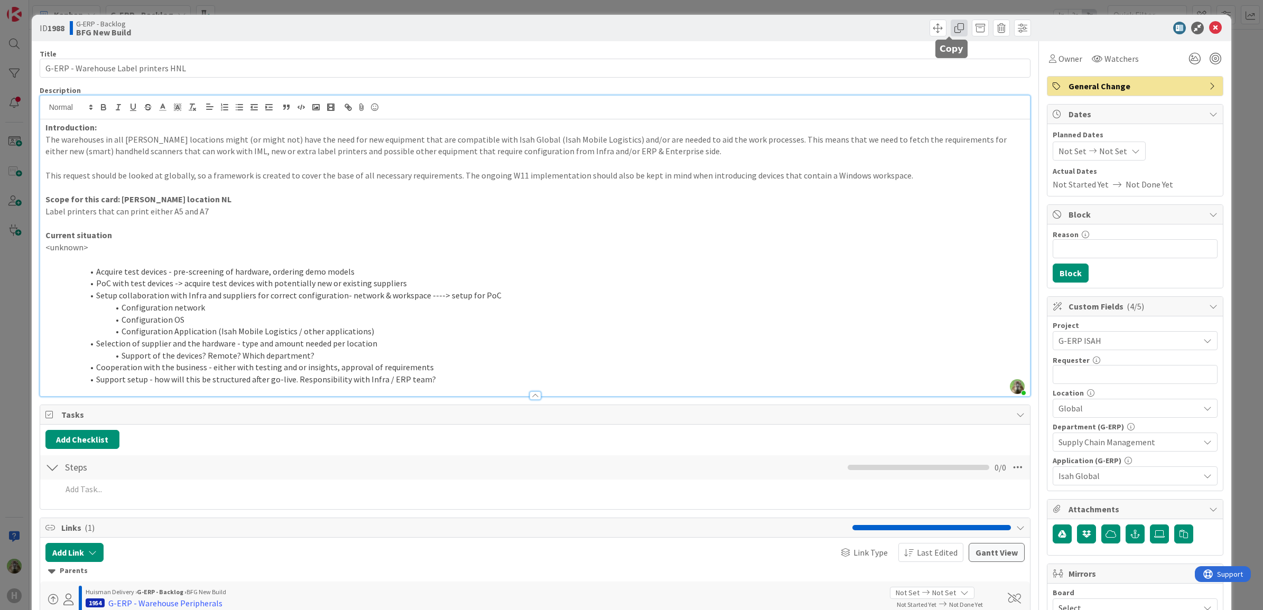
click at [950, 27] on span at bounding box center [958, 28] width 17 height 17
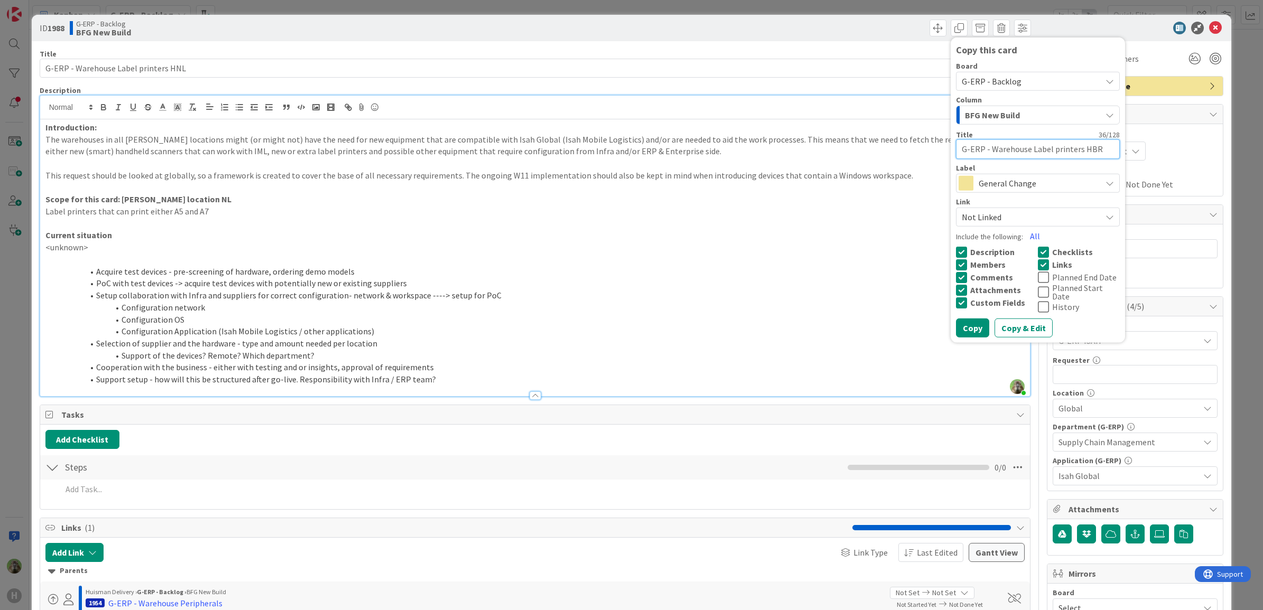
click at [1077, 152] on textarea "G-ERP - Warehouse Label printers HBR" at bounding box center [1038, 149] width 164 height 20
type textarea "x"
type textarea "G-ERP - Warehouse Label printers H"
type textarea "x"
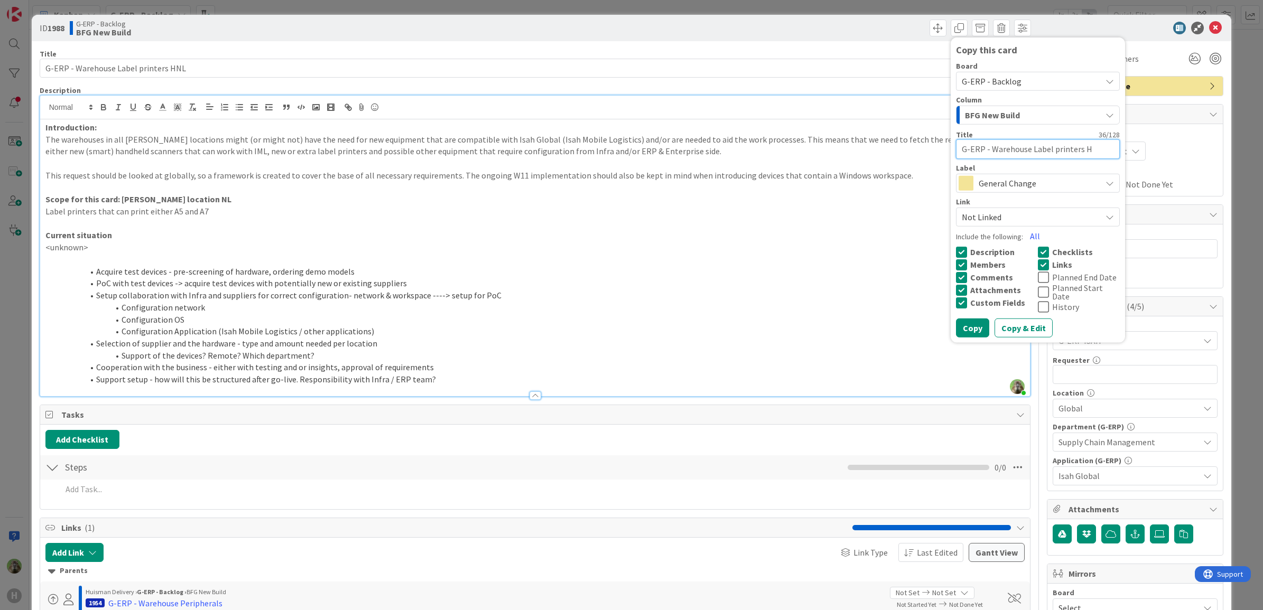
type textarea "G-ERP - Warehouse Label printers HN"
type textarea "x"
type textarea "G-ERP - Warehouse Label printers HNA"
click at [956, 326] on button "Copy" at bounding box center [972, 327] width 33 height 19
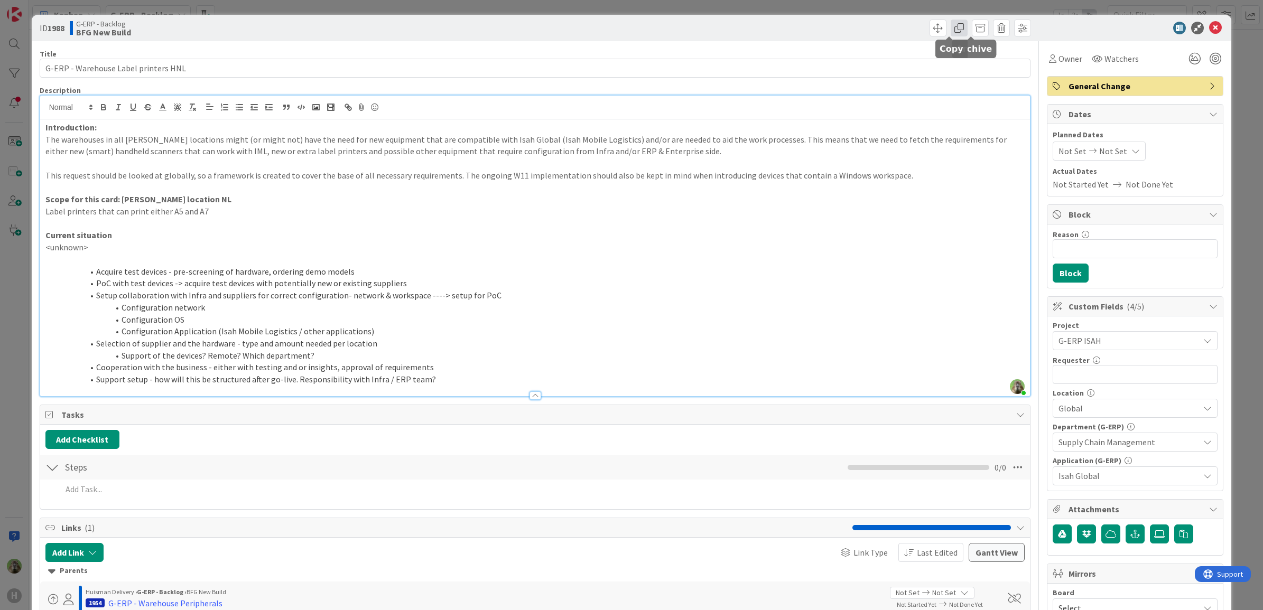
click at [950, 27] on span at bounding box center [958, 28] width 17 height 17
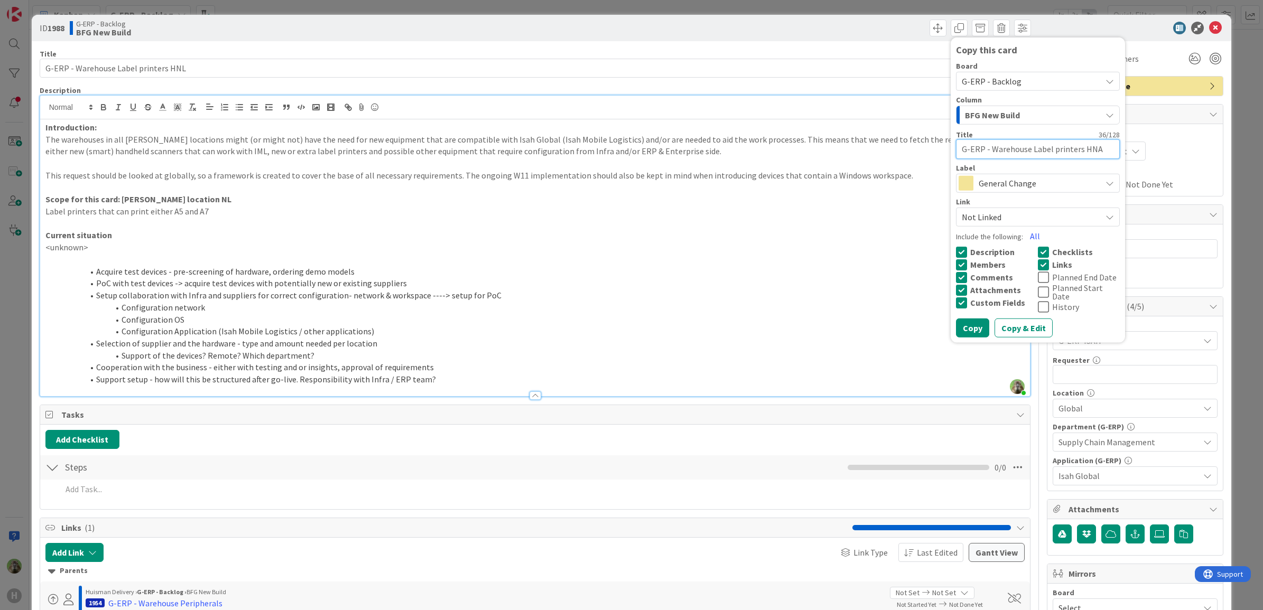
click at [1079, 141] on textarea "G-ERP - Warehouse Label printers HNA" at bounding box center [1038, 149] width 164 height 20
type textarea "x"
type textarea "G-ERP - Warehouse Label printers H"
type textarea "x"
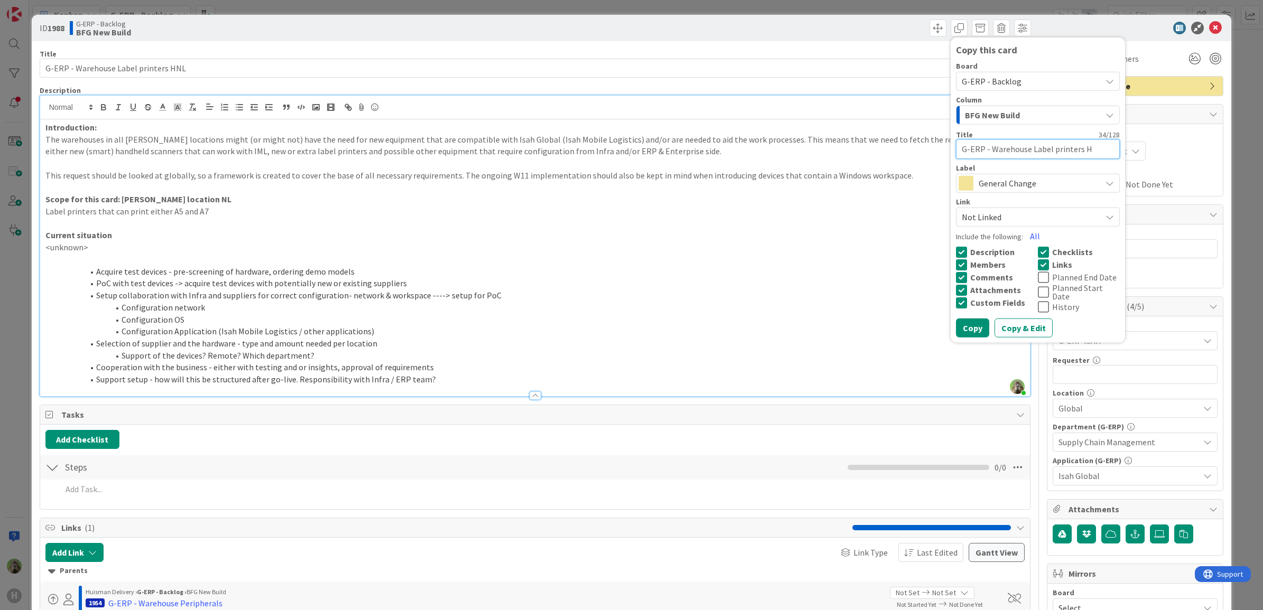
type textarea "G-ERP - Warehouse Label printers HS"
type textarea "x"
type textarea "G-ERP - Warehouse Label printers HSG"
click at [970, 322] on button "Copy" at bounding box center [972, 327] width 33 height 19
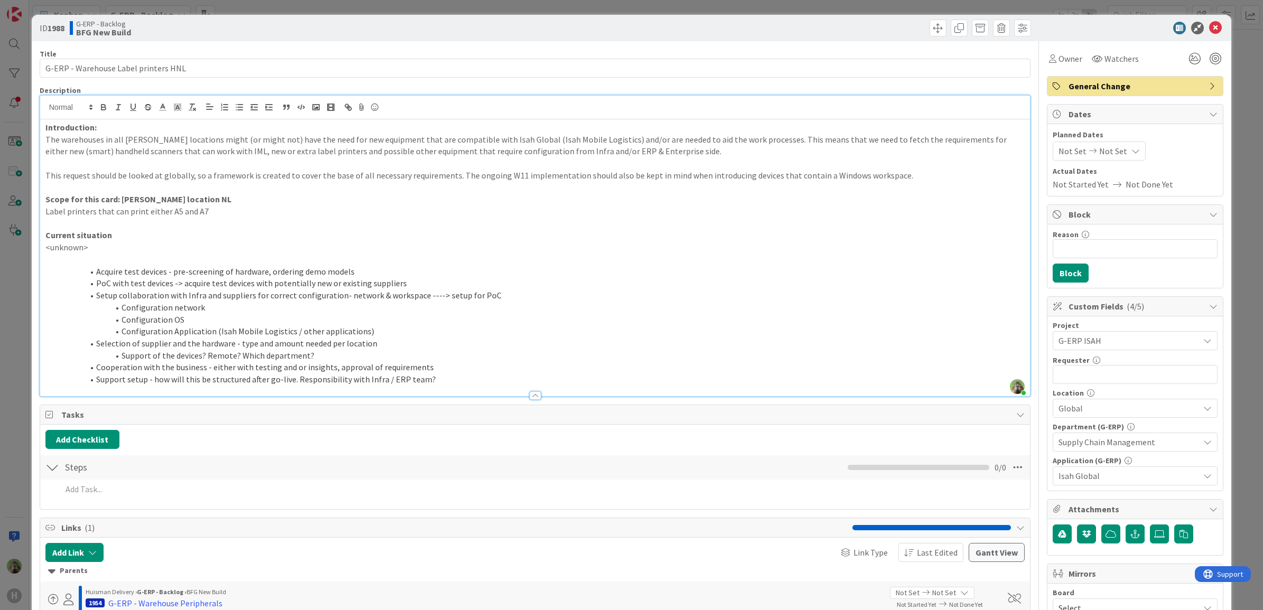
type textarea "x"
click at [15, 302] on div "ID 1988 G-ERP - Backlog BFG New Build Copy this card Board G-ERP - Backlog Colu…" at bounding box center [631, 305] width 1263 height 610
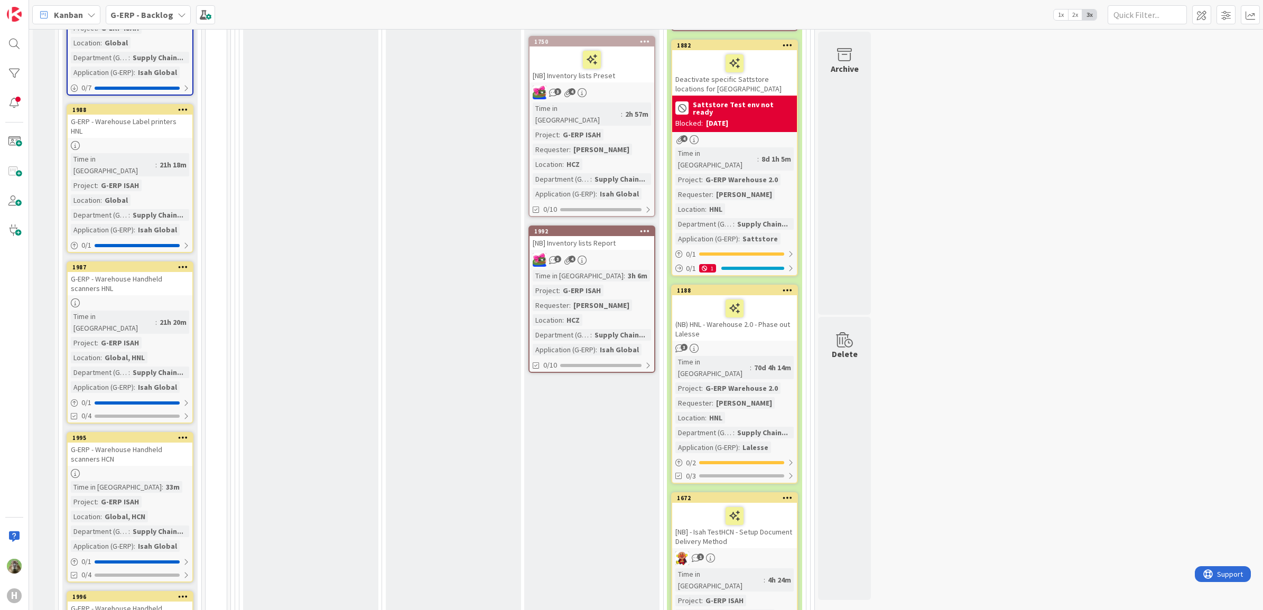
scroll to position [782, 0]
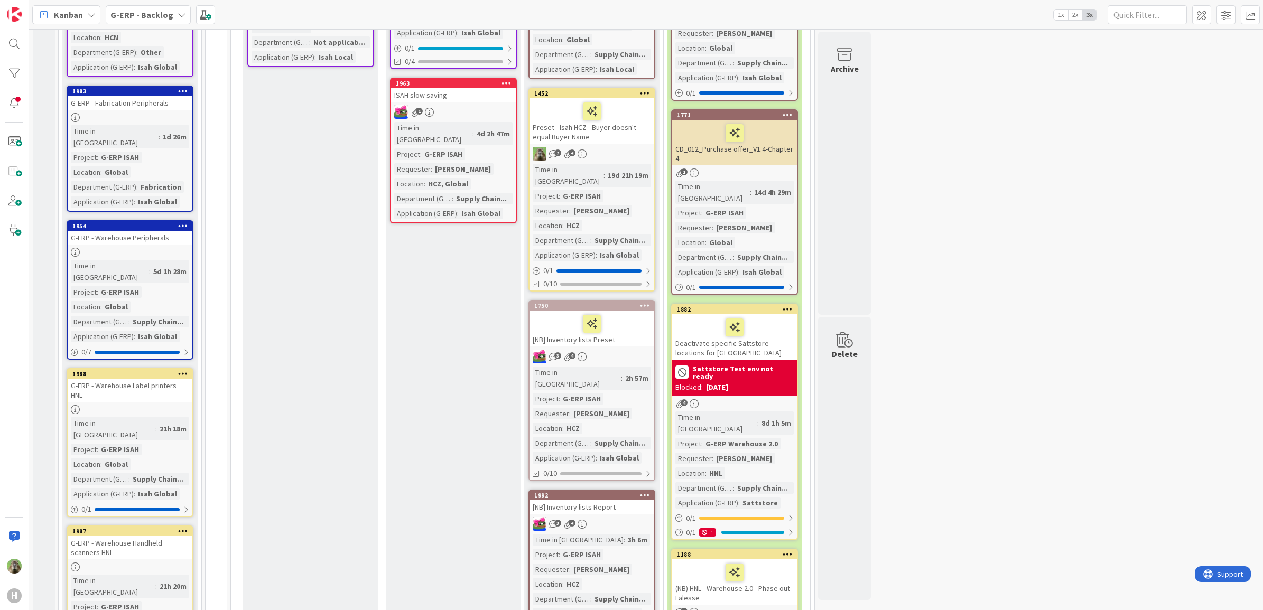
click at [153, 405] on div at bounding box center [130, 409] width 125 height 9
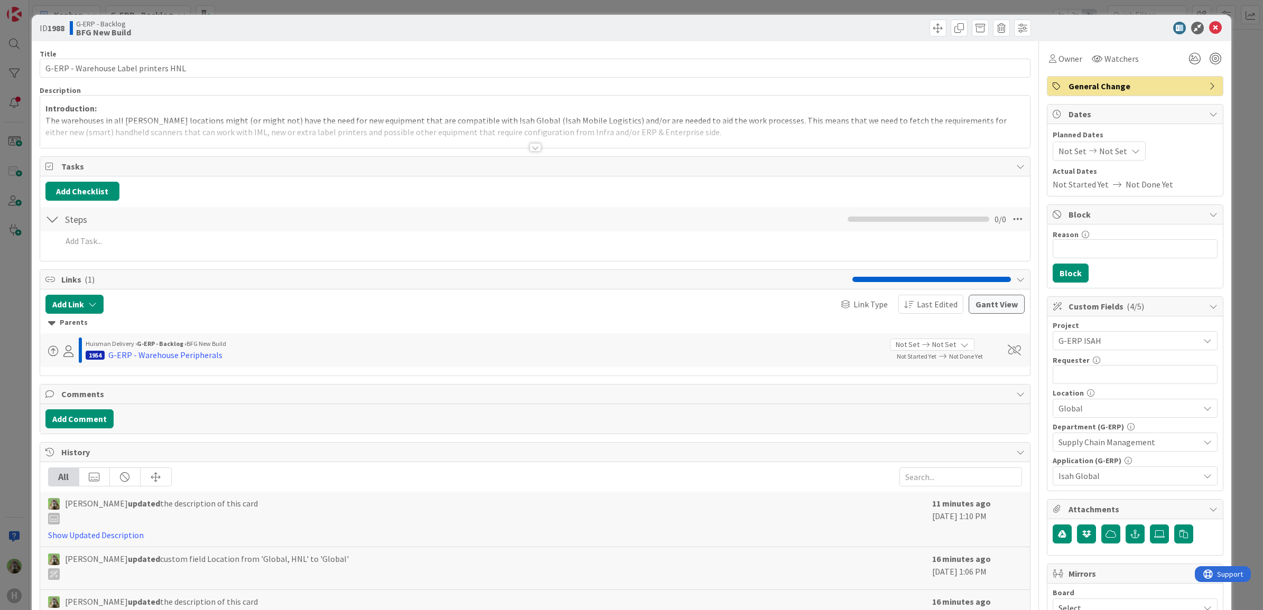
click at [436, 122] on div at bounding box center [535, 134] width 990 height 27
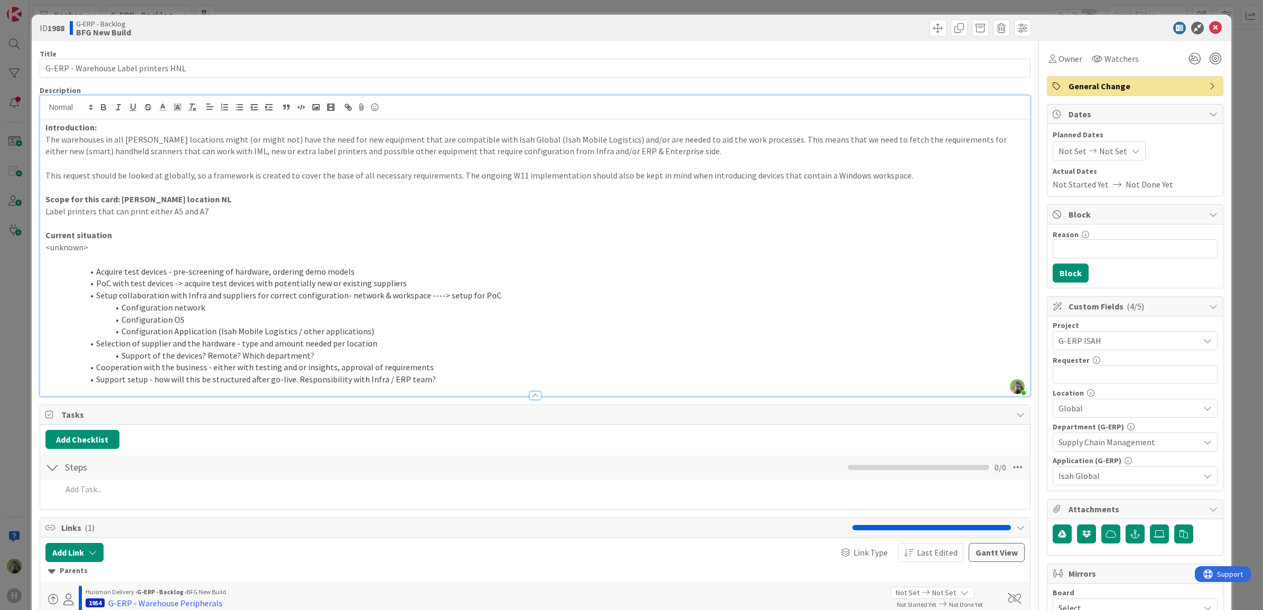
click at [12, 304] on div "ID 1988 G-ERP - Backlog BFG New Build Title 36 / 128 G-ERP - Warehouse Label pr…" at bounding box center [631, 305] width 1263 height 610
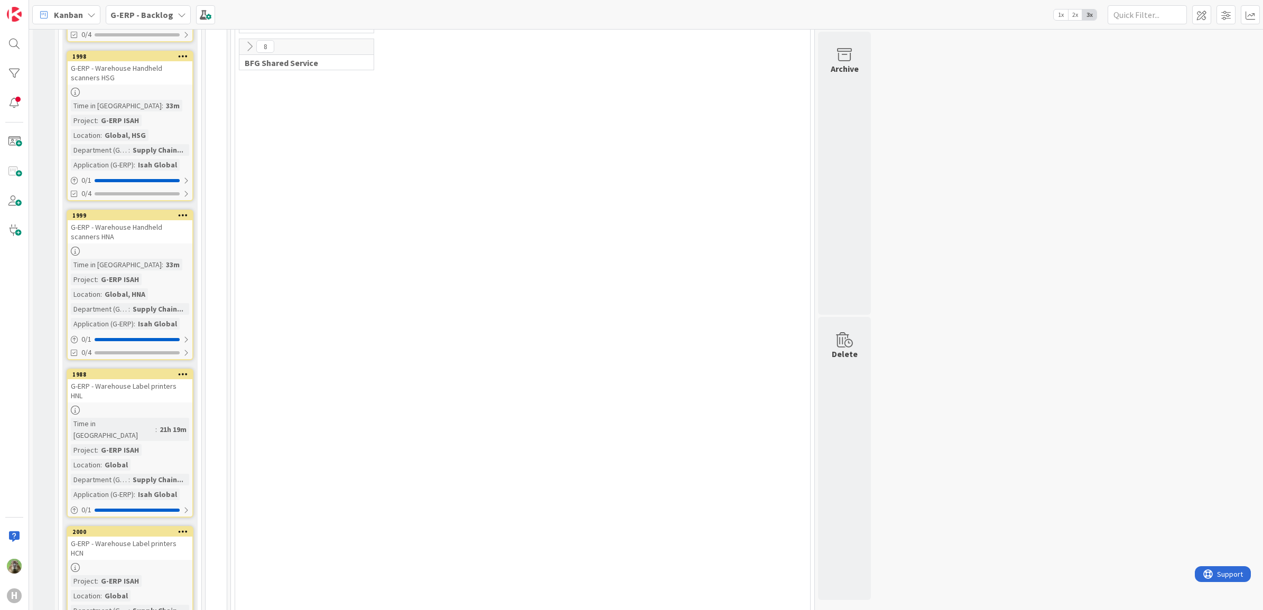
scroll to position [1813, 0]
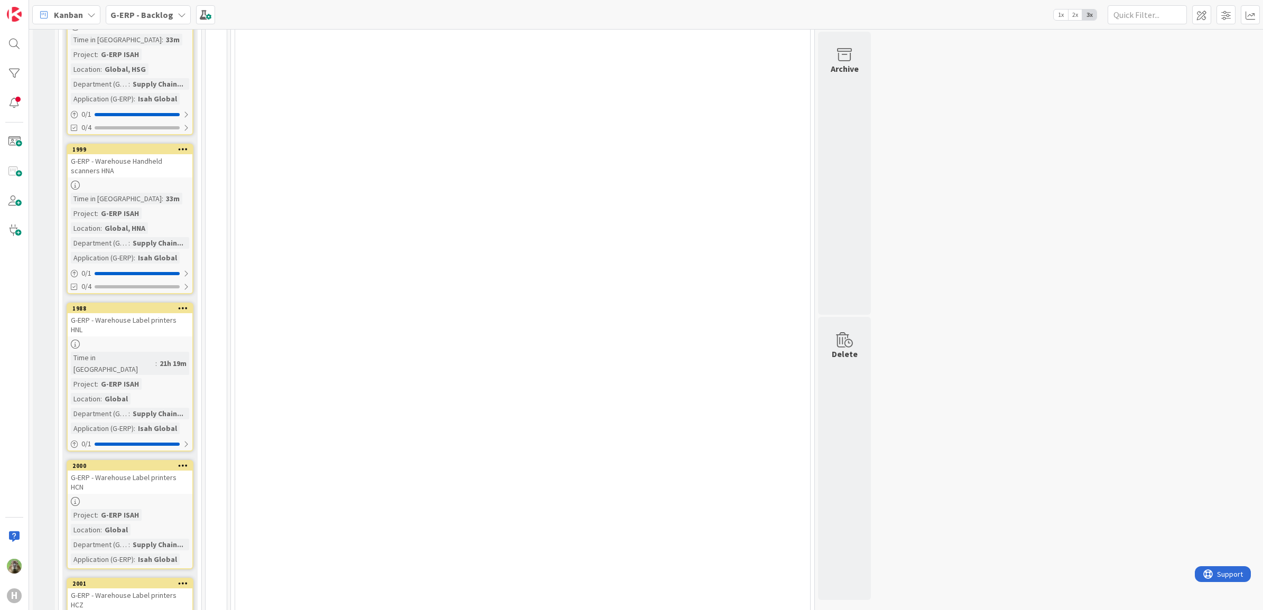
click at [151, 471] on div "G-ERP - Warehouse Label printers HCN" at bounding box center [130, 482] width 125 height 23
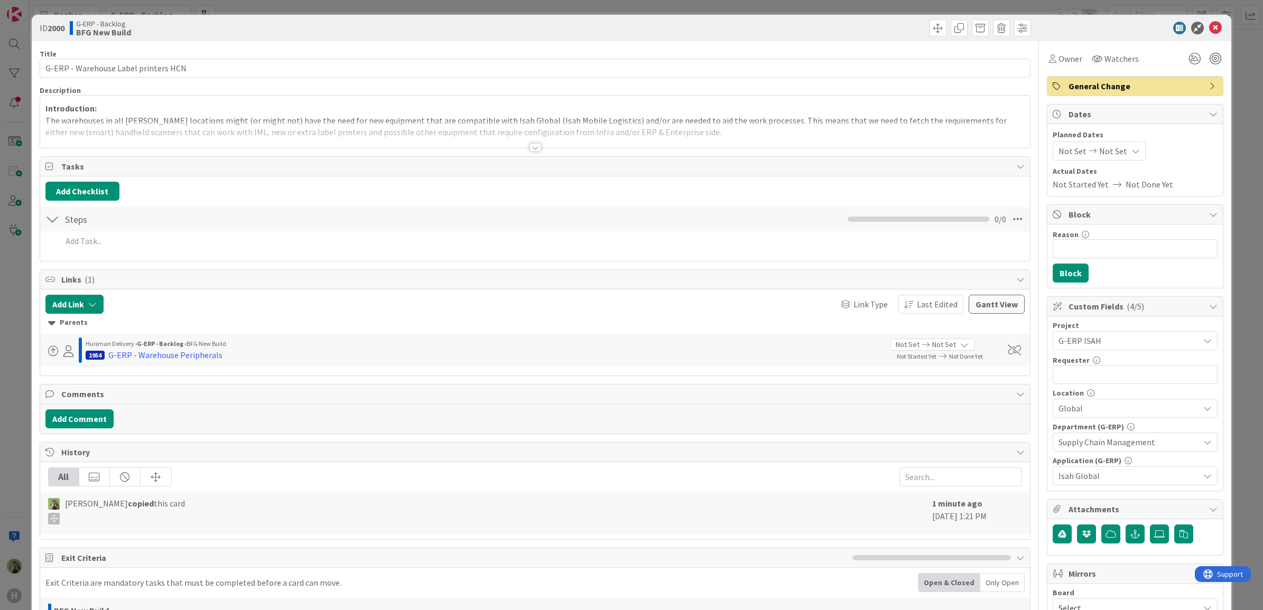
click at [239, 106] on p "Introduction:" at bounding box center [534, 108] width 979 height 12
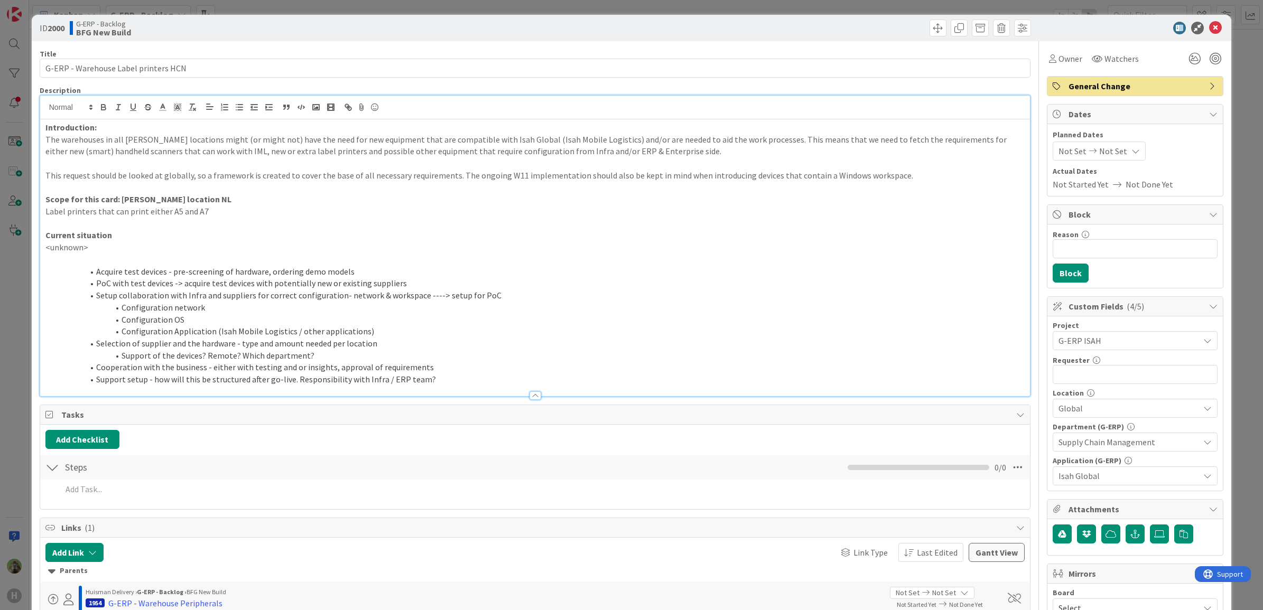
click at [188, 203] on strong "Scope for this card: [PERSON_NAME] location NL" at bounding box center [138, 199] width 186 height 11
drag, startPoint x: 210, startPoint y: 214, endPoint x: 37, endPoint y: 217, distance: 172.8
click at [37, 217] on div "ID 2000 G-ERP - Backlog BFG New Build Title 36 / 128 G-ERP - Warehouse Label pr…" at bounding box center [632, 465] width 1200 height 900
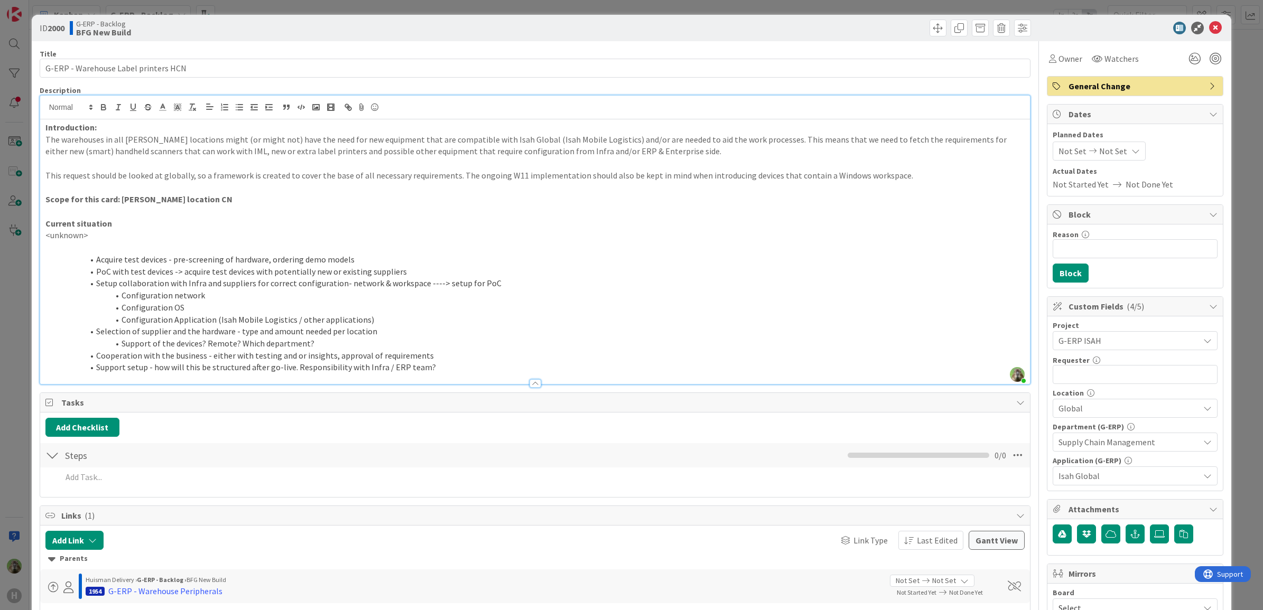
click at [90, 210] on p at bounding box center [534, 212] width 979 height 12
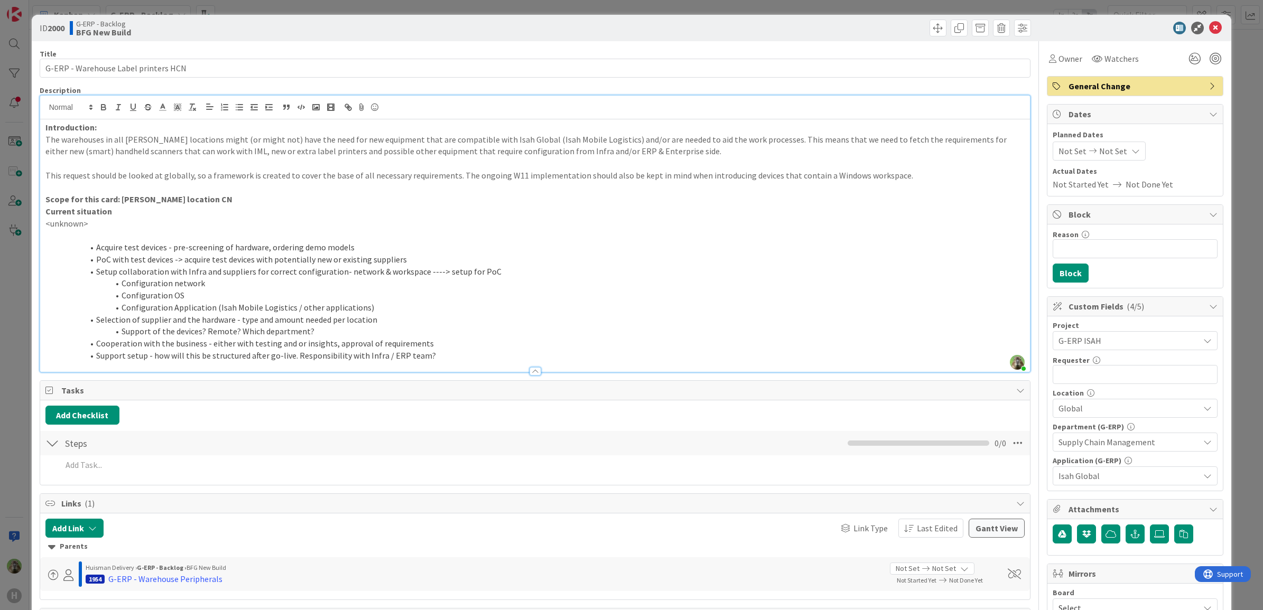
click at [1106, 410] on span "Global" at bounding box center [1128, 408] width 141 height 13
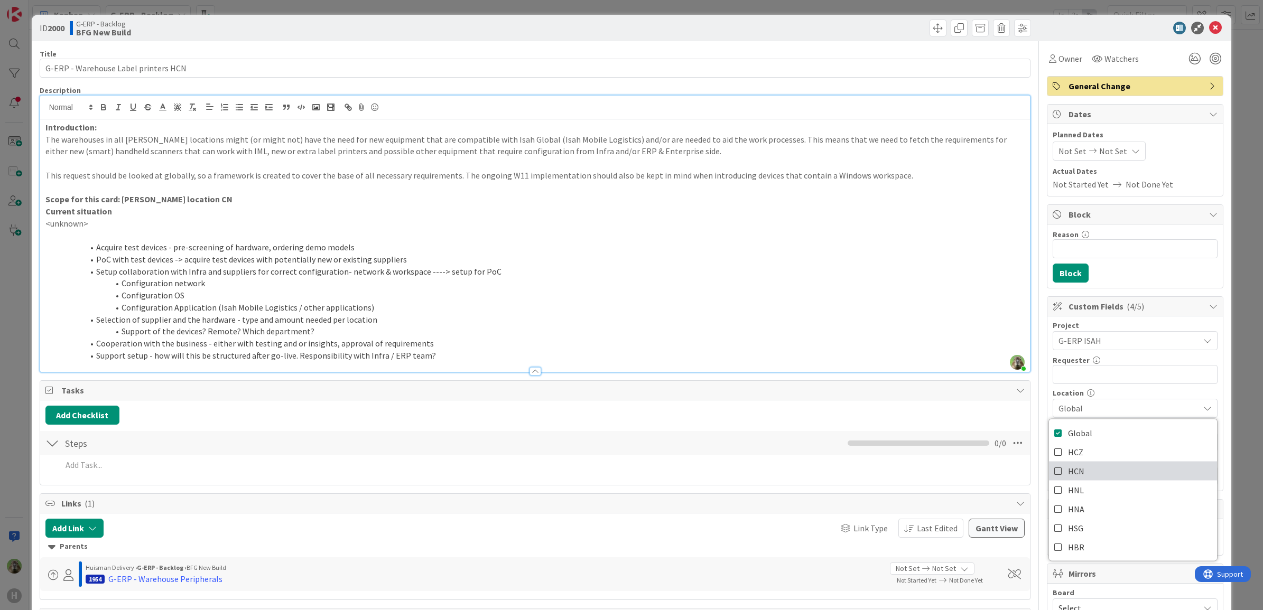
click at [1096, 470] on link "HCN" at bounding box center [1133, 471] width 168 height 19
click at [13, 339] on div "ID 2000 G-ERP - Backlog BFG New Build Title 36 / 128 G-ERP - Warehouse Label pr…" at bounding box center [631, 305] width 1263 height 610
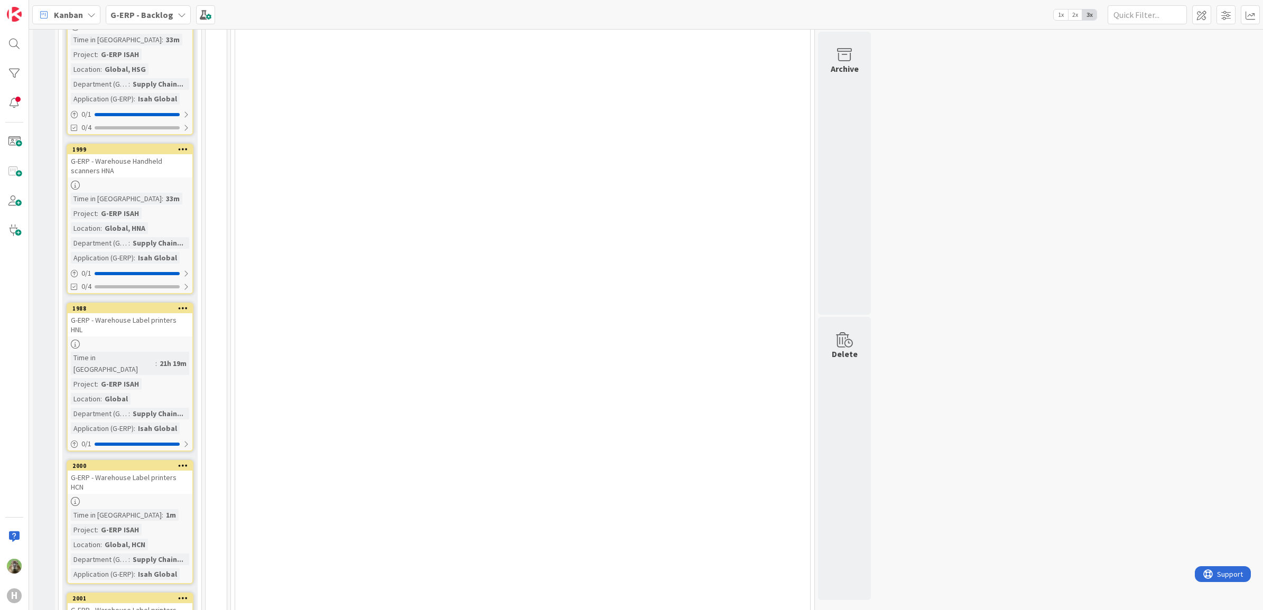
click at [165, 313] on div "G-ERP - Warehouse Label printers HNL" at bounding box center [130, 324] width 125 height 23
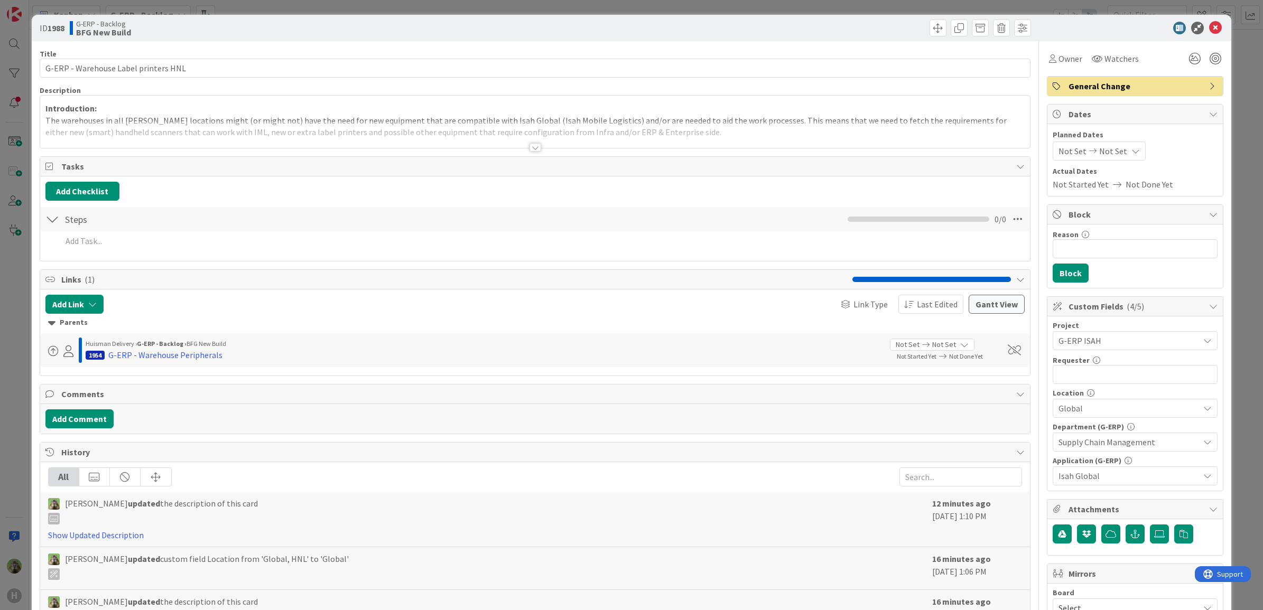
click at [1128, 407] on span "Global" at bounding box center [1128, 408] width 141 height 13
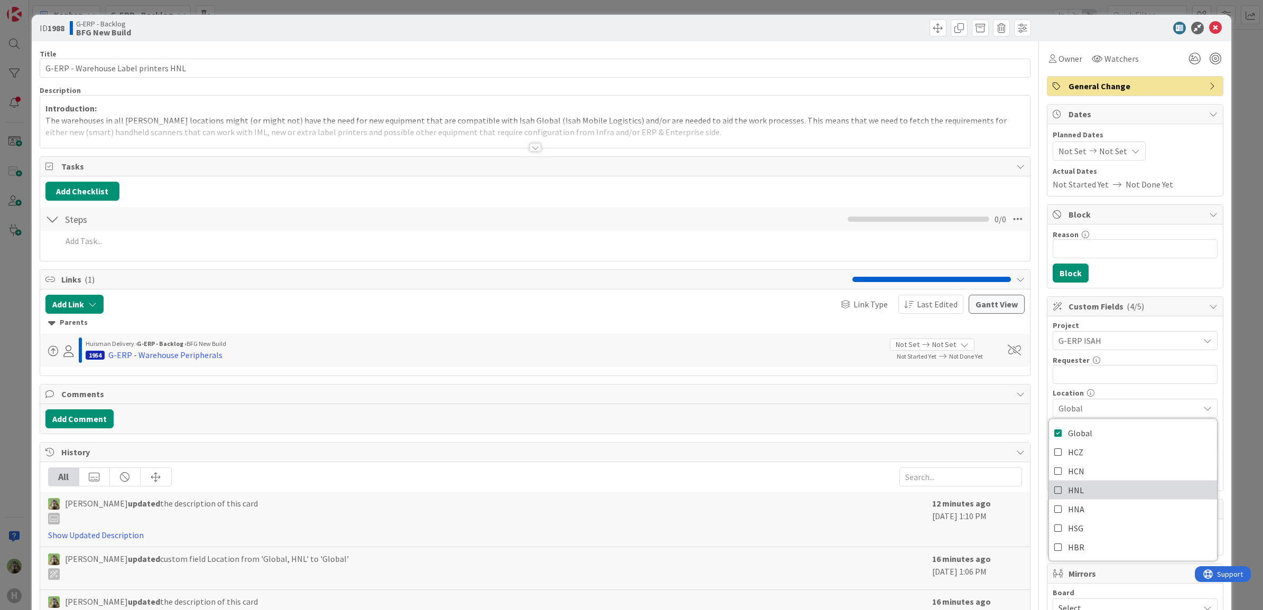
click at [1097, 489] on link "HNL" at bounding box center [1133, 490] width 168 height 19
click at [9, 315] on div "ID 1988 G-ERP - Backlog BFG New Build Title 36 / 128 G-ERP - Warehouse Label pr…" at bounding box center [631, 305] width 1263 height 610
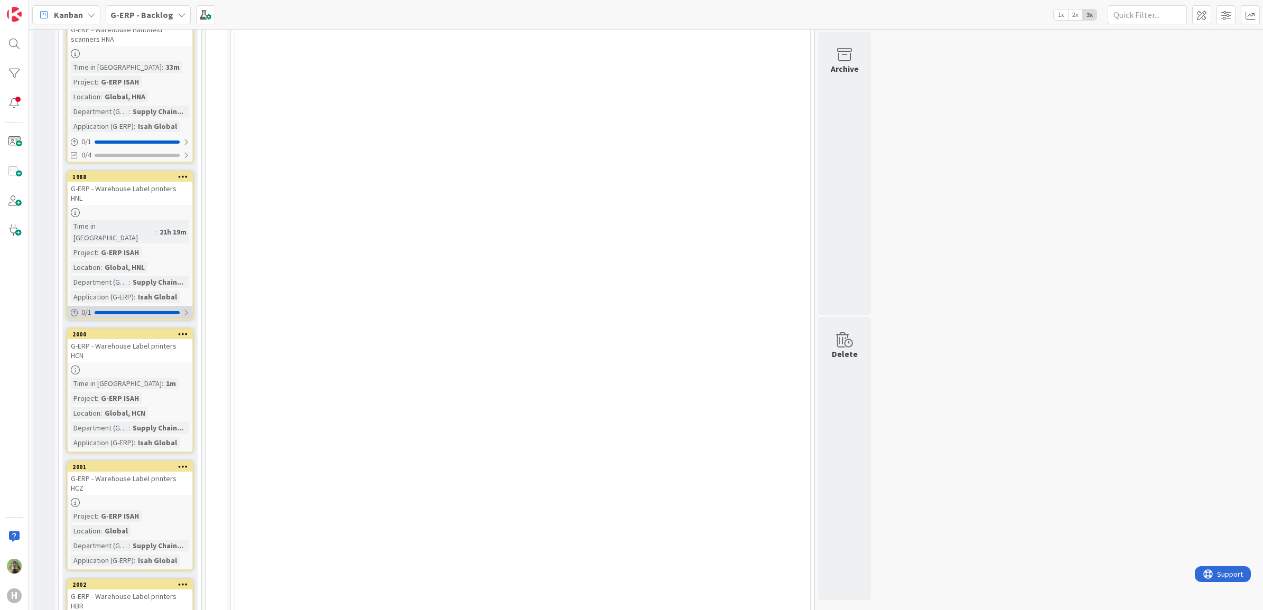
scroll to position [1945, 0]
click at [170, 471] on div "G-ERP - Warehouse Label printers HCZ" at bounding box center [130, 482] width 125 height 23
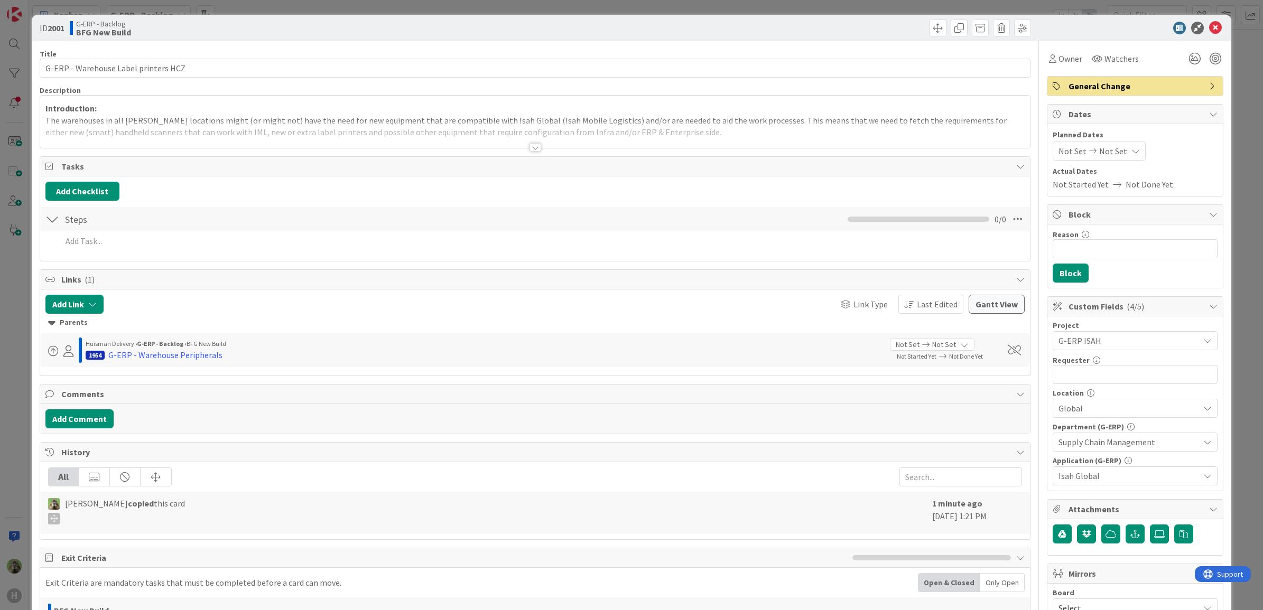
click at [316, 114] on p "Introduction:" at bounding box center [534, 108] width 979 height 12
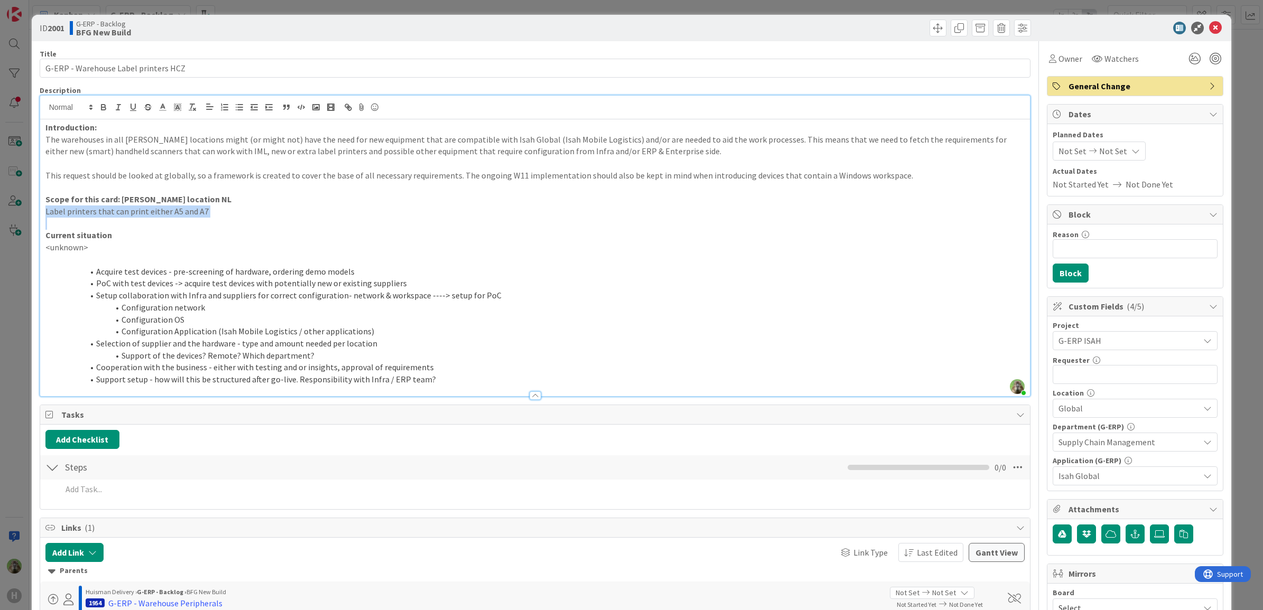
drag, startPoint x: 215, startPoint y: 220, endPoint x: 40, endPoint y: 215, distance: 174.9
click at [40, 215] on div "Introduction: The warehouses in all Huisman locations might (or might not) have…" at bounding box center [535, 257] width 990 height 277
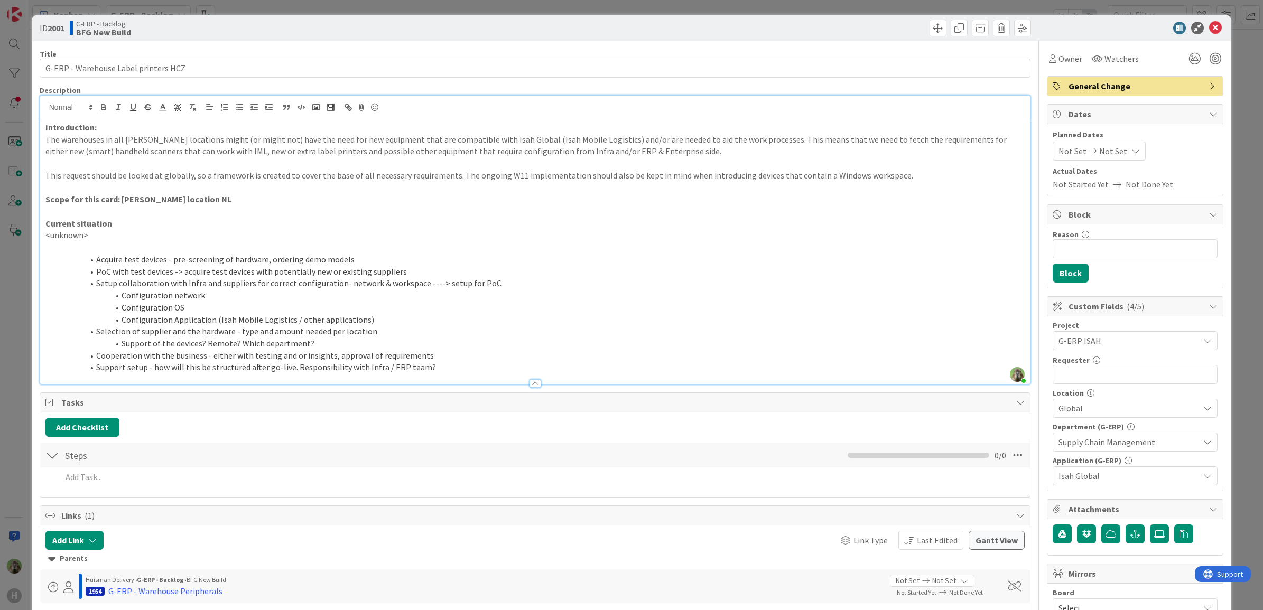
click at [191, 204] on strong "Scope for this card: [PERSON_NAME] location NL" at bounding box center [138, 199] width 186 height 11
click at [1101, 408] on span "Global" at bounding box center [1128, 408] width 141 height 13
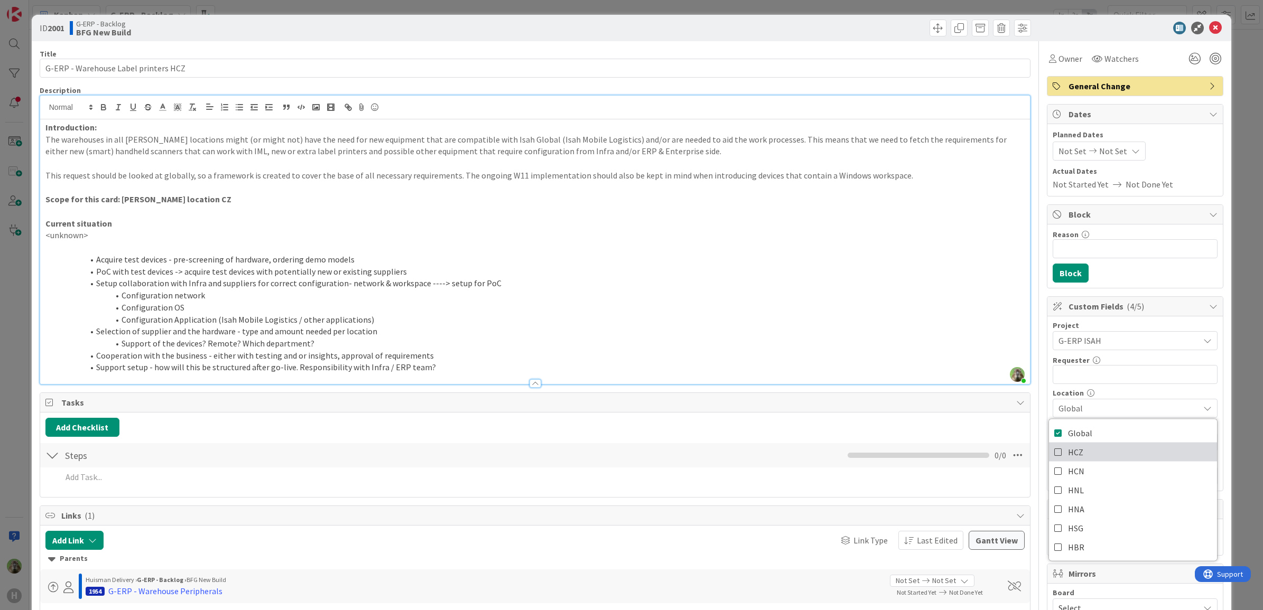
click at [1076, 458] on link "HCZ" at bounding box center [1133, 452] width 168 height 19
click at [24, 270] on div "ID 2001 G-ERP - Backlog BFG New Build Title 36 / 128 G-ERP - Warehouse Label pr…" at bounding box center [631, 305] width 1263 height 610
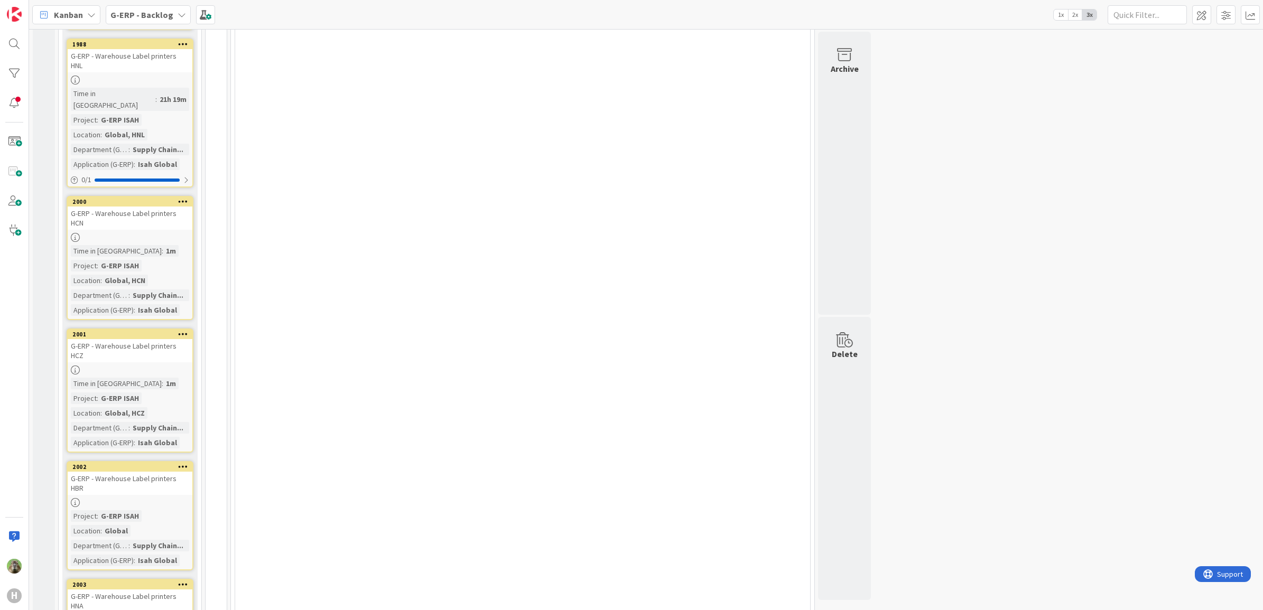
click at [132, 472] on div "G-ERP - Warehouse Label printers HBR" at bounding box center [130, 483] width 125 height 23
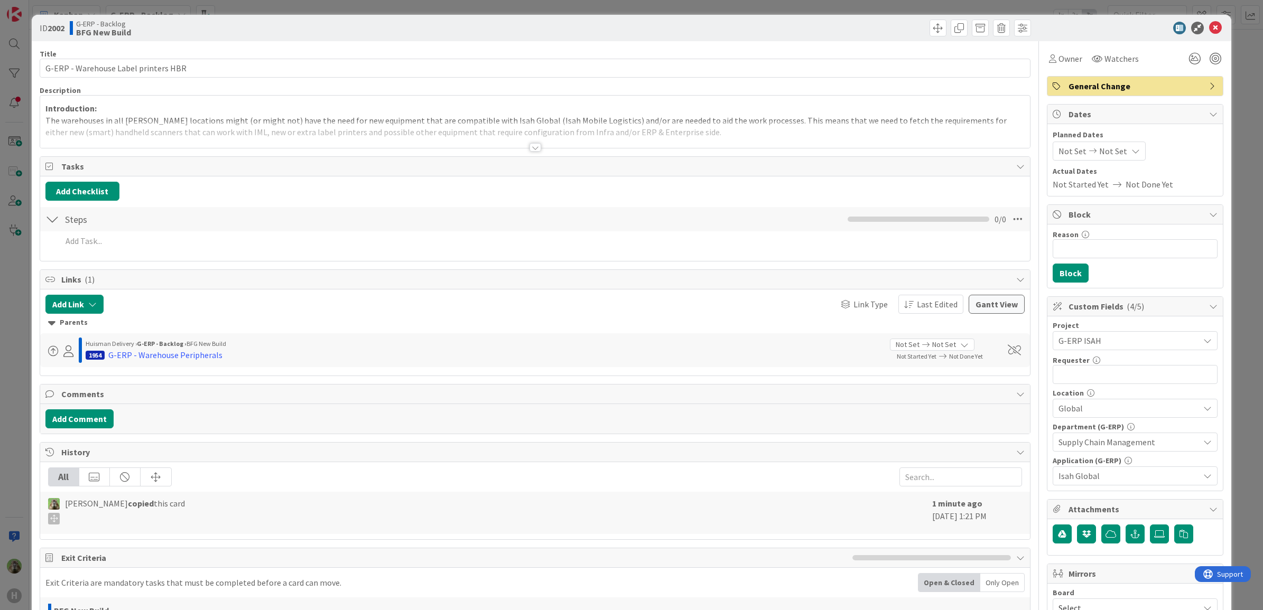
click at [469, 131] on div at bounding box center [535, 134] width 990 height 27
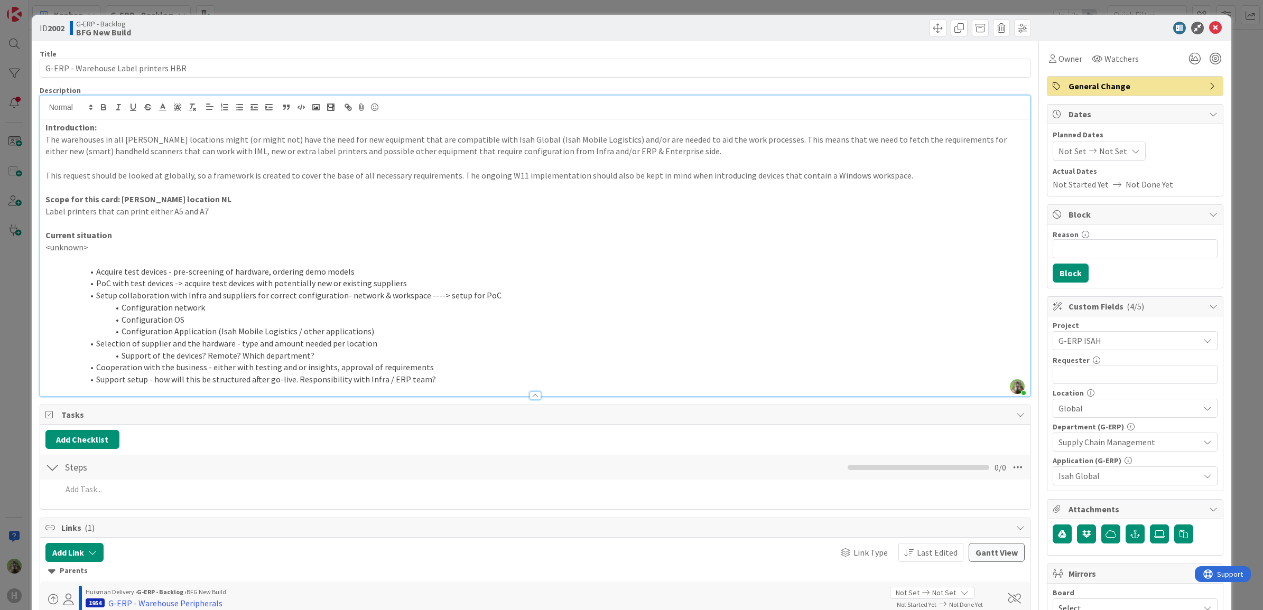
click at [186, 201] on strong "Scope for this card: [PERSON_NAME] location NL" at bounding box center [138, 199] width 186 height 11
drag, startPoint x: 201, startPoint y: 214, endPoint x: 34, endPoint y: 212, distance: 166.4
click at [34, 212] on div "ID 2002 G-ERP - Backlog BFG New Build Title 36 / 128 G-ERP - Warehouse Label pr…" at bounding box center [632, 465] width 1200 height 900
click at [73, 210] on p at bounding box center [534, 212] width 979 height 12
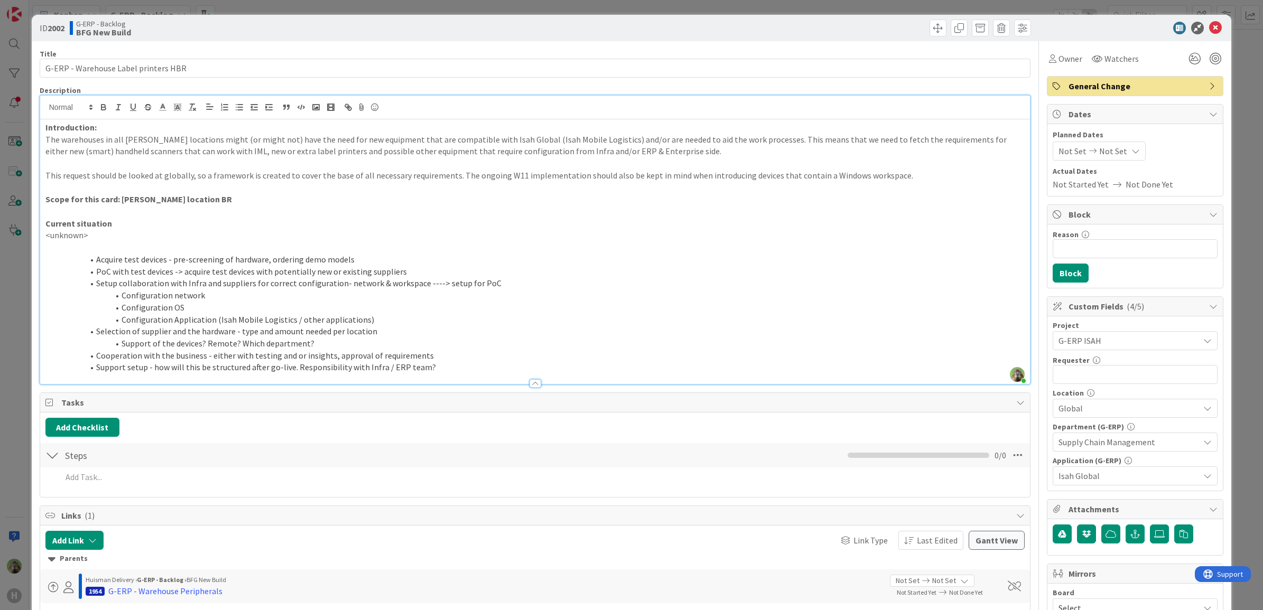
click at [1106, 414] on span "Global" at bounding box center [1128, 408] width 141 height 13
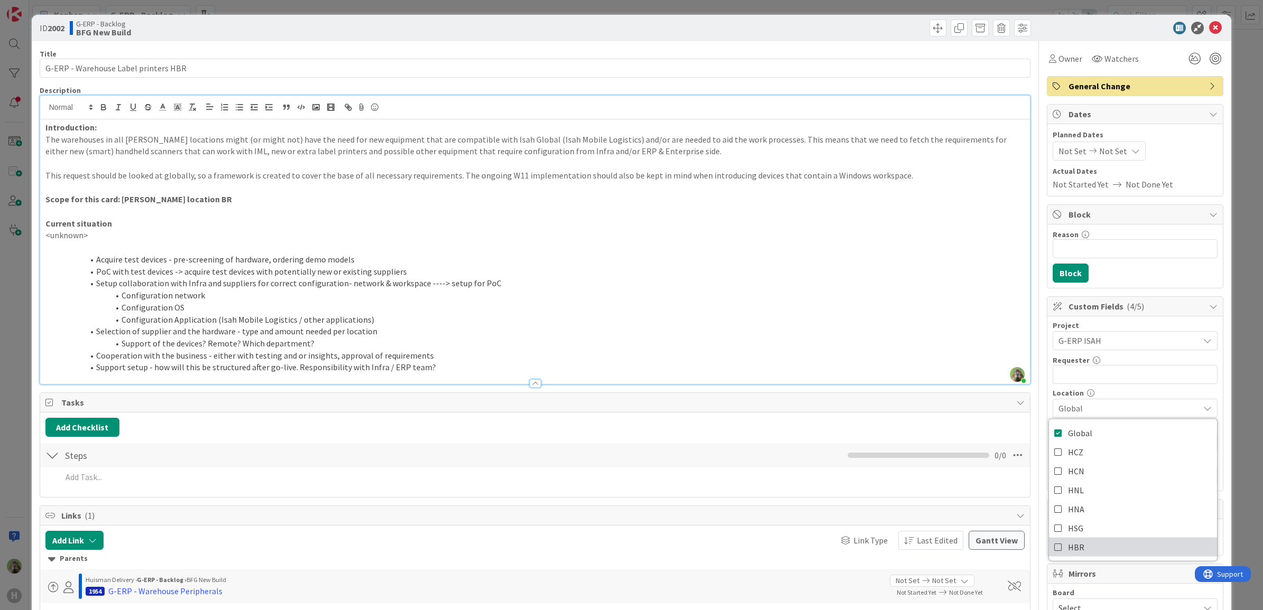
click at [1073, 550] on link "HBR" at bounding box center [1133, 547] width 168 height 19
click at [10, 318] on div "ID 2002 G-ERP - Backlog BFG New Build Title 36 / 128 G-ERP - Warehouse Label pr…" at bounding box center [631, 305] width 1263 height 610
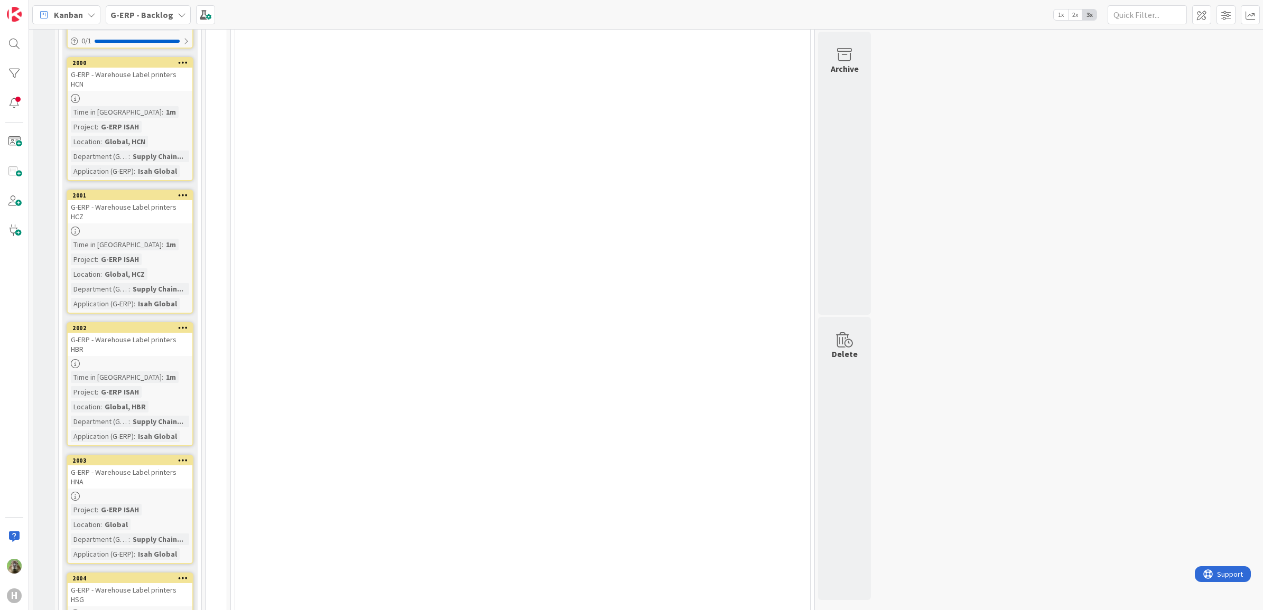
scroll to position [2234, 0]
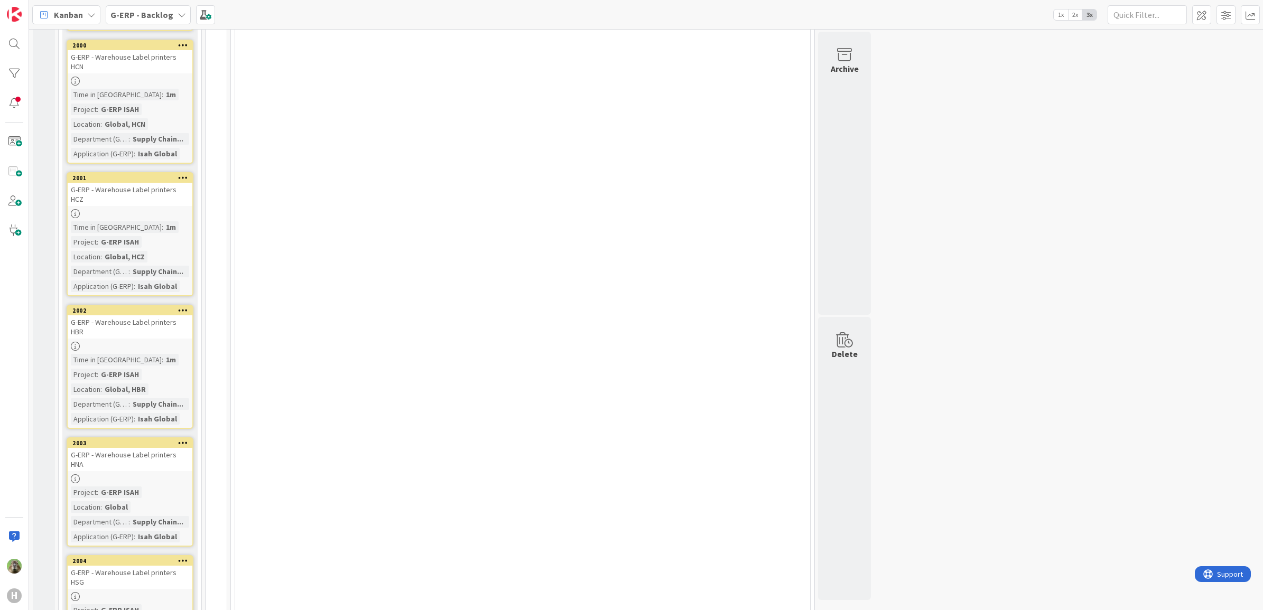
click at [167, 474] on div at bounding box center [130, 478] width 125 height 9
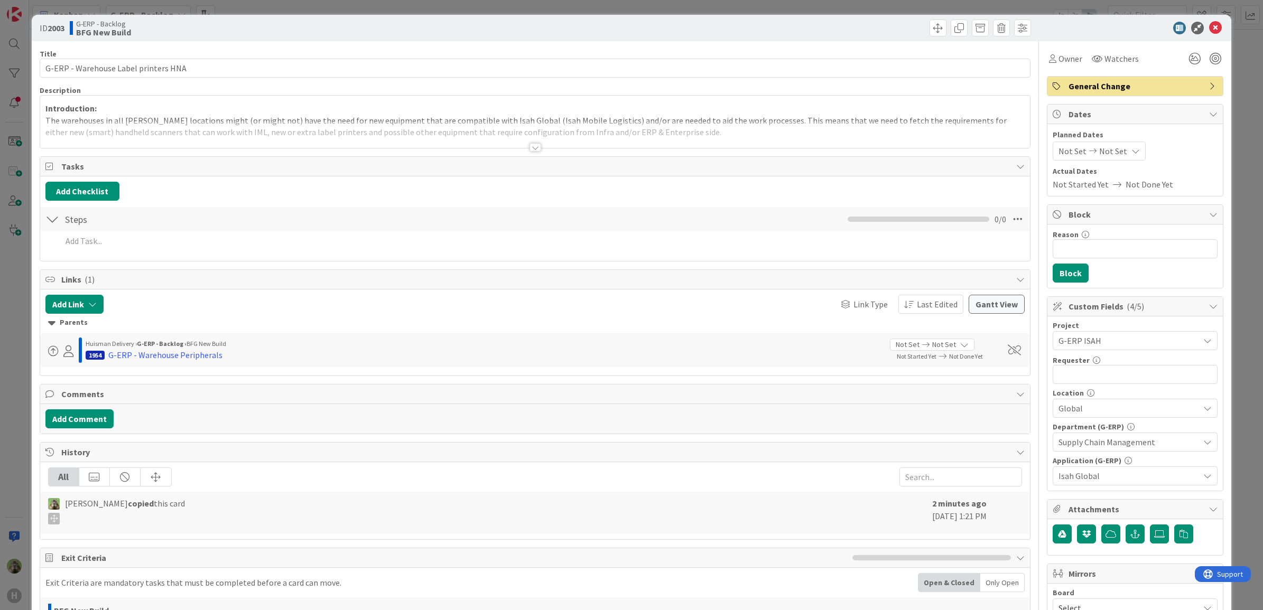
click at [1129, 408] on span "Global" at bounding box center [1128, 408] width 141 height 13
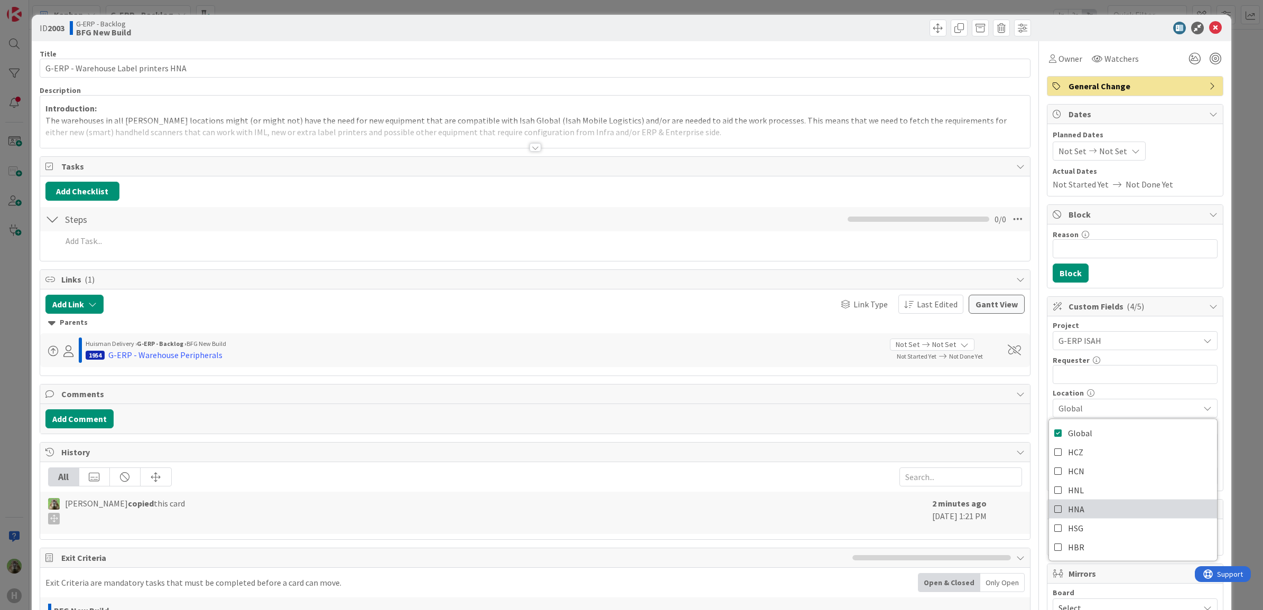
click at [1080, 519] on link "HNA" at bounding box center [1133, 509] width 168 height 19
click at [394, 137] on div at bounding box center [535, 134] width 990 height 27
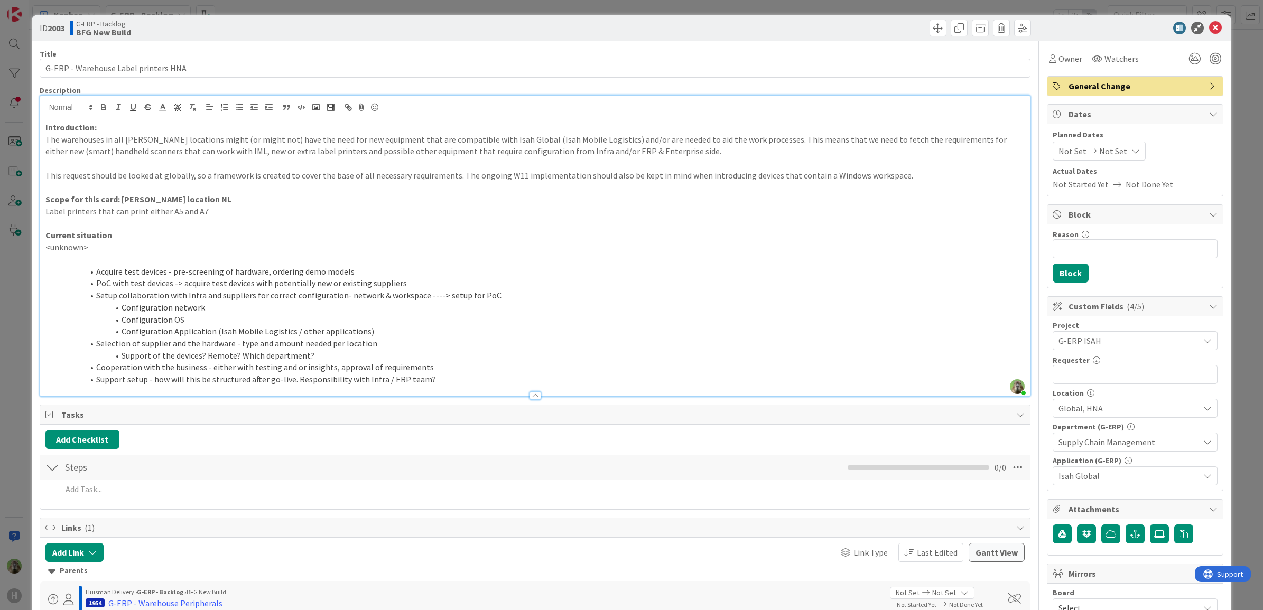
click at [191, 199] on strong "Scope for this card: [PERSON_NAME] location NL" at bounding box center [138, 199] width 186 height 11
click at [19, 291] on div "ID 2003 G-ERP - Backlog BFG New Build Title 36 / 128 G-ERP - Warehouse Label pr…" at bounding box center [631, 305] width 1263 height 610
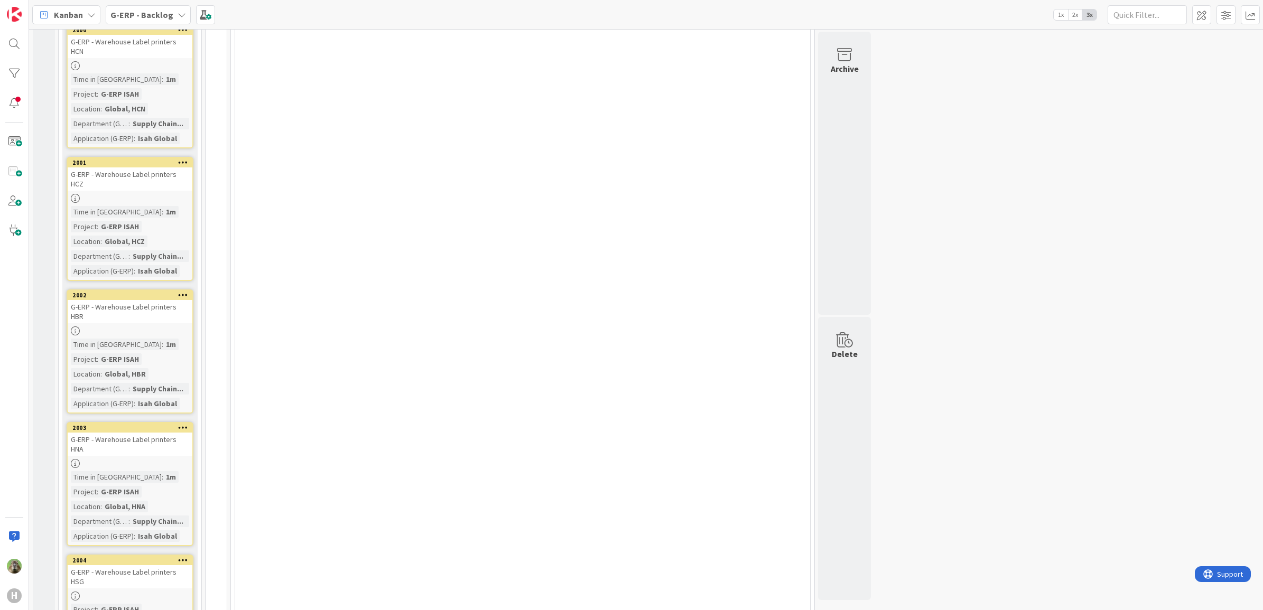
click at [157, 565] on div "G-ERP - Warehouse Label printers HSG" at bounding box center [130, 576] width 125 height 23
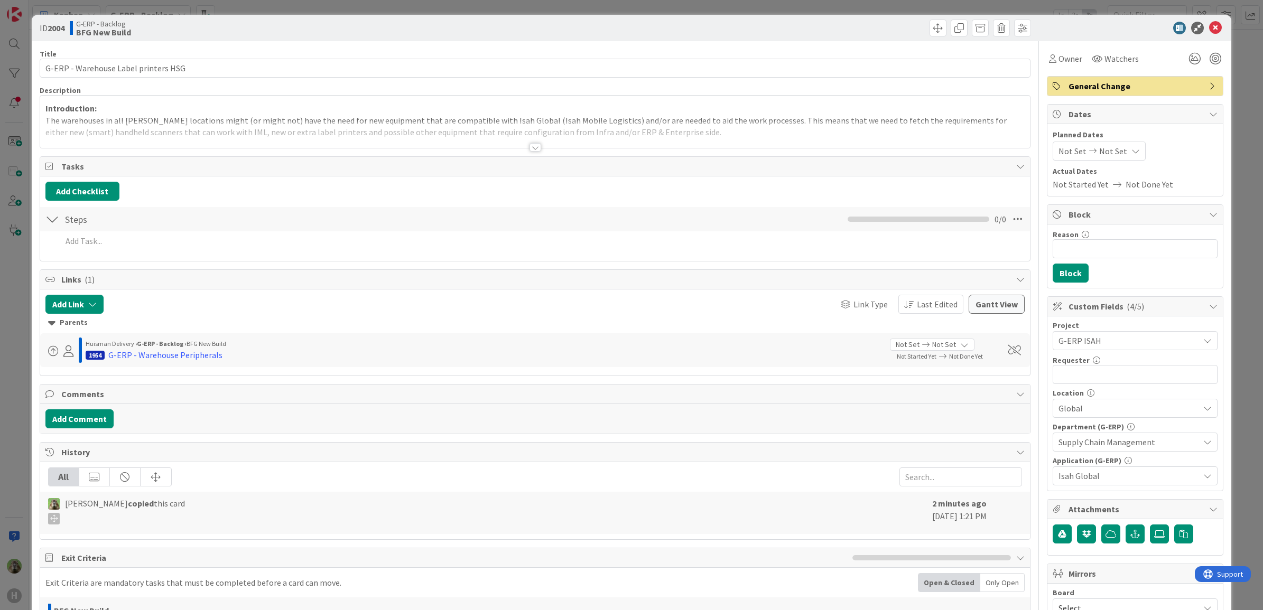
click at [435, 115] on p "The warehouses in all [PERSON_NAME] locations might (or might not) have the nee…" at bounding box center [534, 127] width 979 height 24
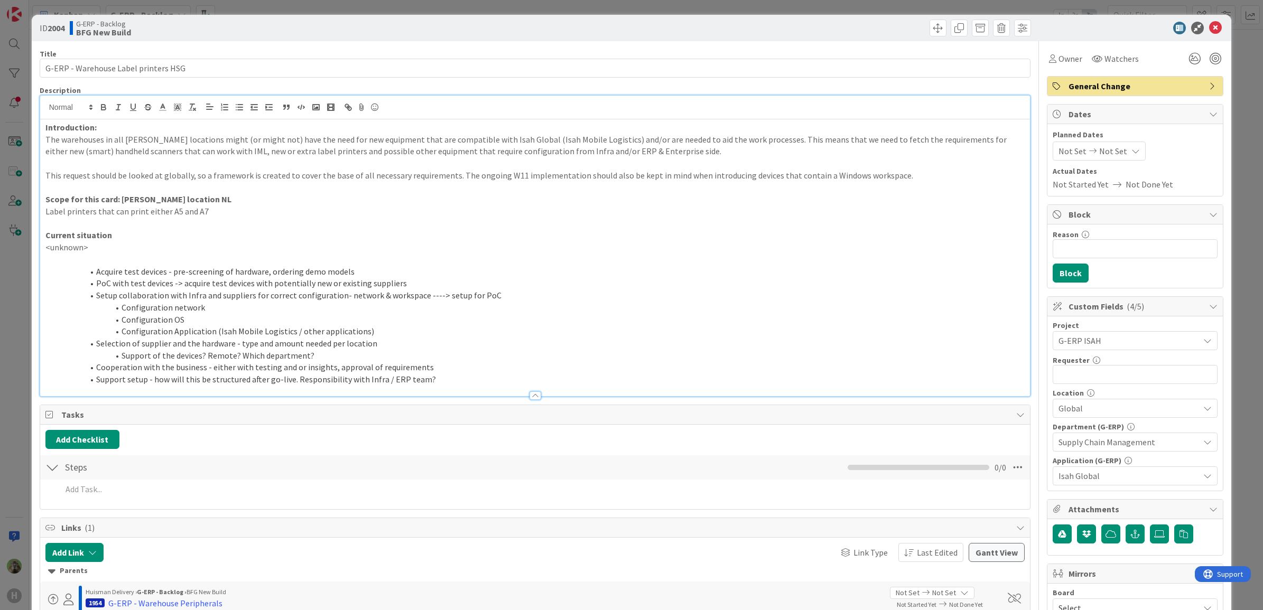
click at [190, 204] on strong "Scope for this card: [PERSON_NAME] location NL" at bounding box center [138, 199] width 186 height 11
click at [1155, 402] on div "Global" at bounding box center [1134, 408] width 165 height 19
click at [1105, 520] on link "HSG" at bounding box center [1133, 528] width 168 height 19
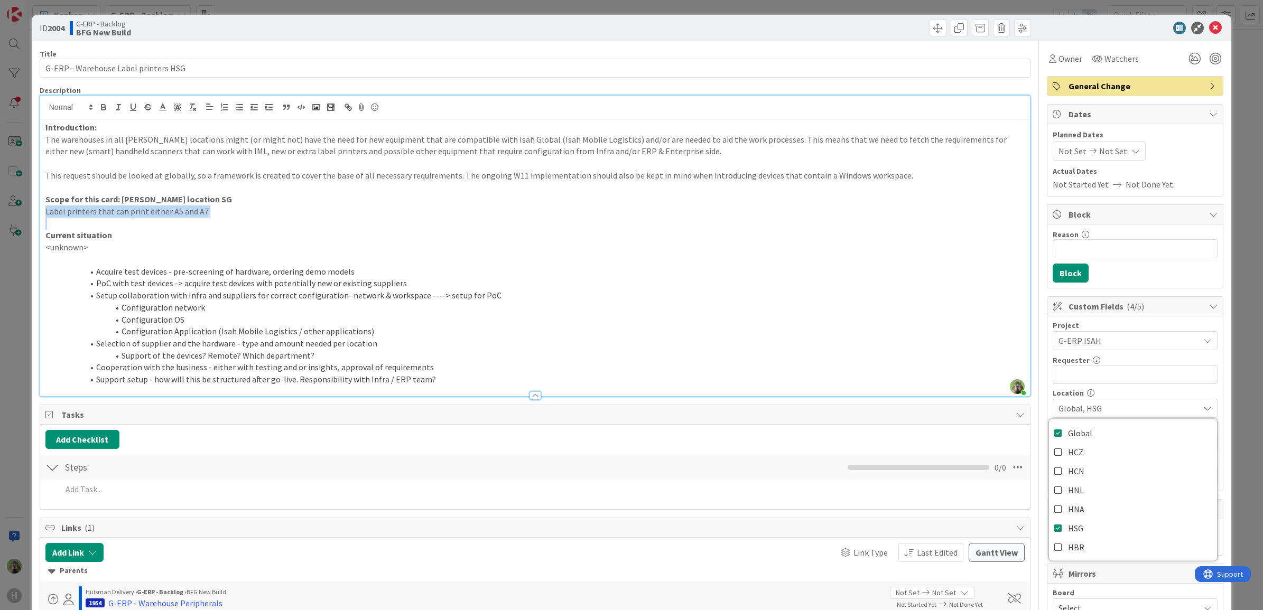
drag, startPoint x: 245, startPoint y: 219, endPoint x: 4, endPoint y: 210, distance: 240.5
click at [4, 210] on div "ID 2004 G-ERP - Backlog BFG New Build Title 36 / 128 G-ERP - Warehouse Label pr…" at bounding box center [631, 305] width 1263 height 610
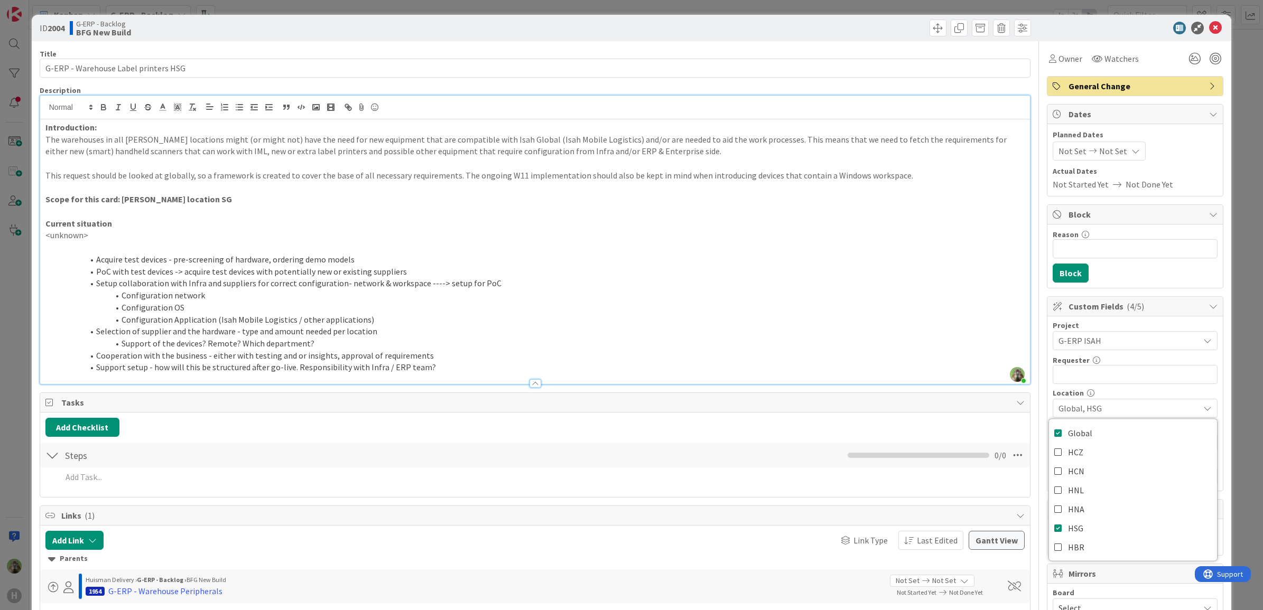
click at [32, 381] on div "ID 2004 G-ERP - Backlog BFG New Build Title 36 / 128 G-ERP - Warehouse Label pr…" at bounding box center [632, 459] width 1200 height 888
click at [20, 383] on div "ID 2004 G-ERP - Backlog BFG New Build Title 36 / 128 G-ERP - Warehouse Label pr…" at bounding box center [631, 305] width 1263 height 610
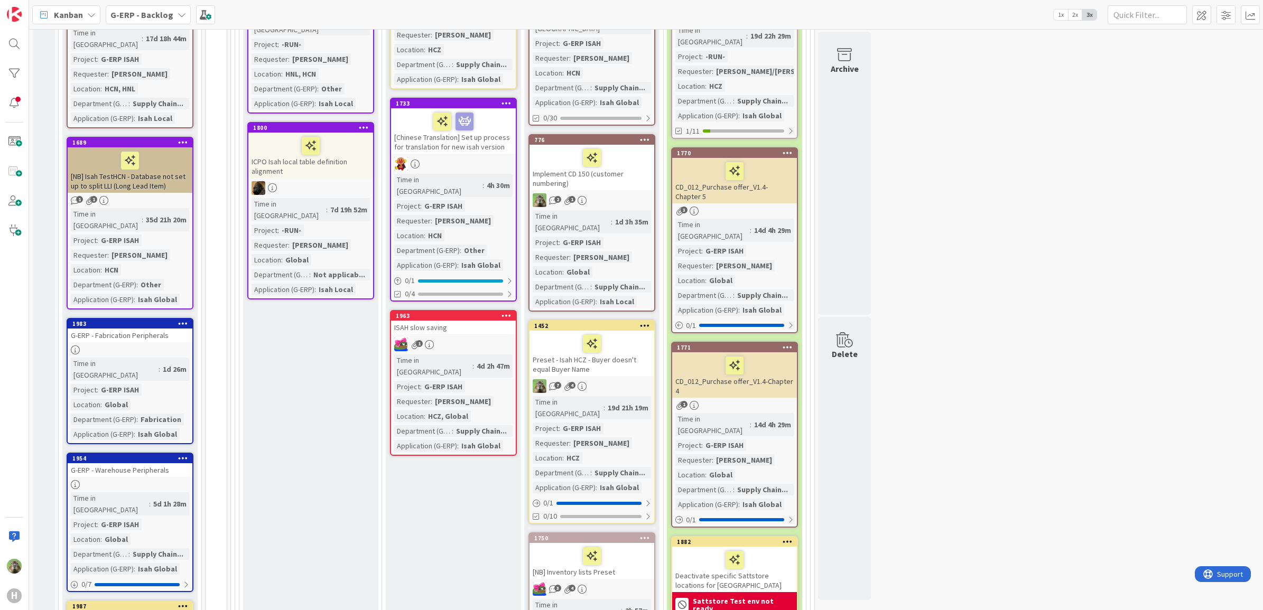
scroll to position [598, 0]
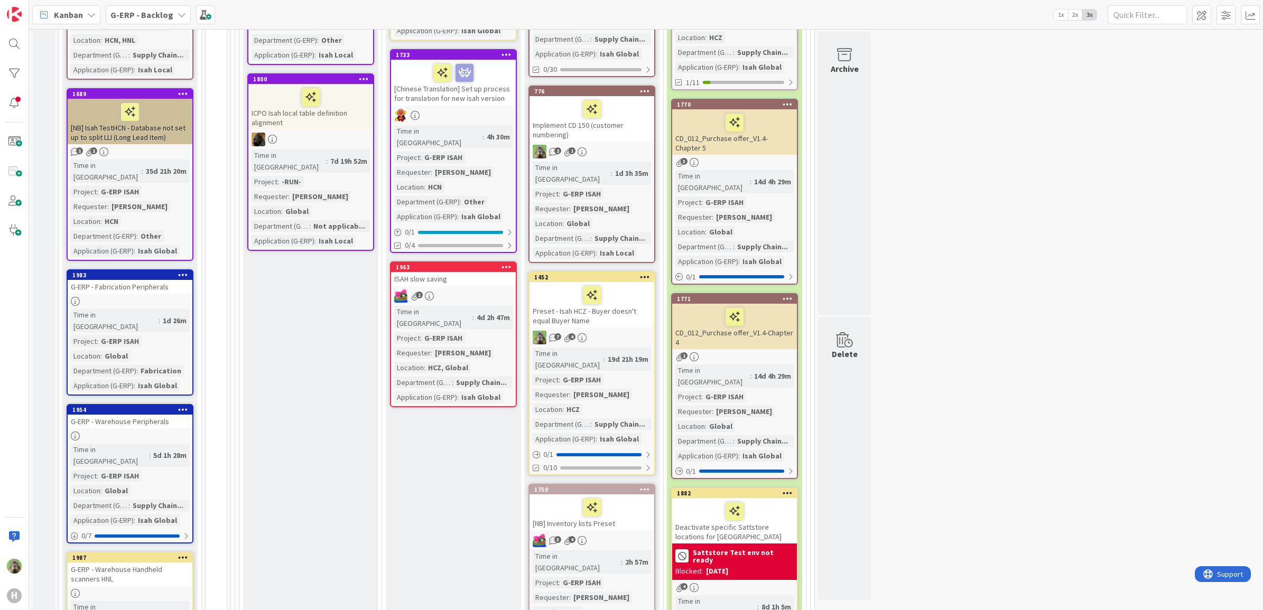
click at [149, 280] on div "G-ERP - Fabrication Peripherals" at bounding box center [130, 287] width 125 height 14
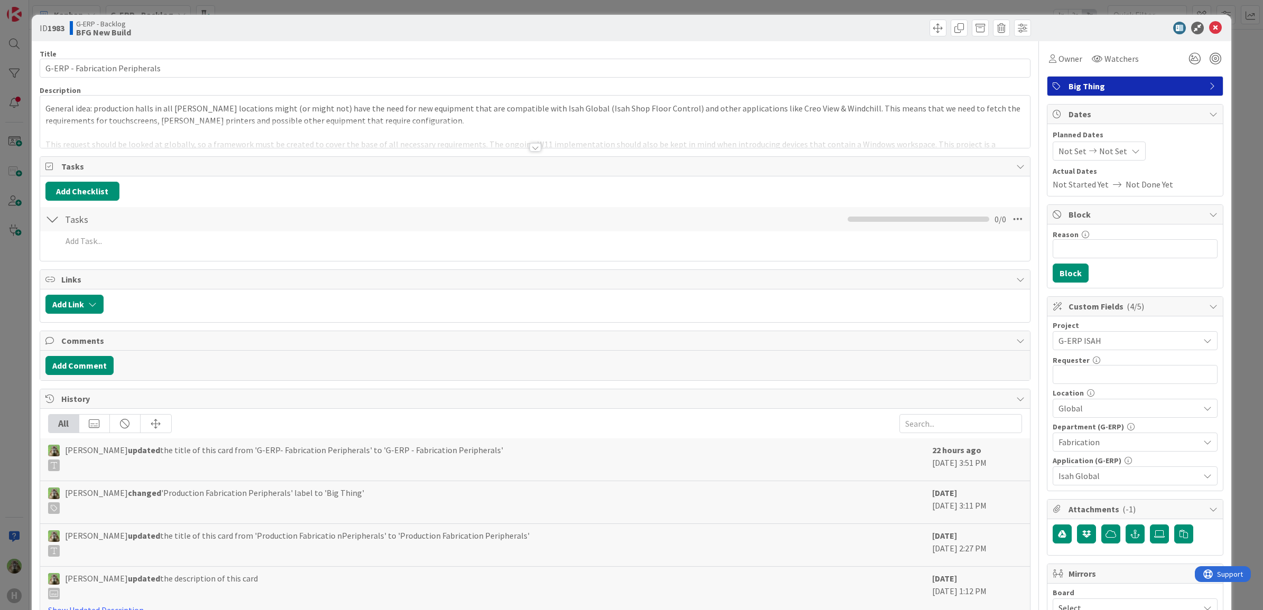
click at [15, 271] on div "ID 1983 G-ERP - Backlog BFG New Build Title 31 / 128 G-ERP - Fabrication Periph…" at bounding box center [631, 305] width 1263 height 610
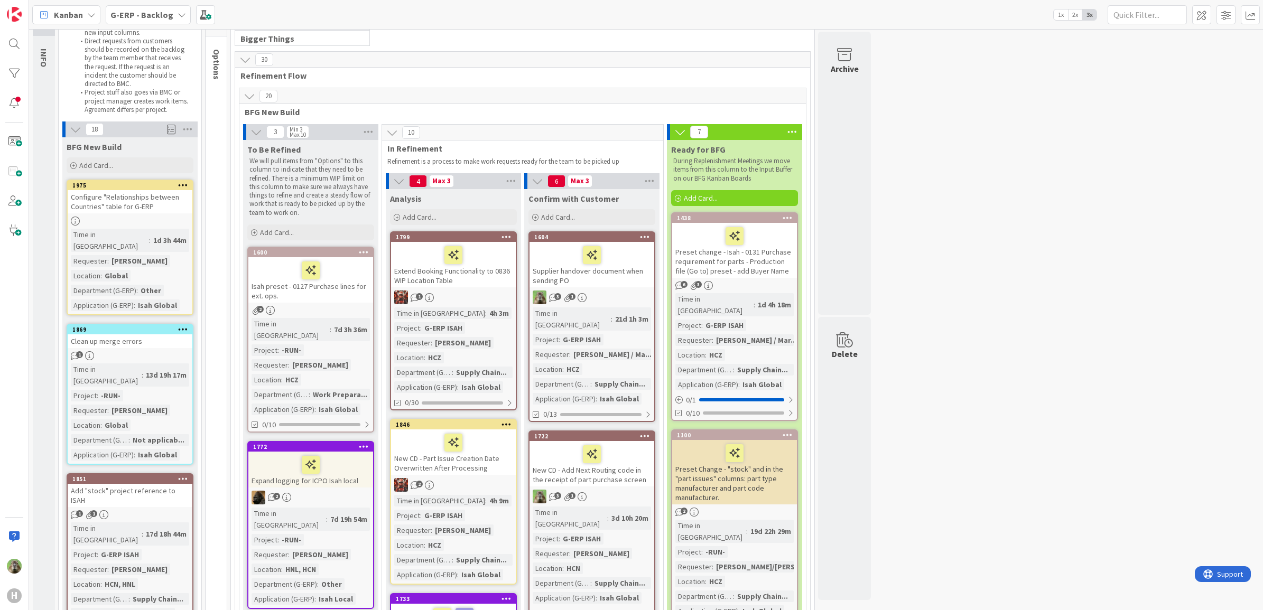
scroll to position [4, 0]
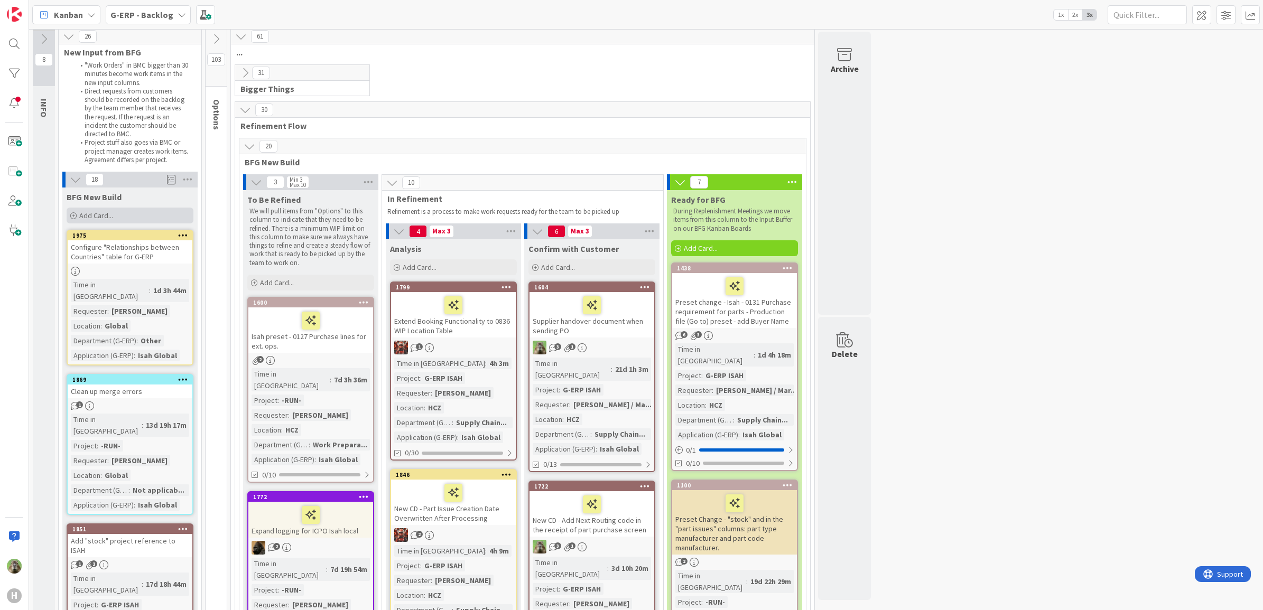
click at [123, 212] on div "Add Card..." at bounding box center [130, 216] width 127 height 16
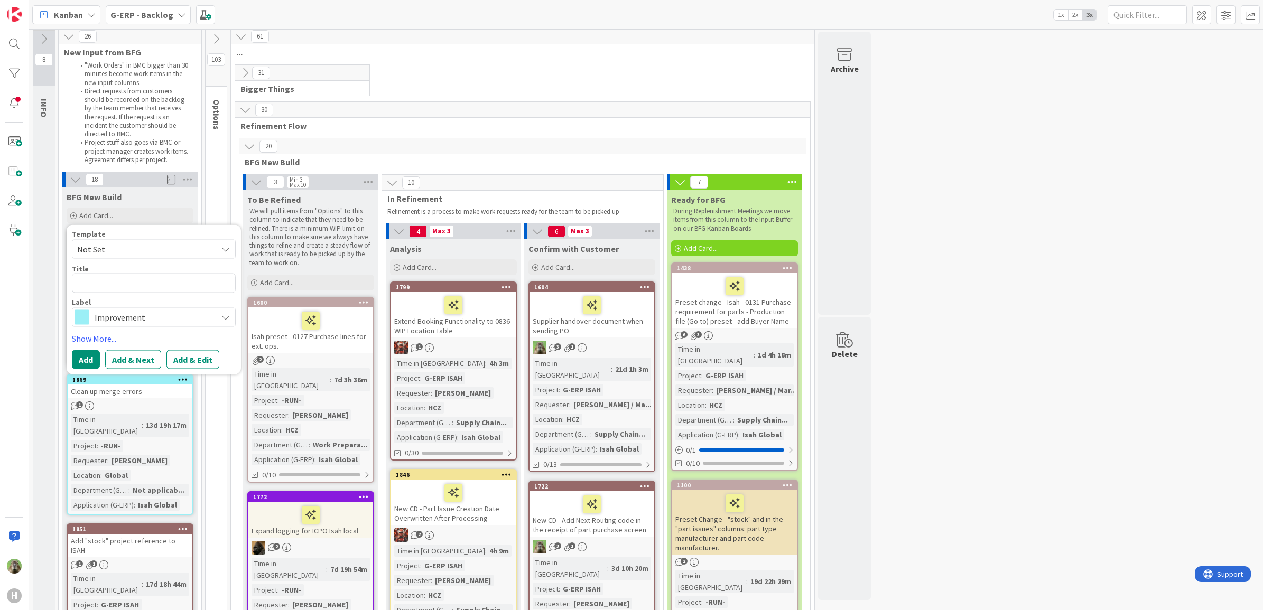
click at [125, 317] on span "Improvement" at bounding box center [153, 317] width 117 height 15
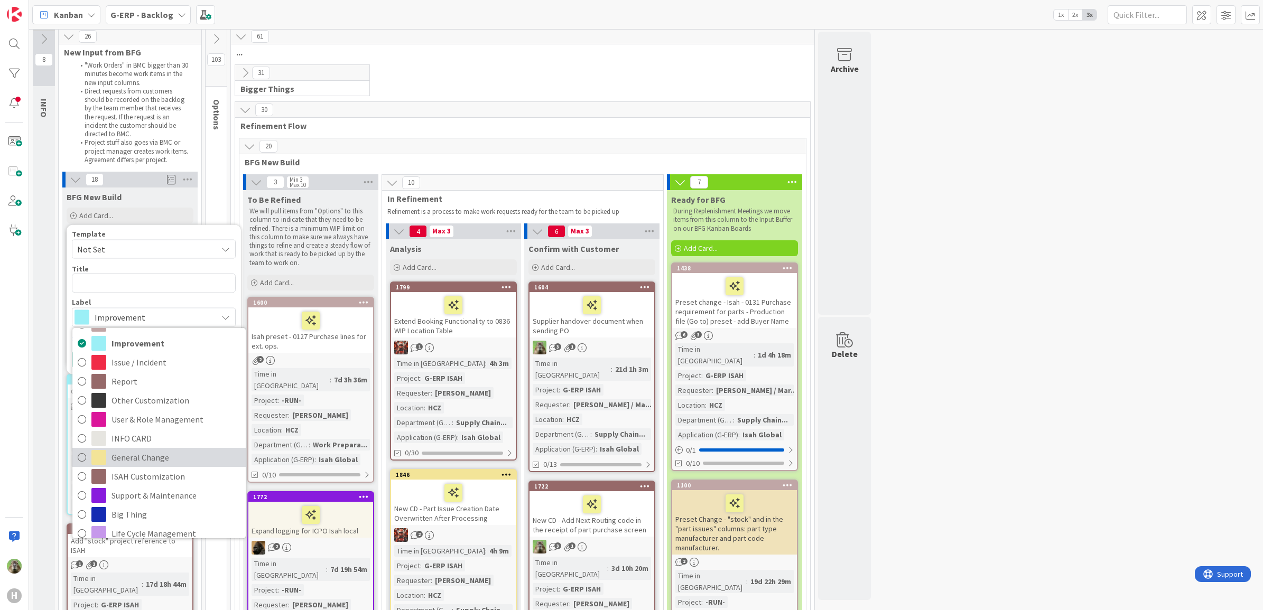
scroll to position [26, 0]
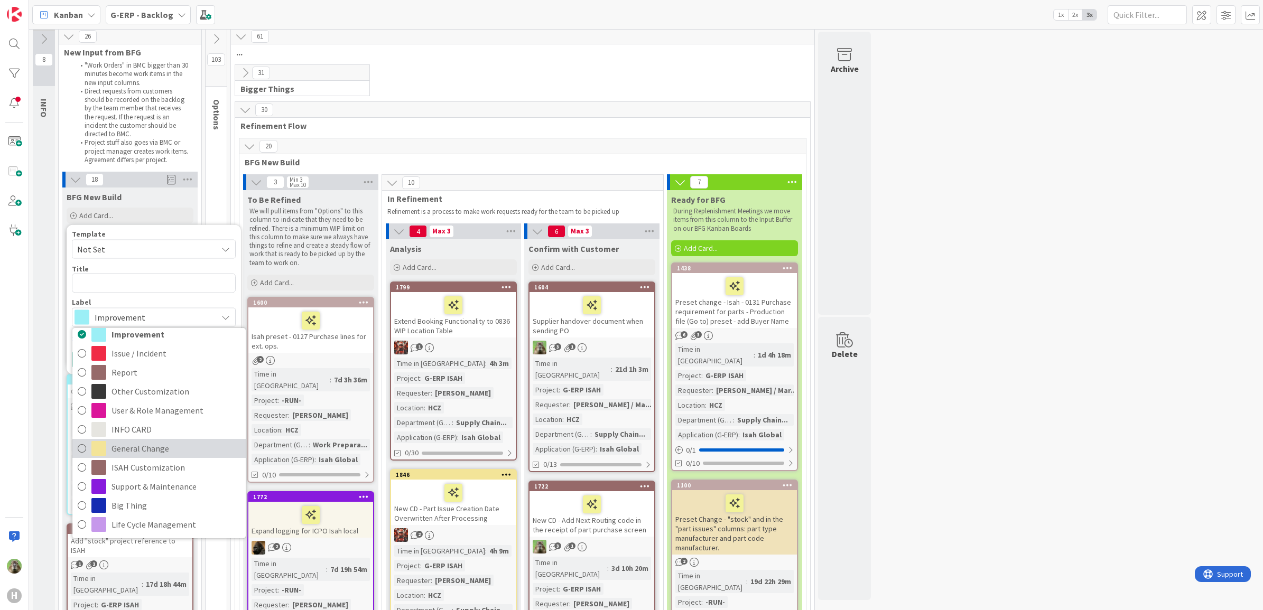
click at [160, 452] on span "General Change" at bounding box center [175, 449] width 129 height 16
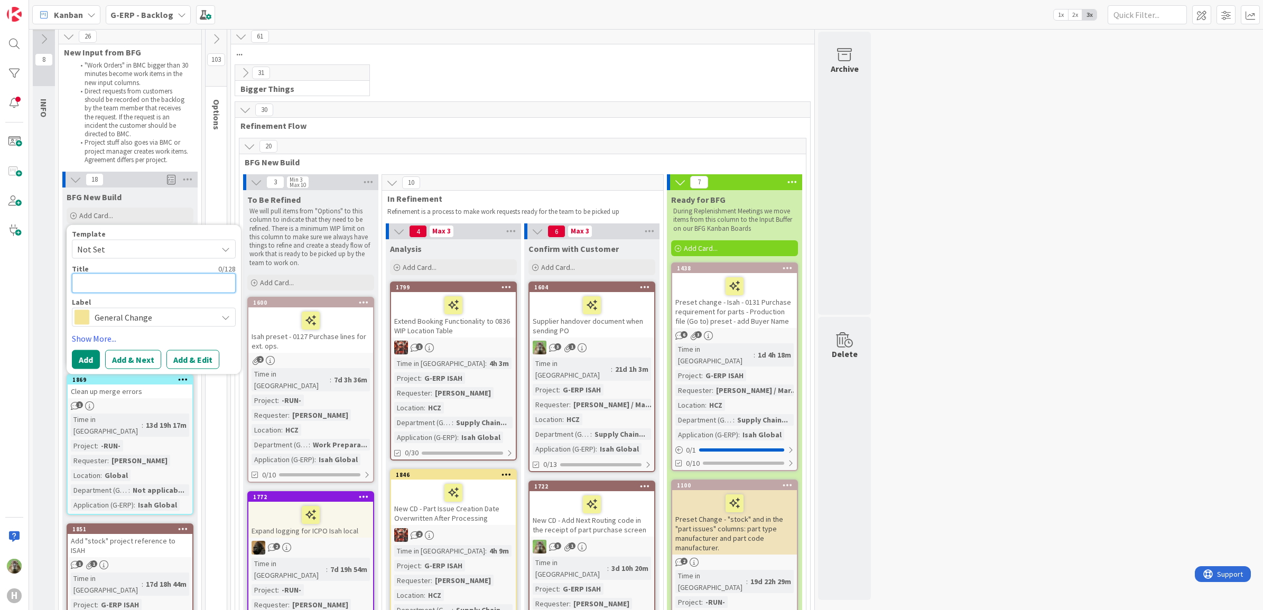
click at [137, 275] on textarea at bounding box center [154, 284] width 164 height 20
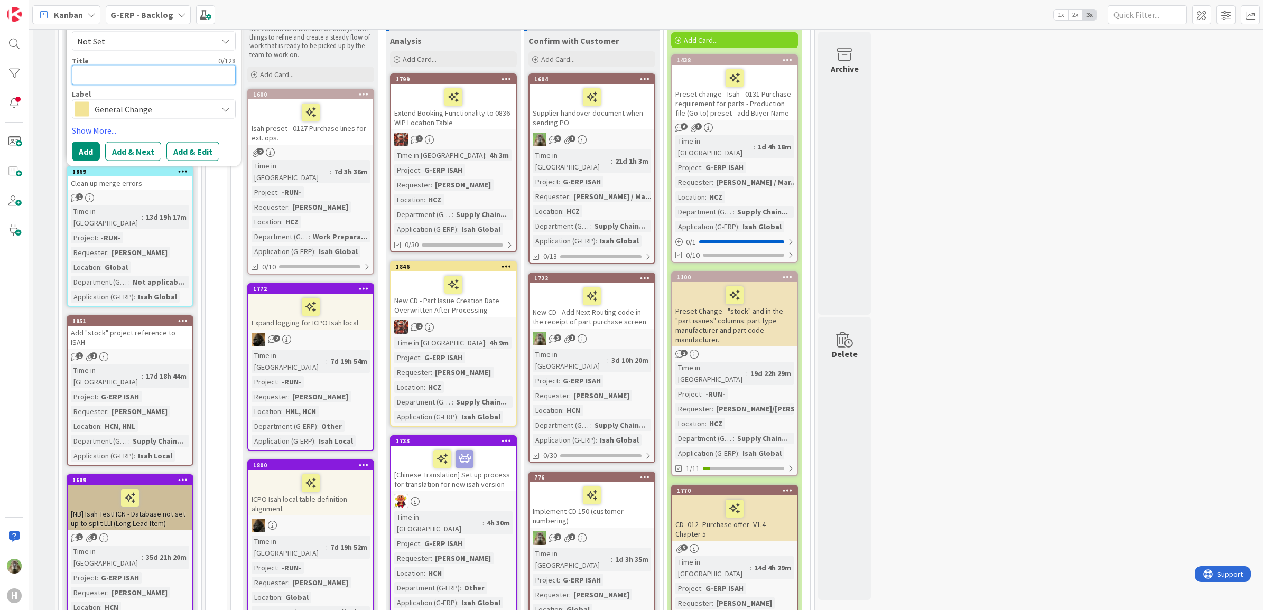
scroll to position [70, 0]
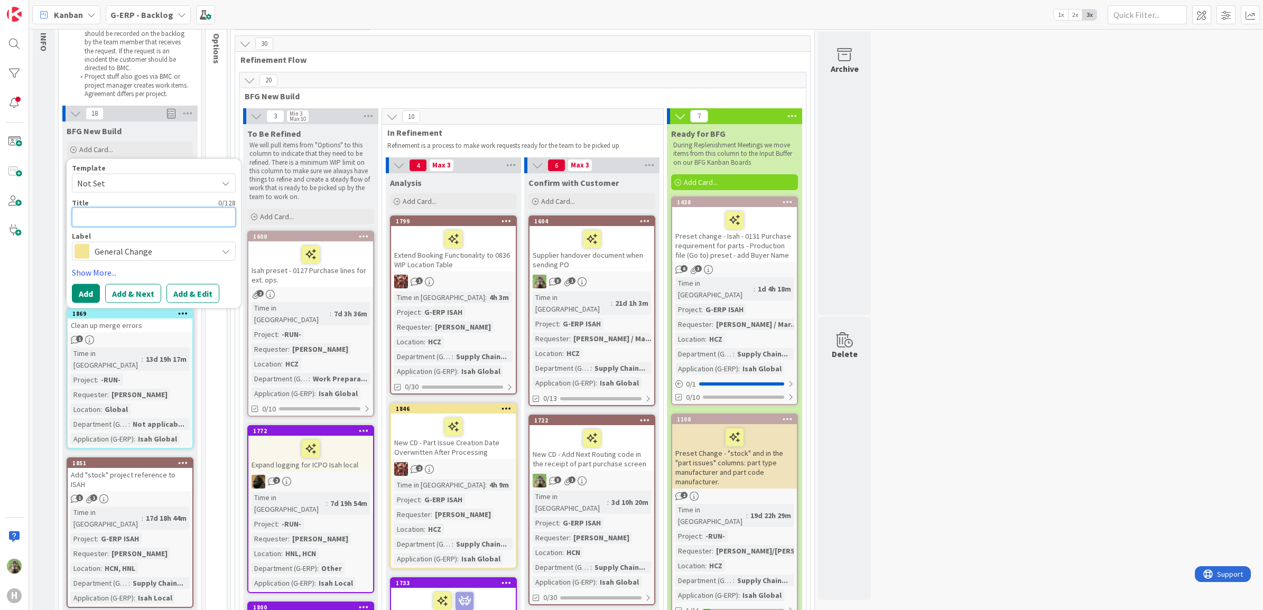
type textarea "x"
type textarea "G"
type textarea "x"
type textarea "G-"
type textarea "x"
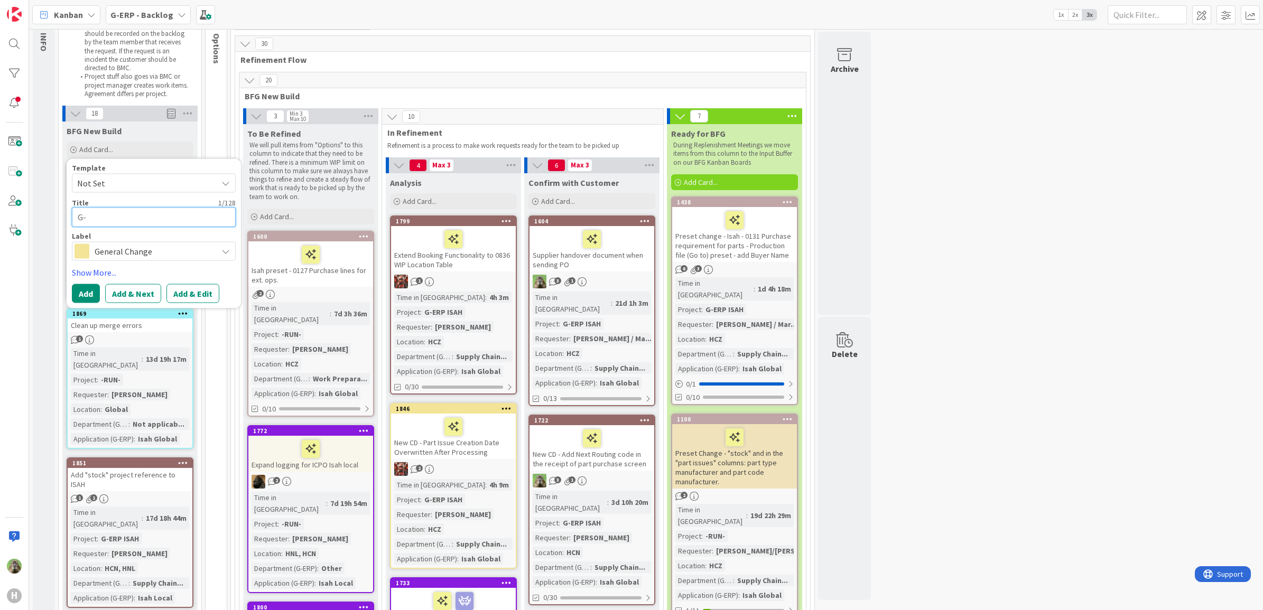
type textarea "G-E"
type textarea "x"
type textarea "G-ER"
type textarea "x"
type textarea "G-ERP"
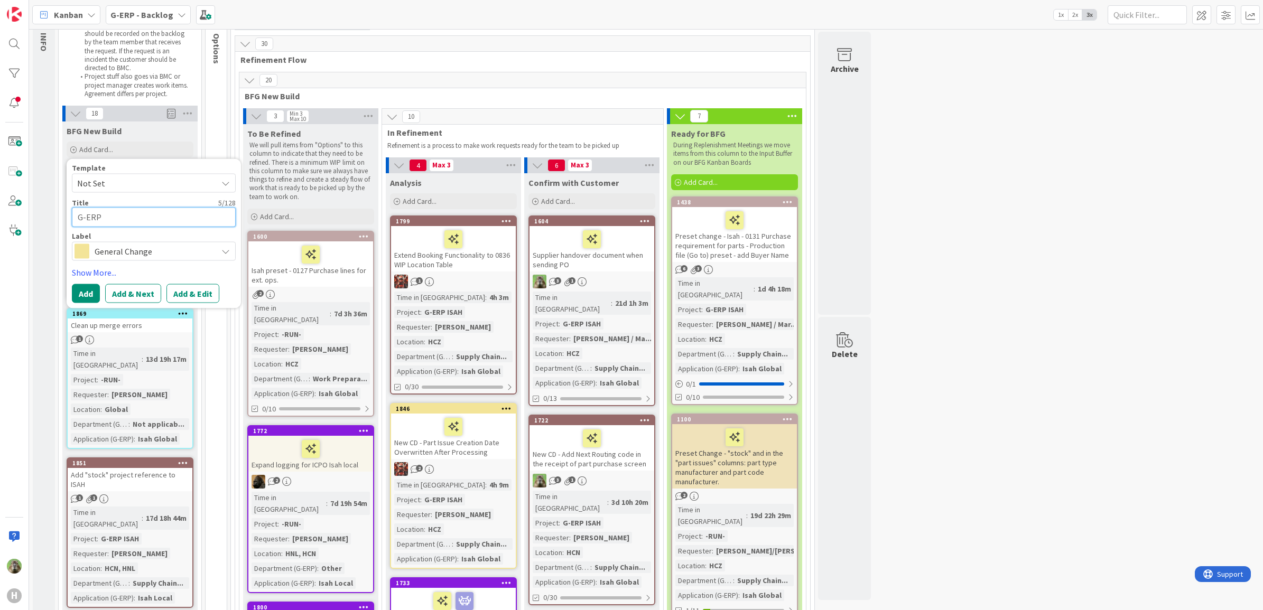
type textarea "x"
type textarea "G-ERP"
type textarea "x"
type textarea "G-ERP -"
type textarea "x"
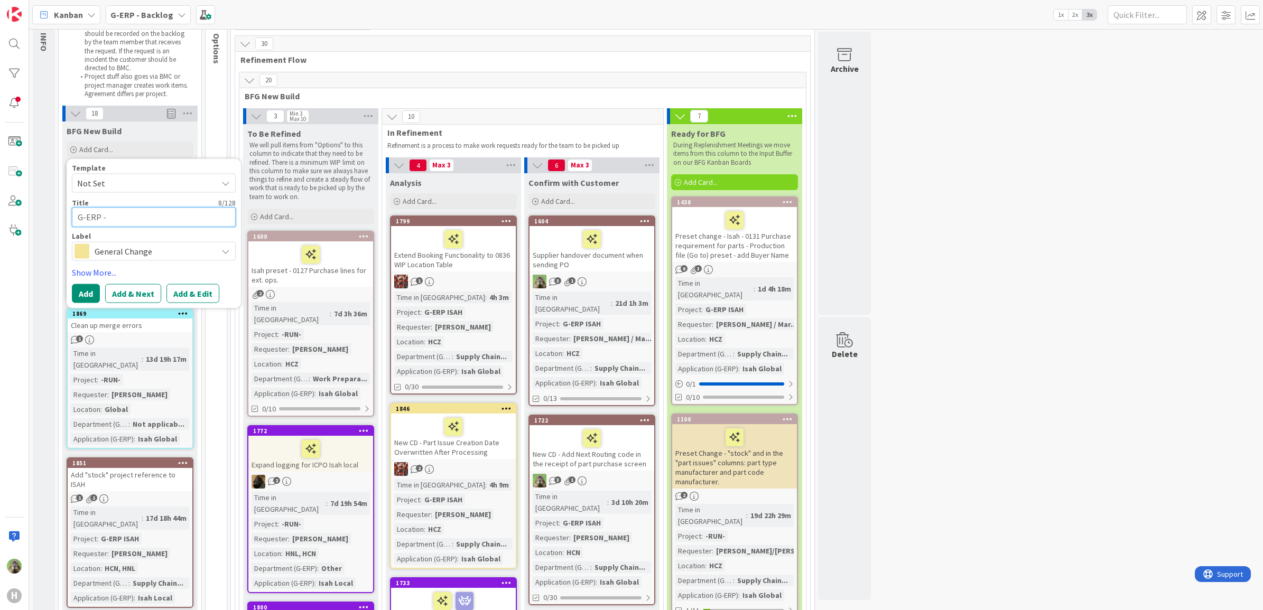
type textarea "G-ERP - F"
type textarea "x"
type textarea "G-ERP - Fr"
type textarea "x"
type textarea "G-ERP - Fra"
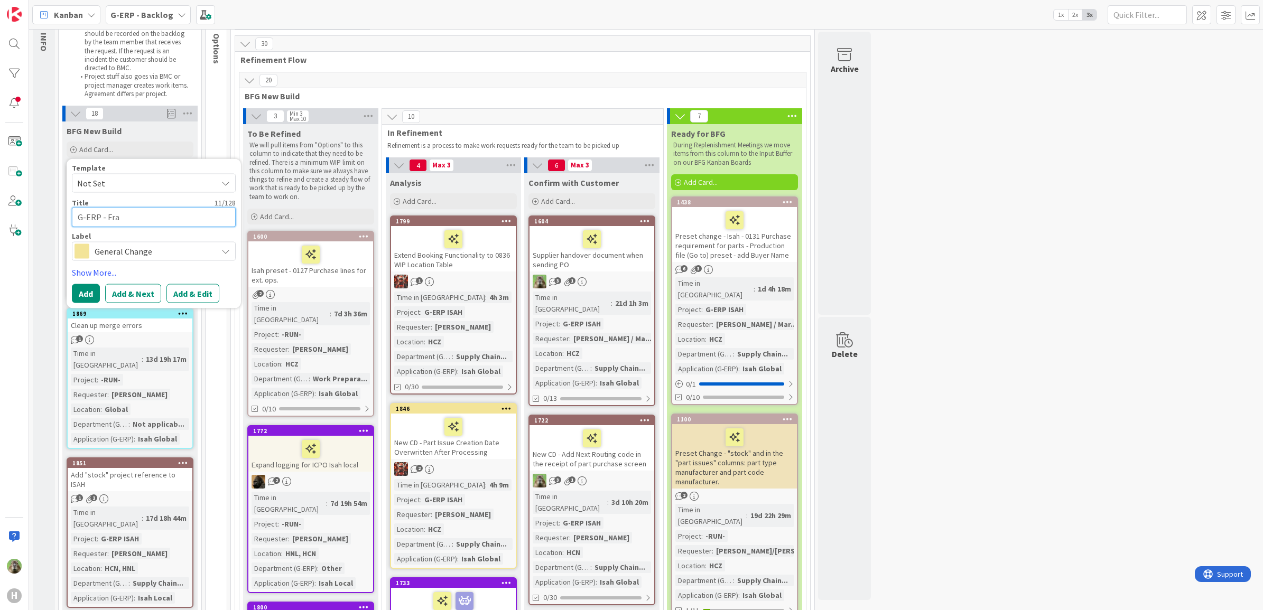
type textarea "x"
type textarea "G-ERP - Frab"
type textarea "x"
type textarea "G-ERP - Fra"
type textarea "x"
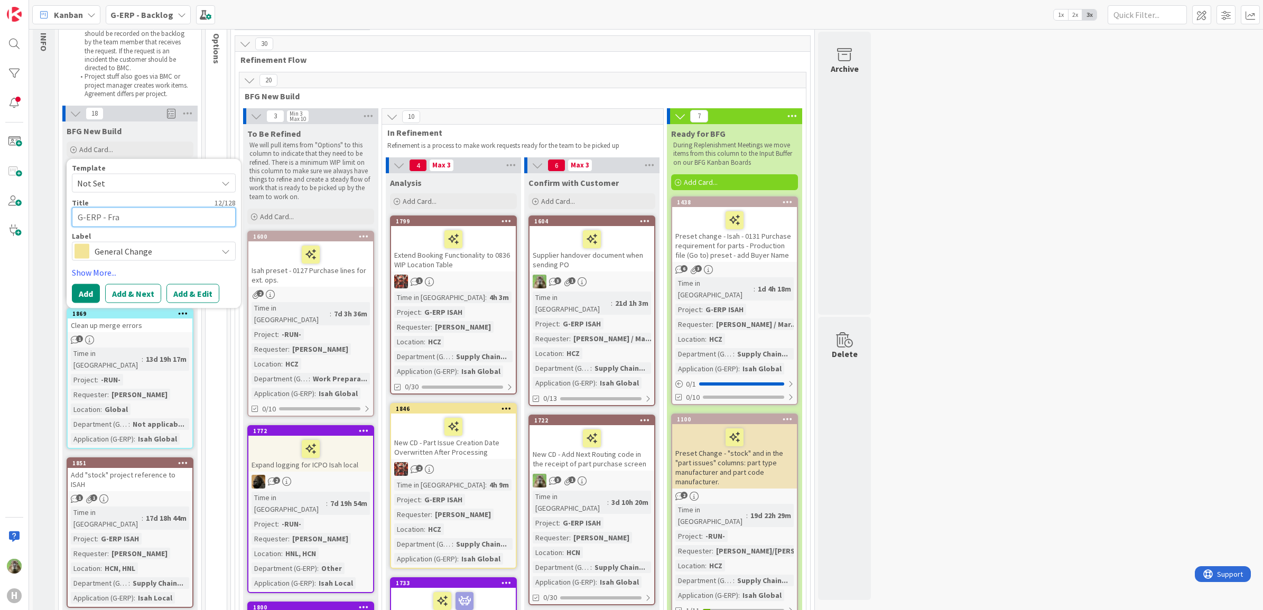
type textarea "G-ERP - Fr"
type textarea "x"
type textarea "G-ERP - F"
type textarea "x"
type textarea "G-ERP - Fa"
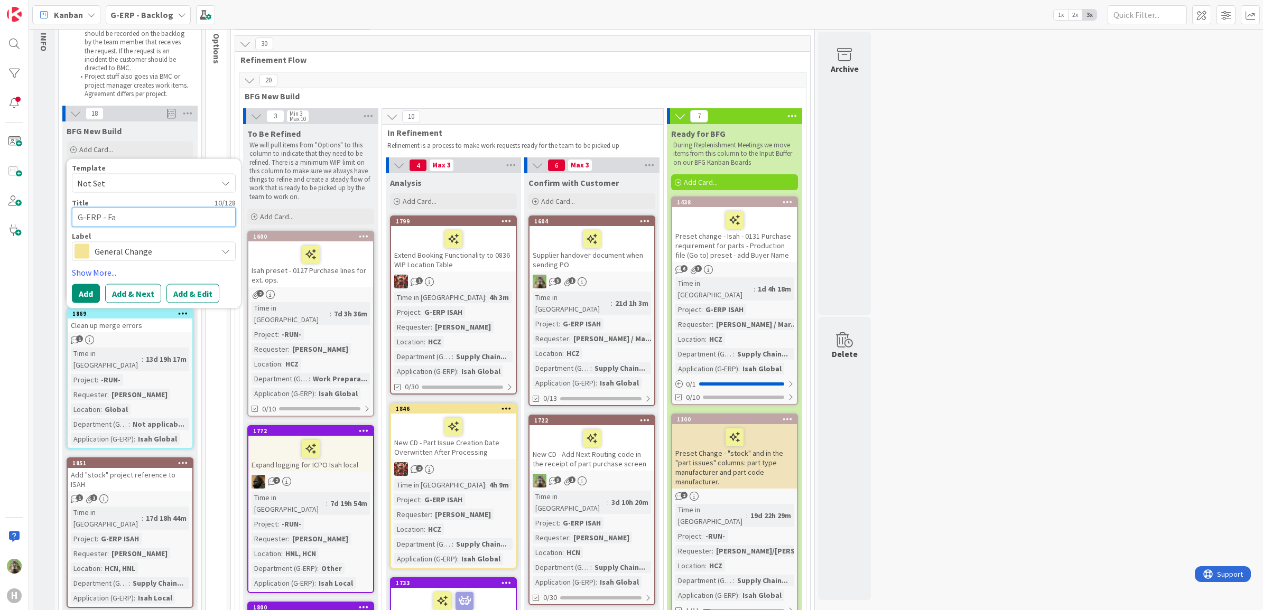
type textarea "x"
type textarea "G-ERP - Fab"
type textarea "x"
type textarea "G-ERP - Fabr"
type textarea "x"
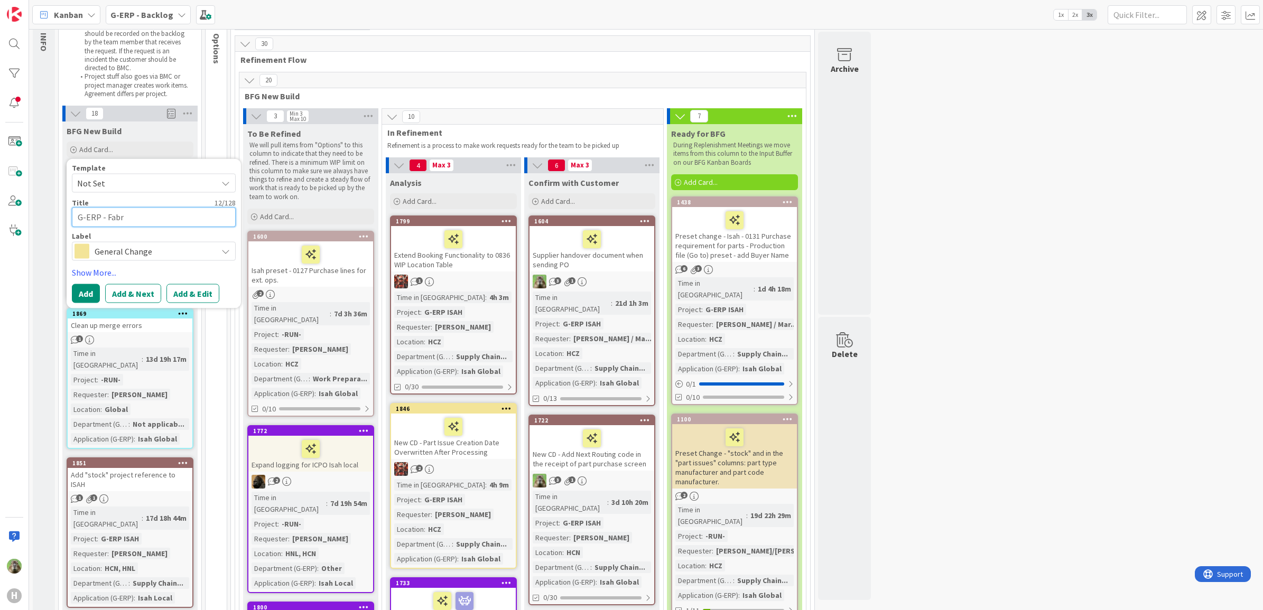
type textarea "G-ERP - Fabri"
type textarea "x"
type textarea "G-ERP - Fabria"
type textarea "x"
type textarea "G-ERP - Fabri"
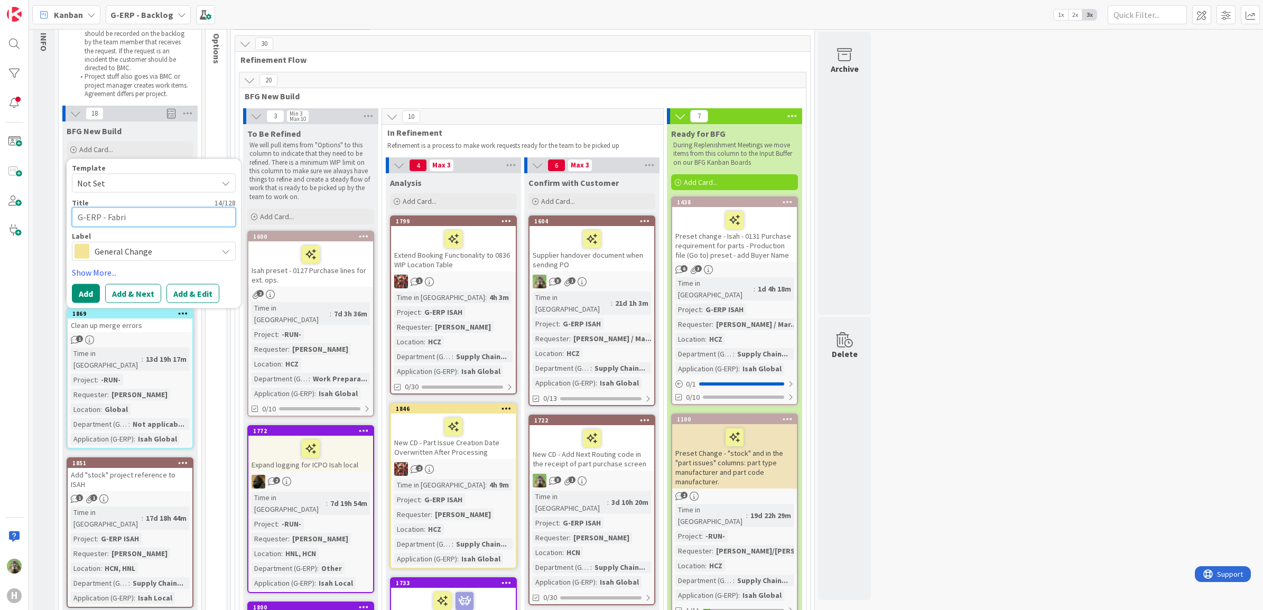
type textarea "x"
type textarea "G-ERP - Fabric"
type textarea "x"
type textarea "G-ERP - Fabrica"
type textarea "x"
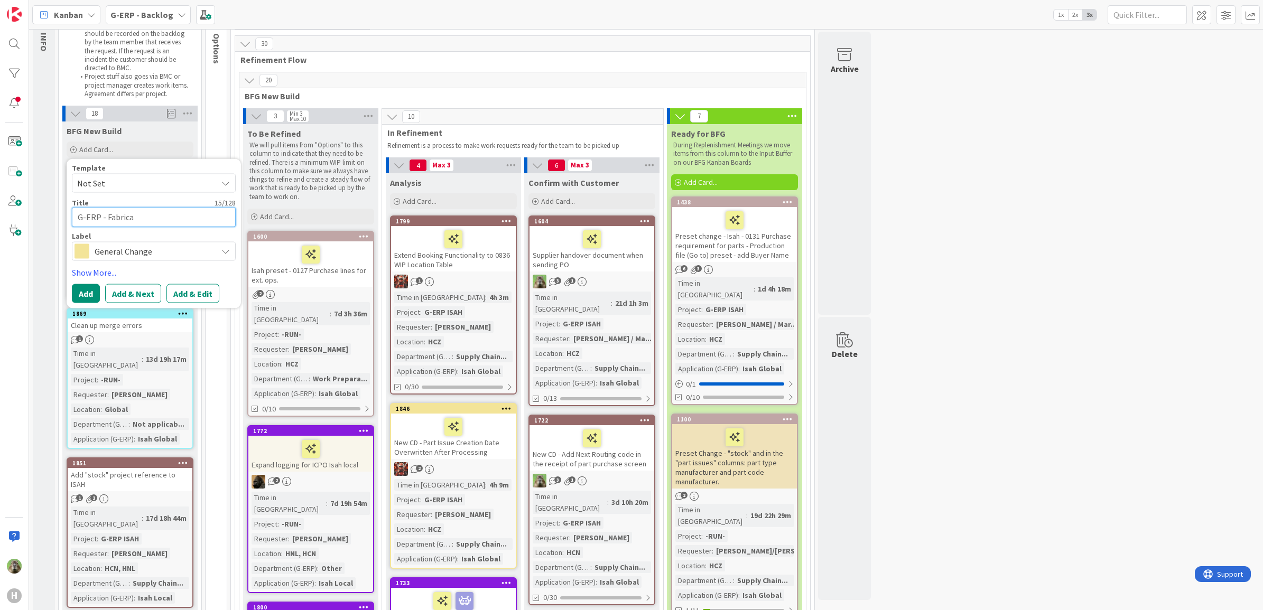
type textarea "G-ERP - Fabricat"
type textarea "x"
type textarea "G-ERP - Fabricati"
type textarea "x"
type textarea "G-ERP - Fabricatio"
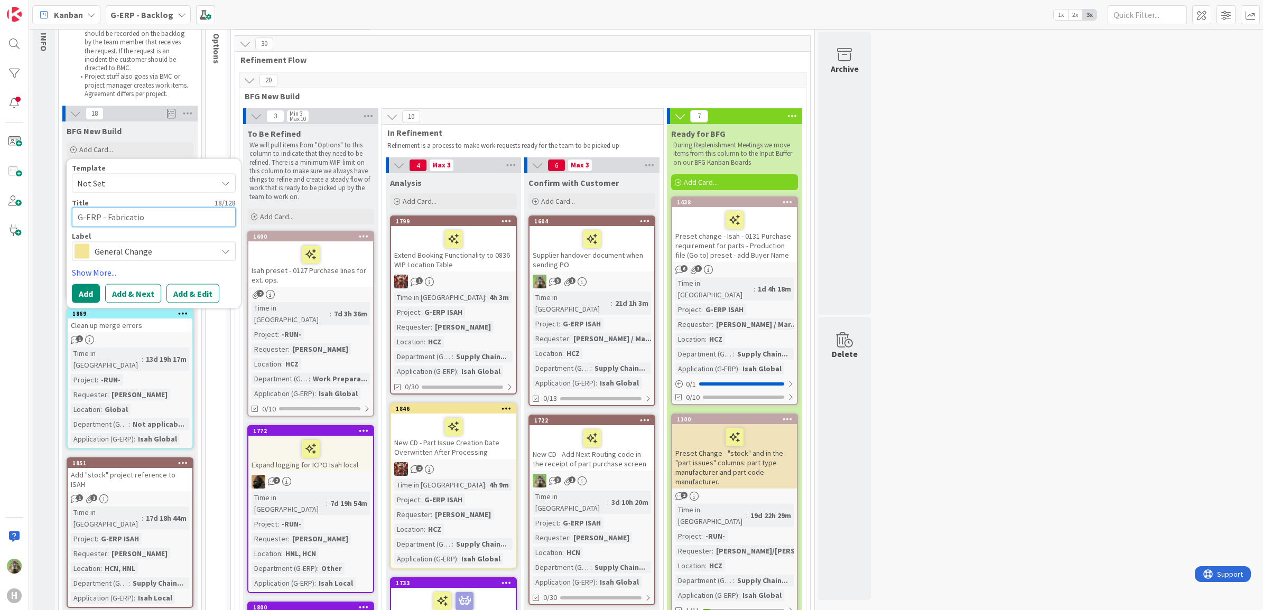
type textarea "x"
type textarea "G-ERP - Fabrication"
type textarea "x"
type textarea "G-ERP - Fabrication"
type textarea "x"
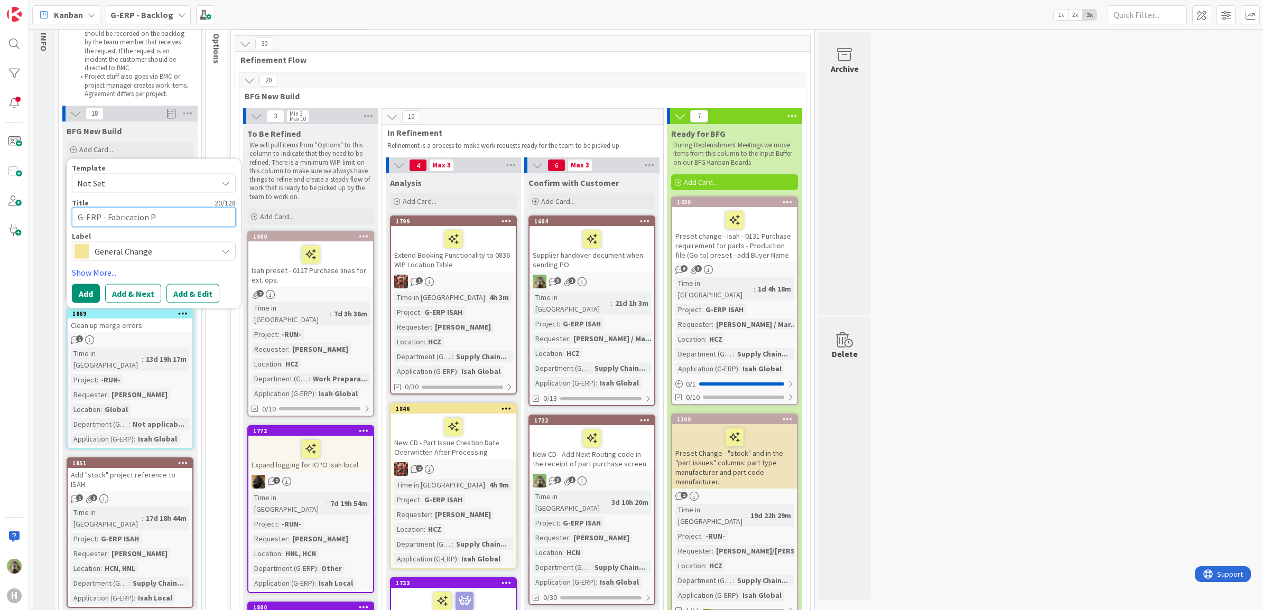
type textarea "G-ERP - Fabrication Pe"
type textarea "x"
type textarea "G-ERP - Fabrication Per"
type textarea "x"
type textarea "G-ERP - Fabrication Peri"
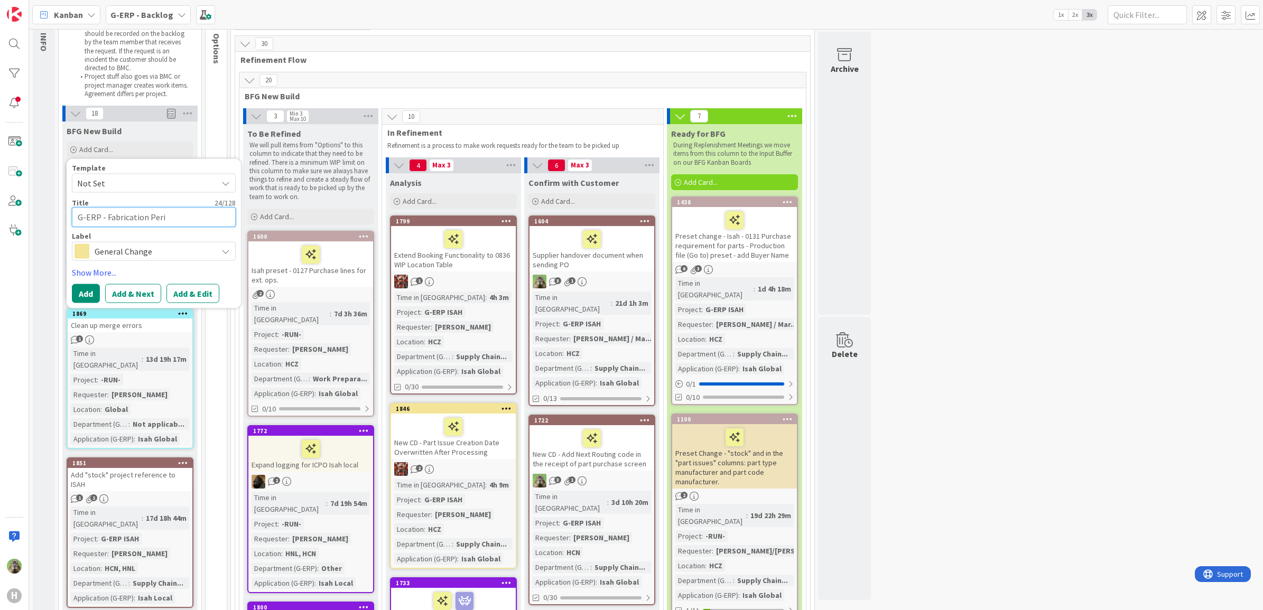
type textarea "x"
type textarea "G-ERP - Fabrication Perip"
type textarea "x"
type textarea "G-ERP - Fabrication Periphe"
type textarea "x"
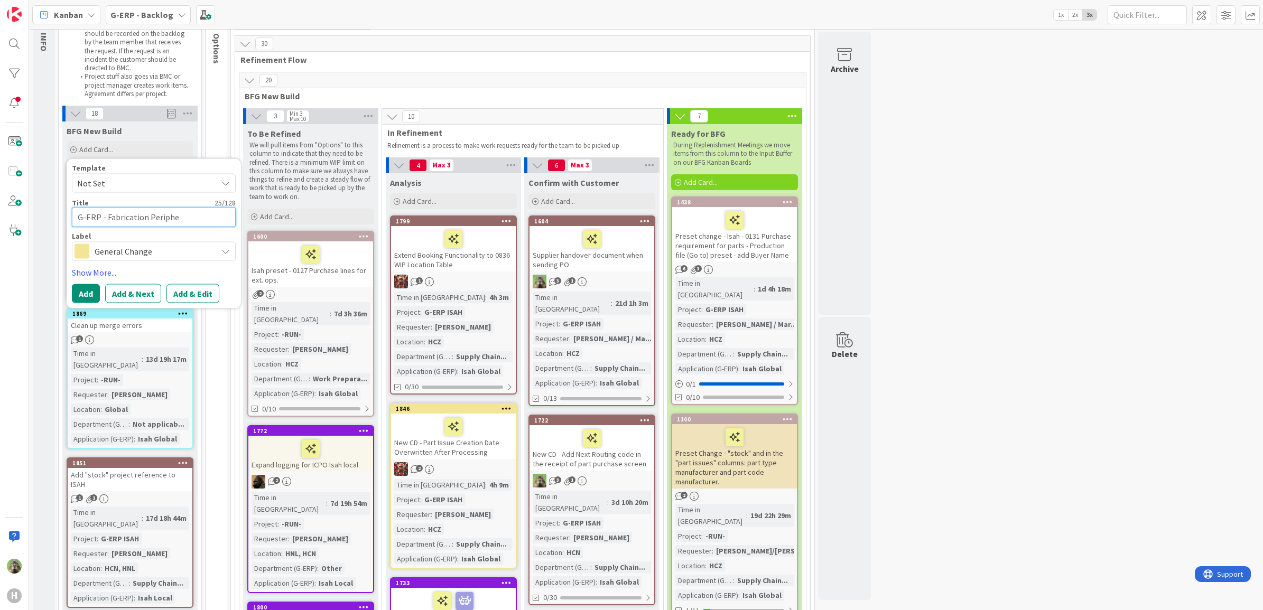
type textarea "G-ERP - Fabrication Peripher"
type textarea "x"
type textarea "G-ERP - Fabrication Periphera"
type textarea "x"
type textarea "G-ERP - Fabrication Peripheral"
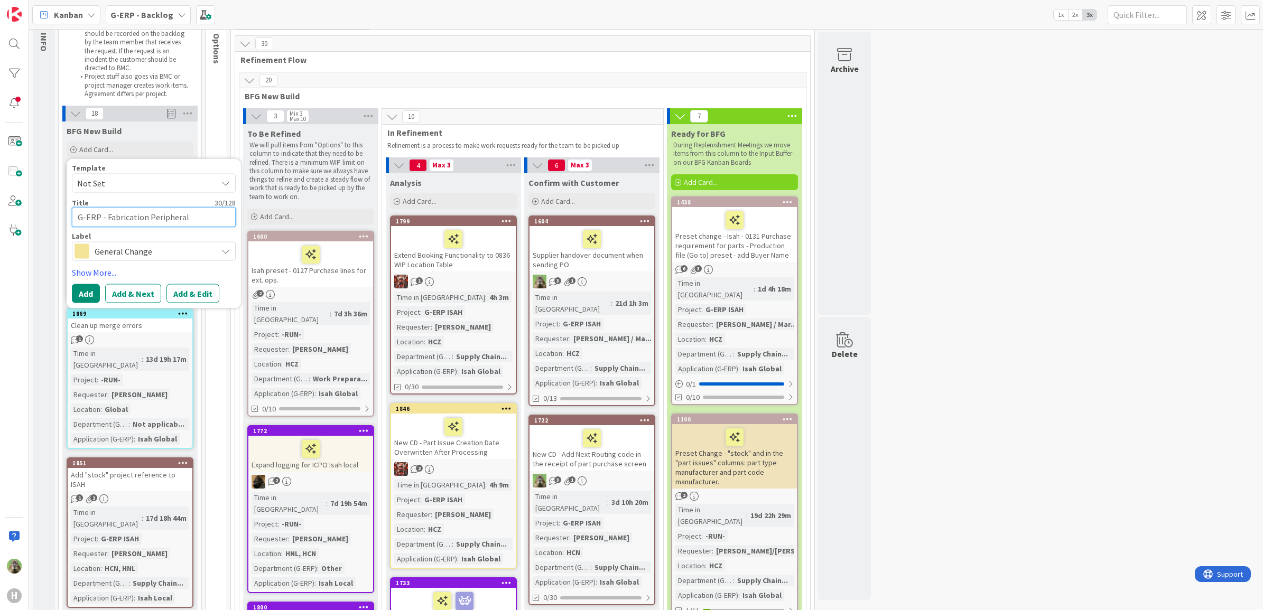
type textarea "x"
type textarea "G-ERP - Fabrication Peripherals"
click at [94, 299] on button "Add" at bounding box center [86, 293] width 28 height 19
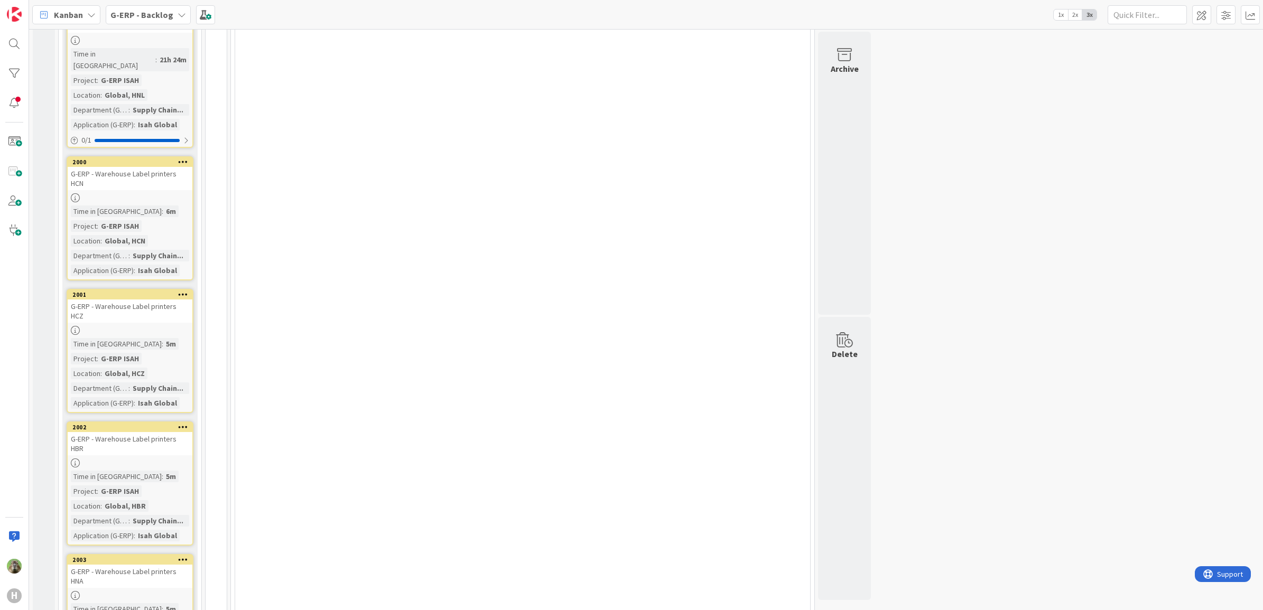
scroll to position [2307, 0]
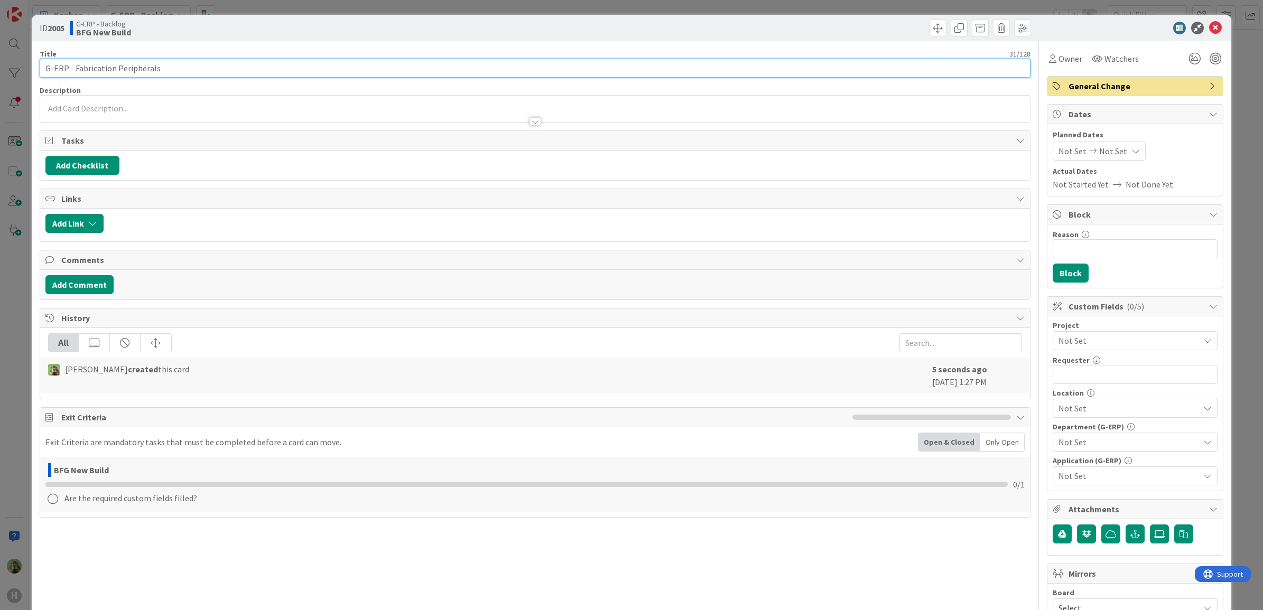
click at [186, 75] on input "G-ERP - Fabrication Peripherals" at bounding box center [535, 68] width 991 height 19
type input "G-ERP - Fabrication Peripherals HNL"
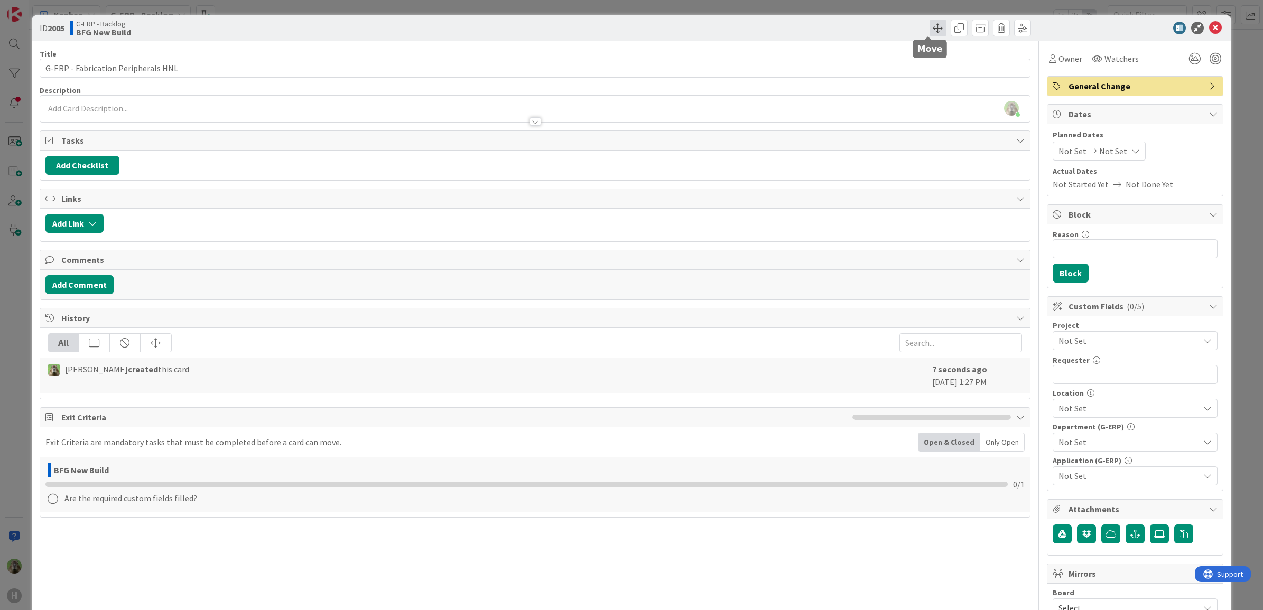
click at [930, 31] on span at bounding box center [937, 28] width 17 height 17
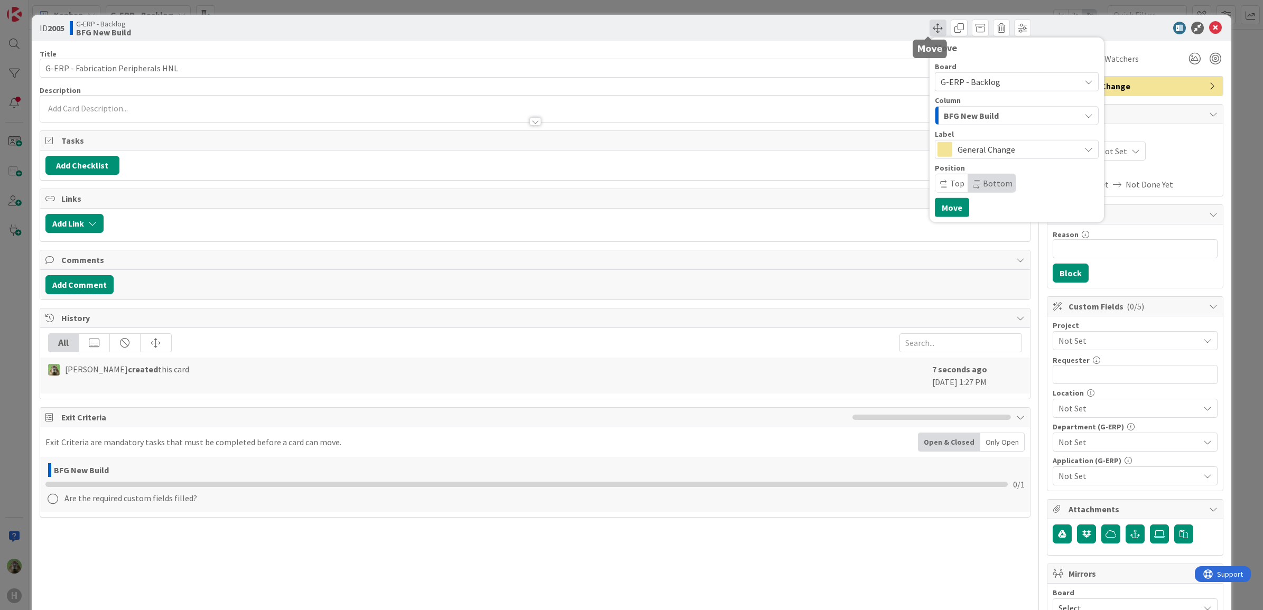
click at [930, 31] on span at bounding box center [937, 28] width 17 height 17
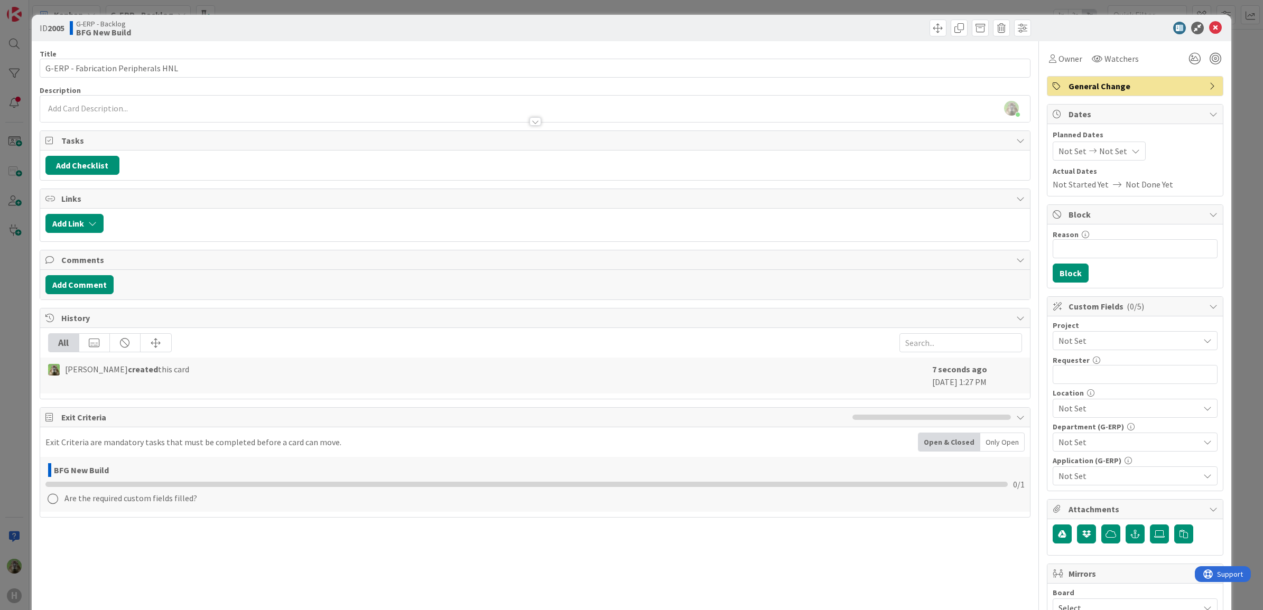
click at [1128, 328] on div "Project" at bounding box center [1134, 325] width 165 height 7
click at [1126, 337] on span "Not Set" at bounding box center [1125, 340] width 135 height 15
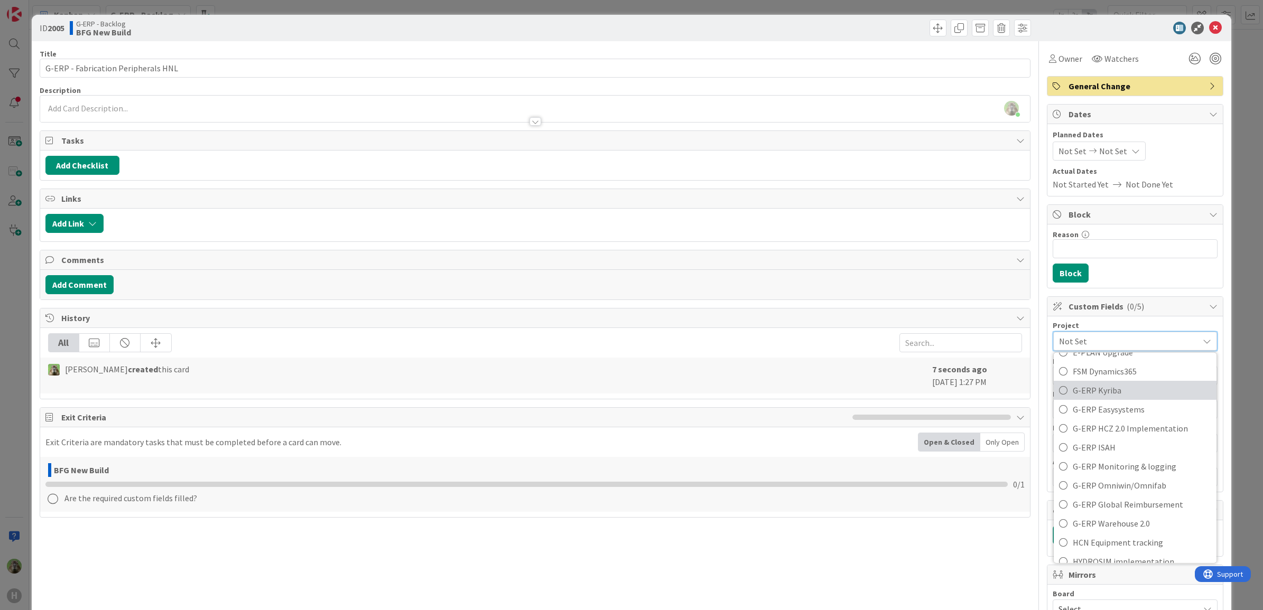
scroll to position [396, 0]
click at [1122, 414] on span "G-ERP ISAH" at bounding box center [1141, 408] width 138 height 16
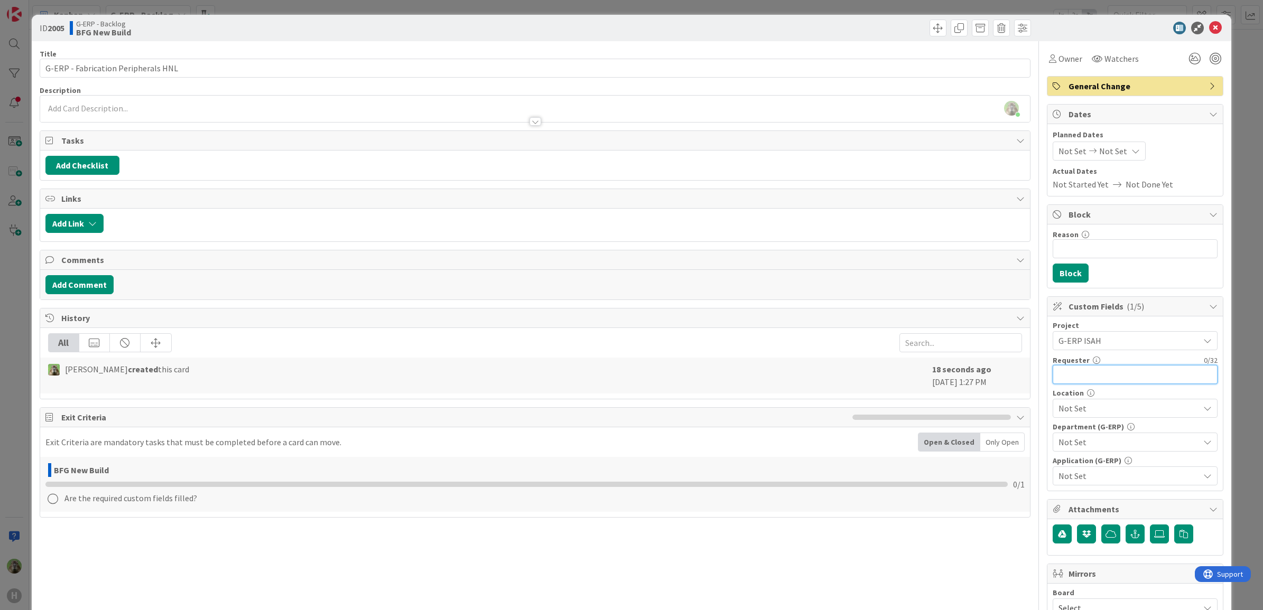
click at [1109, 374] on input "text" at bounding box center [1134, 374] width 165 height 19
click at [1099, 409] on span "Not Set" at bounding box center [1128, 408] width 141 height 13
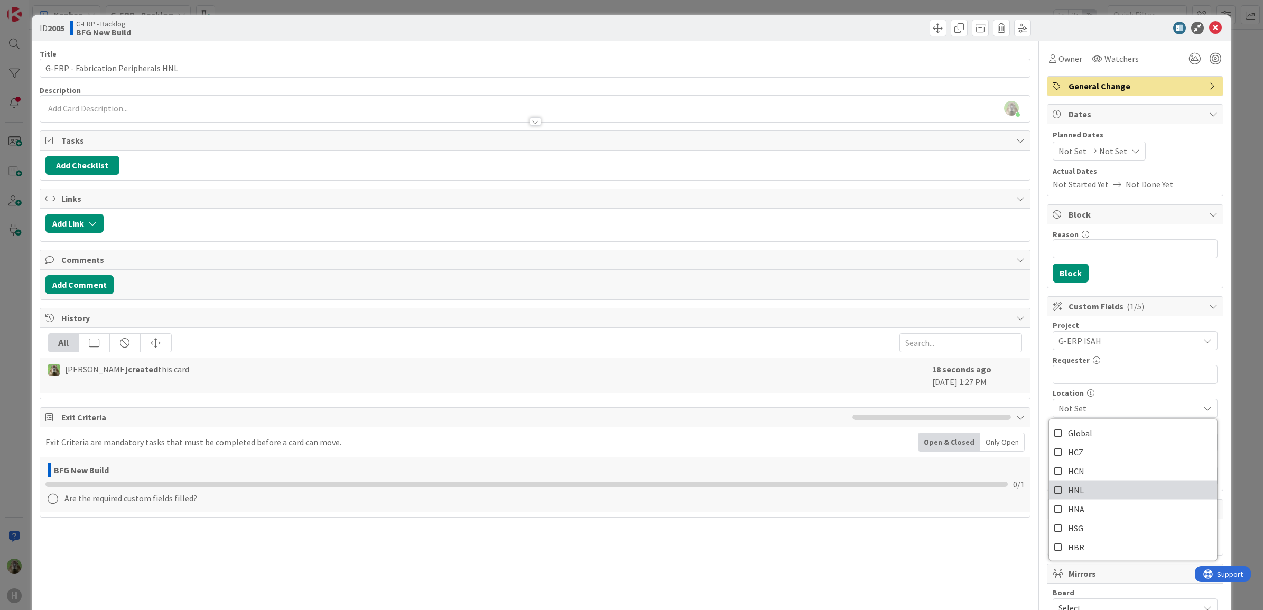
click at [1084, 494] on link "HNL" at bounding box center [1133, 490] width 168 height 19
click at [1074, 413] on span "HNL" at bounding box center [1128, 408] width 141 height 13
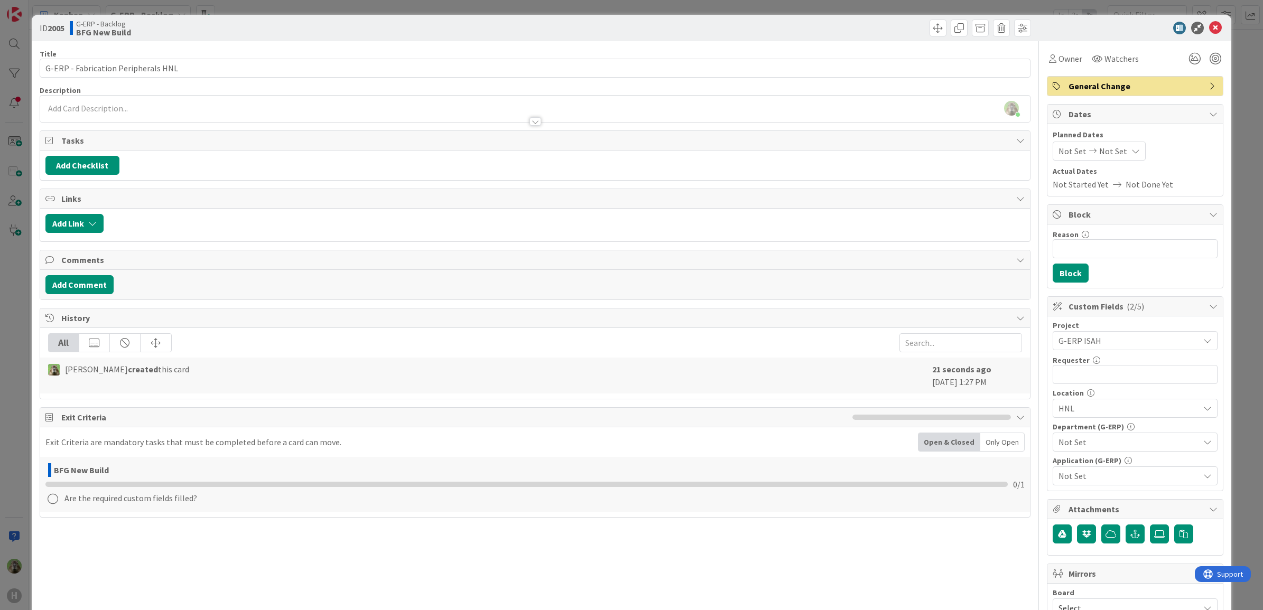
click at [1092, 415] on span "HNL" at bounding box center [1128, 408] width 141 height 13
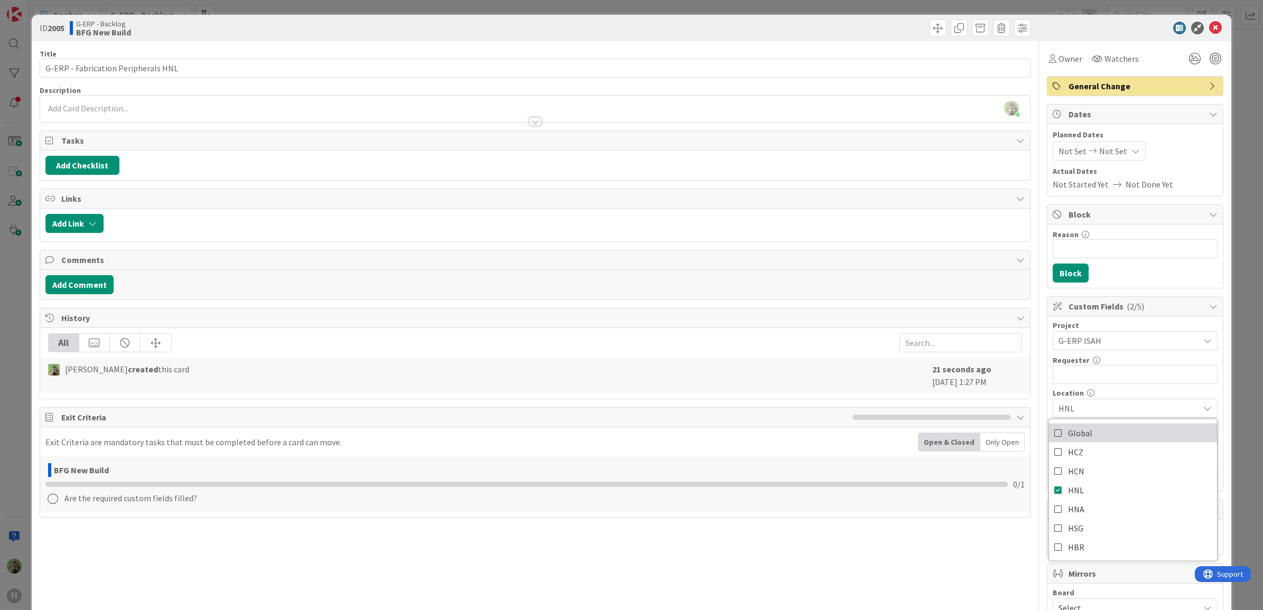
click at [1090, 427] on link "Global" at bounding box center [1133, 433] width 168 height 19
click at [1091, 418] on div "HNL, Global" at bounding box center [1134, 408] width 165 height 19
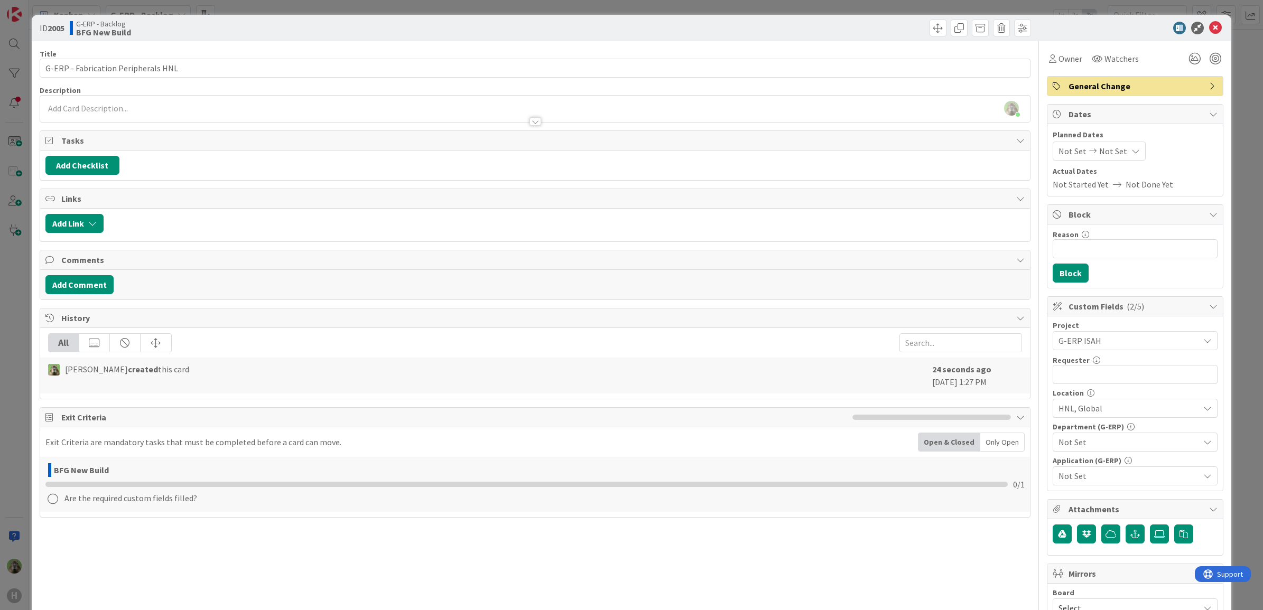
click at [1094, 411] on span "HNL, Global" at bounding box center [1128, 408] width 141 height 13
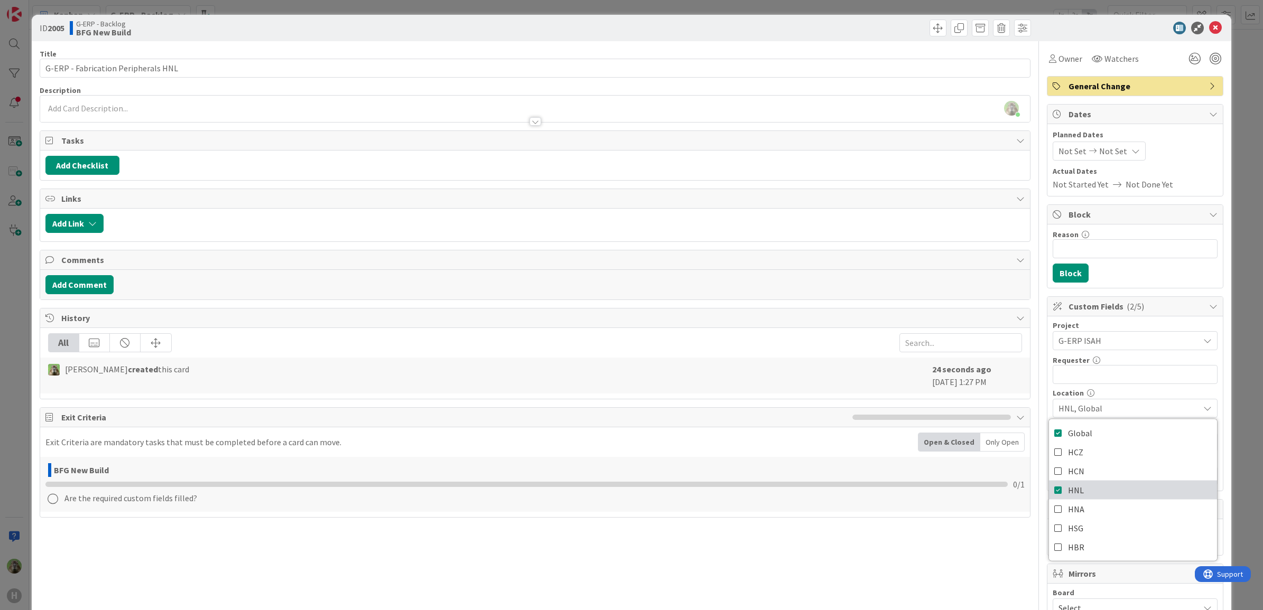
click at [1075, 491] on link "HNL" at bounding box center [1133, 490] width 168 height 19
click at [1084, 438] on link "Global" at bounding box center [1133, 433] width 168 height 19
click at [1090, 411] on span "Not Set" at bounding box center [1128, 408] width 141 height 13
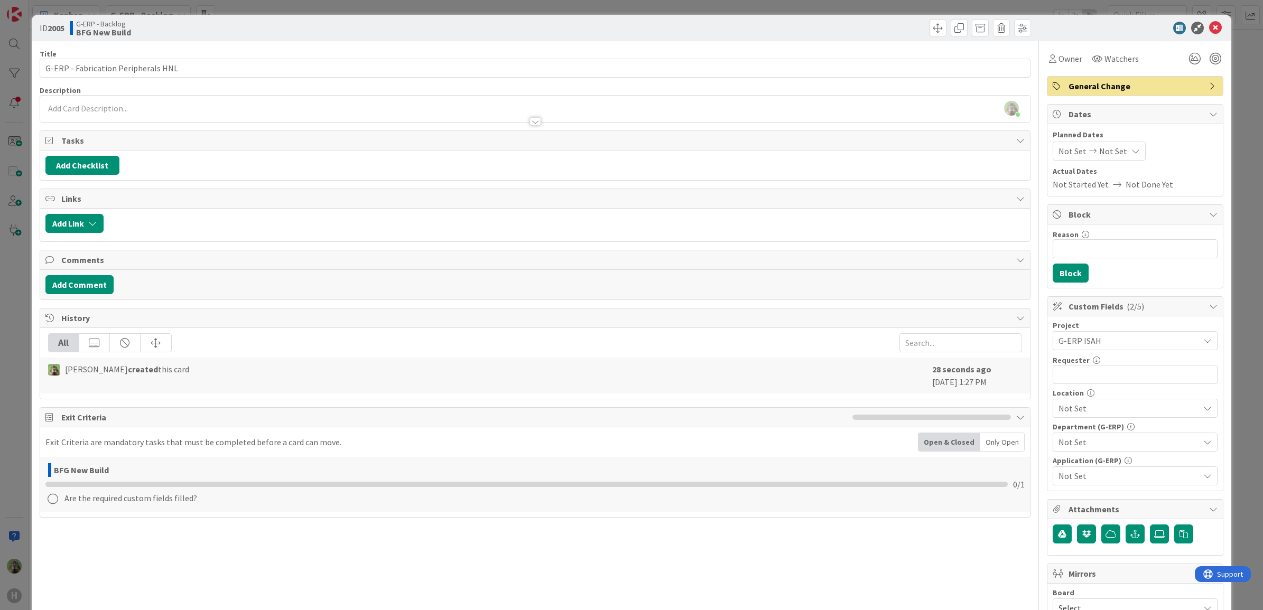
click at [1090, 411] on span "Not Set" at bounding box center [1128, 408] width 141 height 13
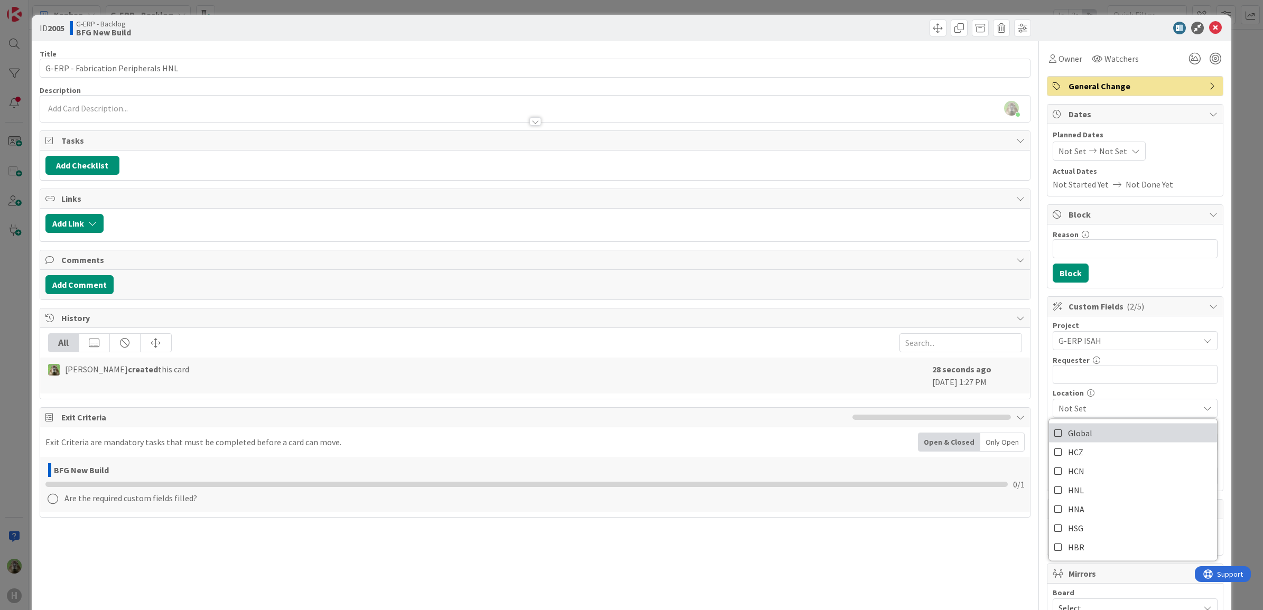
click at [1087, 432] on link "Global" at bounding box center [1133, 433] width 168 height 19
click at [1077, 492] on link "HNL" at bounding box center [1133, 490] width 168 height 19
click at [1089, 413] on span "Global, HNL" at bounding box center [1128, 408] width 141 height 13
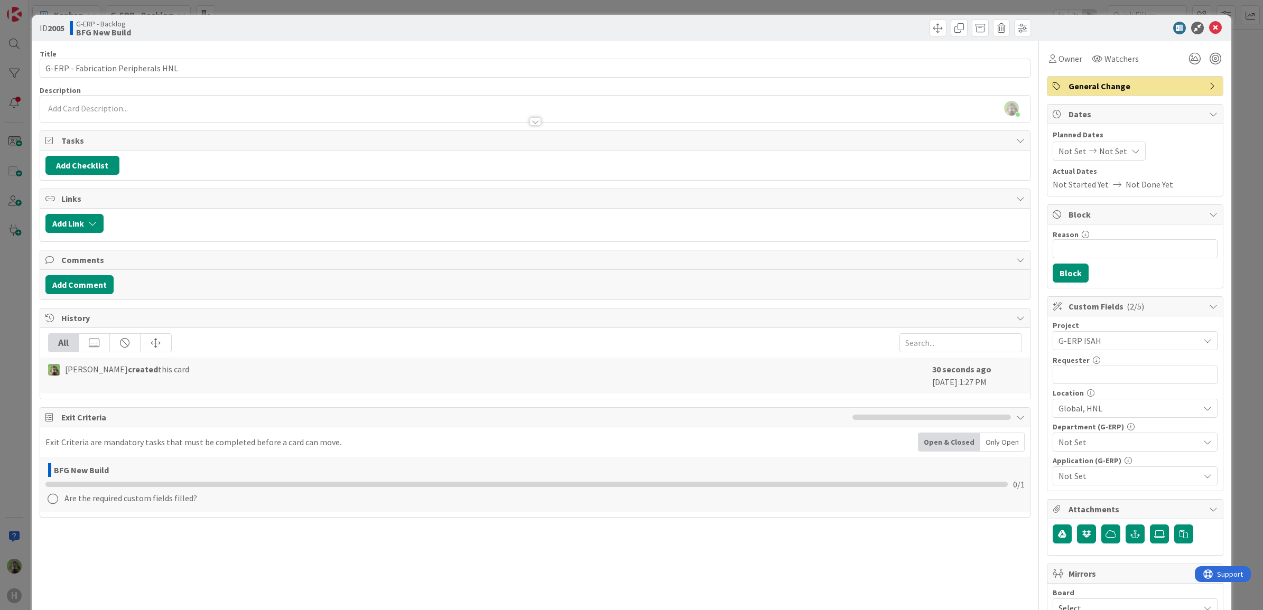
click at [1091, 439] on span "Not Set" at bounding box center [1128, 442] width 141 height 13
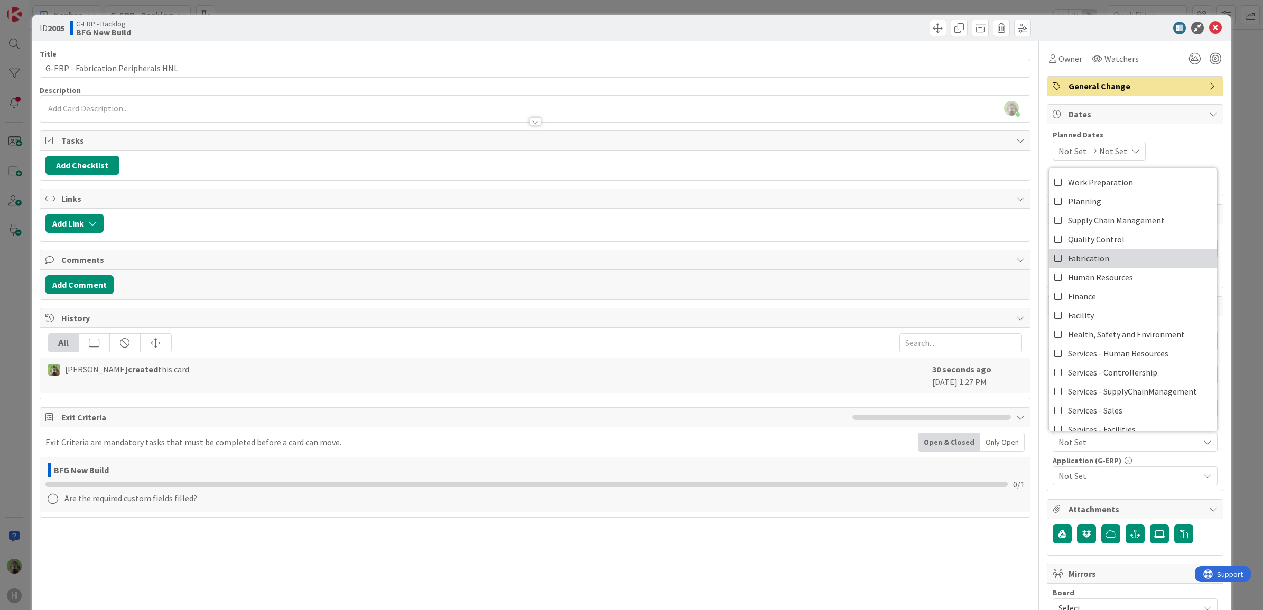
click at [1102, 263] on link "Fabrication" at bounding box center [1133, 258] width 168 height 19
click at [1096, 471] on span "Not Set" at bounding box center [1128, 476] width 141 height 13
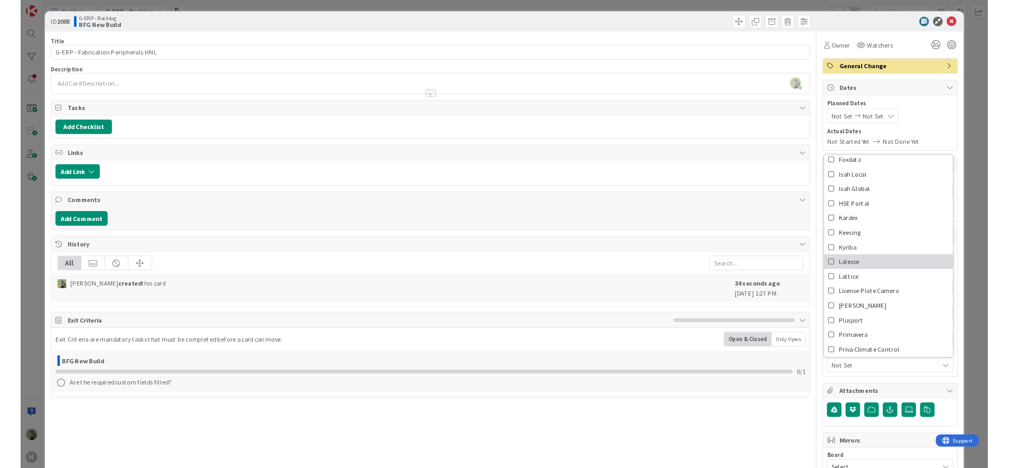
scroll to position [132, 0]
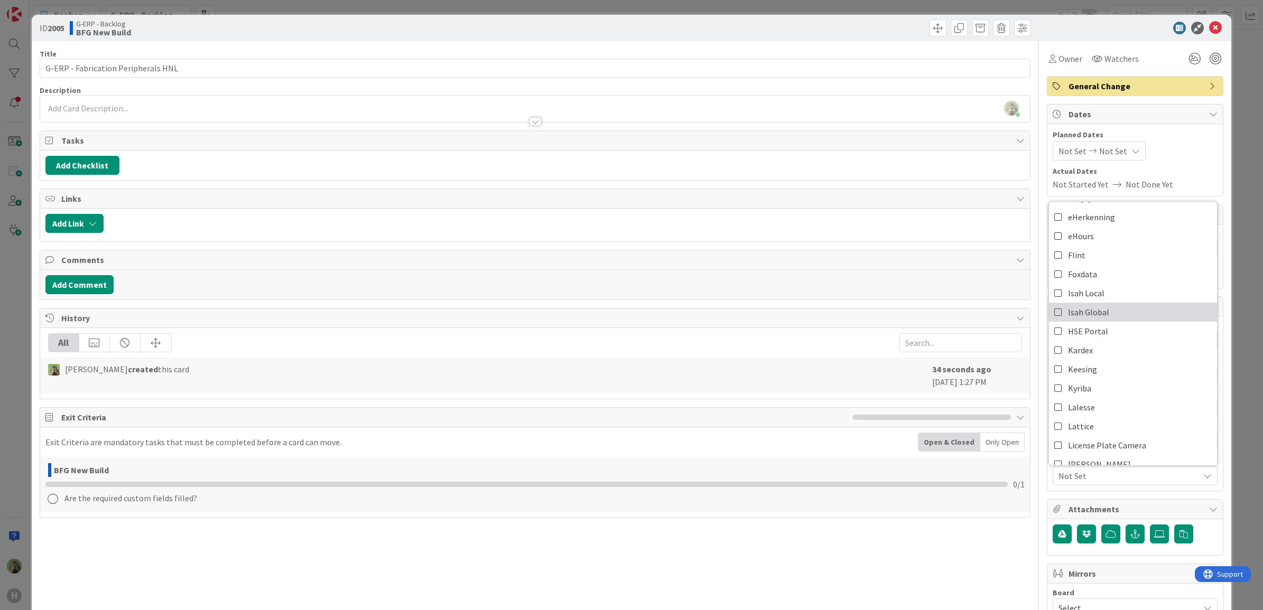
click at [1092, 320] on span "Isah Global" at bounding box center [1088, 312] width 41 height 16
click at [1038, 218] on div at bounding box center [1038, 461] width 1 height 841
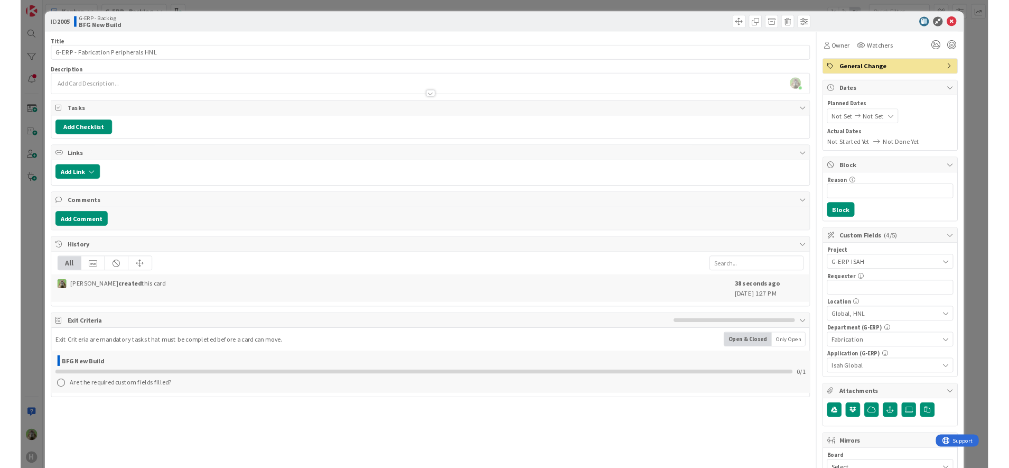
scroll to position [2307, 0]
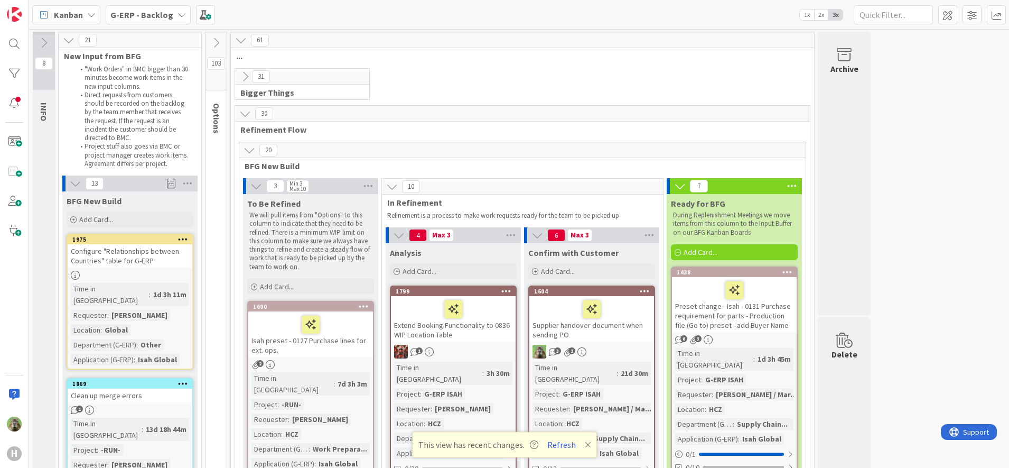
scroll to position [594, 0]
